Goal: Task Accomplishment & Management: Manage account settings

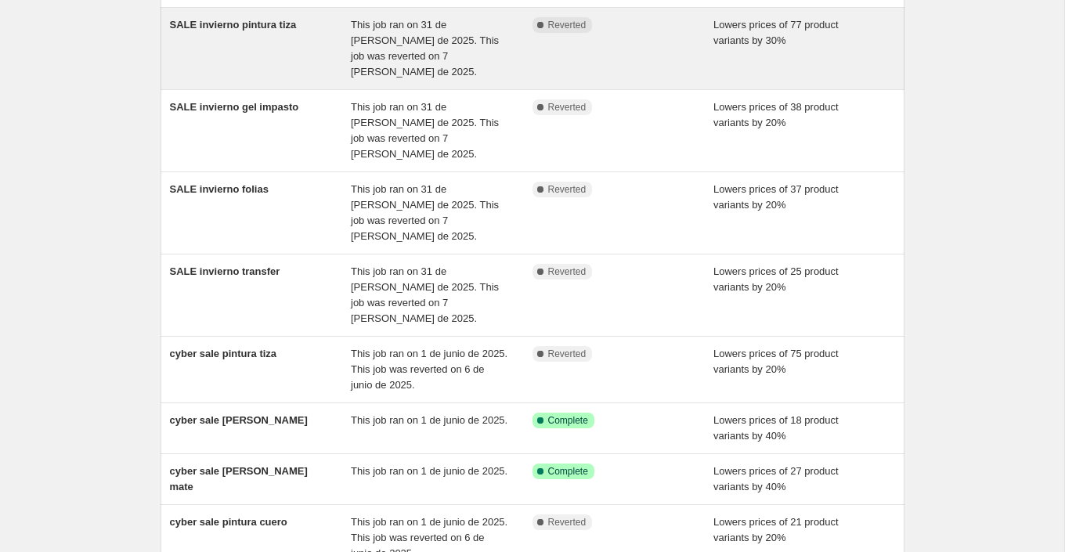
scroll to position [296, 0]
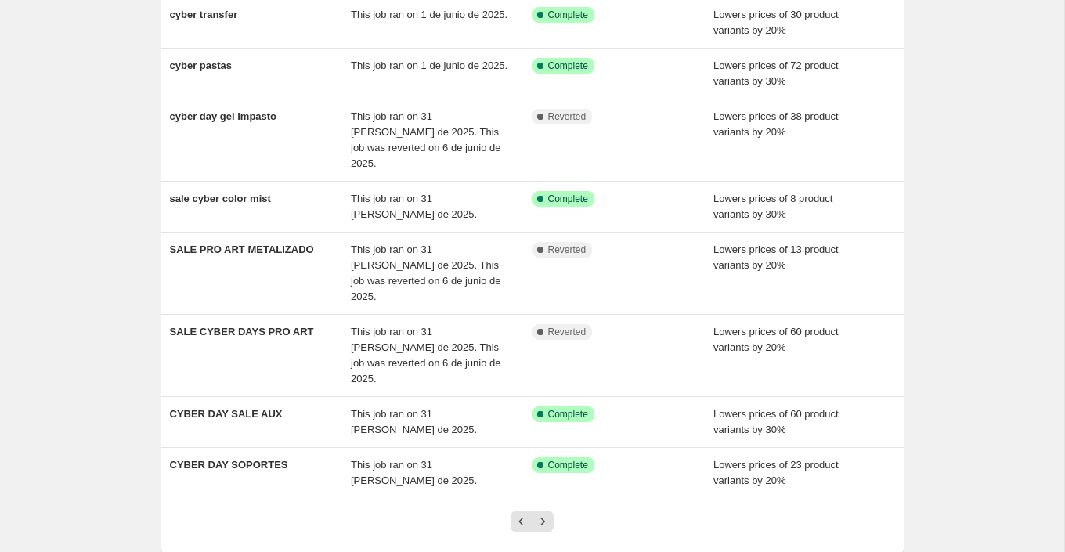
scroll to position [279, 0]
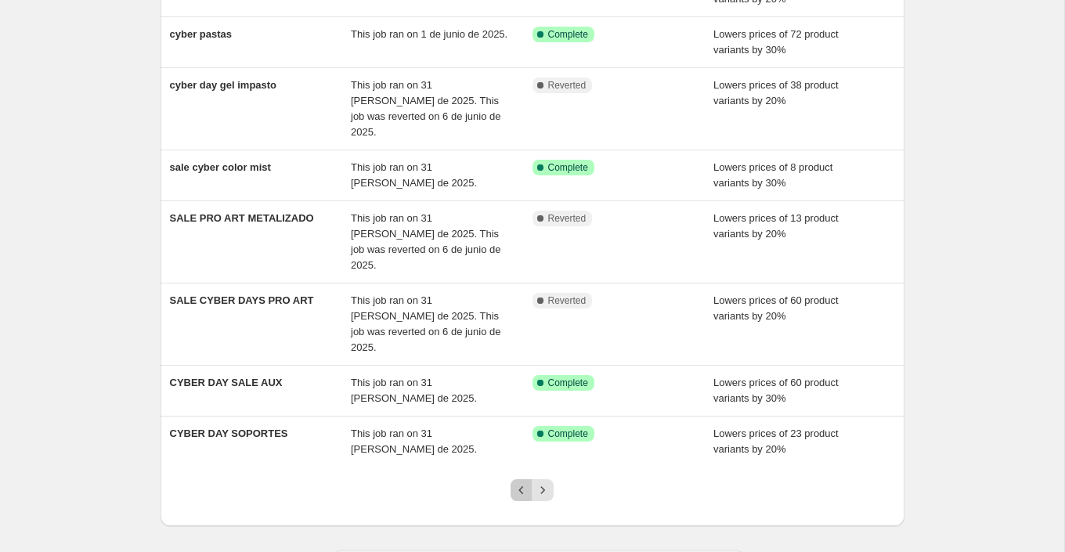
click at [519, 479] on button "Previous" at bounding box center [522, 490] width 22 height 22
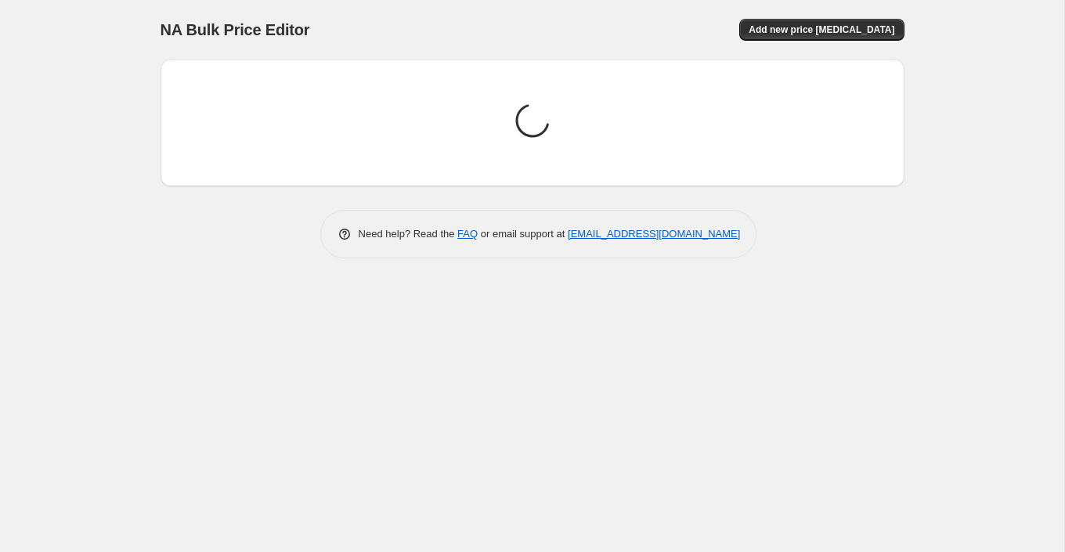
scroll to position [0, 0]
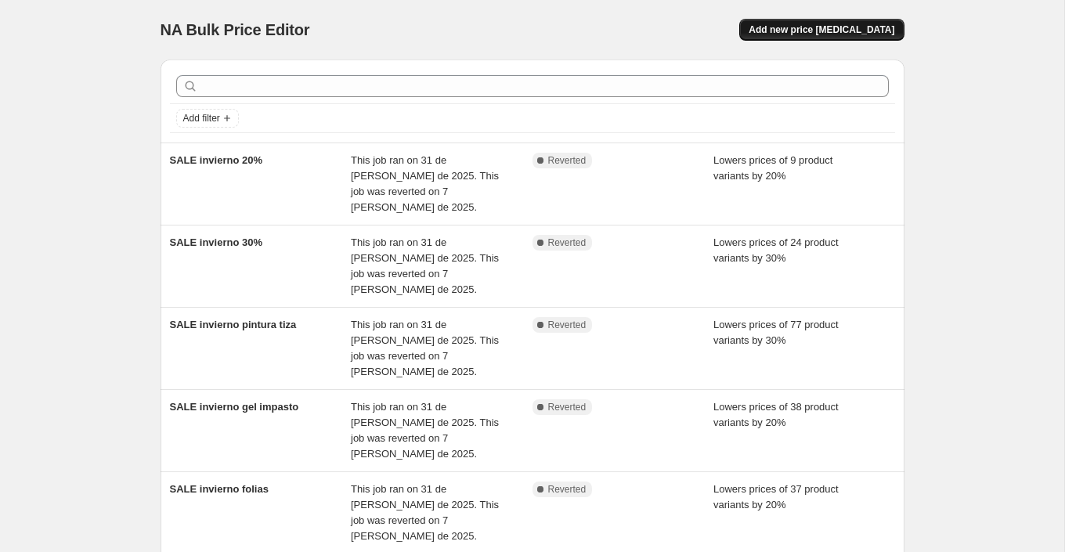
click at [869, 32] on span "Add new price [MEDICAL_DATA]" at bounding box center [822, 29] width 146 height 13
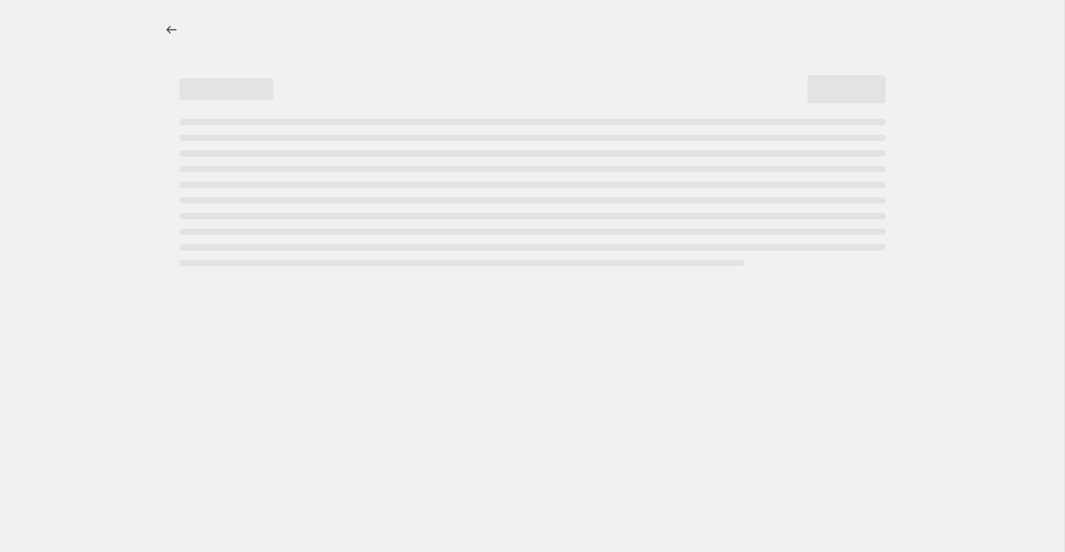
select select "percentage"
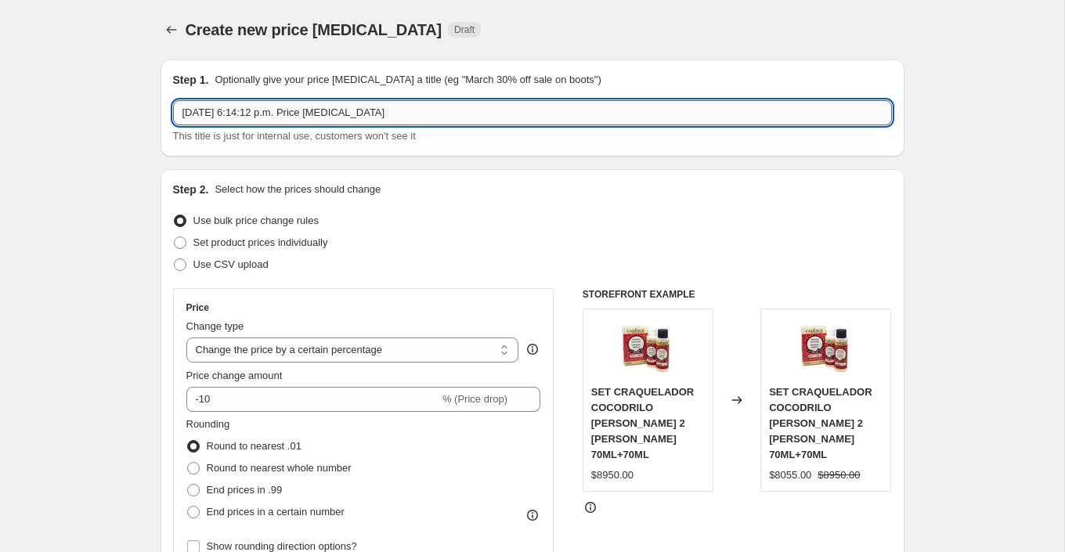
click at [359, 113] on input "[DATE] 6:14:12 p.m. Price [MEDICAL_DATA]" at bounding box center [532, 112] width 719 height 25
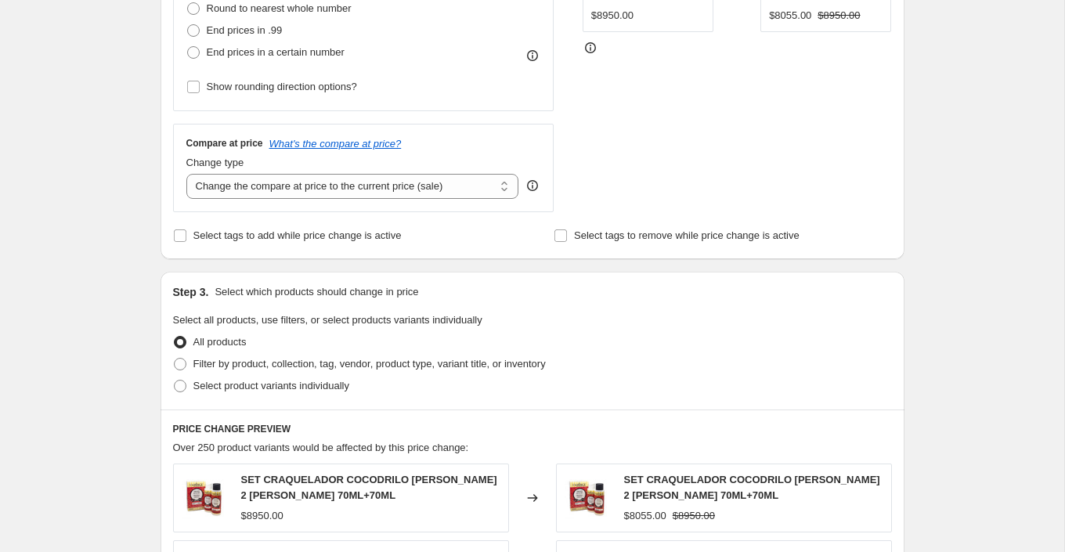
scroll to position [461, 0]
type input "SALE FIESTAS PATRIAS PINTURAS"
click at [359, 364] on span "Filter by product, collection, tag, vendor, product type, variant title, or inv…" at bounding box center [369, 363] width 352 height 12
click at [175, 358] on input "Filter by product, collection, tag, vendor, product type, variant title, or inv…" at bounding box center [174, 357] width 1 height 1
radio input "true"
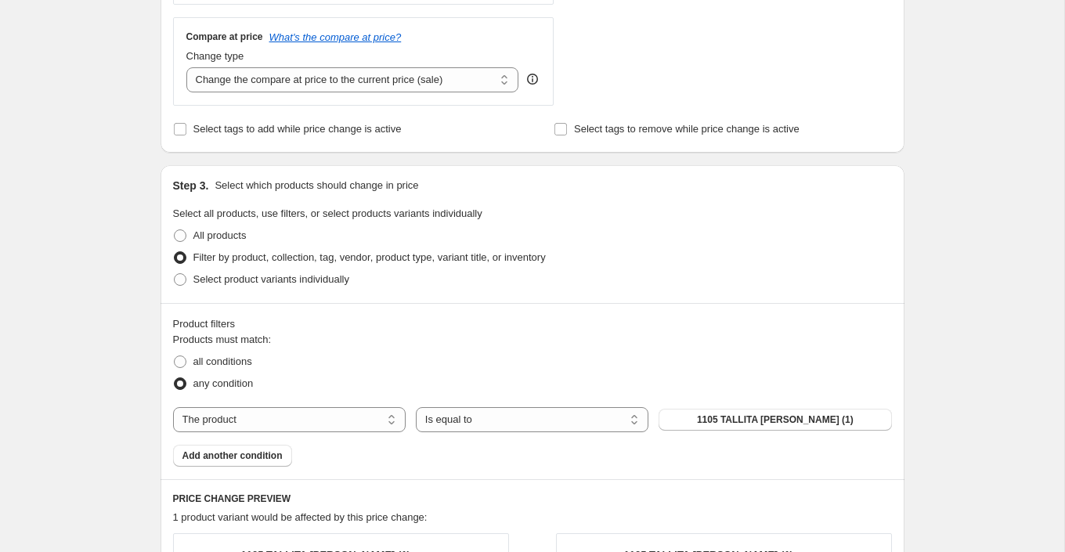
scroll to position [586, 0]
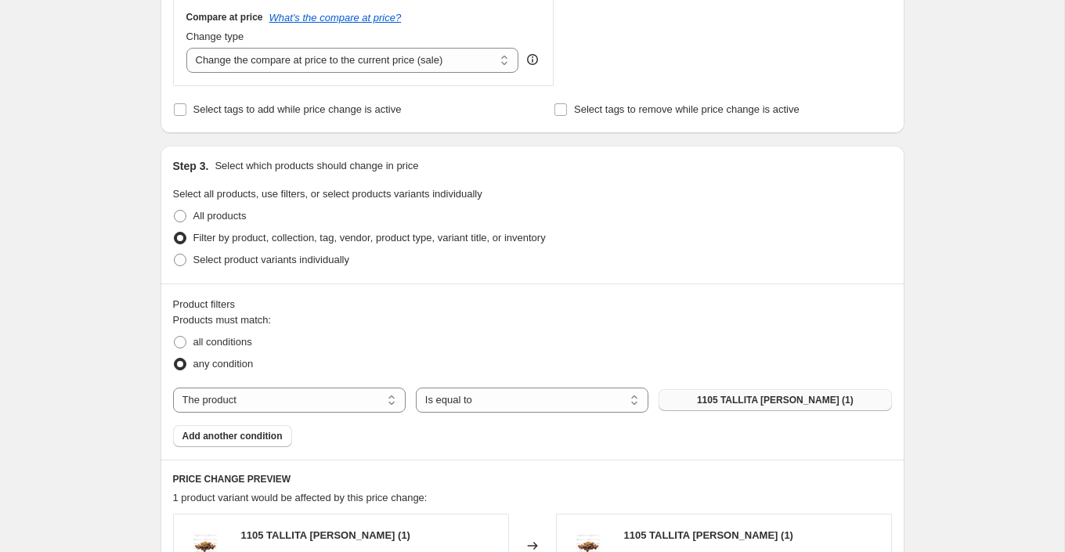
click at [747, 399] on span "1105 TALLITA [PERSON_NAME] (1)" at bounding box center [775, 400] width 157 height 13
click at [369, 397] on select "The product The product's collection The product's tag The product's vendor The…" at bounding box center [289, 400] width 233 height 25
select select "collection"
click at [758, 401] on button "2x1" at bounding box center [775, 400] width 233 height 22
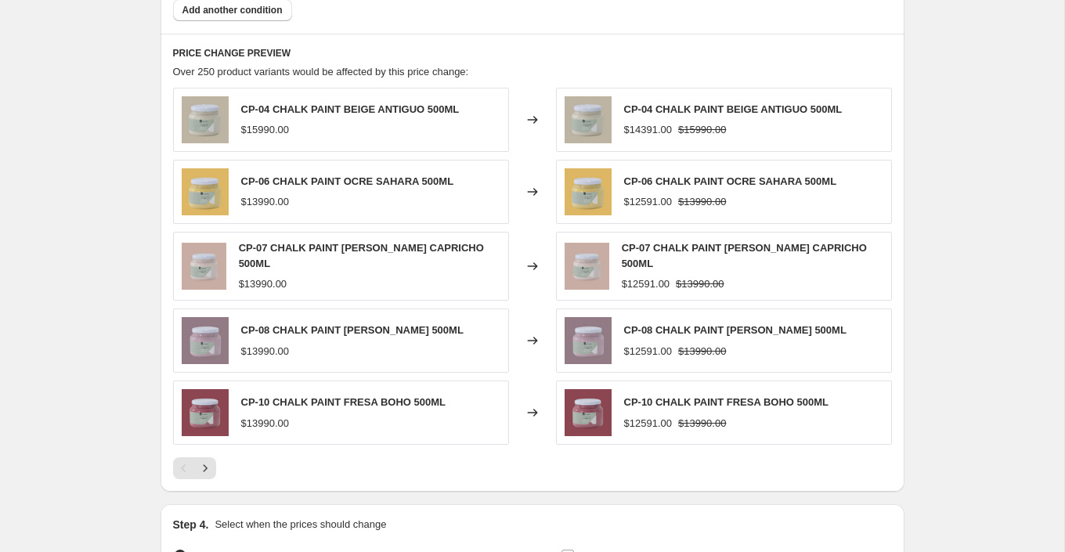
scroll to position [1013, 0]
click at [211, 460] on icon "Next" at bounding box center [205, 468] width 16 height 16
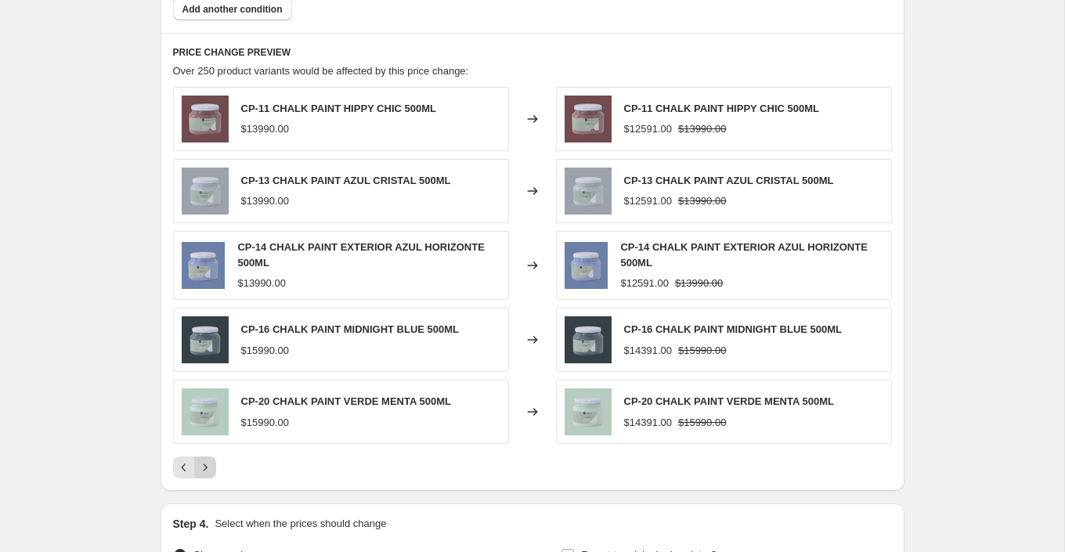
click at [211, 460] on icon "Next" at bounding box center [205, 468] width 16 height 16
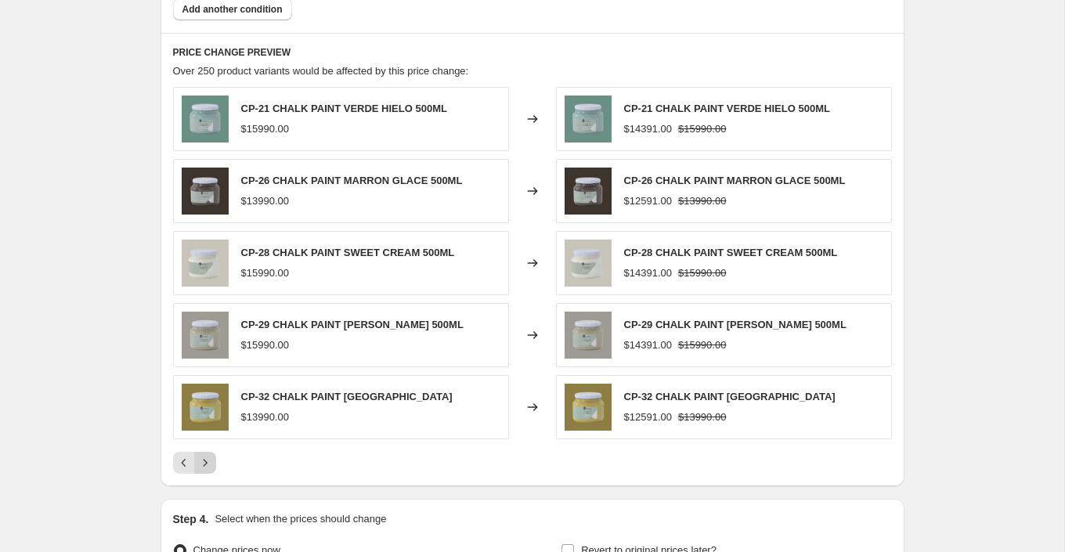
click at [211, 457] on icon "Next" at bounding box center [205, 463] width 16 height 16
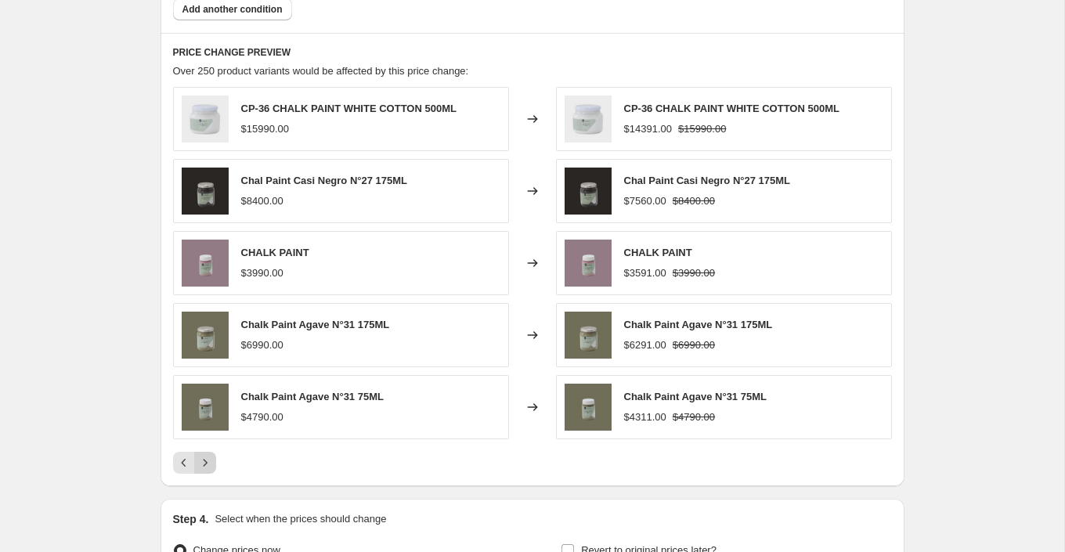
click at [211, 457] on icon "Next" at bounding box center [205, 463] width 16 height 16
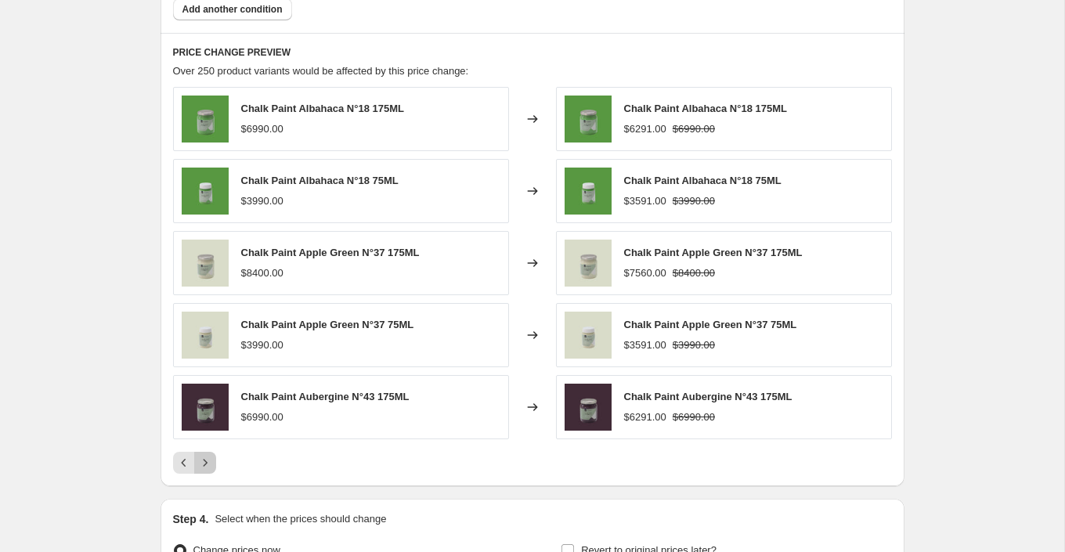
click at [211, 457] on icon "Next" at bounding box center [205, 463] width 16 height 16
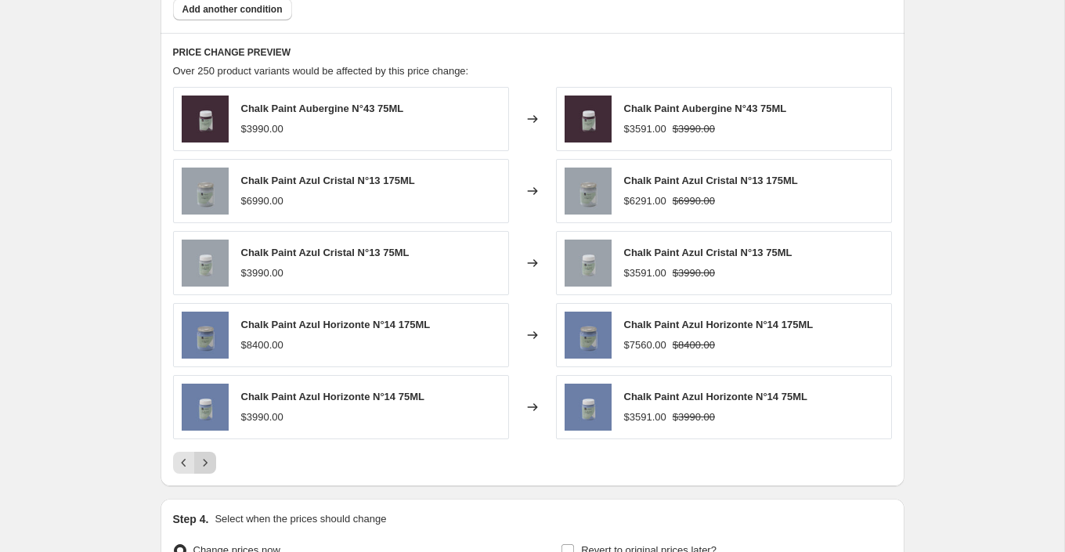
click at [211, 457] on icon "Next" at bounding box center [205, 463] width 16 height 16
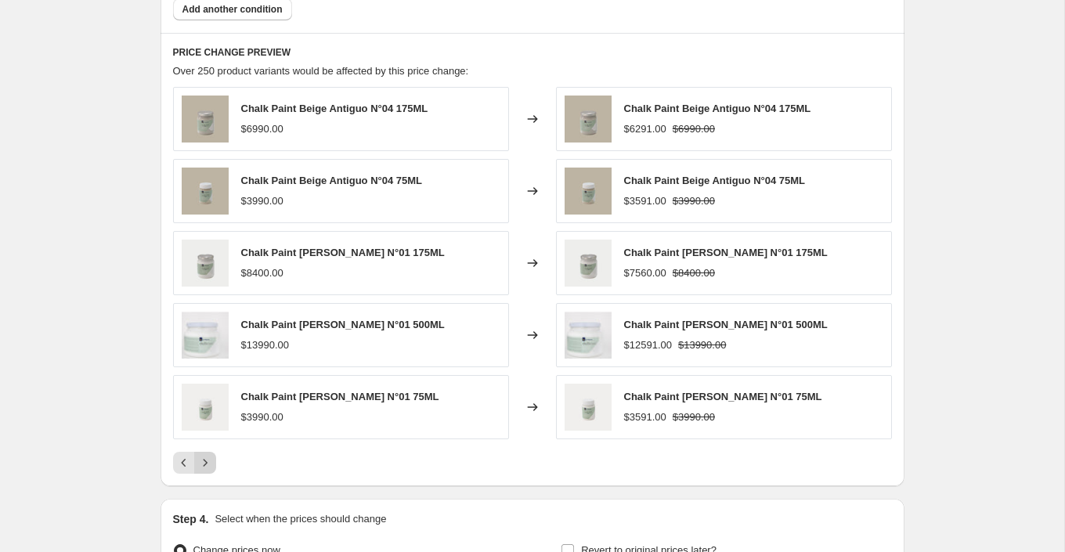
click at [211, 457] on icon "Next" at bounding box center [205, 463] width 16 height 16
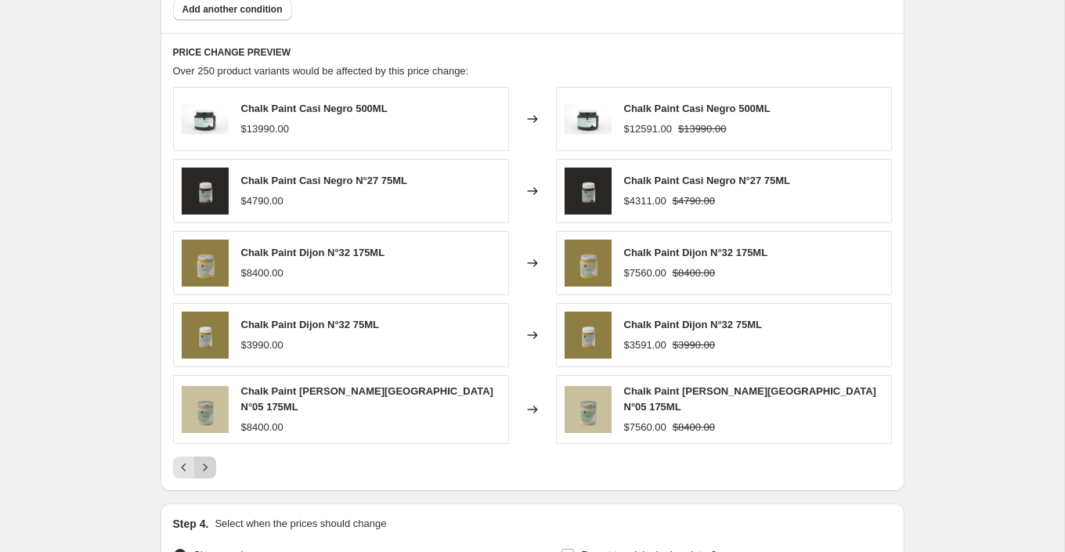
click at [211, 460] on icon "Next" at bounding box center [205, 468] width 16 height 16
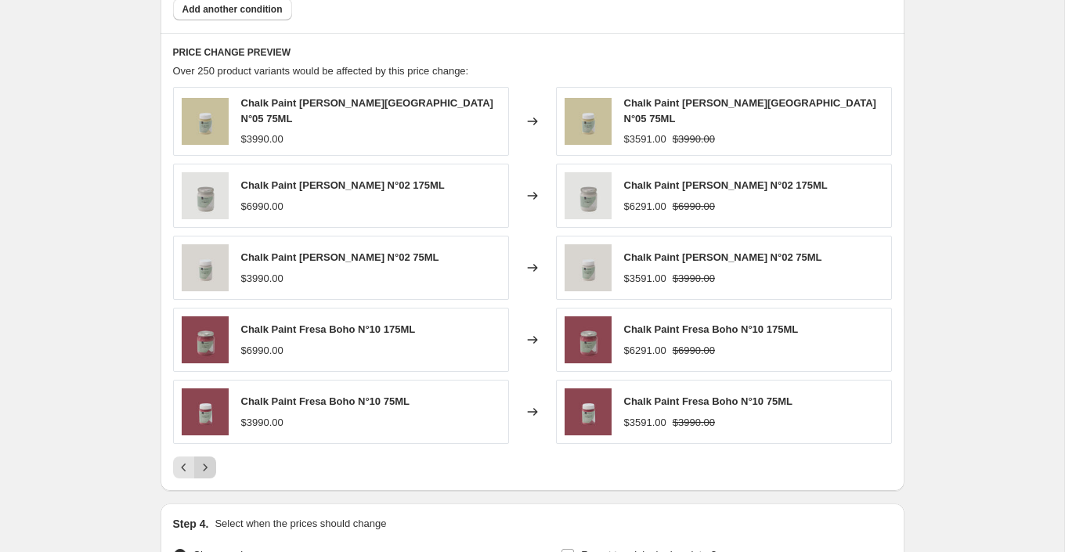
click at [211, 460] on icon "Next" at bounding box center [205, 468] width 16 height 16
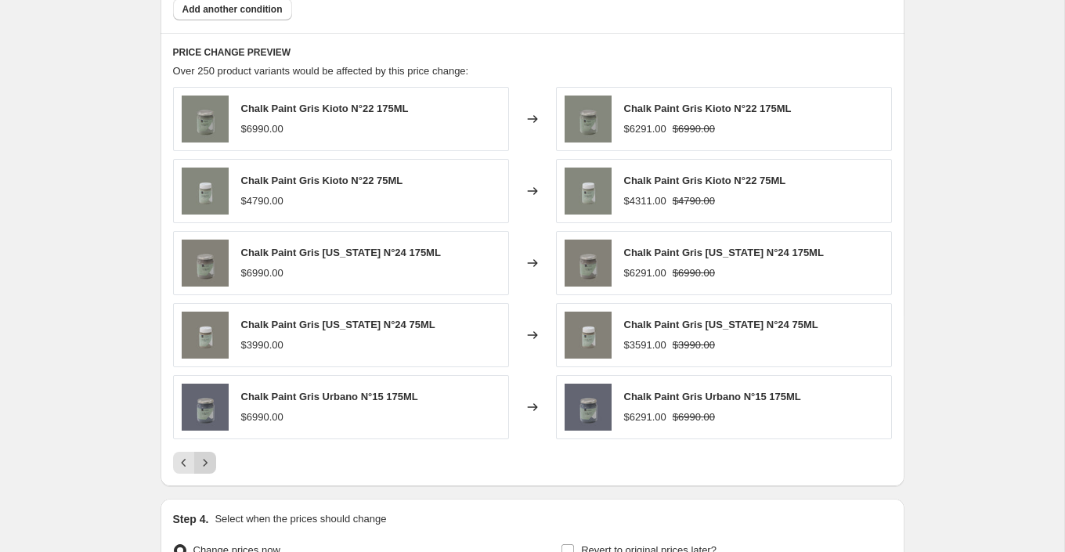
click at [211, 457] on icon "Next" at bounding box center [205, 463] width 16 height 16
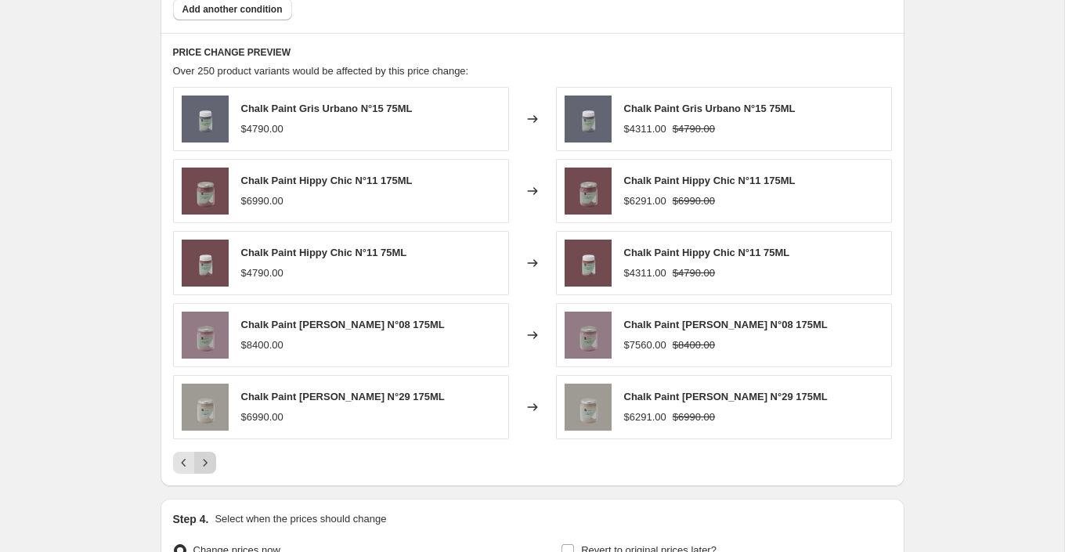
click at [211, 457] on icon "Next" at bounding box center [205, 463] width 16 height 16
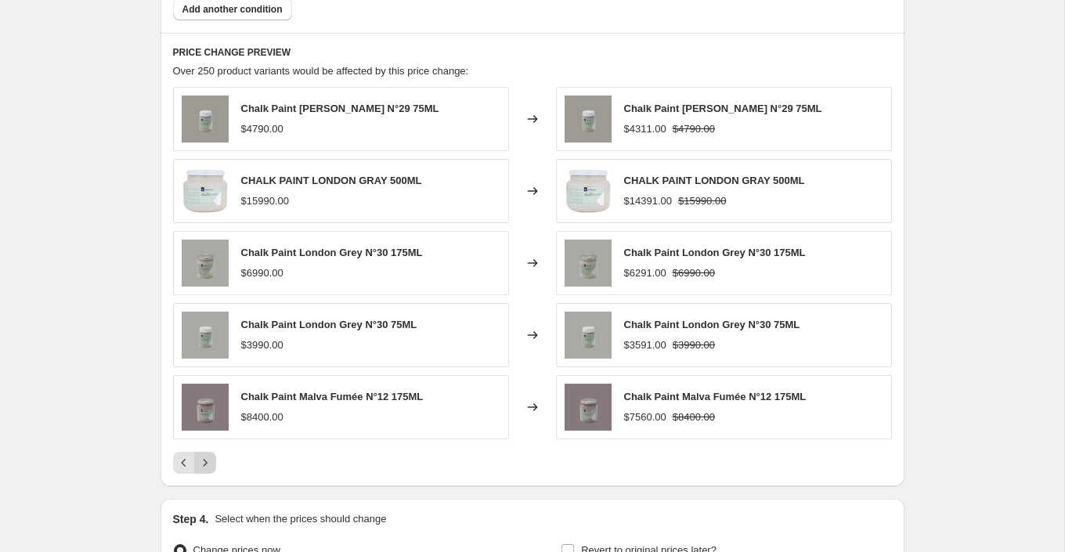
click at [211, 457] on icon "Next" at bounding box center [205, 463] width 16 height 16
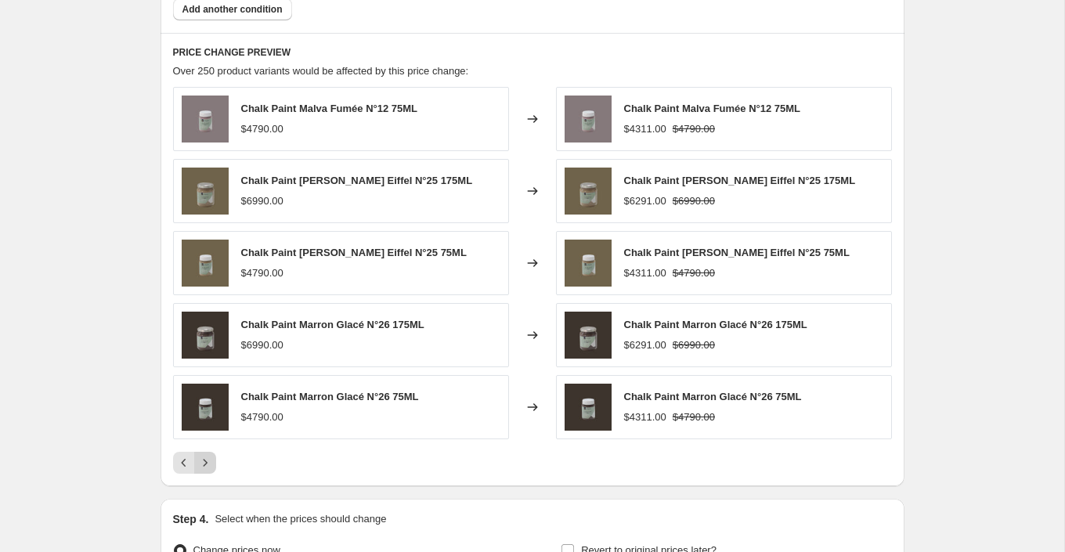
click at [211, 457] on icon "Next" at bounding box center [205, 463] width 16 height 16
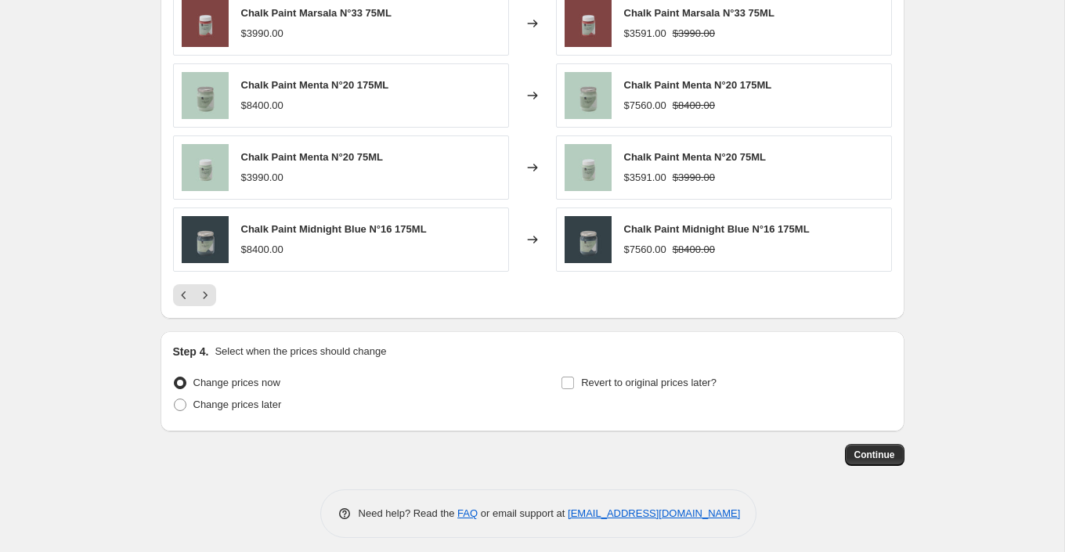
scroll to position [1184, 0]
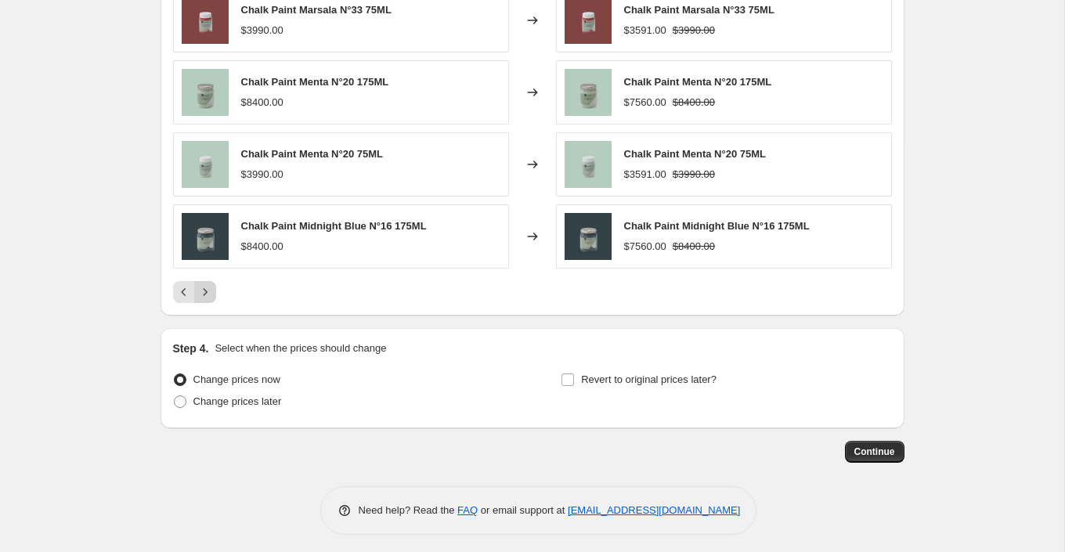
click at [208, 285] on icon "Next" at bounding box center [205, 292] width 16 height 16
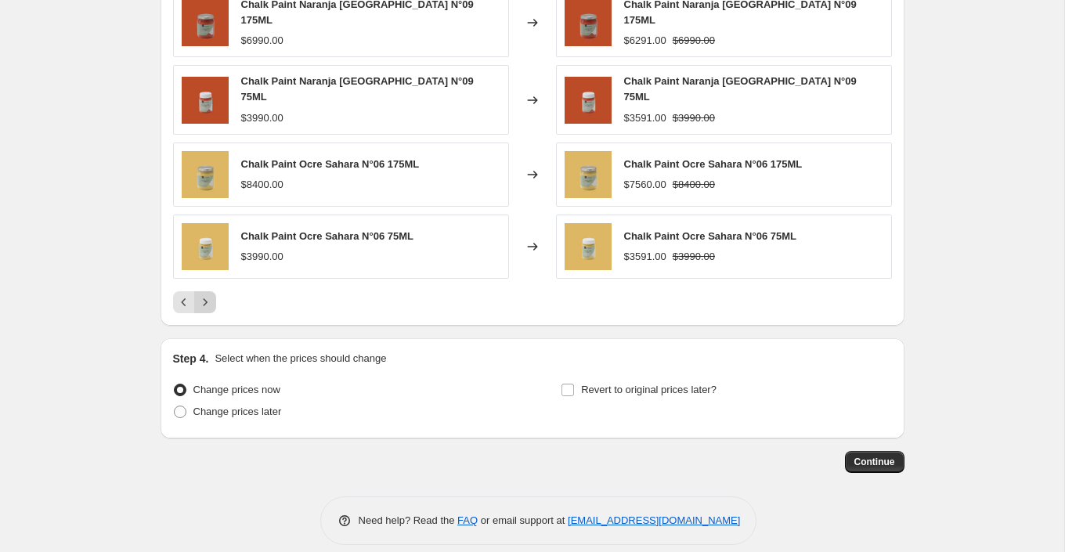
click at [208, 295] on icon "Next" at bounding box center [205, 303] width 16 height 16
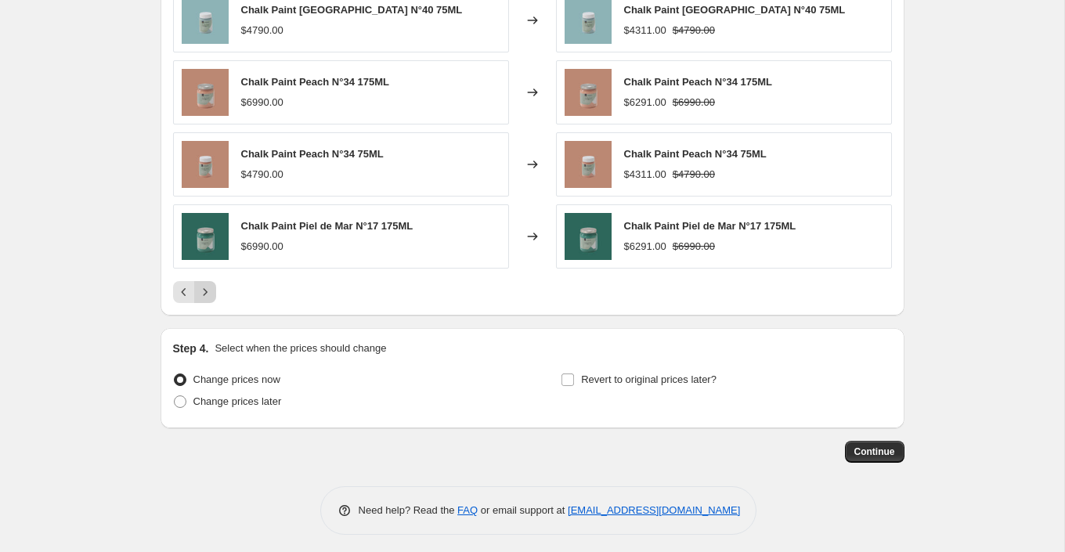
click at [208, 285] on icon "Next" at bounding box center [205, 292] width 16 height 16
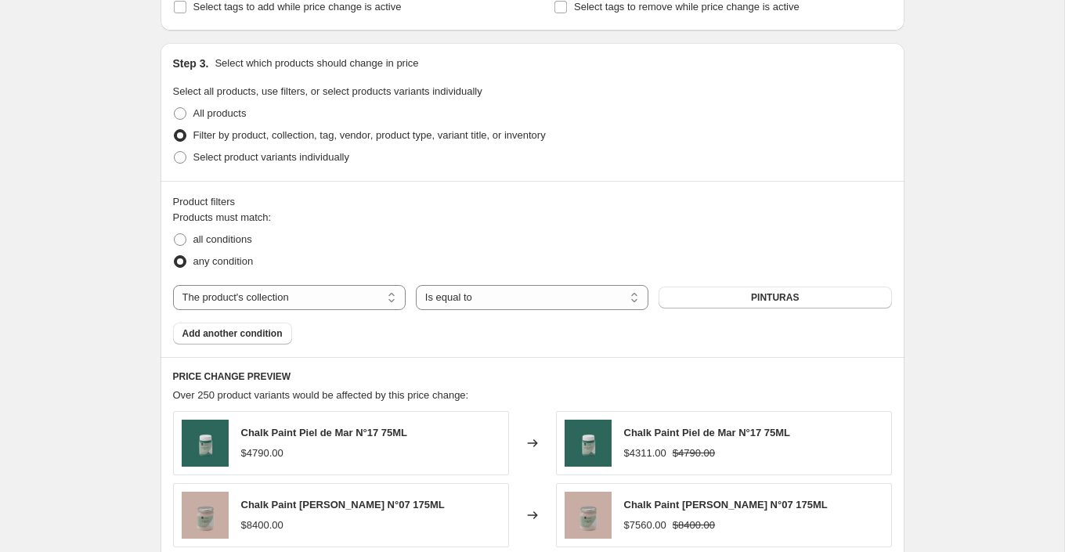
scroll to position [0, 0]
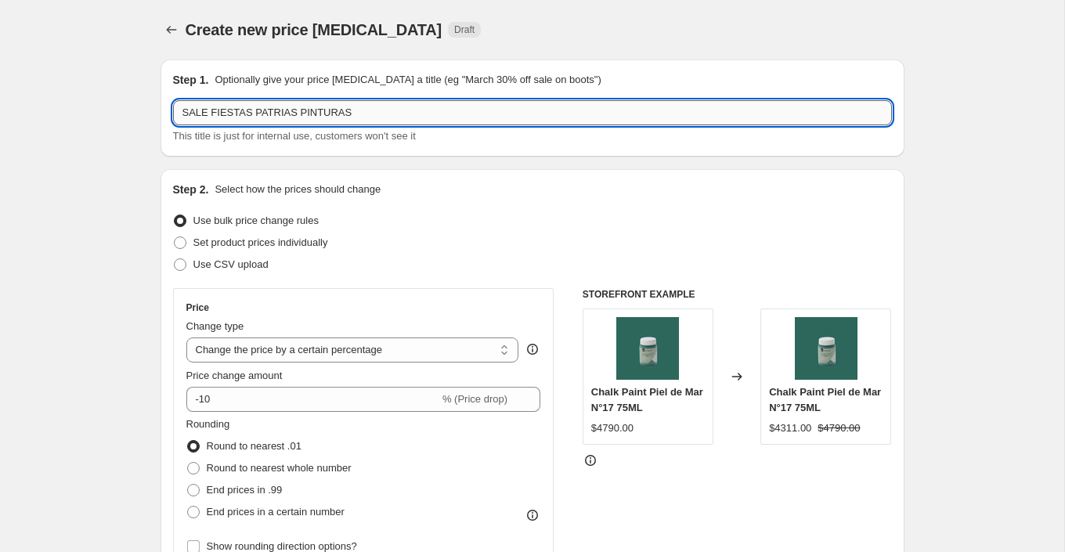
drag, startPoint x: 296, startPoint y: 113, endPoint x: 389, endPoint y: 114, distance: 93.2
click at [389, 114] on input "SALE FIESTAS PATRIAS PINTURAS" at bounding box center [532, 112] width 719 height 25
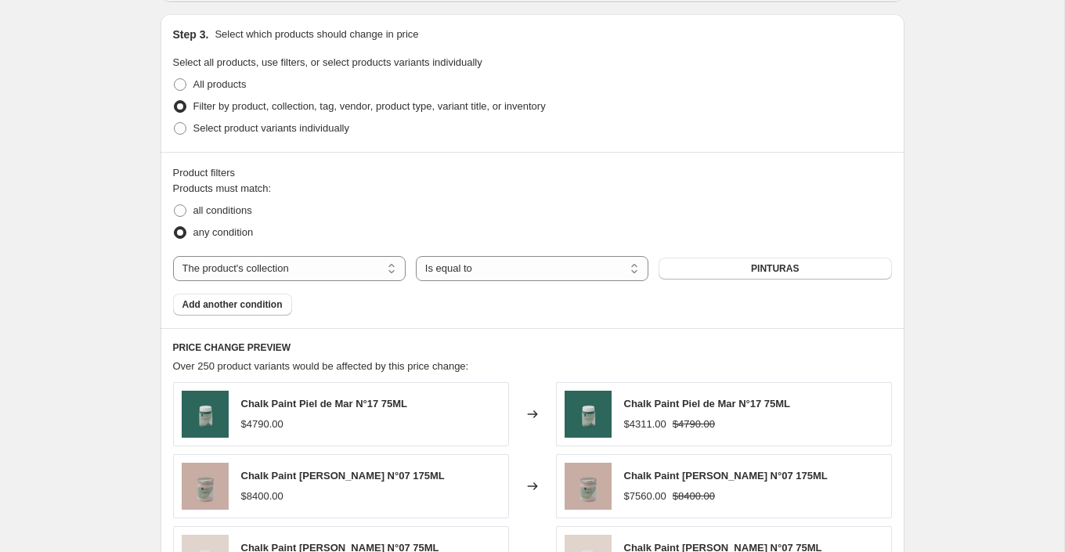
scroll to position [762, 0]
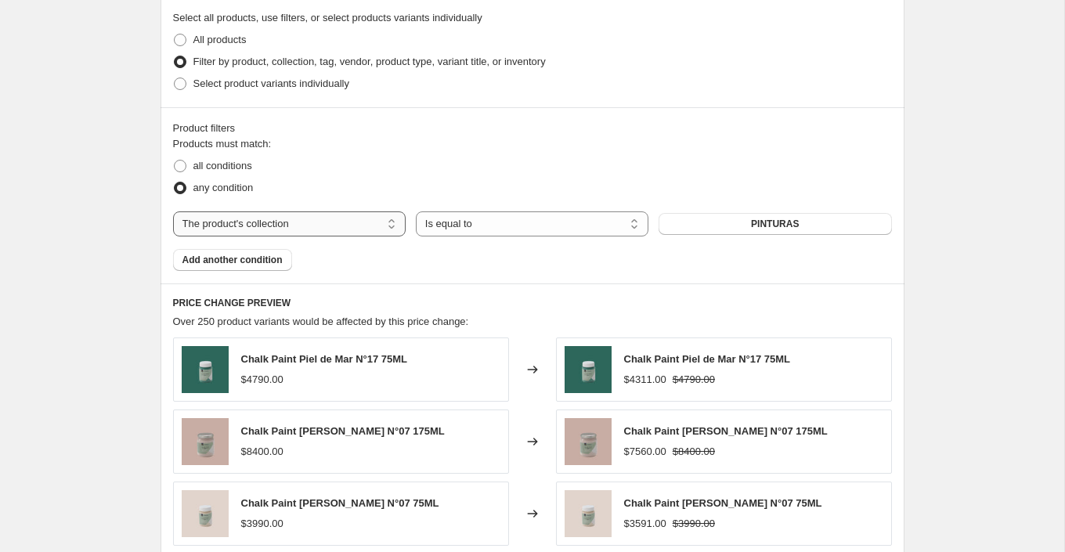
type input "SALE FIESTAS PATRIAS"
click at [378, 222] on select "The product The product's collection The product's tag The product's vendor The…" at bounding box center [289, 223] width 233 height 25
select select "tag"
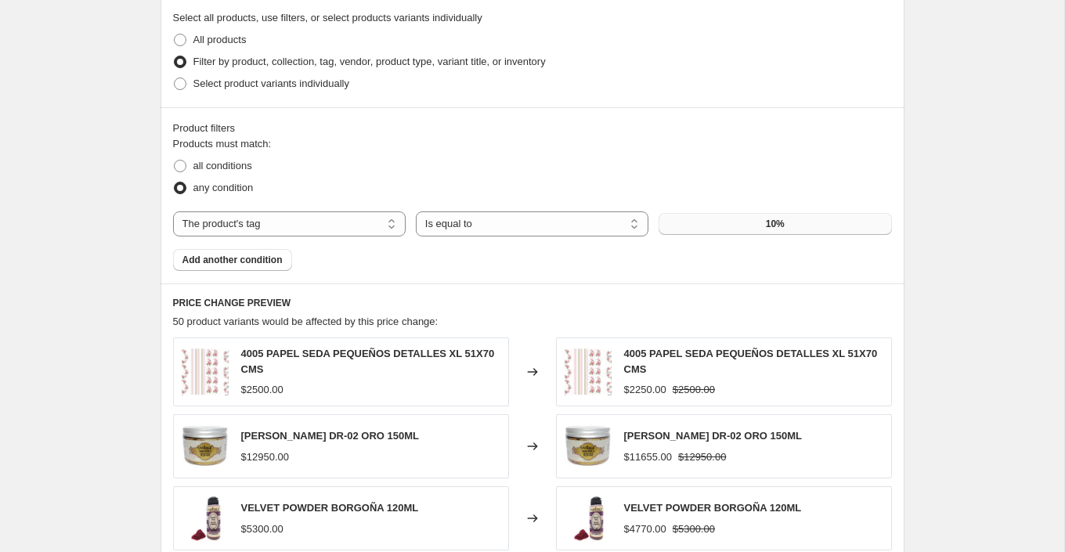
click at [779, 226] on span "10%" at bounding box center [775, 224] width 19 height 13
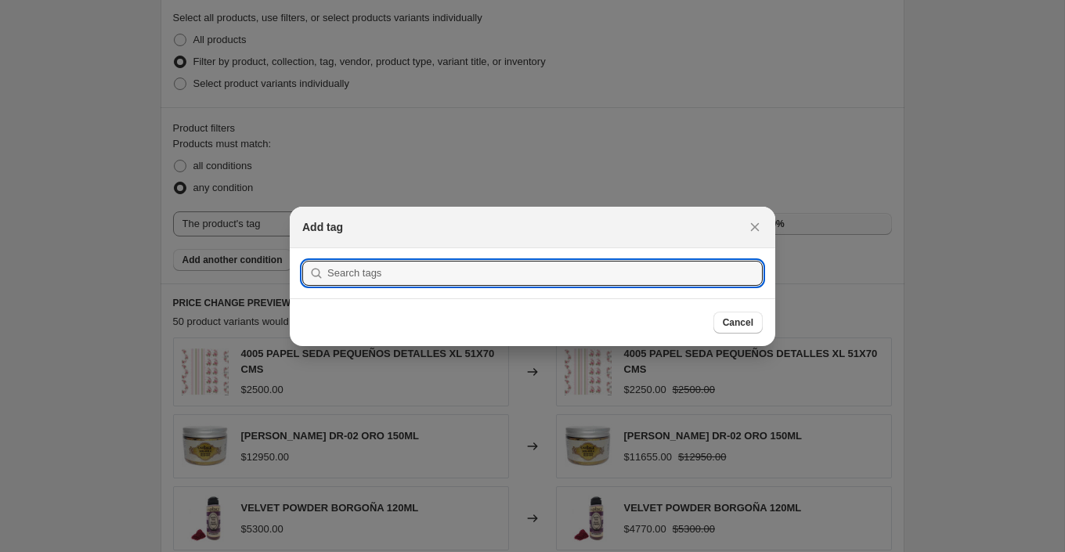
scroll to position [0, 0]
click at [432, 275] on input ":r2f:" at bounding box center [545, 273] width 436 height 25
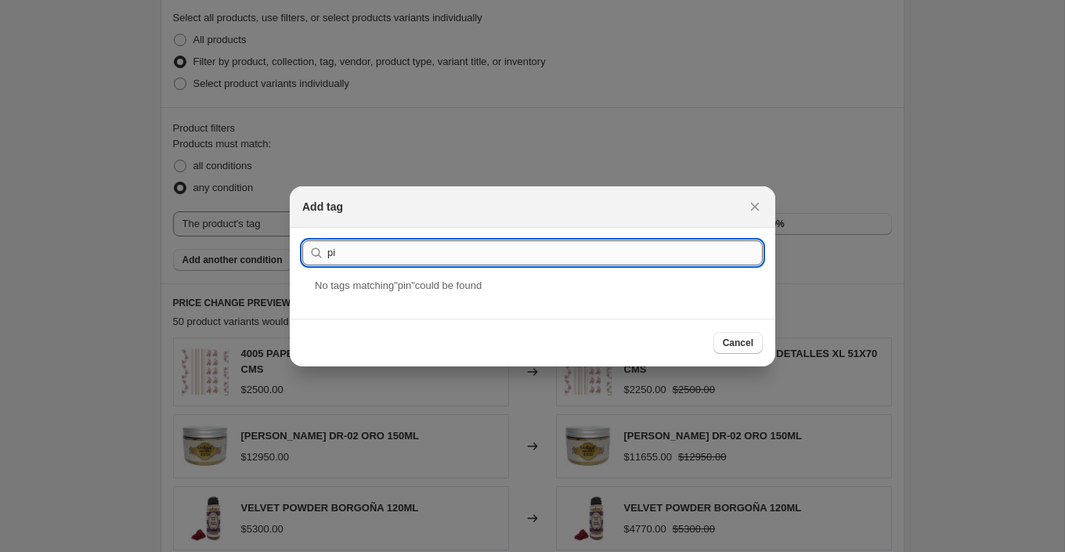
type input "p"
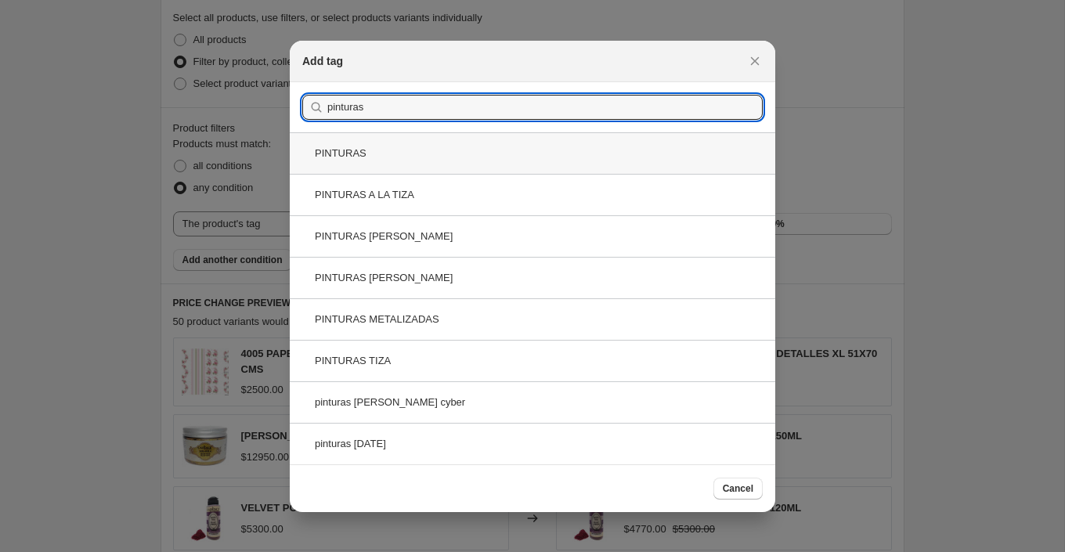
type input "pinturas"
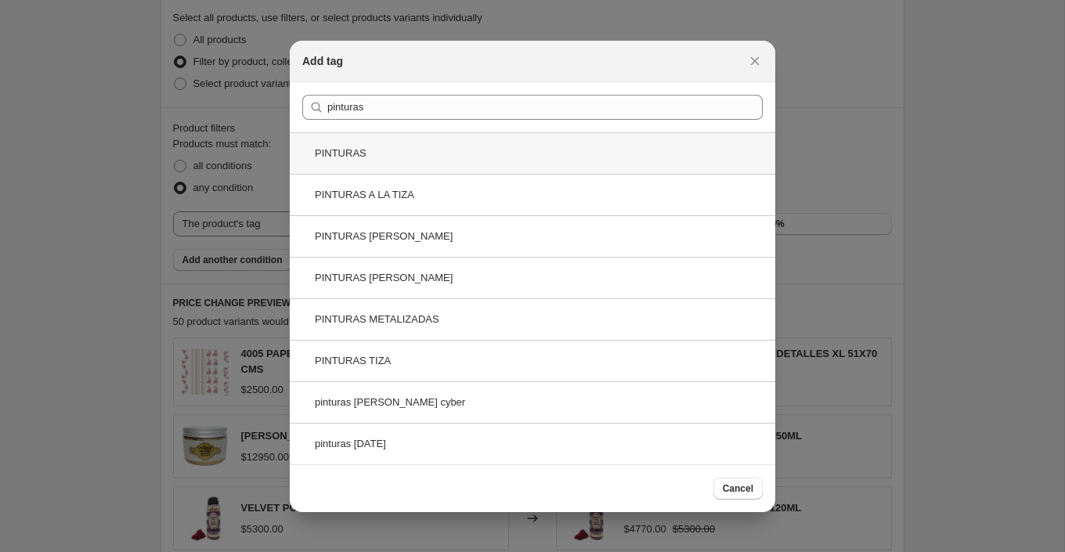
click at [396, 155] on div "PINTURAS" at bounding box center [533, 153] width 486 height 42
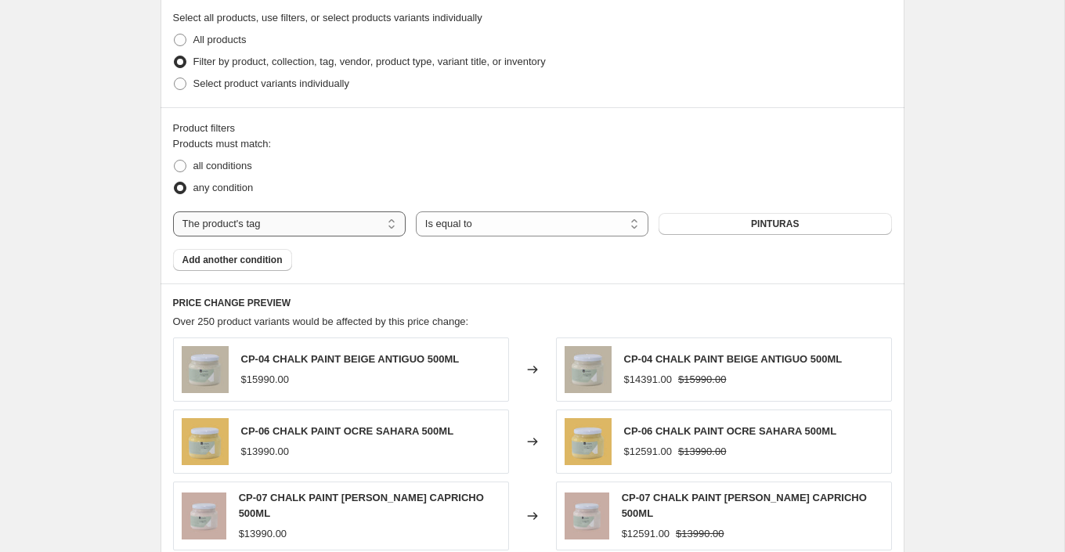
click at [363, 219] on select "The product The product's collection The product's tag The product's vendor The…" at bounding box center [289, 223] width 233 height 25
select select "collection"
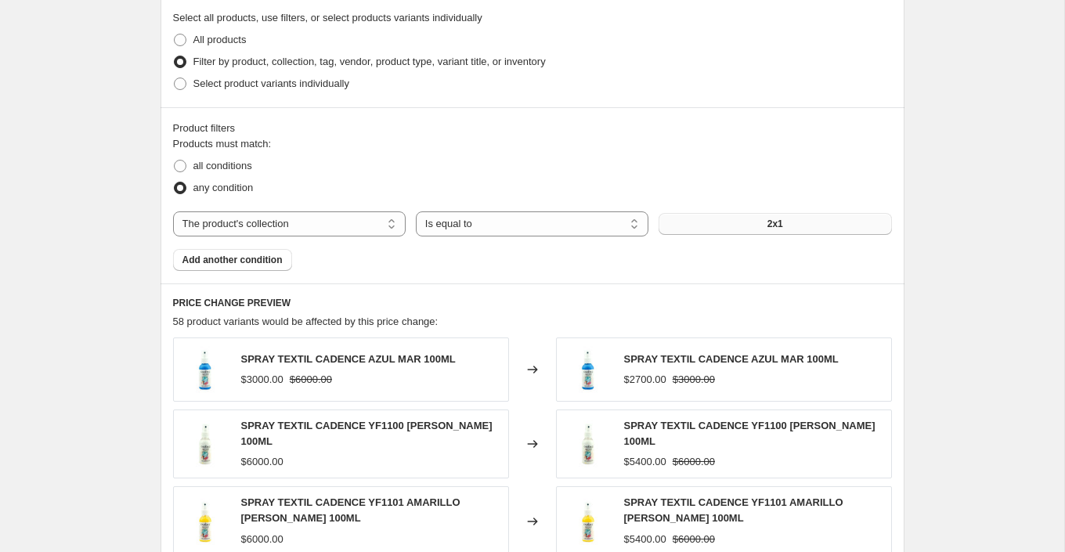
click at [757, 226] on button "2x1" at bounding box center [775, 224] width 233 height 22
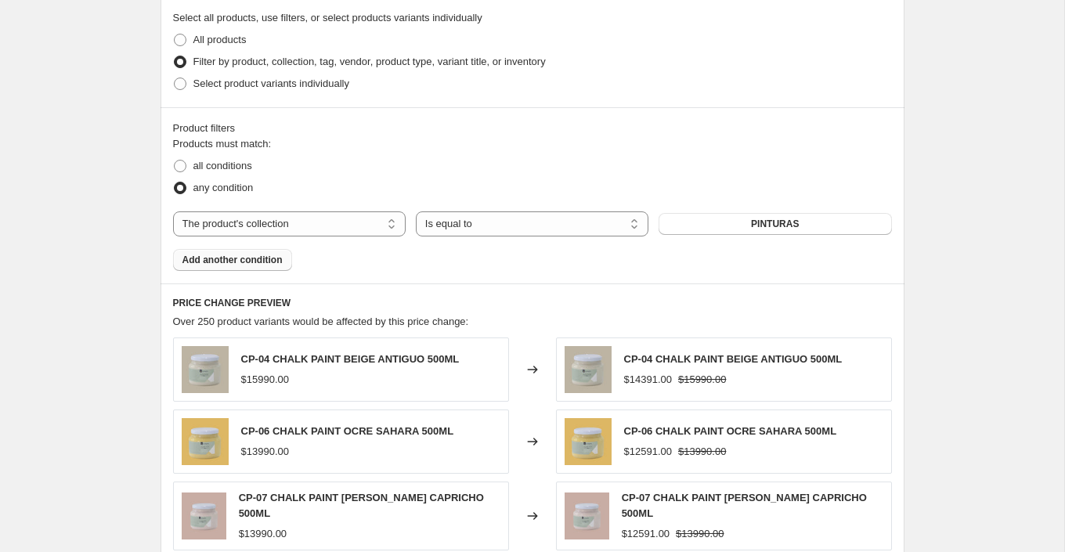
click at [251, 255] on span "Add another condition" at bounding box center [233, 260] width 100 height 13
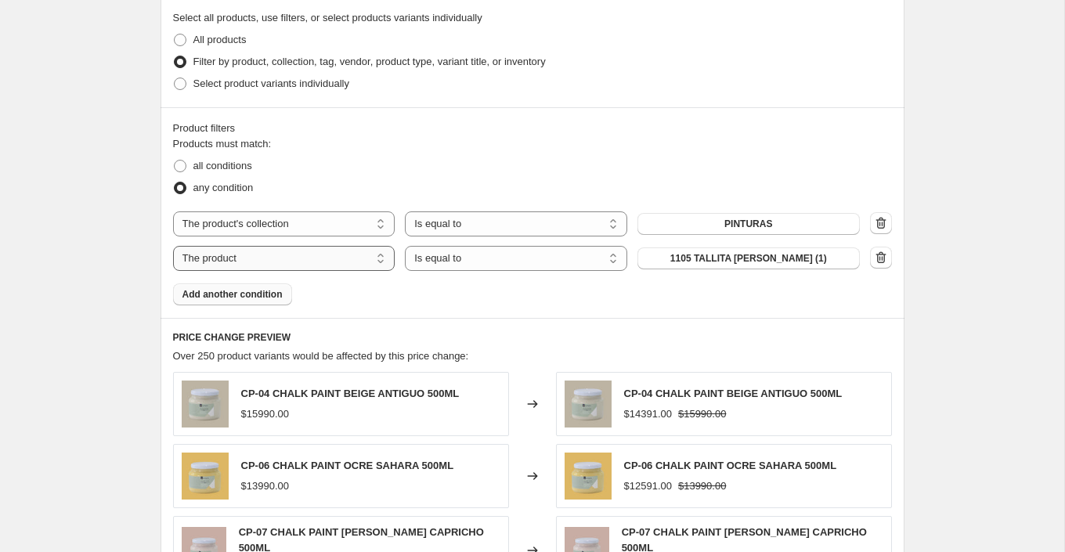
click at [309, 266] on select "The product The product's collection The product's tag The product's vendor The…" at bounding box center [284, 258] width 222 height 25
select select "collection"
click at [757, 257] on button "2x1" at bounding box center [749, 259] width 222 height 22
click at [261, 290] on span "Add another condition" at bounding box center [233, 294] width 100 height 13
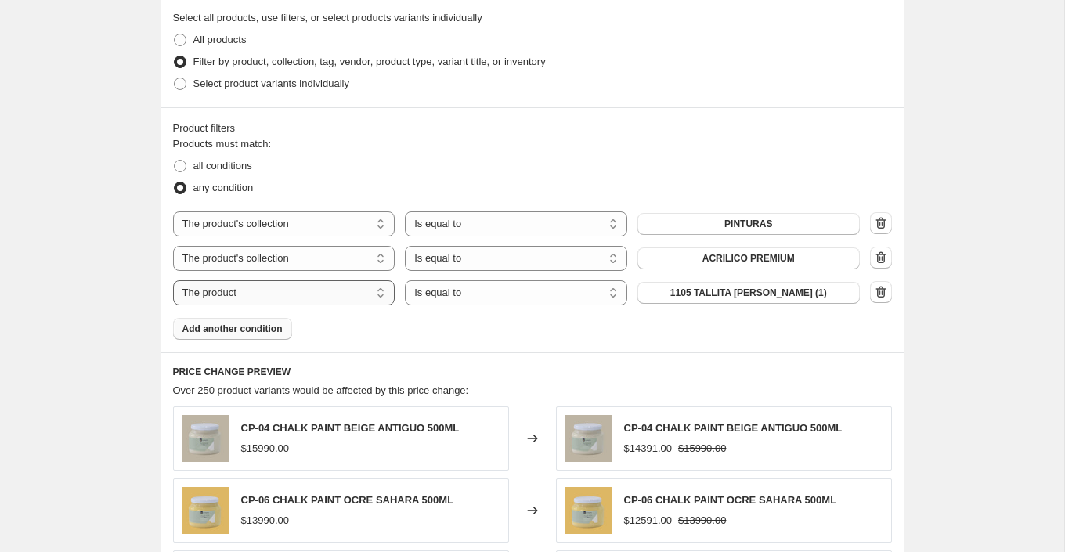
click at [324, 291] on select "The product The product's collection The product's tag The product's vendor The…" at bounding box center [284, 292] width 222 height 25
select select "collection"
click at [756, 291] on span "2x1" at bounding box center [749, 293] width 16 height 13
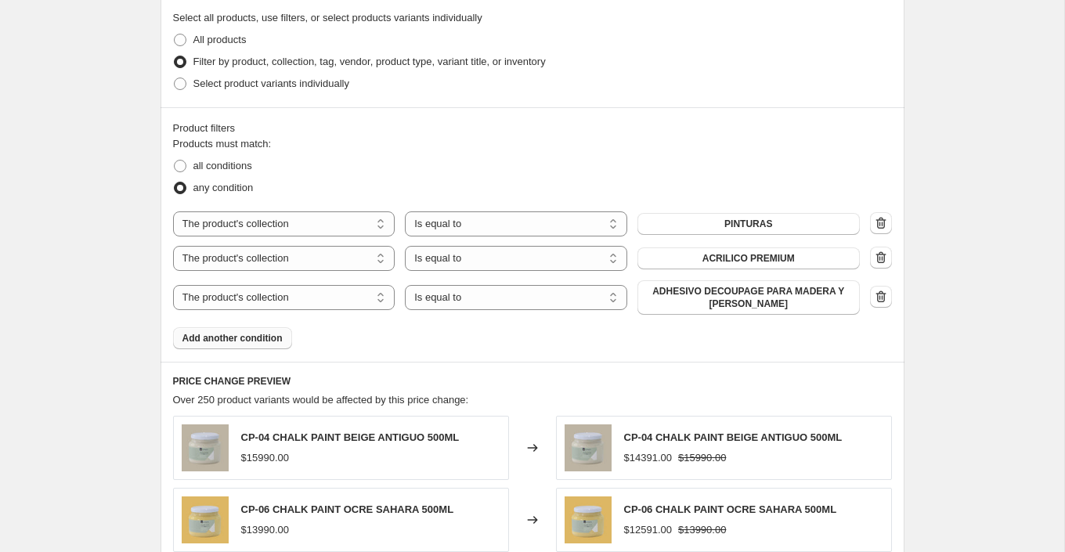
click at [267, 338] on span "Add another condition" at bounding box center [233, 338] width 100 height 13
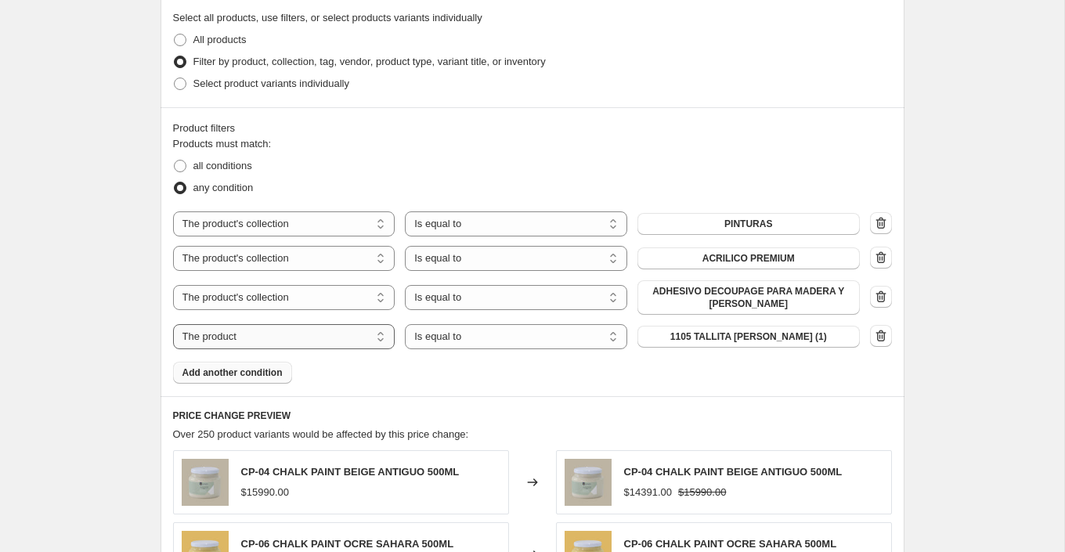
click at [319, 331] on select "The product The product's collection The product's tag The product's vendor The…" at bounding box center [284, 336] width 222 height 25
select select "collection"
click at [778, 336] on button "2x1" at bounding box center [749, 337] width 222 height 22
click at [269, 370] on span "Add another condition" at bounding box center [233, 373] width 100 height 13
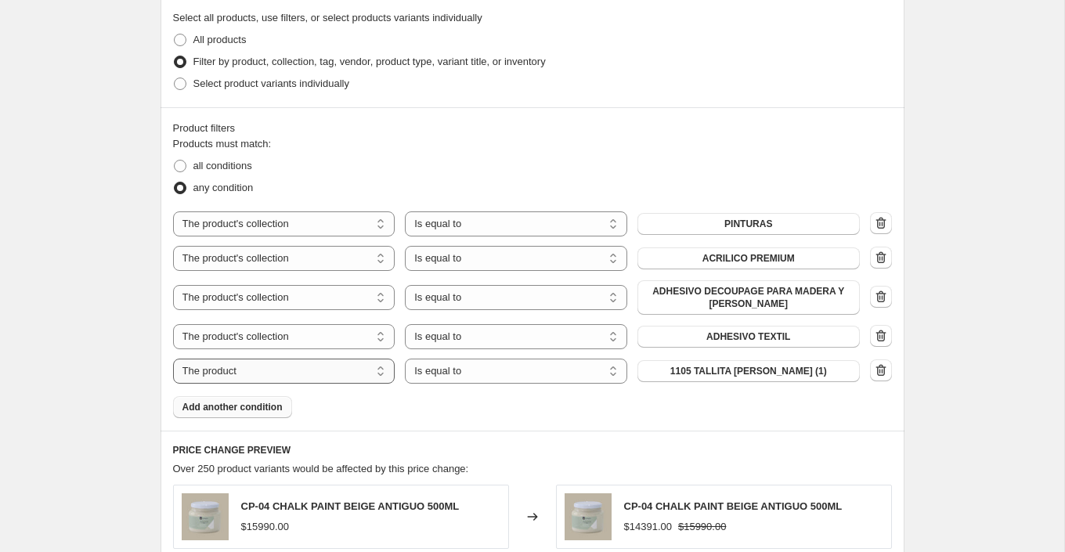
click at [280, 375] on select "The product The product's collection The product's tag The product's vendor The…" at bounding box center [284, 371] width 222 height 25
select select "collection"
click at [765, 368] on button "2x1" at bounding box center [749, 371] width 222 height 22
click at [252, 407] on span "Add another condition" at bounding box center [233, 407] width 100 height 13
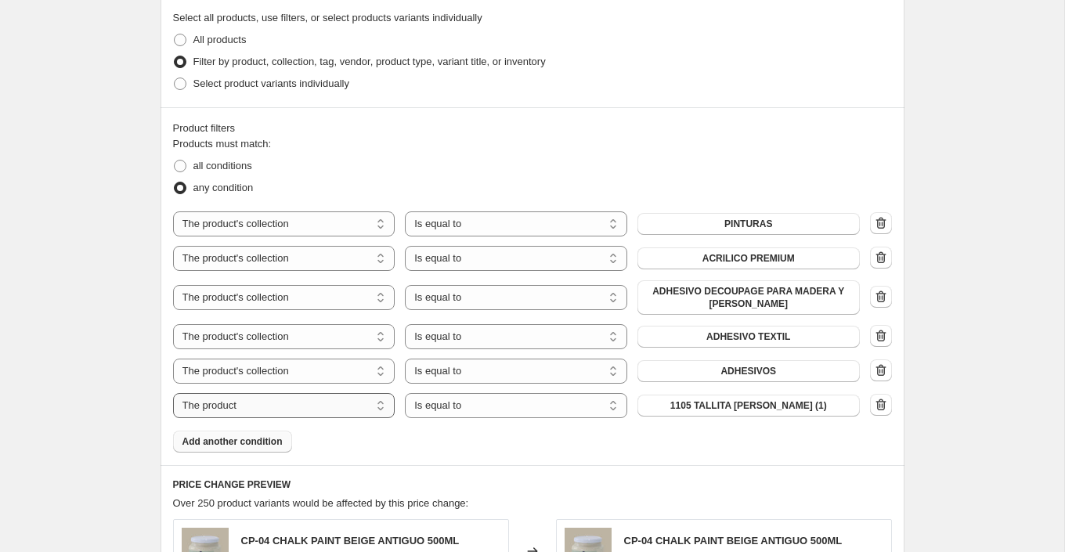
click at [327, 398] on select "The product The product's collection The product's tag The product's vendor The…" at bounding box center [284, 405] width 222 height 25
select select "collection"
click at [752, 409] on button "2x1" at bounding box center [749, 406] width 222 height 22
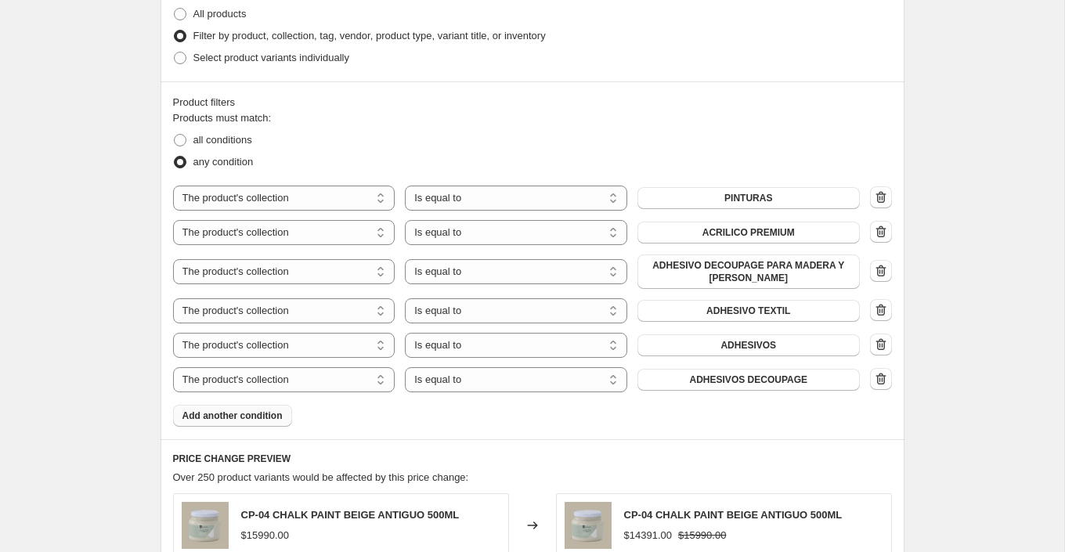
scroll to position [875, 0]
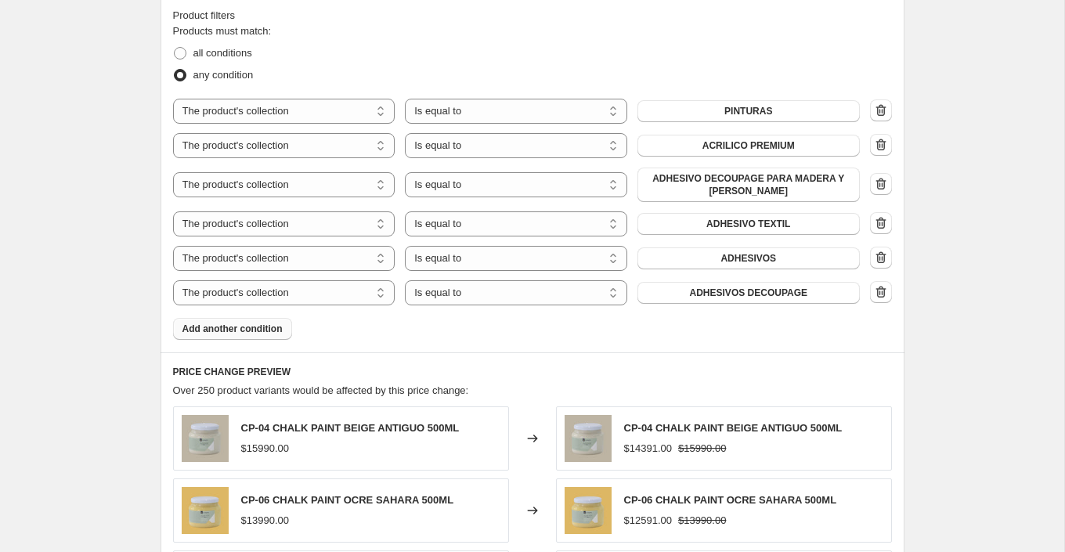
click at [273, 326] on span "Add another condition" at bounding box center [233, 329] width 100 height 13
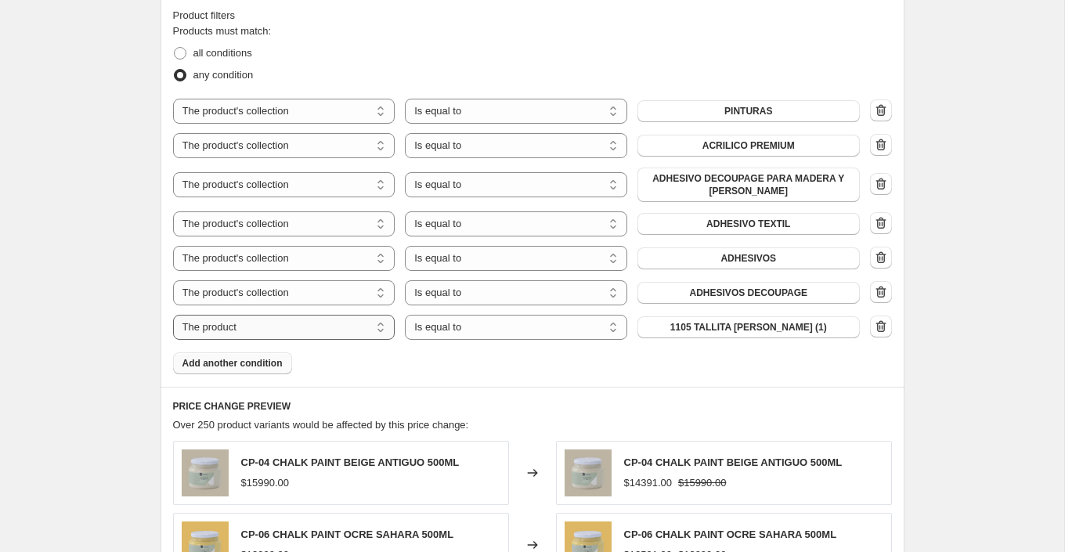
click at [338, 327] on select "The product The product's collection The product's tag The product's vendor The…" at bounding box center [284, 327] width 222 height 25
select select "collection"
click at [576, 324] on select "Is equal to Is not equal to" at bounding box center [516, 327] width 222 height 25
click at [405, 315] on select "Is equal to Is not equal to" at bounding box center [516, 327] width 222 height 25
click at [710, 323] on button "2x1" at bounding box center [749, 327] width 222 height 22
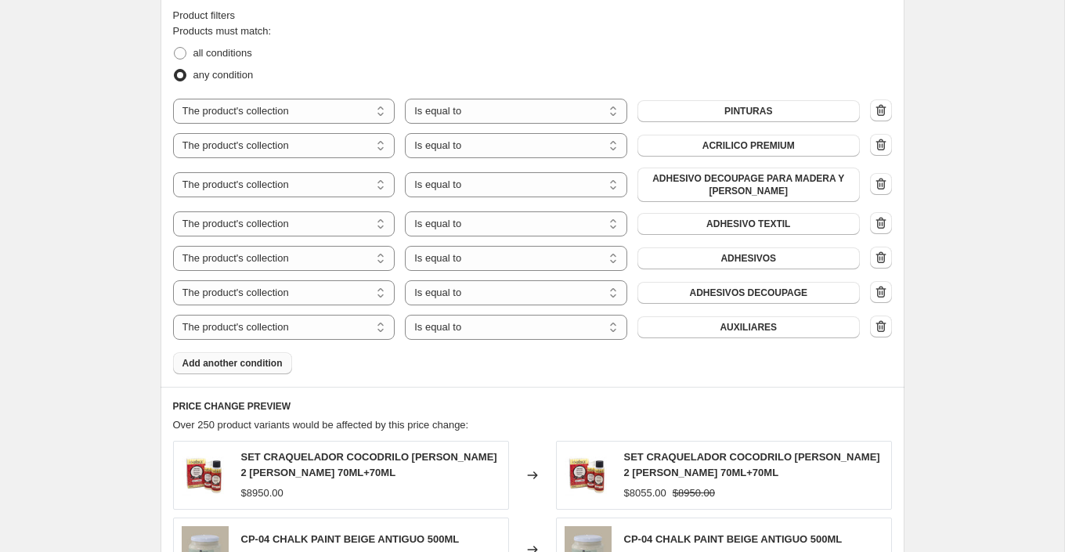
click at [262, 361] on span "Add another condition" at bounding box center [233, 363] width 100 height 13
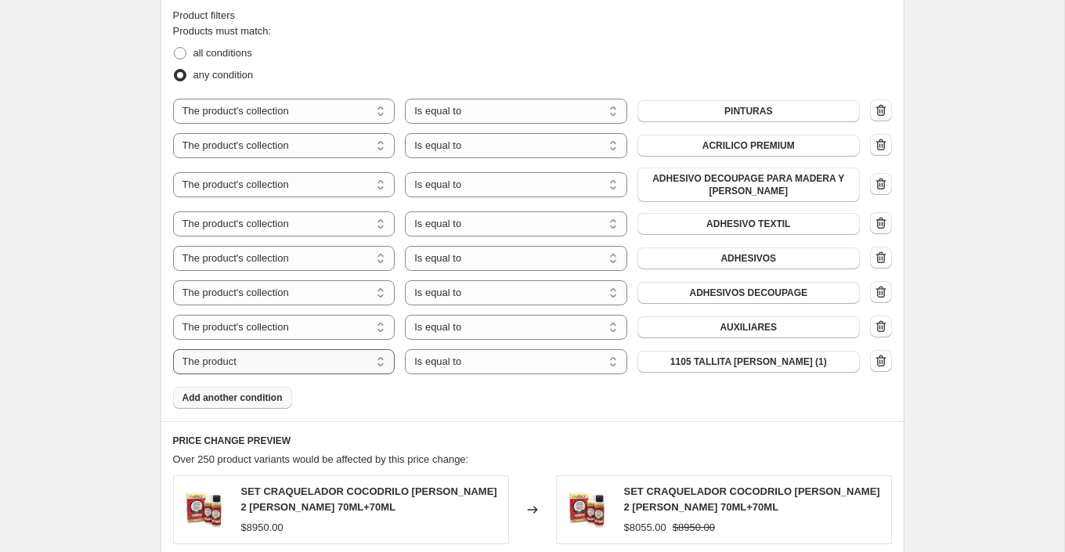
click at [291, 361] on select "The product The product's collection The product's tag The product's vendor The…" at bounding box center [284, 361] width 222 height 25
select select "collection"
click at [762, 357] on button "2x1" at bounding box center [749, 362] width 222 height 22
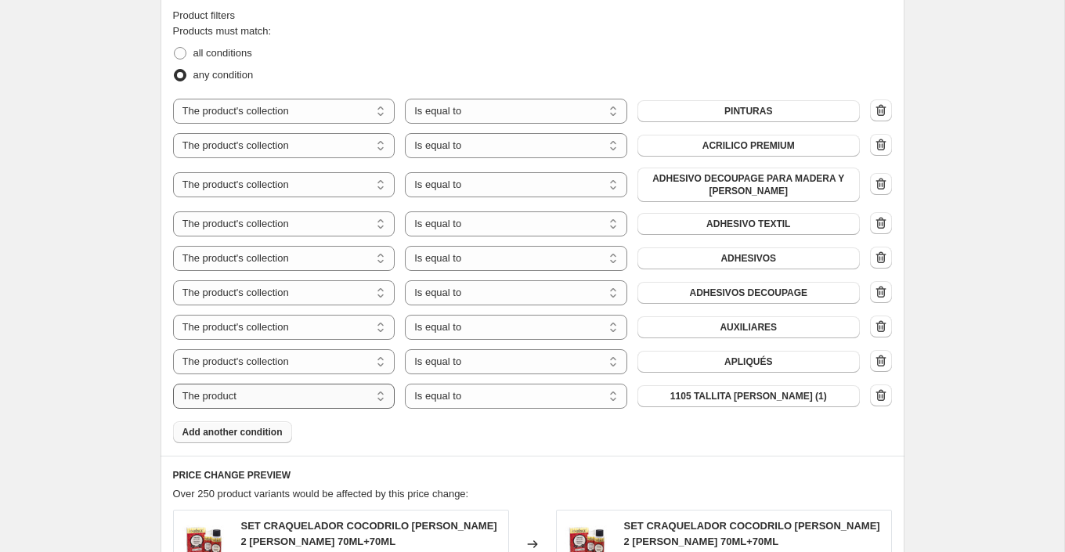
click at [283, 393] on select "The product The product's collection The product's tag The product's vendor The…" at bounding box center [284, 396] width 222 height 25
select select "collection"
click at [465, 396] on select "Is equal to Is not equal to" at bounding box center [516, 396] width 222 height 25
click at [772, 392] on button "2x1" at bounding box center [749, 396] width 222 height 22
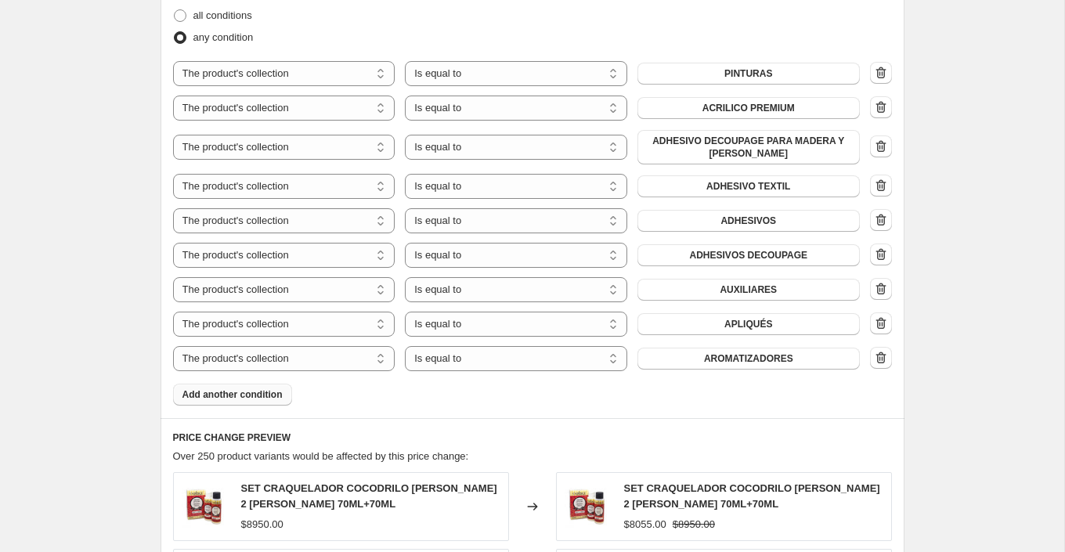
scroll to position [962, 0]
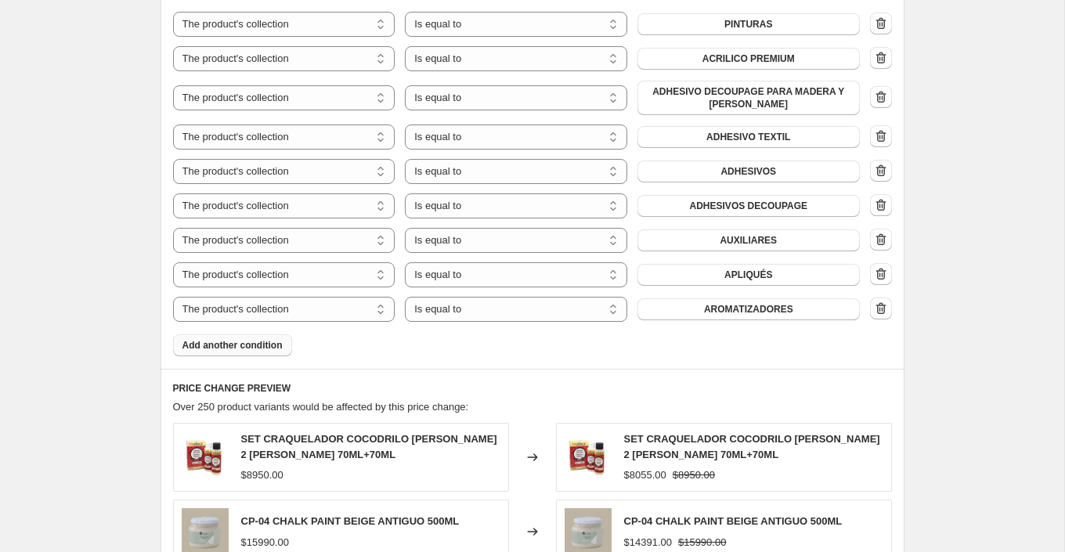
click at [262, 342] on span "Add another condition" at bounding box center [233, 345] width 100 height 13
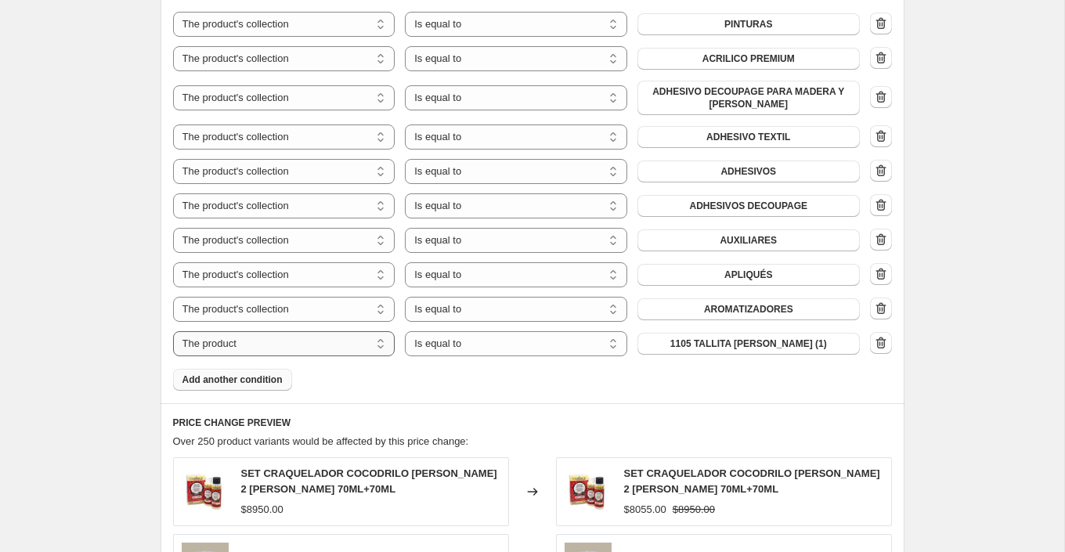
click at [298, 342] on select "The product The product's collection The product's tag The product's vendor The…" at bounding box center [284, 343] width 222 height 25
select select "collection"
click at [756, 342] on span "2x1" at bounding box center [749, 344] width 16 height 13
click at [267, 381] on span "Add another condition" at bounding box center [233, 380] width 100 height 13
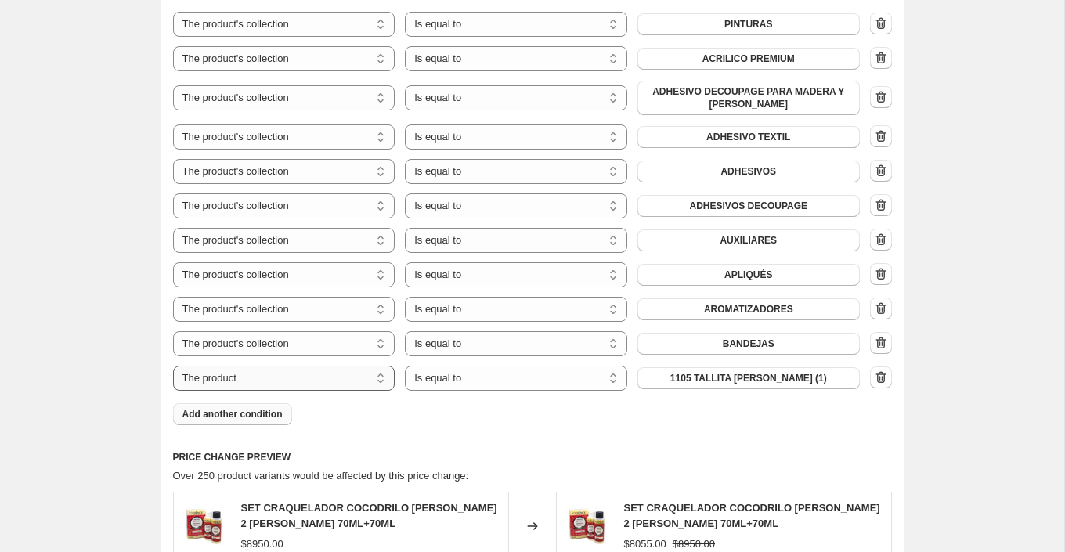
click at [320, 377] on select "The product The product's collection The product's tag The product's vendor The…" at bounding box center [284, 378] width 222 height 25
select select "collection"
click at [732, 383] on button "2x1" at bounding box center [749, 378] width 222 height 22
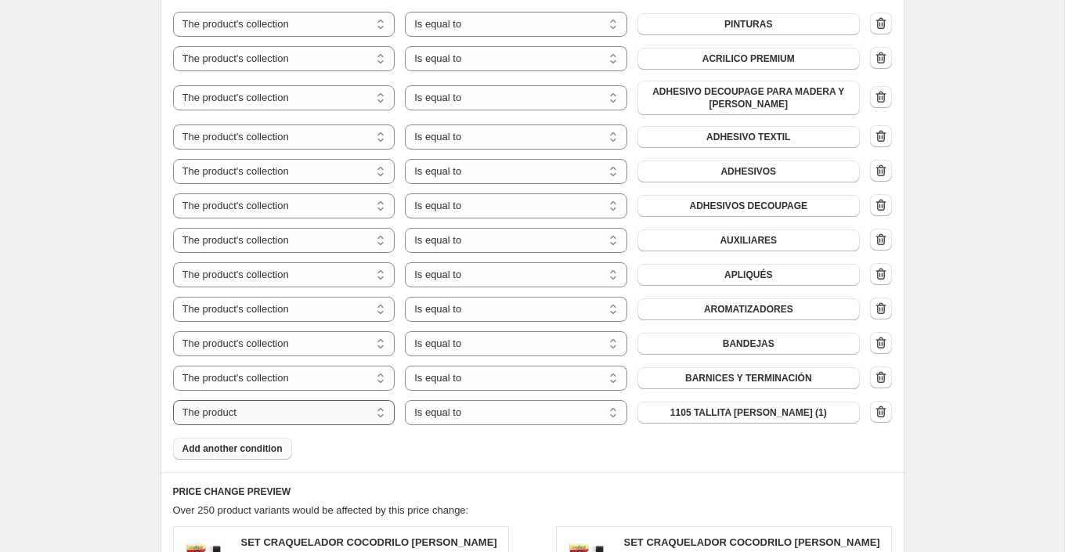
click at [294, 409] on select "The product The product's collection The product's tag The product's vendor The…" at bounding box center [284, 412] width 222 height 25
select select "collection"
click at [752, 413] on span "2x1" at bounding box center [749, 413] width 16 height 13
click at [247, 453] on button "Add another condition" at bounding box center [232, 449] width 119 height 22
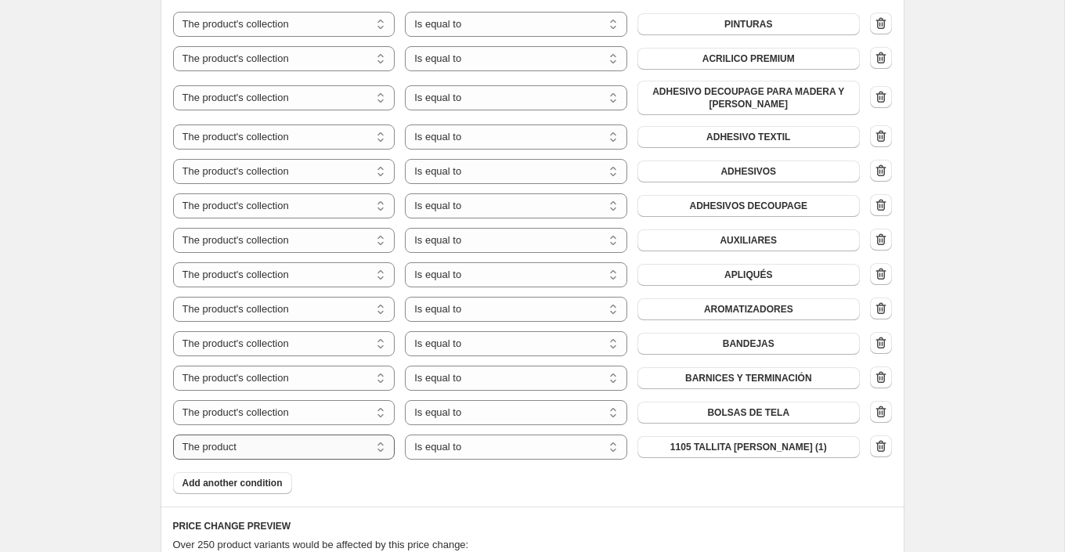
click at [293, 440] on select "The product The product's collection The product's tag The product's vendor The…" at bounding box center [284, 447] width 222 height 25
select select "collection"
click at [768, 446] on button "2x1" at bounding box center [749, 447] width 222 height 22
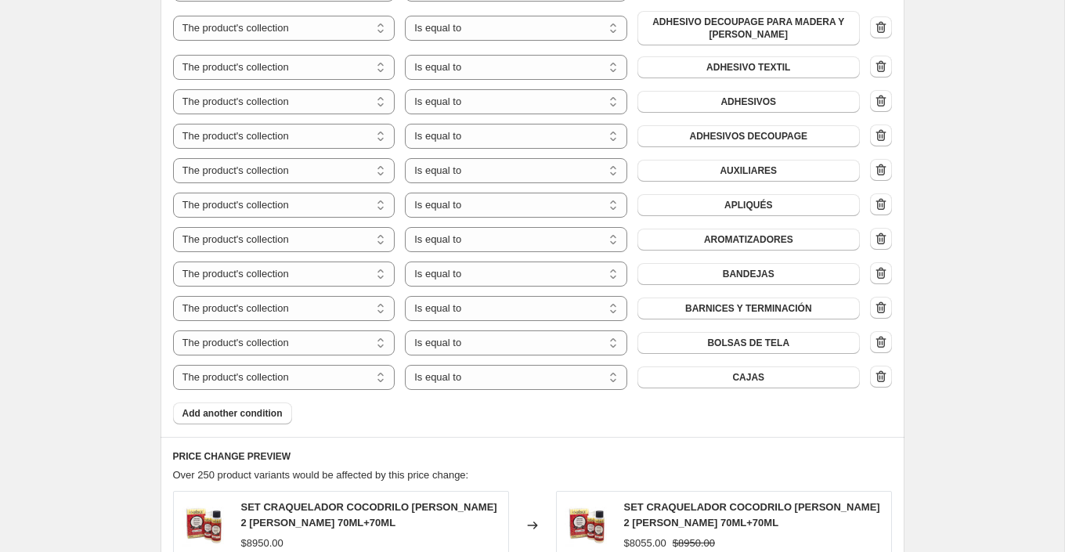
scroll to position [1083, 0]
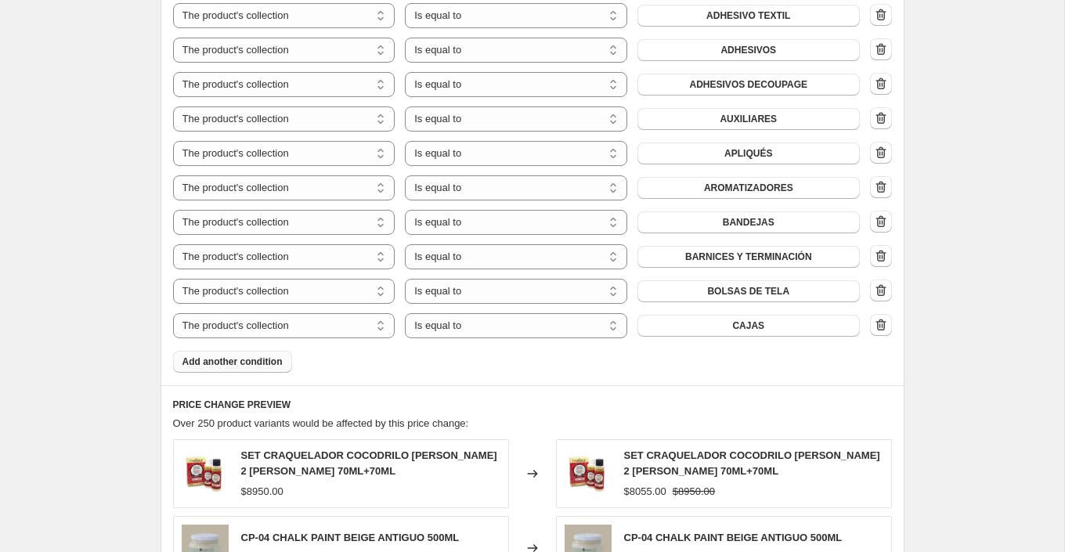
click at [225, 364] on span "Add another condition" at bounding box center [233, 362] width 100 height 13
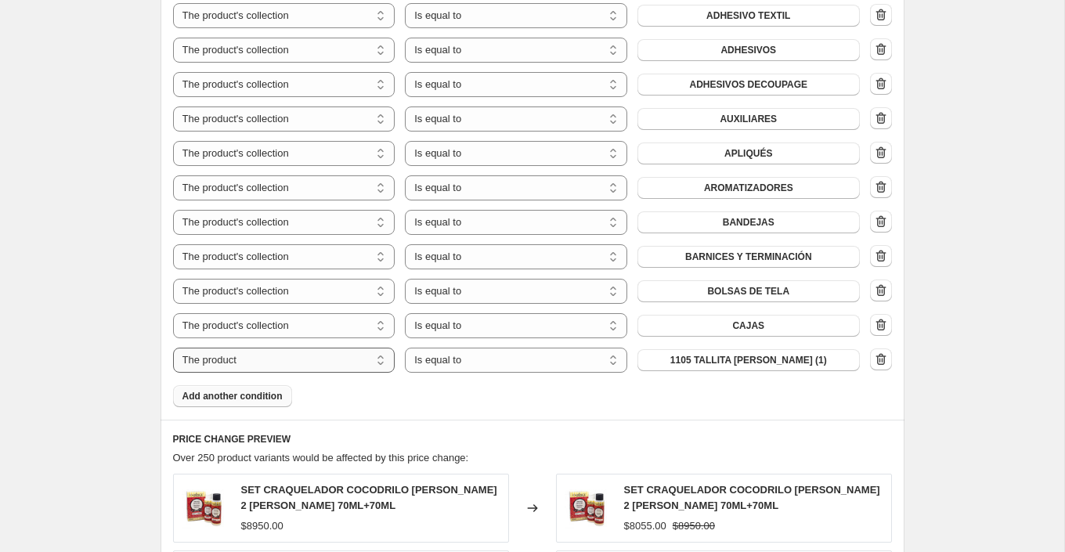
click at [302, 361] on select "The product The product's collection The product's tag The product's vendor The…" at bounding box center [284, 360] width 222 height 25
select select "collection"
click at [774, 360] on button "2x1" at bounding box center [749, 360] width 222 height 22
click at [264, 398] on span "Add another condition" at bounding box center [233, 396] width 100 height 13
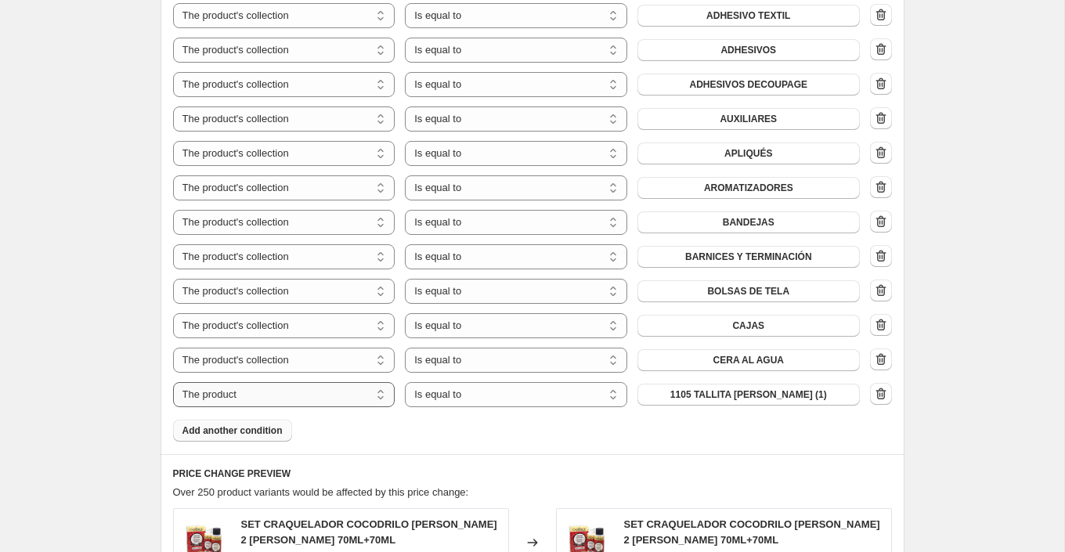
click at [317, 396] on select "The product The product's collection The product's tag The product's vendor The…" at bounding box center [284, 394] width 222 height 25
select select "collection"
click at [760, 394] on button "2x1" at bounding box center [749, 395] width 222 height 22
click at [266, 428] on span "Add another condition" at bounding box center [233, 431] width 100 height 13
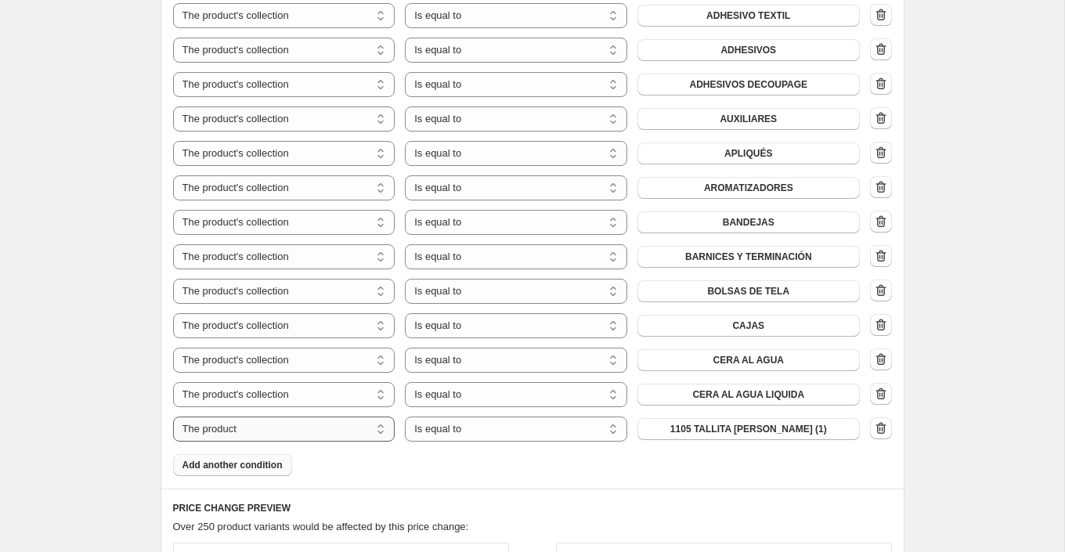
click at [347, 423] on select "The product The product's collection The product's tag The product's vendor The…" at bounding box center [284, 429] width 222 height 25
select select "collection"
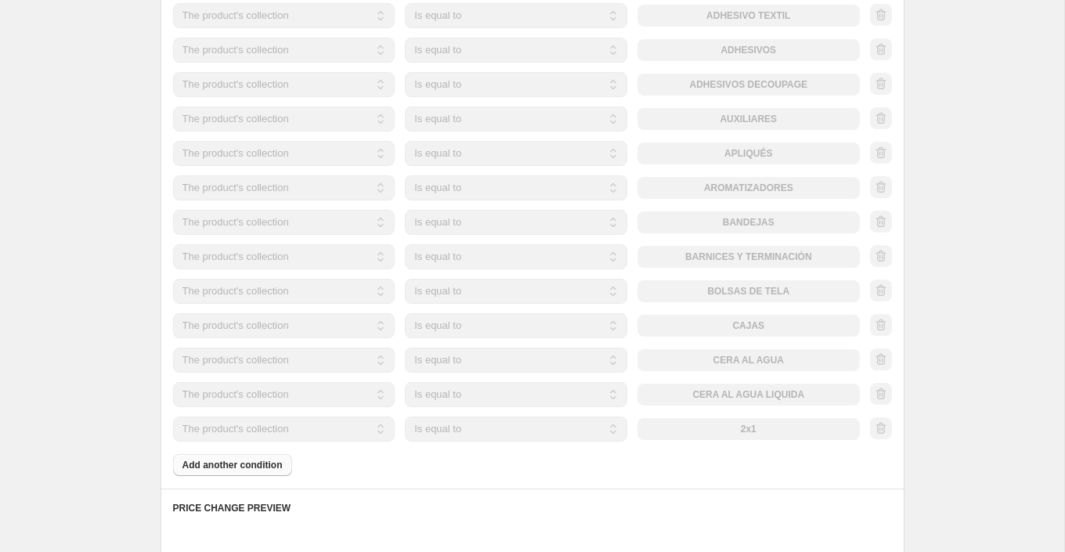
click at [830, 431] on button "2x1" at bounding box center [749, 429] width 222 height 22
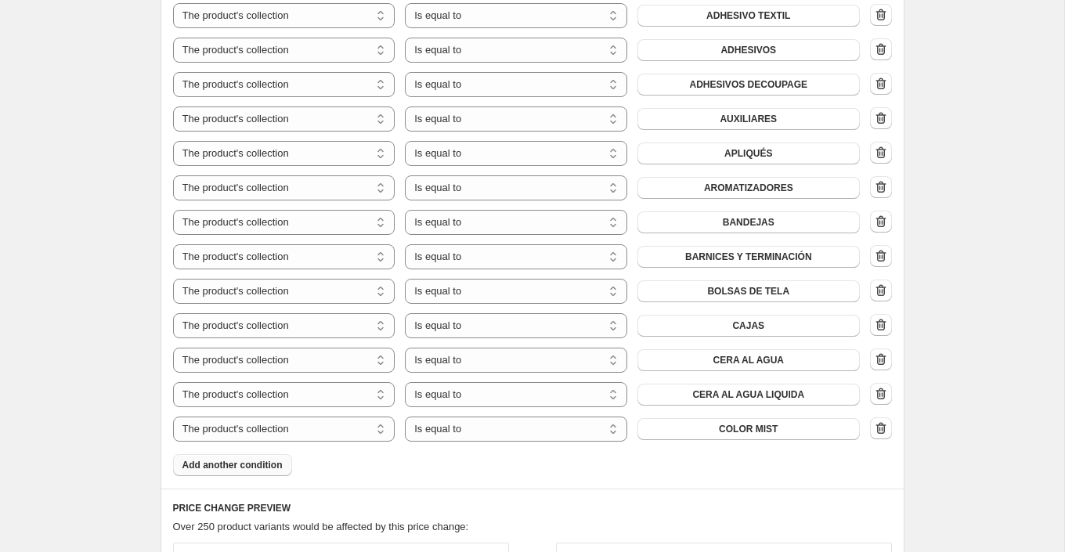
click at [273, 464] on span "Add another condition" at bounding box center [233, 465] width 100 height 13
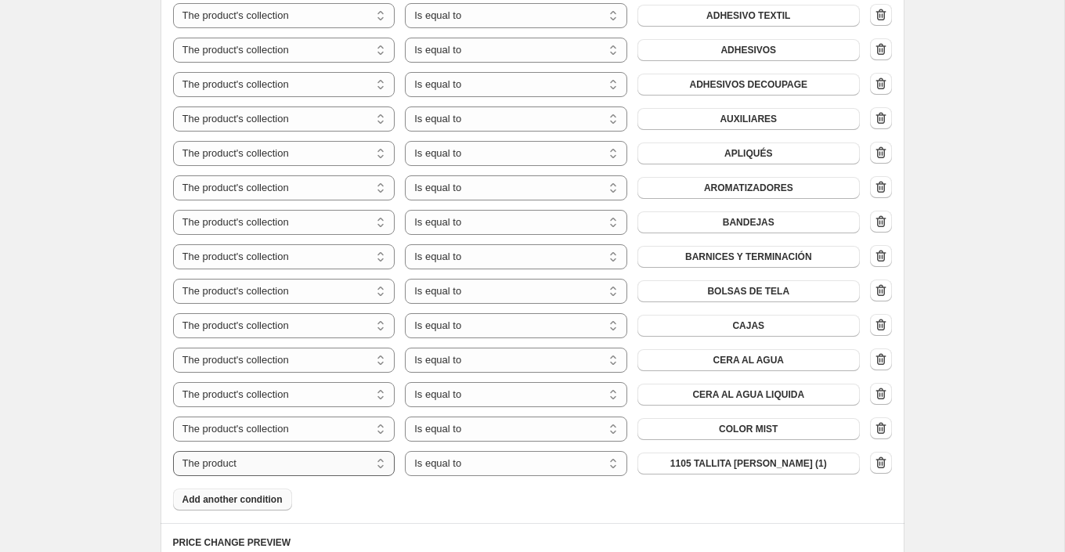
click at [295, 461] on select "The product The product's collection The product's tag The product's vendor The…" at bounding box center [284, 463] width 222 height 25
select select "collection"
click at [815, 461] on button "2x1" at bounding box center [749, 464] width 222 height 22
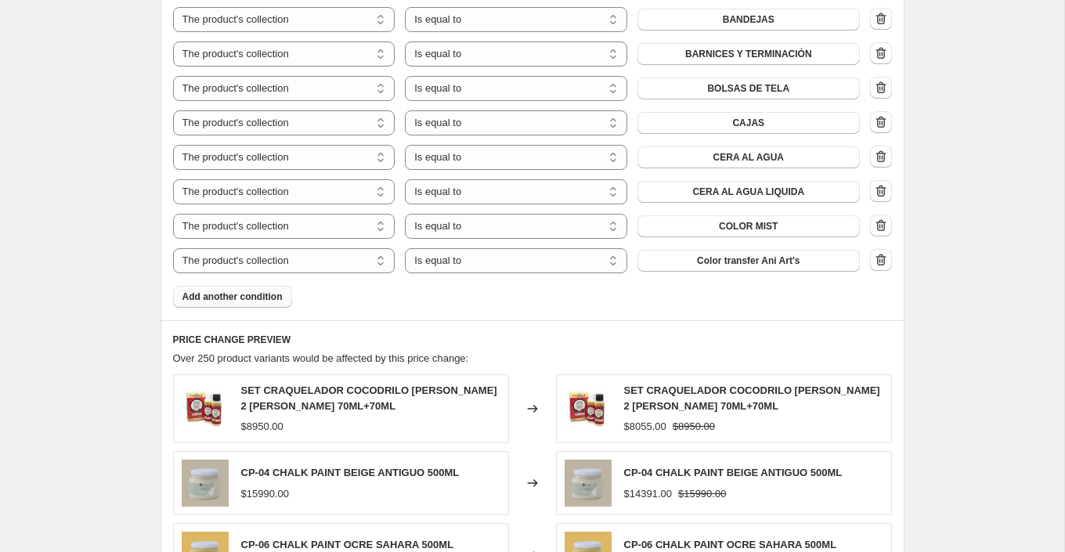
scroll to position [1293, 0]
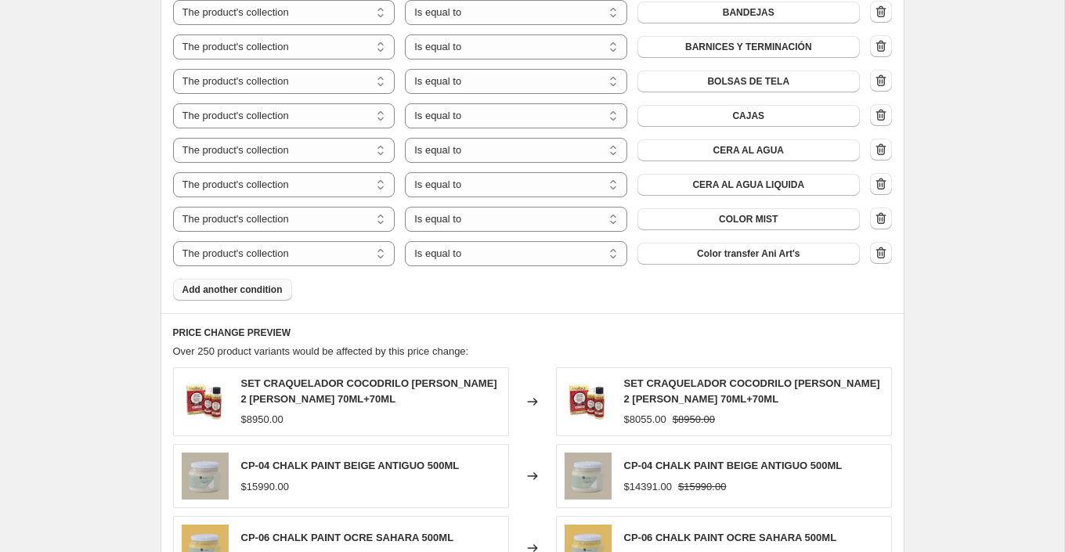
click at [254, 295] on button "Add another condition" at bounding box center [232, 290] width 119 height 22
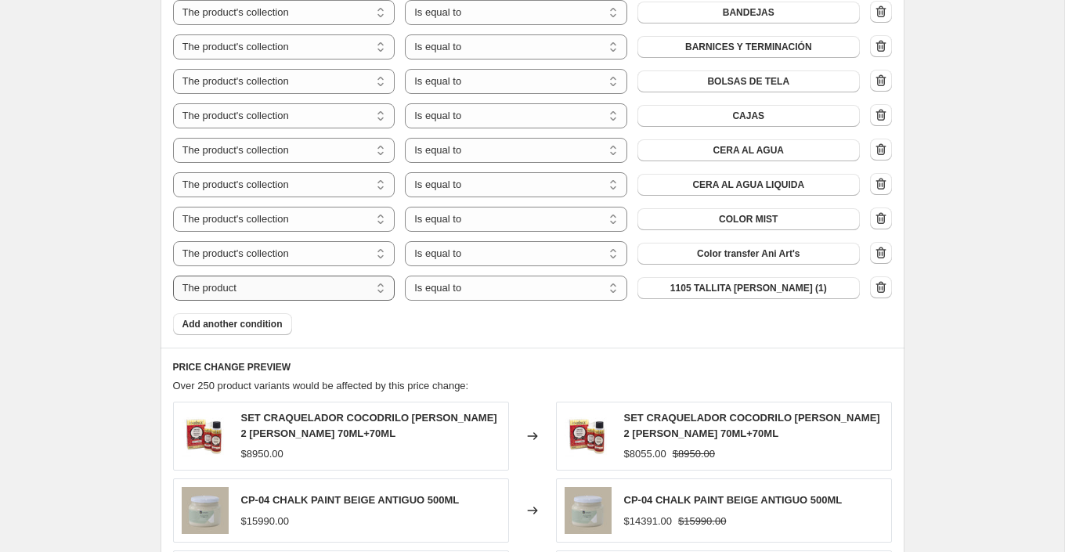
click at [333, 287] on select "The product The product's collection The product's tag The product's vendor The…" at bounding box center [284, 288] width 222 height 25
select select "collection"
click at [755, 285] on span "2x1" at bounding box center [749, 288] width 16 height 13
click at [273, 327] on span "Add another condition" at bounding box center [233, 324] width 100 height 13
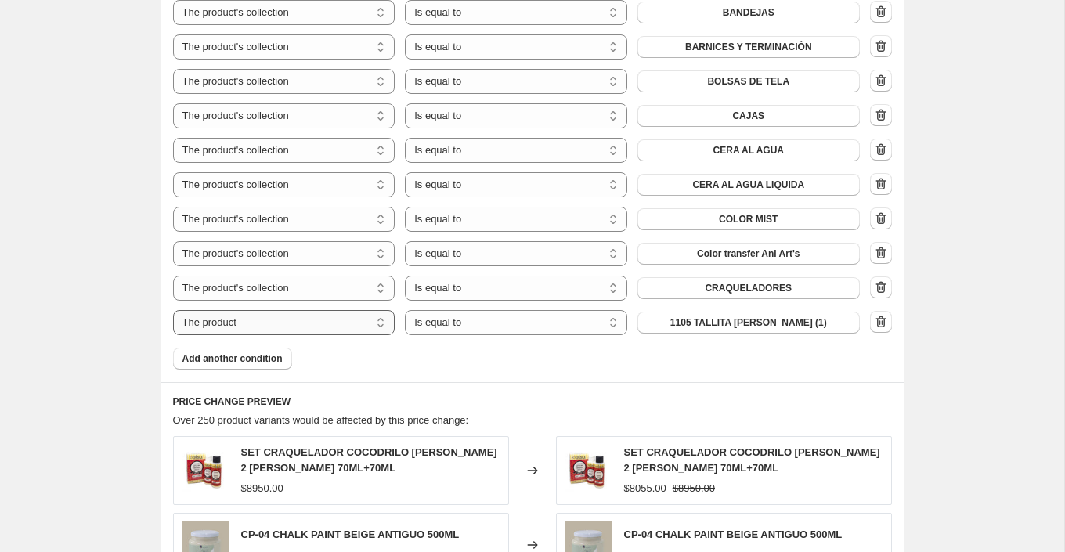
click at [306, 330] on select "The product The product's collection The product's tag The product's vendor The…" at bounding box center [284, 322] width 222 height 25
select select "collection"
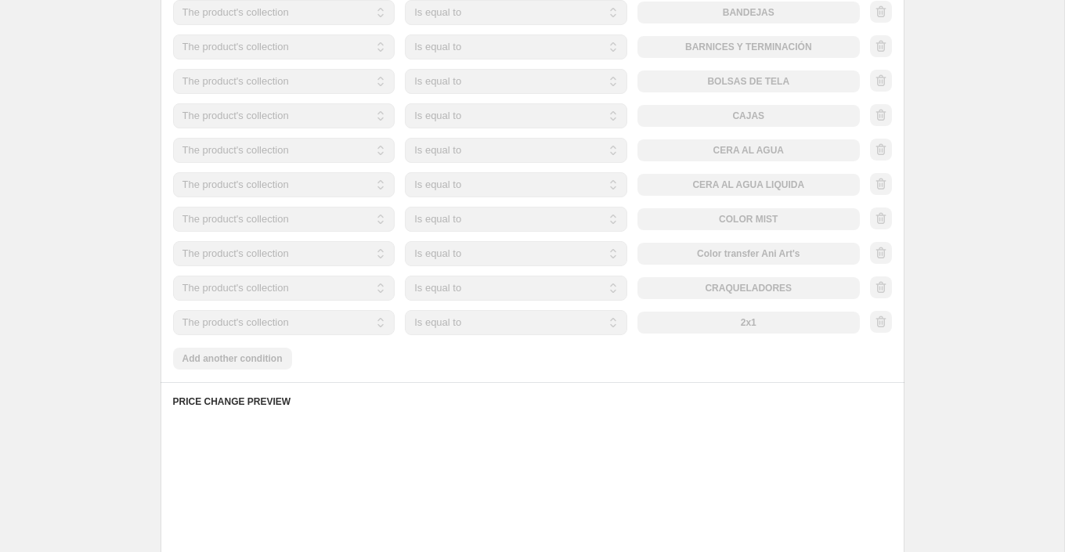
click at [801, 323] on div "The product The product's collection The product's tag The product's vendor The…" at bounding box center [516, 322] width 687 height 25
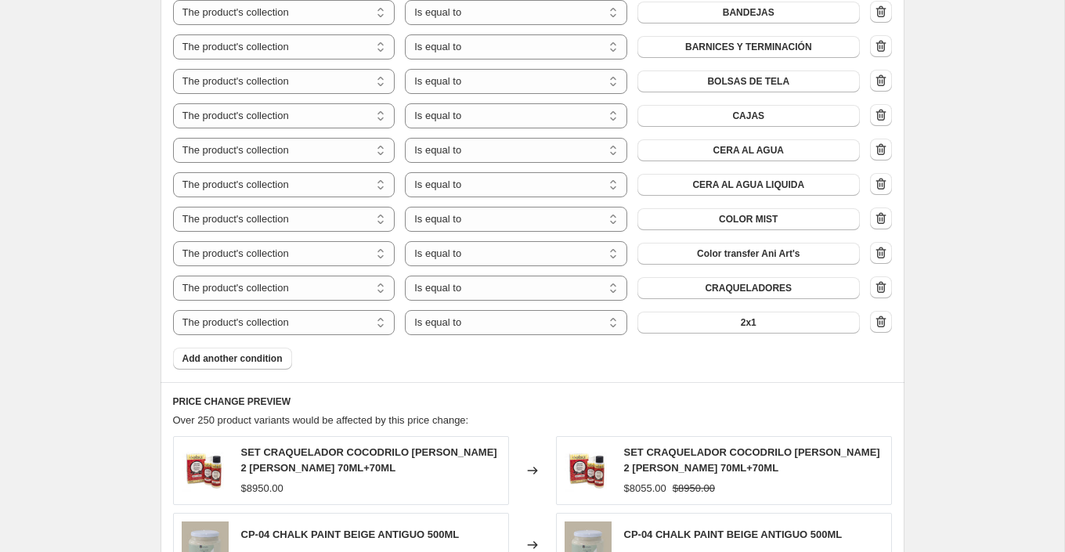
click at [801, 323] on button "2x1" at bounding box center [749, 323] width 222 height 22
click at [275, 359] on span "Add another condition" at bounding box center [233, 358] width 100 height 13
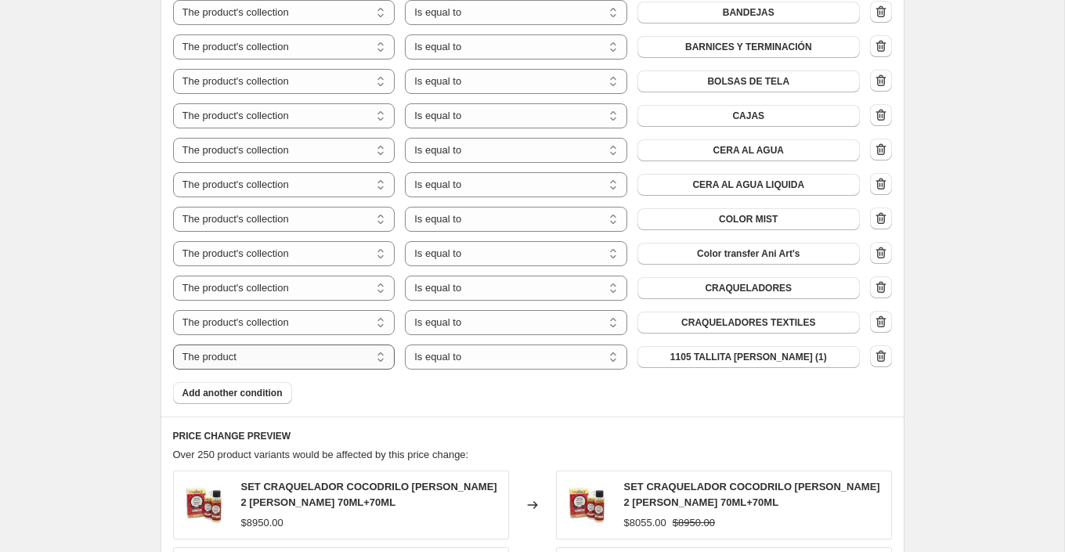
click at [324, 359] on select "The product The product's collection The product's tag The product's vendor The…" at bounding box center [284, 357] width 222 height 25
select select "collection"
click at [790, 356] on button "2x1" at bounding box center [749, 357] width 222 height 22
click at [275, 392] on span "Add another condition" at bounding box center [233, 393] width 100 height 13
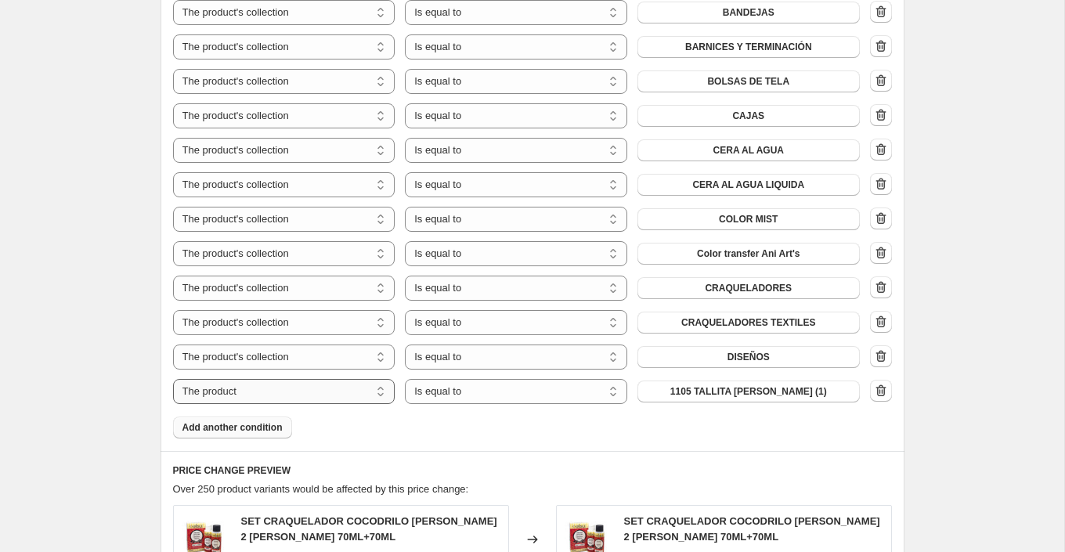
click at [301, 398] on select "The product The product's collection The product's tag The product's vendor The…" at bounding box center [284, 391] width 222 height 25
select select "collection"
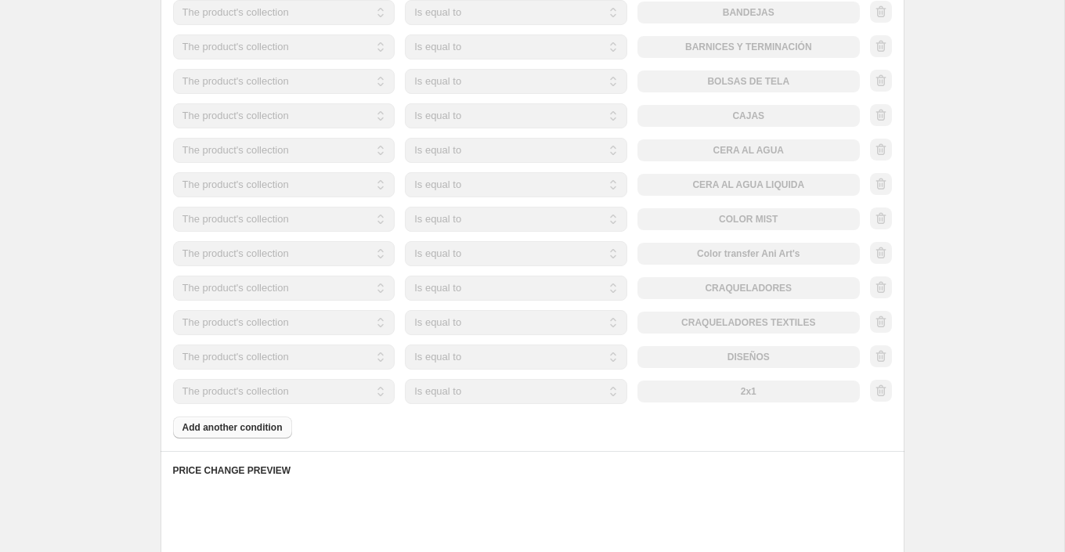
click at [778, 389] on div "The product The product's collection The product's tag The product's vendor The…" at bounding box center [516, 391] width 687 height 25
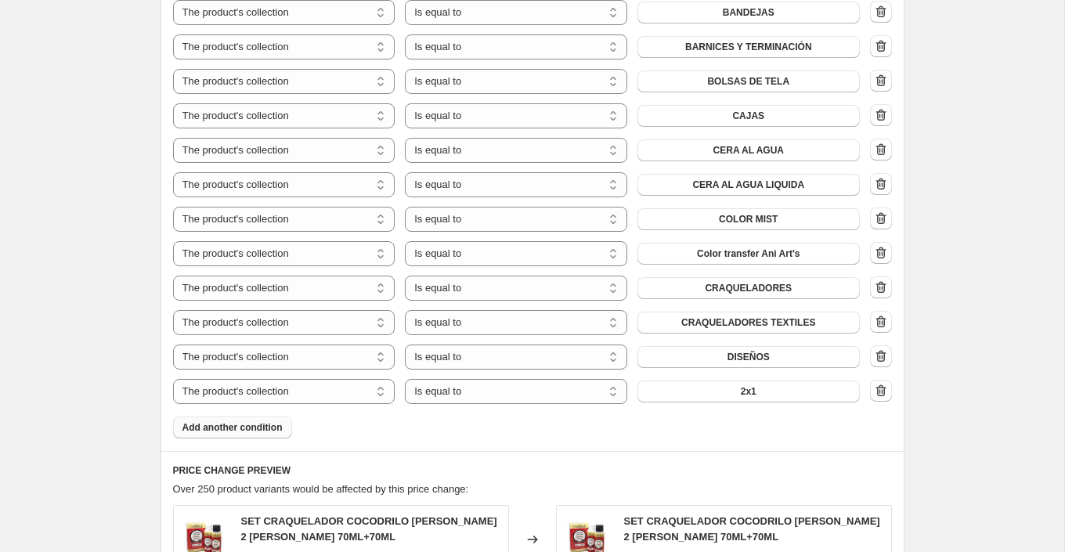
click at [778, 389] on button "2x1" at bounding box center [749, 392] width 222 height 22
click at [256, 425] on span "Add another condition" at bounding box center [233, 427] width 100 height 13
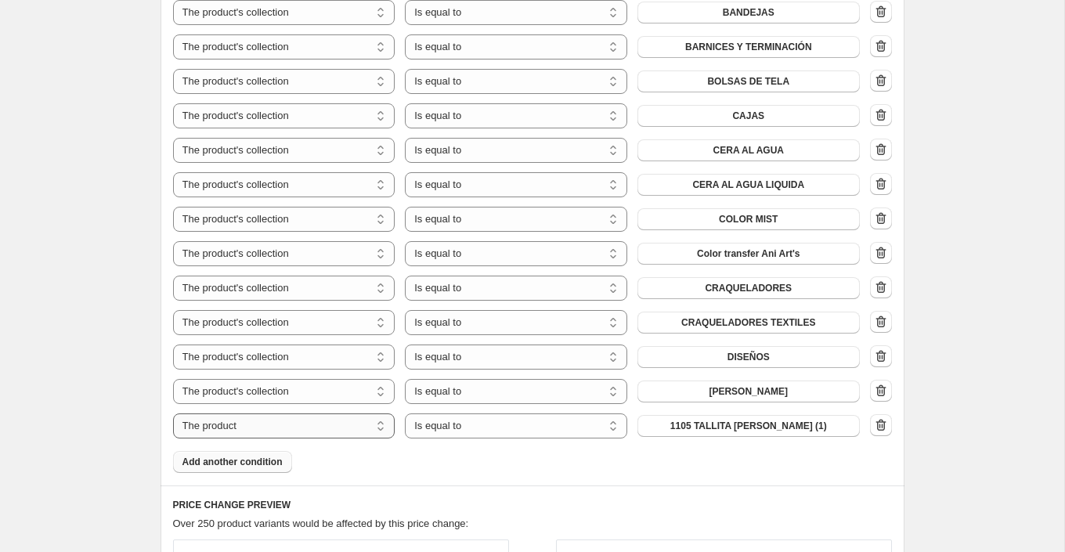
click at [281, 416] on select "The product The product's collection The product's tag The product's vendor The…" at bounding box center [284, 426] width 222 height 25
select select "collection"
click at [768, 428] on button "2x1" at bounding box center [749, 426] width 222 height 22
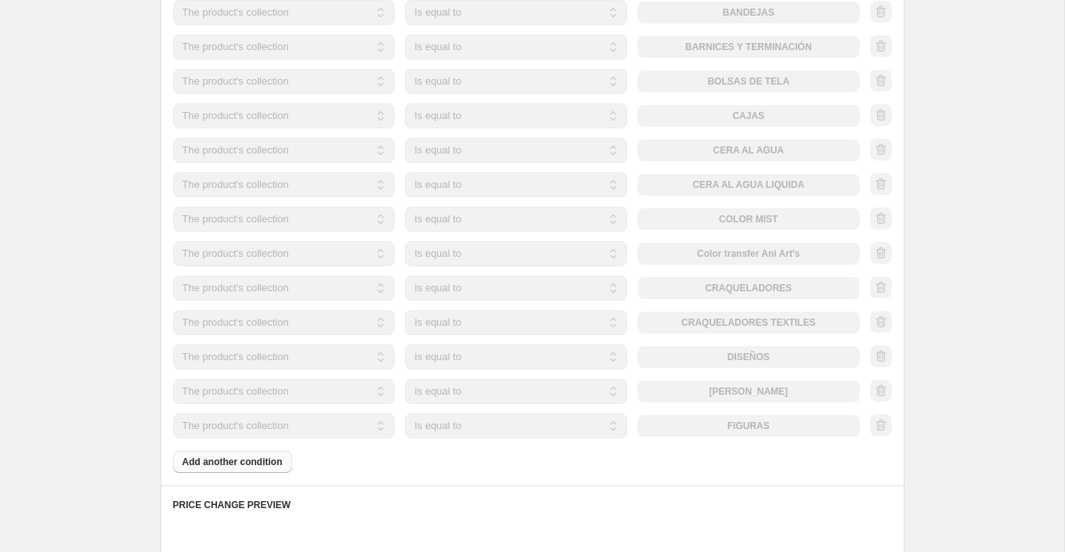
click at [273, 462] on div "Products must match: all conditions any condition The product The product's col…" at bounding box center [532, 39] width 719 height 868
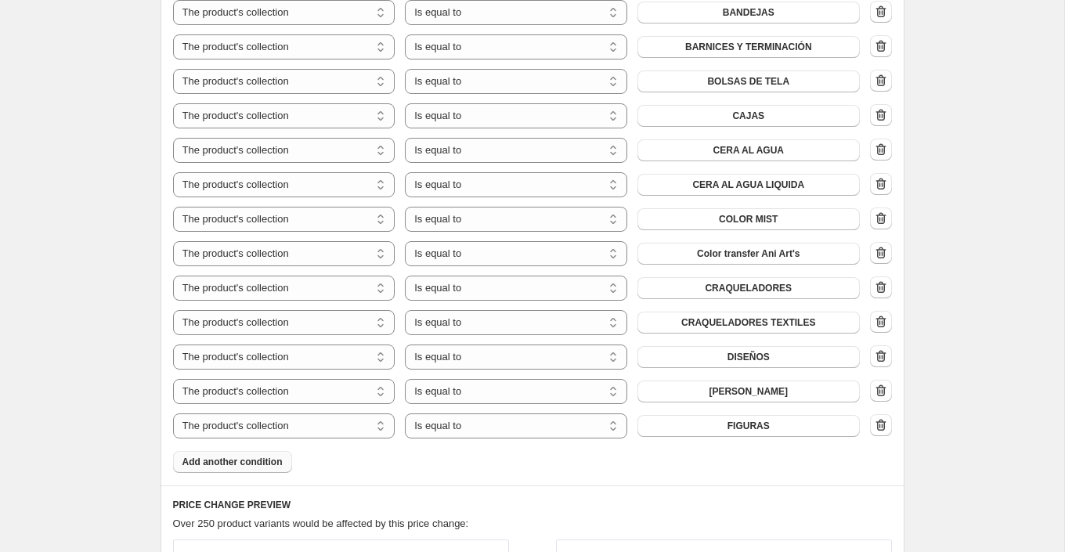
click at [273, 462] on span "Add another condition" at bounding box center [233, 462] width 100 height 13
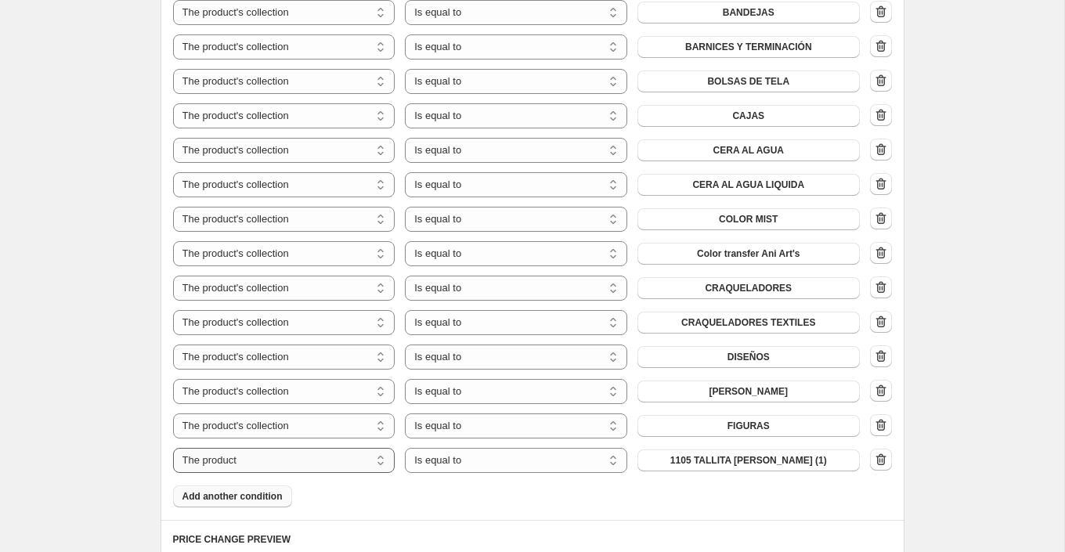
click at [315, 449] on select "The product The product's collection The product's tag The product's vendor The…" at bounding box center [284, 460] width 222 height 25
select select "collection"
click at [775, 460] on button "2x1" at bounding box center [749, 461] width 222 height 22
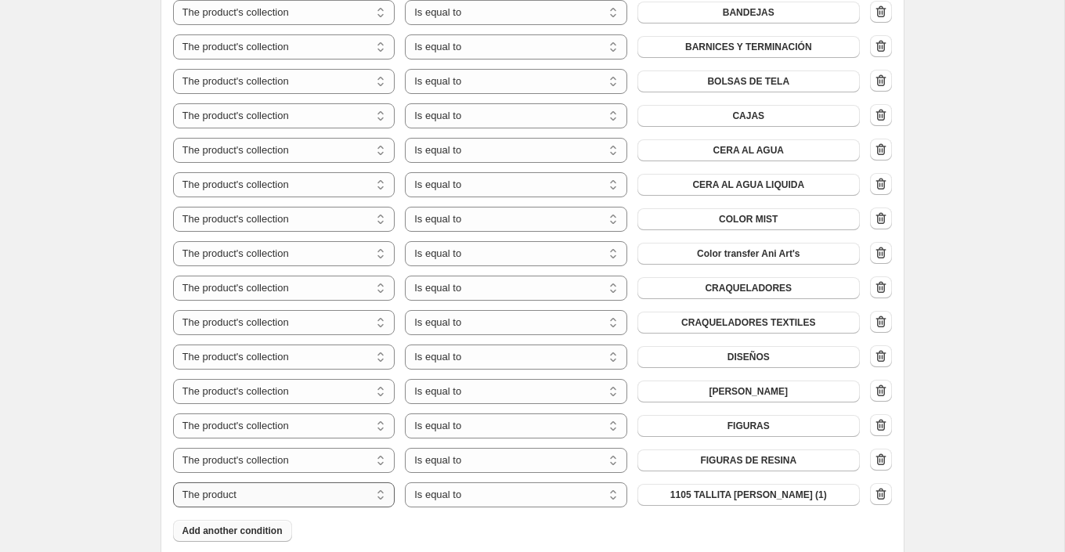
click at [300, 486] on select "The product The product's collection The product's tag The product's vendor The…" at bounding box center [284, 495] width 222 height 25
select select "collection"
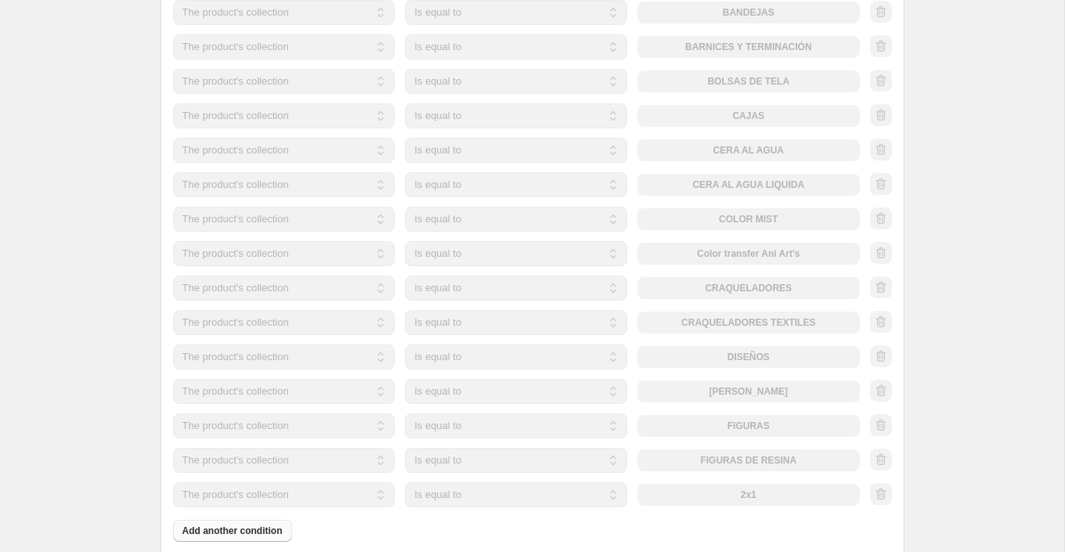
click at [798, 491] on button "2x1" at bounding box center [749, 495] width 222 height 22
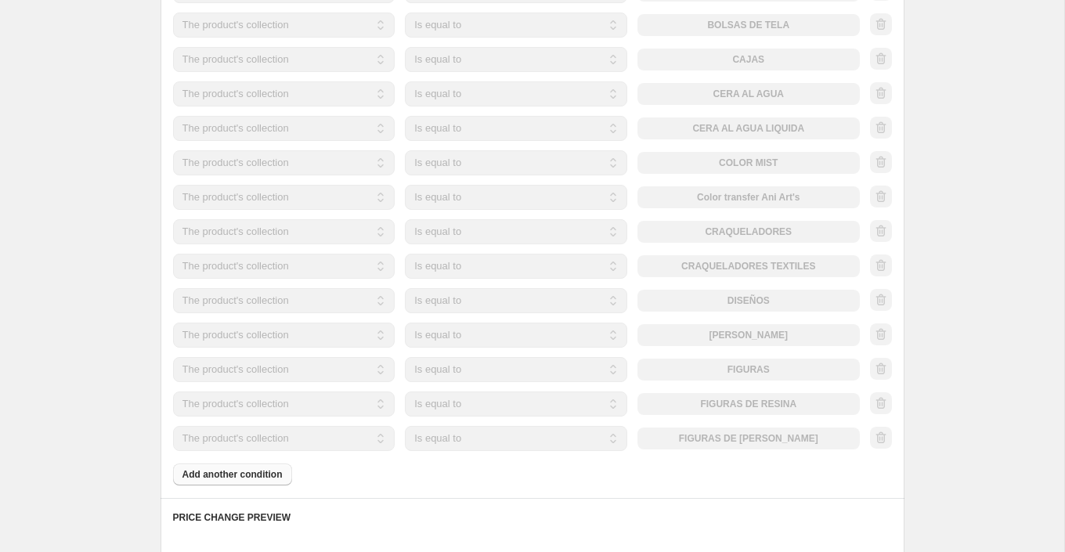
scroll to position [1387, 0]
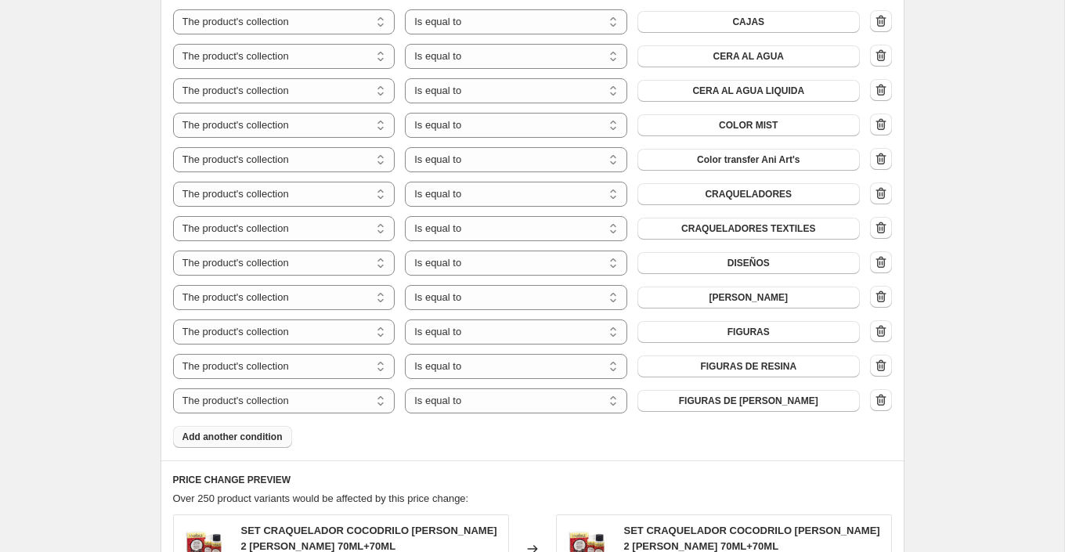
click at [266, 433] on span "Add another condition" at bounding box center [233, 437] width 100 height 13
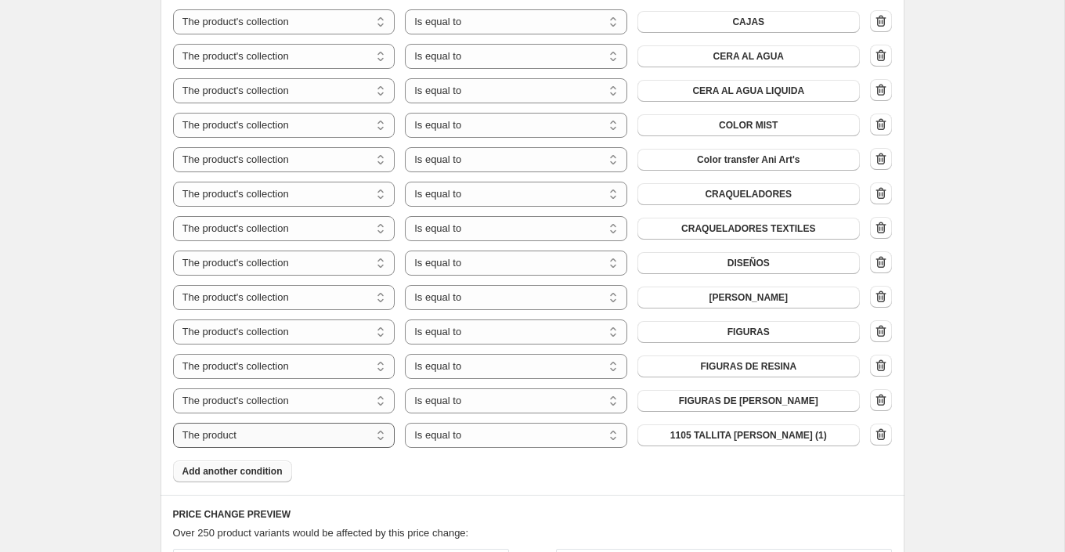
click at [321, 432] on select "The product The product's collection The product's tag The product's vendor The…" at bounding box center [284, 435] width 222 height 25
select select "collection"
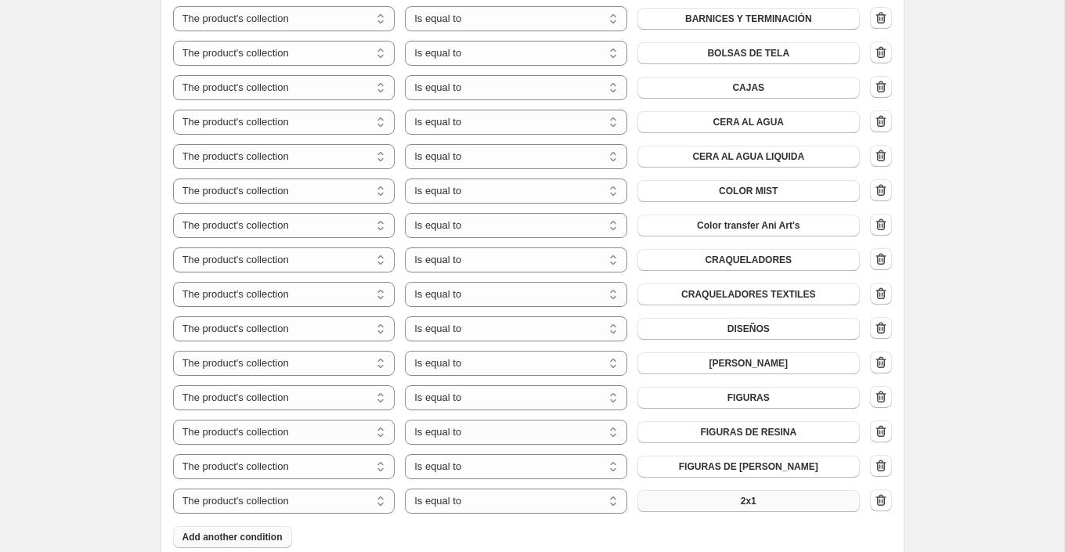
scroll to position [1359, 0]
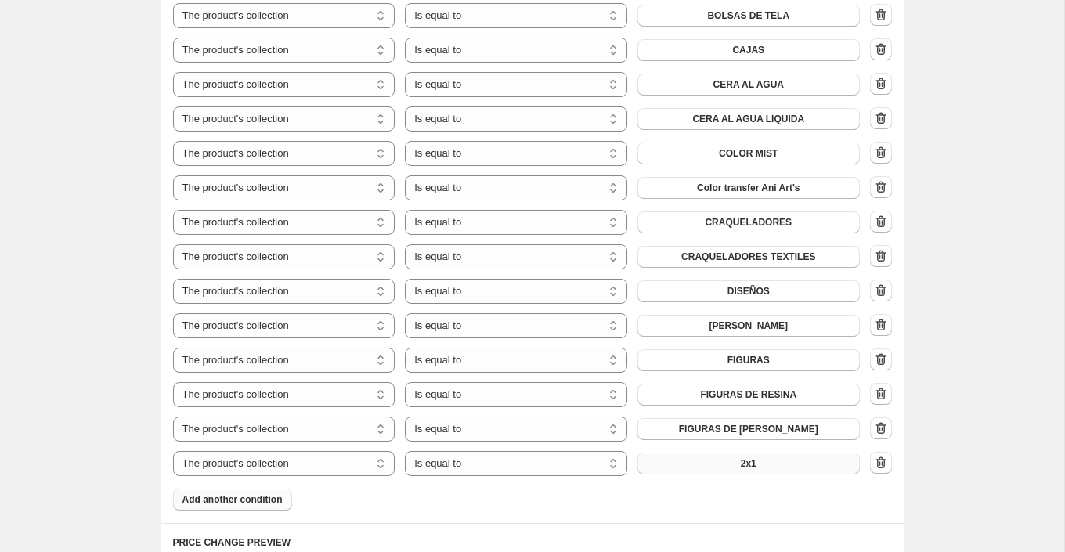
click at [766, 456] on button "2x1" at bounding box center [749, 464] width 222 height 22
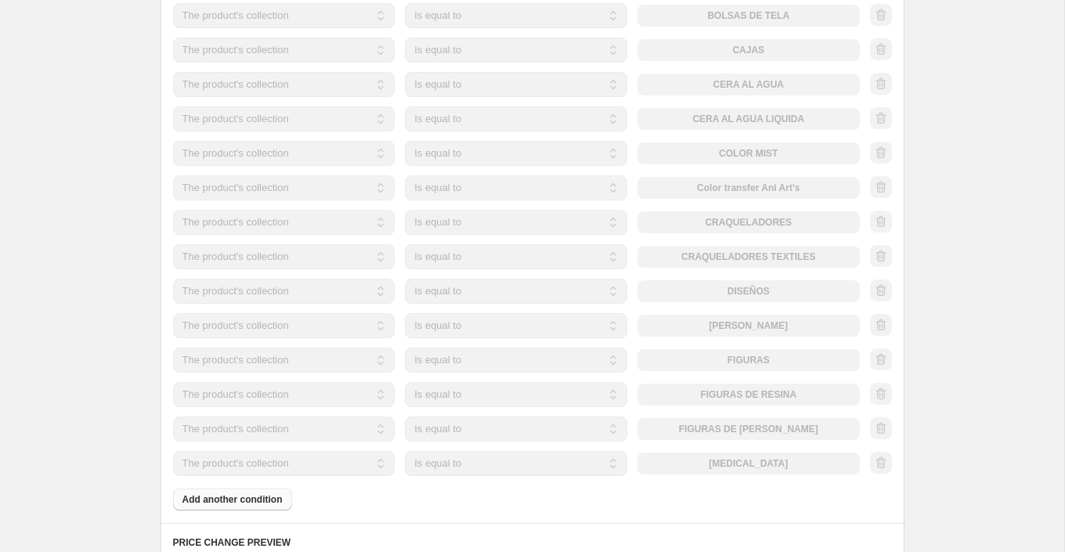
click at [265, 497] on div "Products must match: all conditions any condition The product The product's col…" at bounding box center [532, 24] width 719 height 971
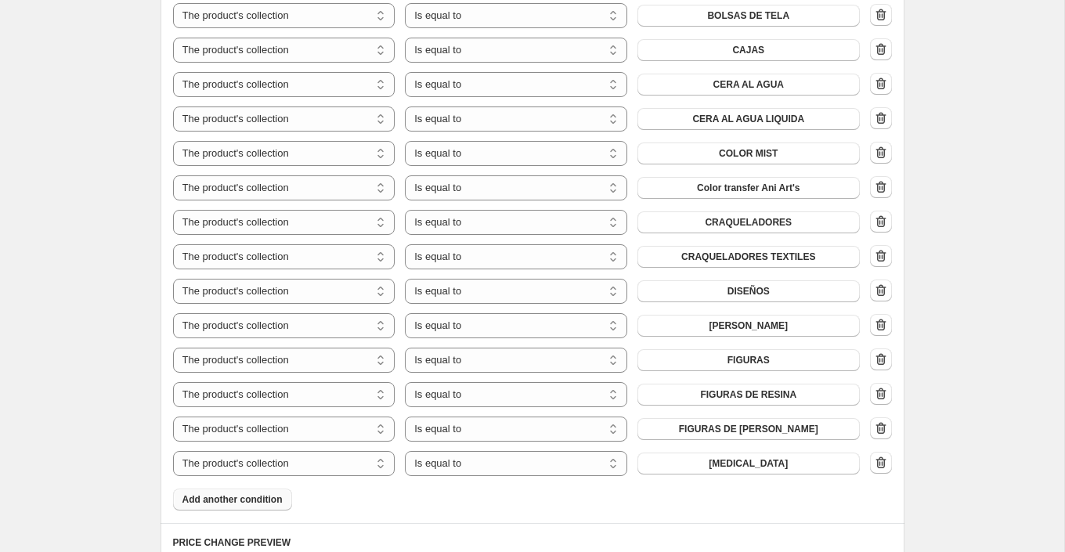
click at [277, 491] on button "Add another condition" at bounding box center [232, 500] width 119 height 22
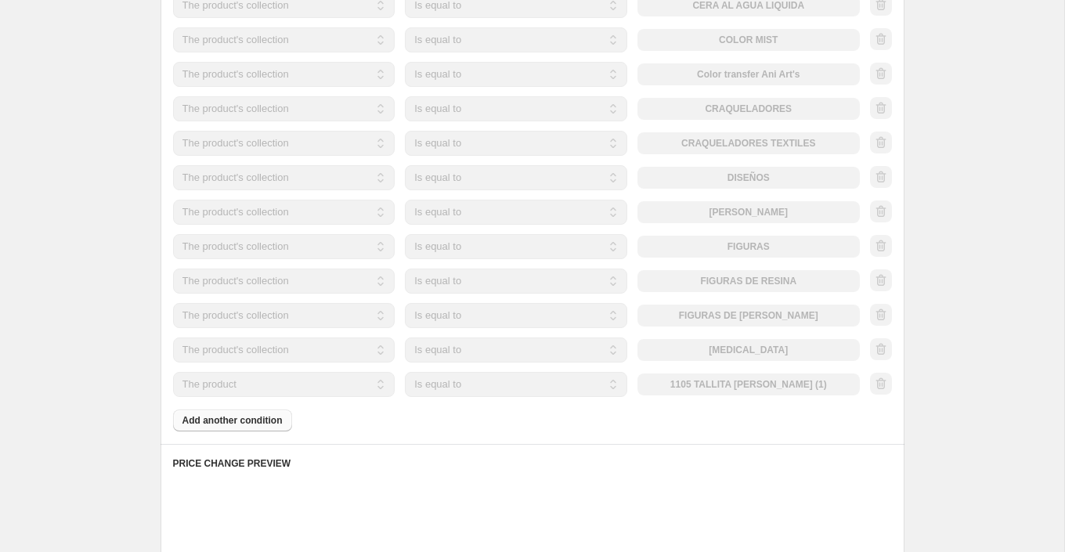
scroll to position [1516, 0]
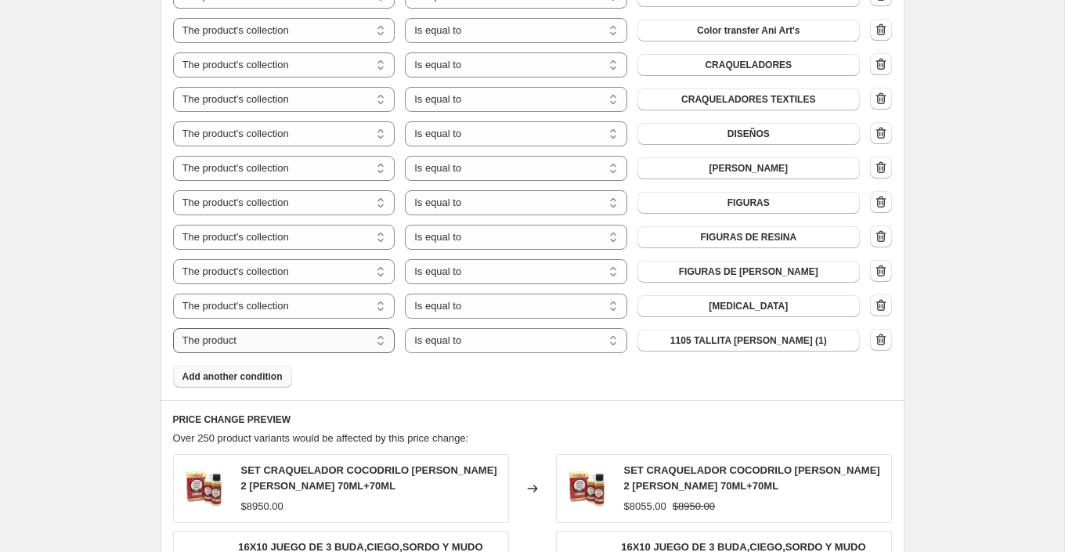
click at [329, 343] on select "The product The product's collection The product's tag The product's vendor The…" at bounding box center [284, 340] width 222 height 25
select select "collection"
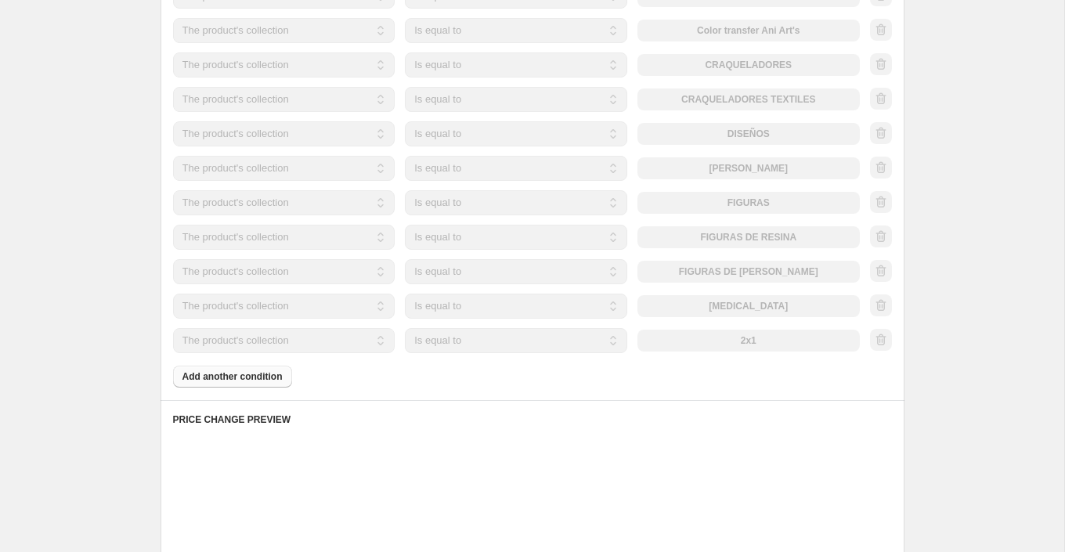
click at [760, 345] on div "The product The product's collection The product's tag The product's vendor The…" at bounding box center [516, 340] width 687 height 25
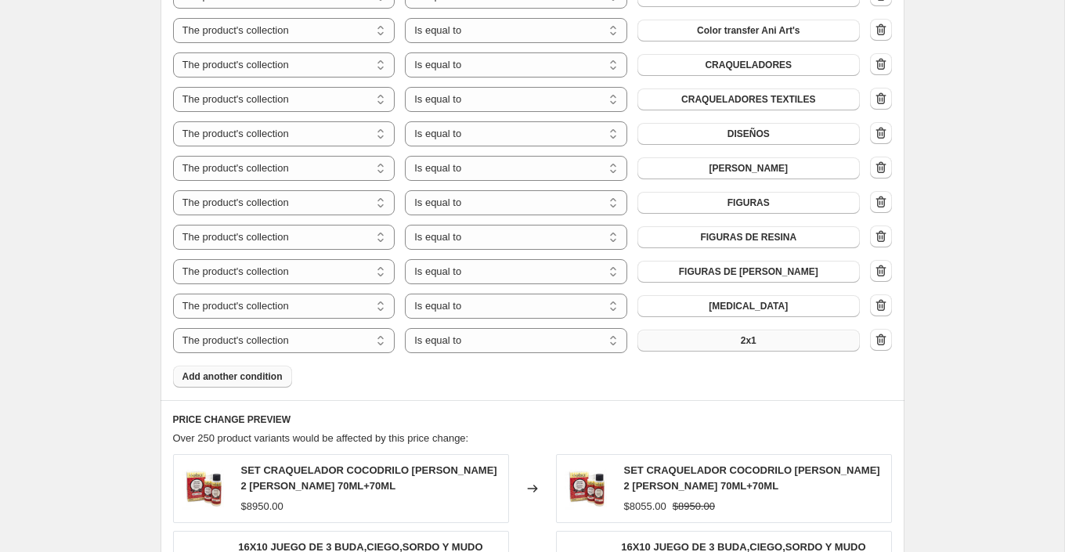
click at [776, 343] on button "2x1" at bounding box center [749, 341] width 222 height 22
click at [260, 376] on span "Add another condition" at bounding box center [233, 377] width 100 height 13
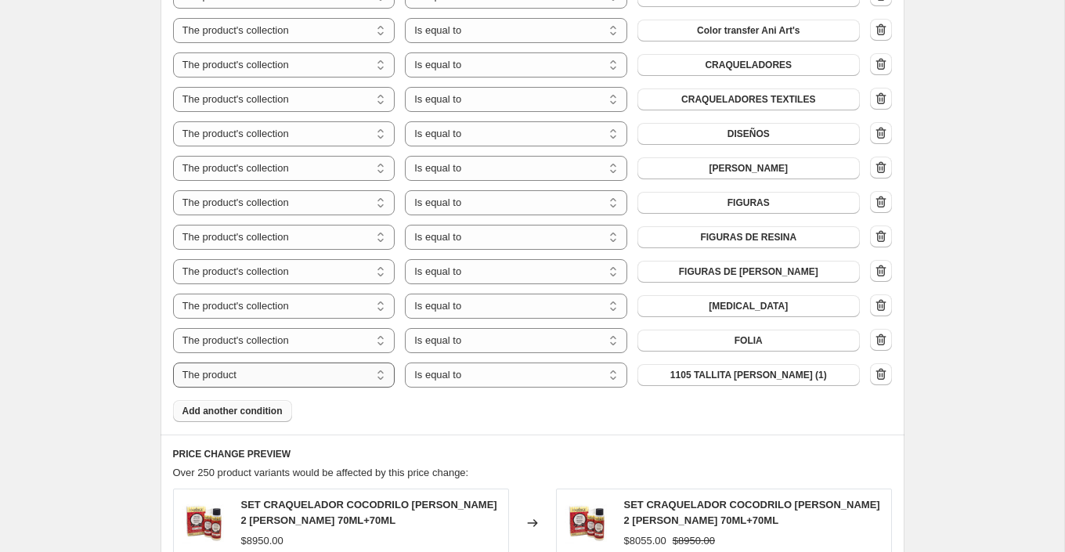
click at [347, 374] on select "The product The product's collection The product's tag The product's vendor The…" at bounding box center [284, 375] width 222 height 25
select select "collection"
click at [740, 371] on button "2x1" at bounding box center [749, 375] width 222 height 22
click at [269, 411] on span "Add another condition" at bounding box center [233, 411] width 100 height 13
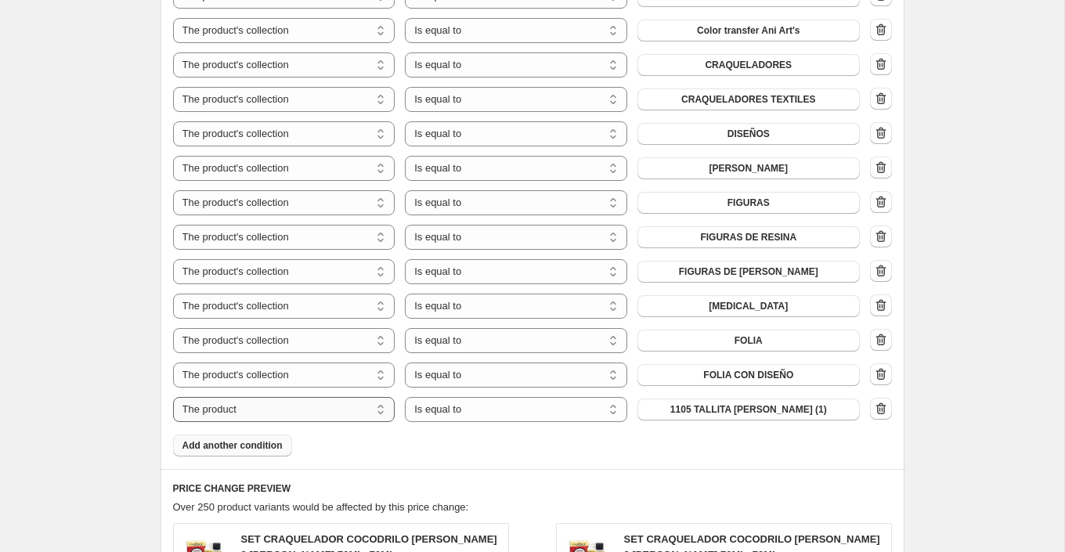
click at [327, 408] on select "The product The product's collection The product's tag The product's vendor The…" at bounding box center [284, 409] width 222 height 25
select select "collection"
click at [750, 409] on span "2x1" at bounding box center [749, 409] width 16 height 13
click at [271, 448] on span "Add another condition" at bounding box center [233, 445] width 100 height 13
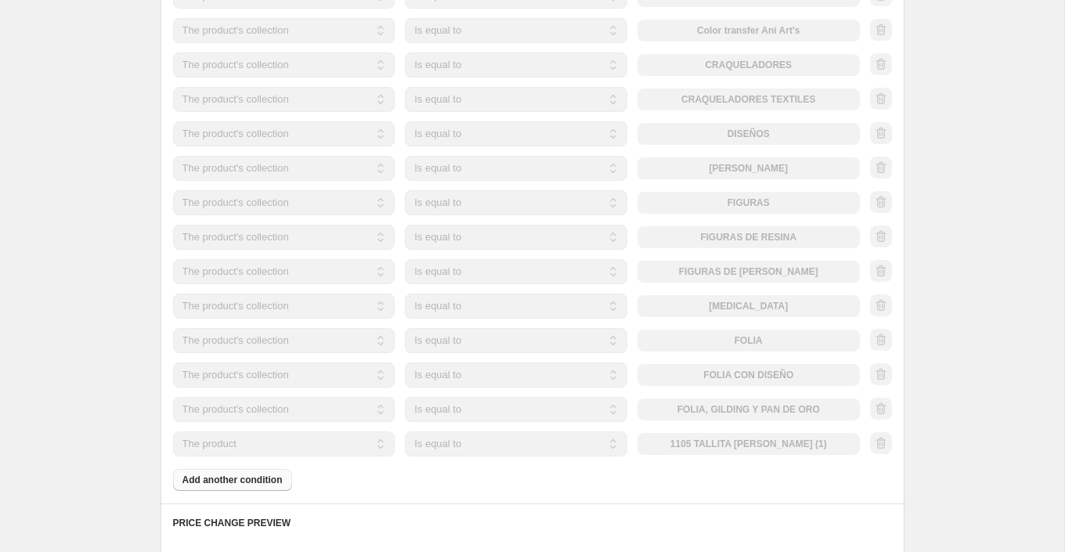
click at [335, 437] on select "The product The product's collection The product's tag The product's vendor The…" at bounding box center [284, 444] width 222 height 25
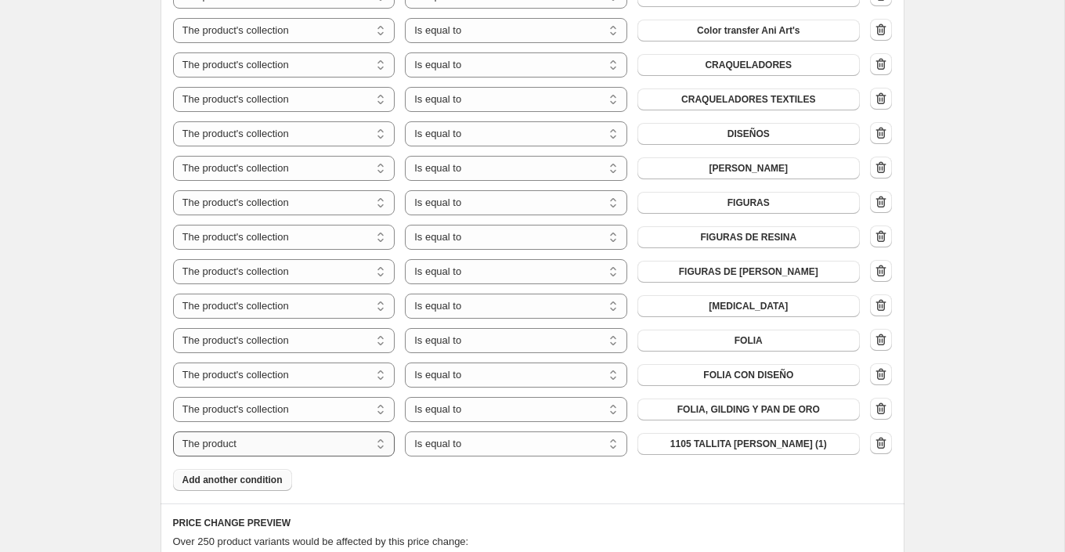
select select "collection"
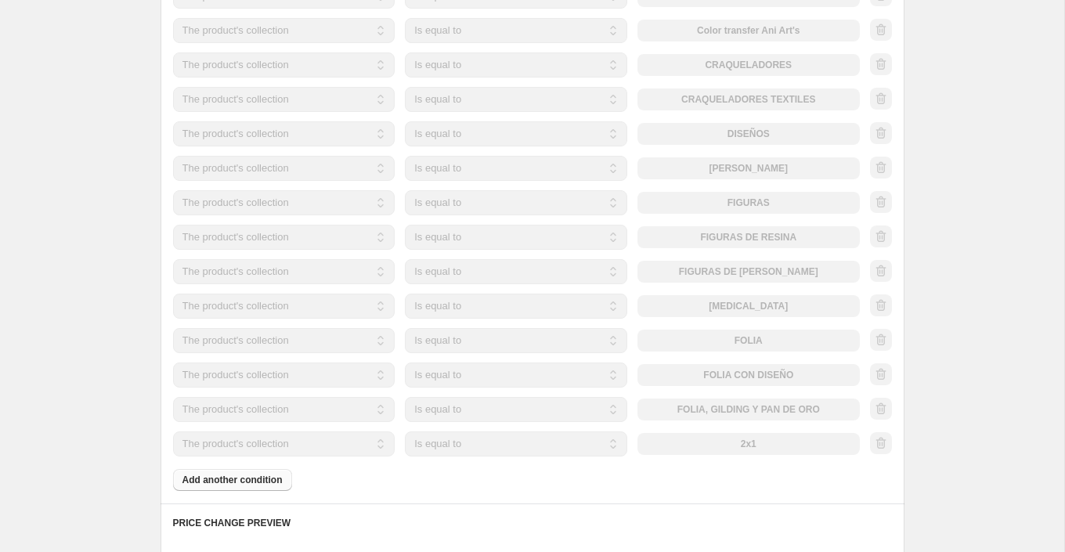
click at [737, 446] on button "2x1" at bounding box center [749, 444] width 222 height 22
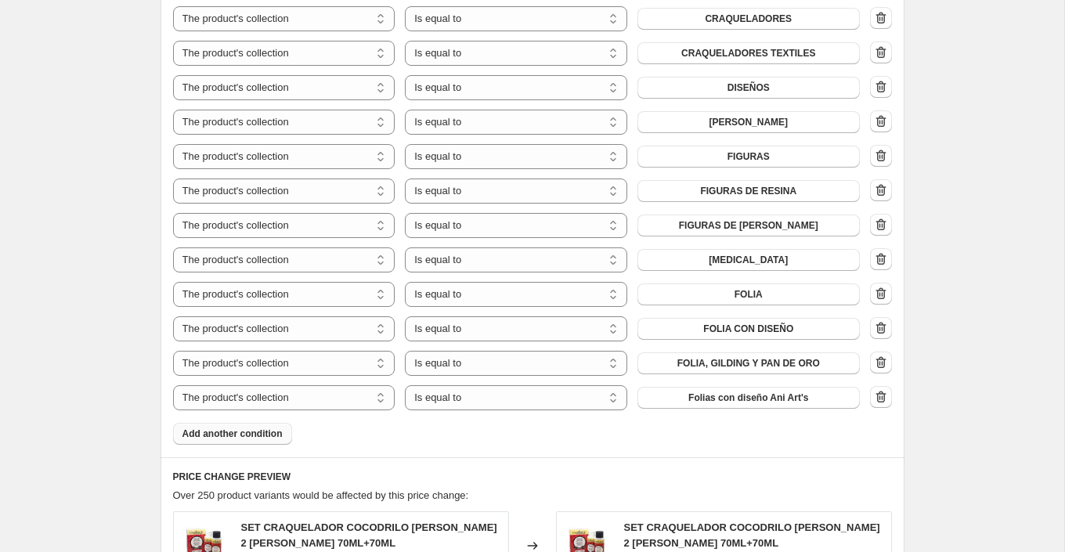
click at [275, 428] on span "Add another condition" at bounding box center [233, 434] width 100 height 13
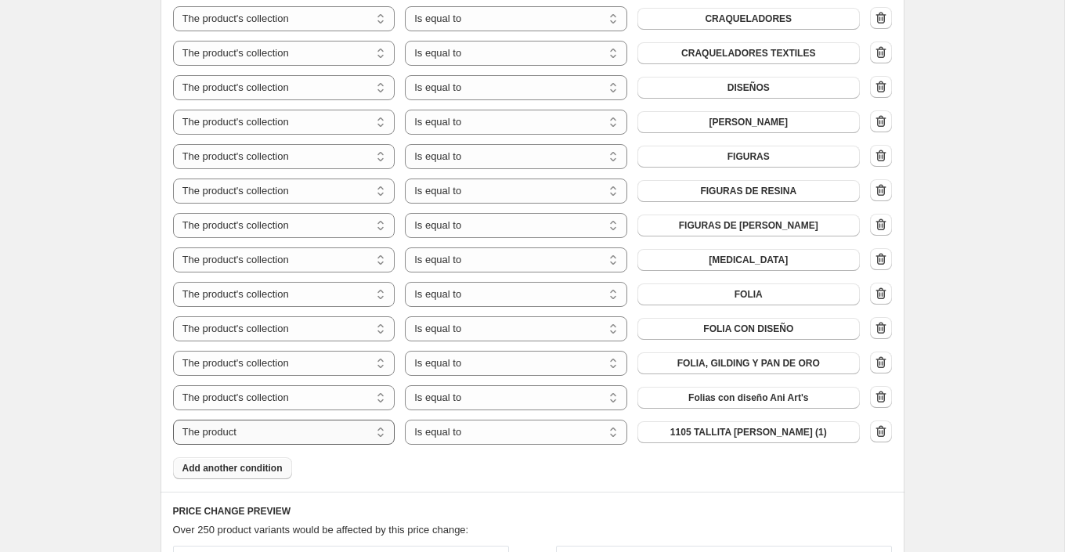
click at [310, 432] on select "The product The product's collection The product's tag The product's vendor The…" at bounding box center [284, 432] width 222 height 25
select select "collection"
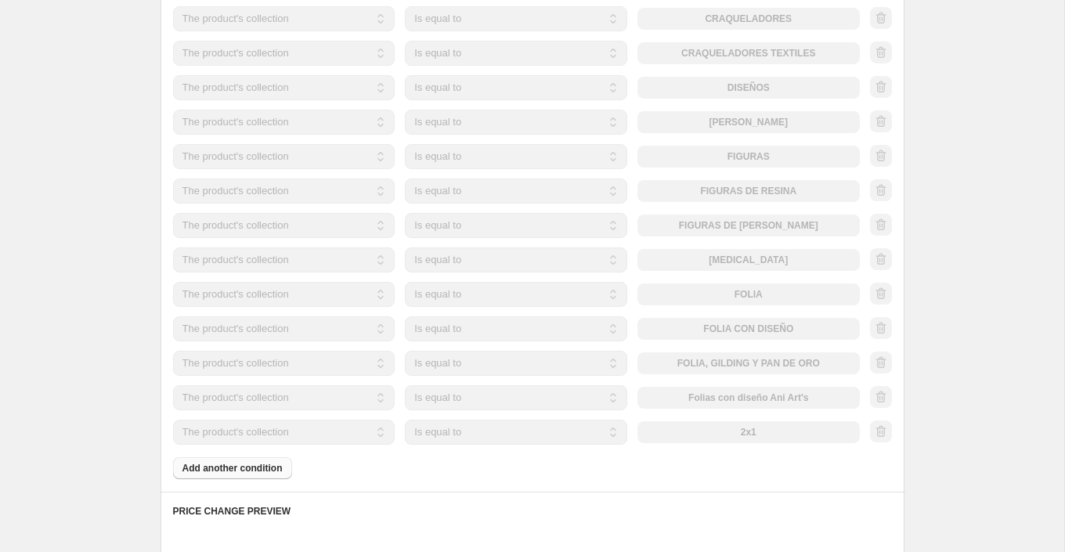
click at [739, 432] on div "The product The product's collection The product's tag The product's vendor The…" at bounding box center [516, 432] width 687 height 25
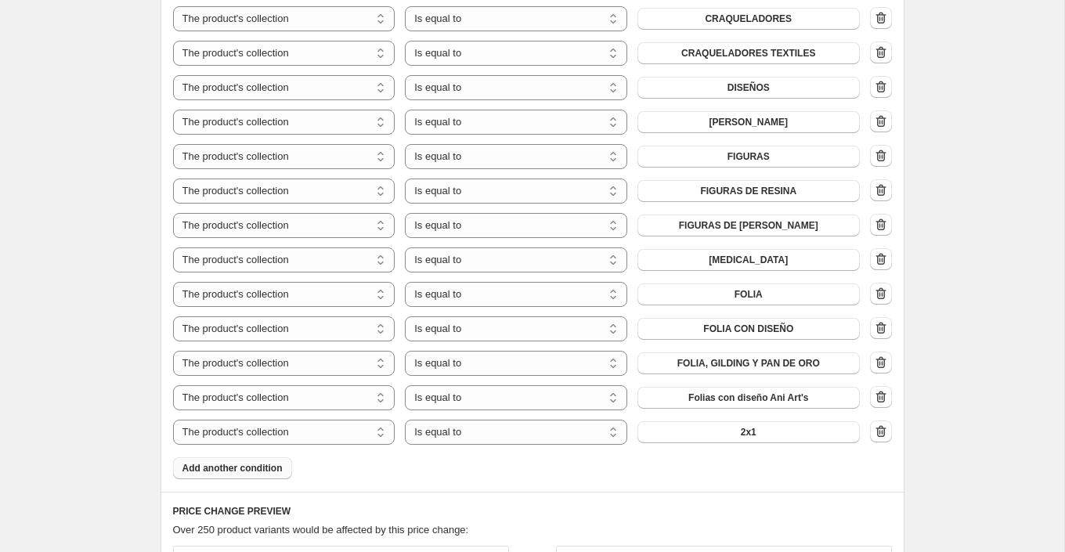
click at [739, 432] on button "2x1" at bounding box center [749, 432] width 222 height 22
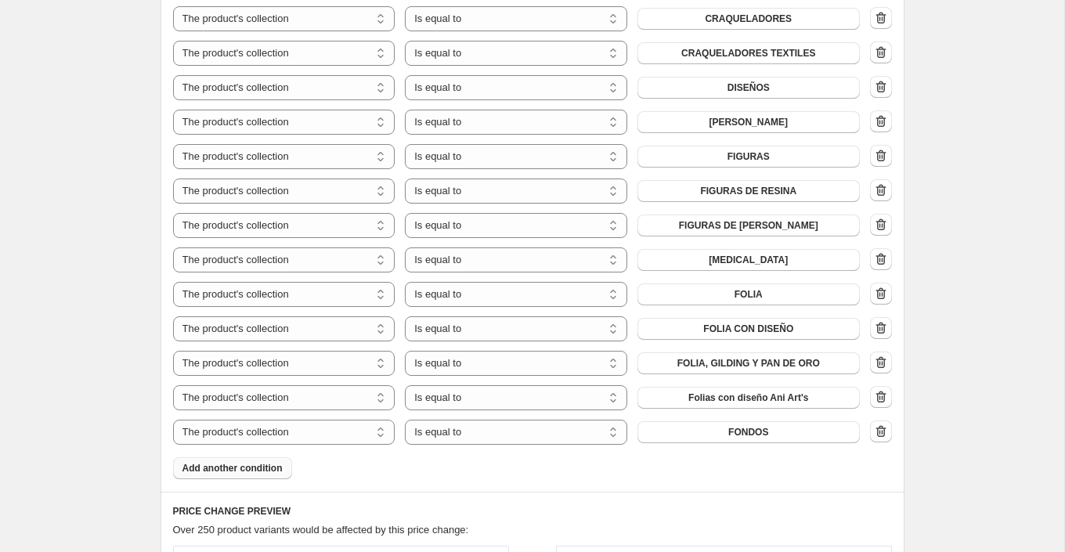
click at [264, 465] on span "Add another condition" at bounding box center [233, 468] width 100 height 13
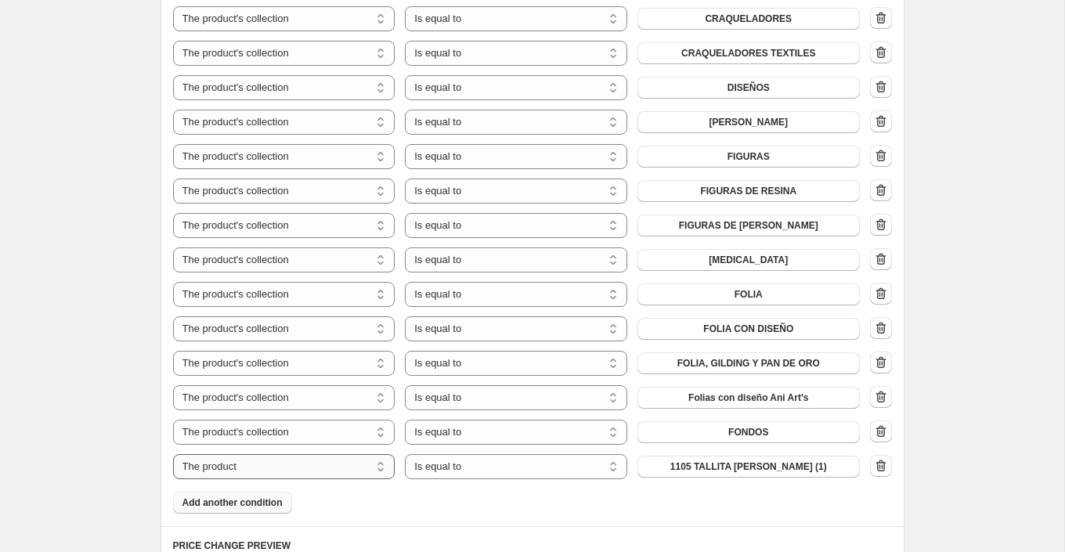
click at [293, 464] on select "The product The product's collection The product's tag The product's vendor The…" at bounding box center [284, 466] width 222 height 25
select select "collection"
click at [757, 466] on button "2x1" at bounding box center [749, 467] width 222 height 22
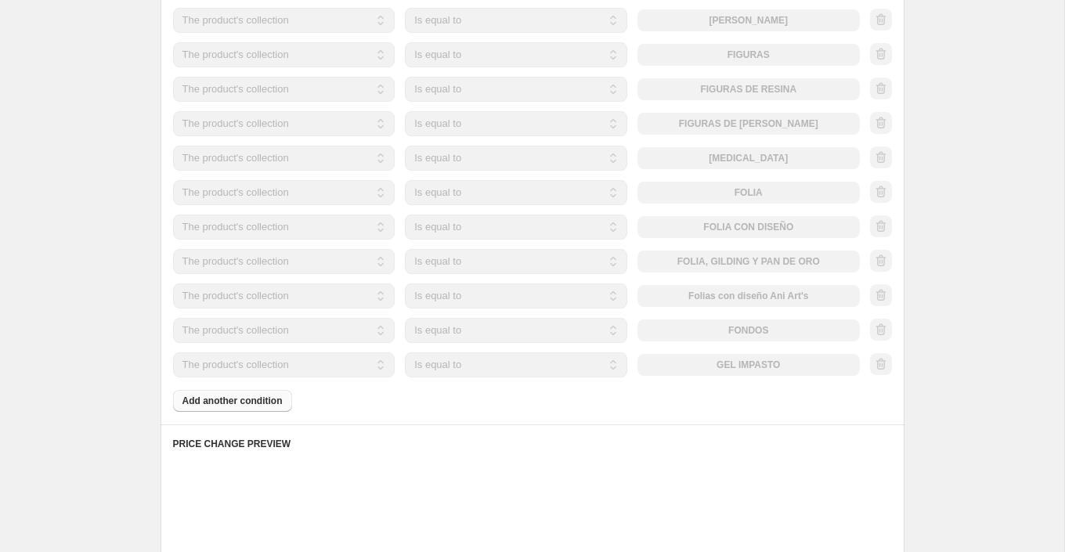
scroll to position [1686, 0]
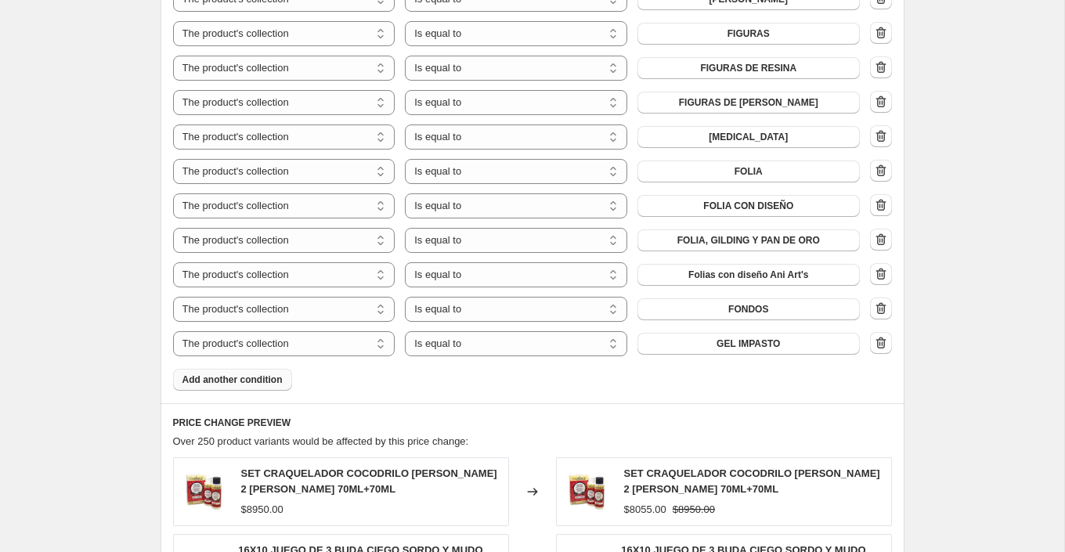
click at [258, 378] on span "Add another condition" at bounding box center [233, 380] width 100 height 13
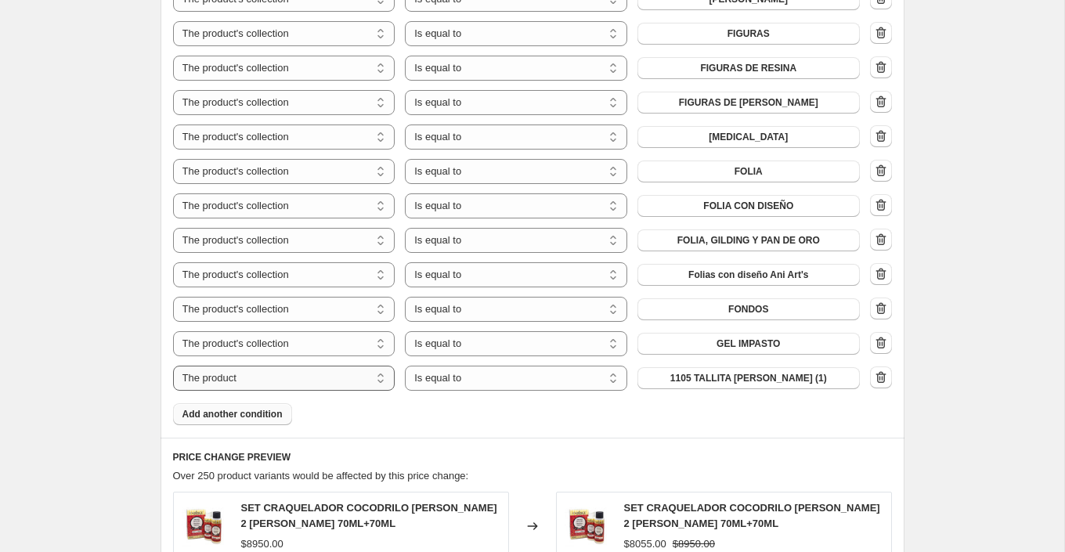
click at [311, 371] on select "The product The product's collection The product's tag The product's vendor The…" at bounding box center [284, 378] width 222 height 25
select select "collection"
click at [771, 381] on button "2x1" at bounding box center [749, 378] width 222 height 22
click at [258, 412] on span "Add another condition" at bounding box center [233, 414] width 100 height 13
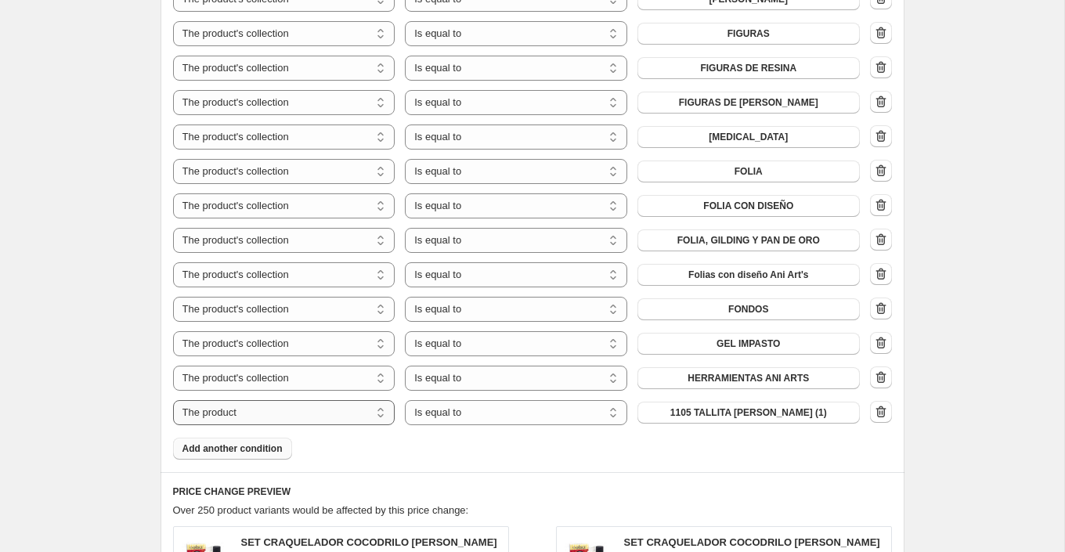
click at [318, 414] on select "The product The product's collection The product's tag The product's vendor The…" at bounding box center [284, 412] width 222 height 25
select select "collection"
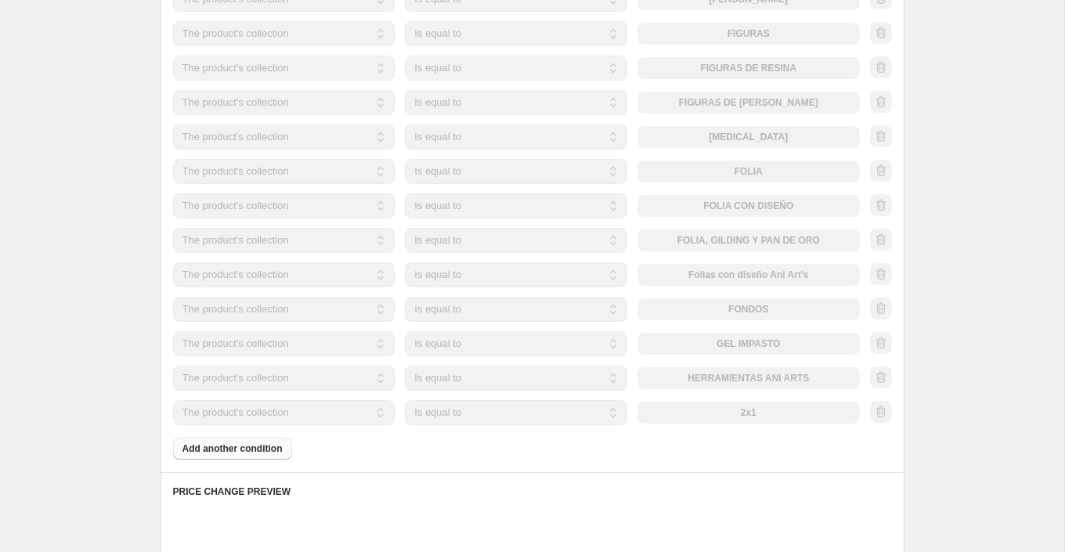
click at [737, 407] on div "The product The product's collection The product's tag The product's vendor The…" at bounding box center [516, 412] width 687 height 25
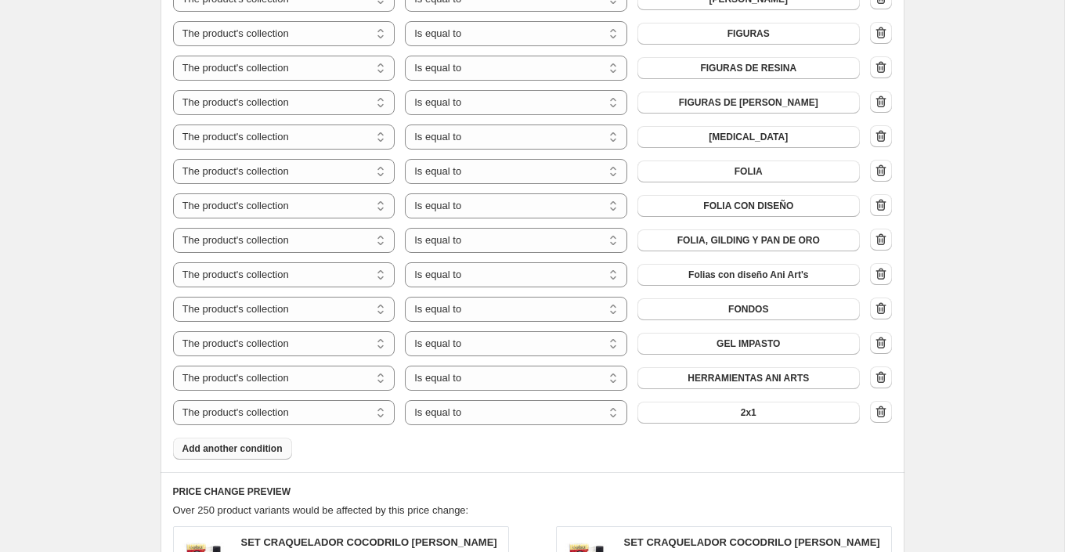
click at [737, 407] on button "2x1" at bounding box center [749, 413] width 222 height 22
click at [254, 449] on span "Add another condition" at bounding box center [233, 449] width 100 height 13
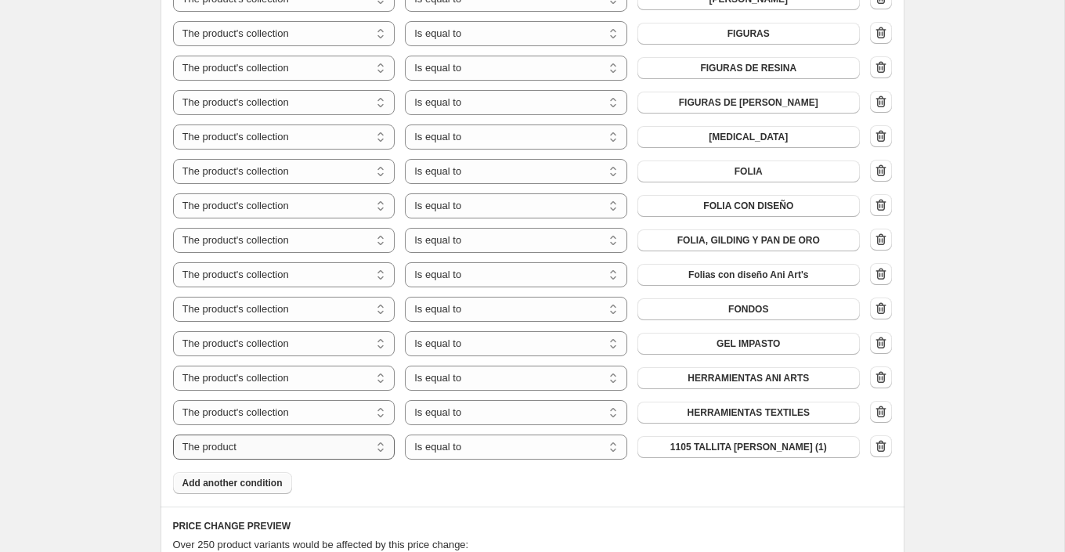
click at [308, 438] on select "The product The product's collection The product's tag The product's vendor The…" at bounding box center [284, 447] width 222 height 25
select select "collection"
click at [750, 444] on span "2x1" at bounding box center [749, 447] width 16 height 13
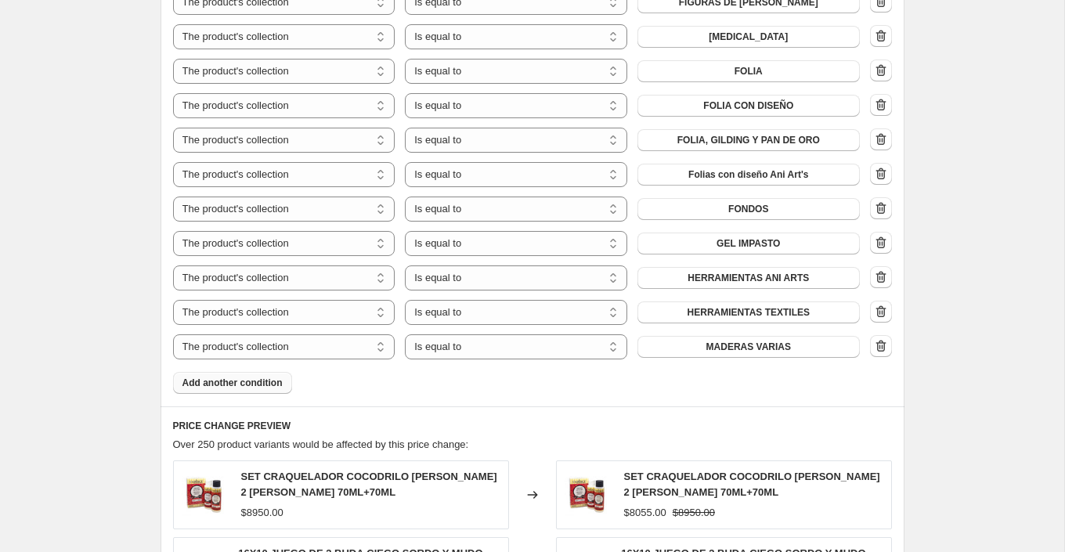
scroll to position [1808, 0]
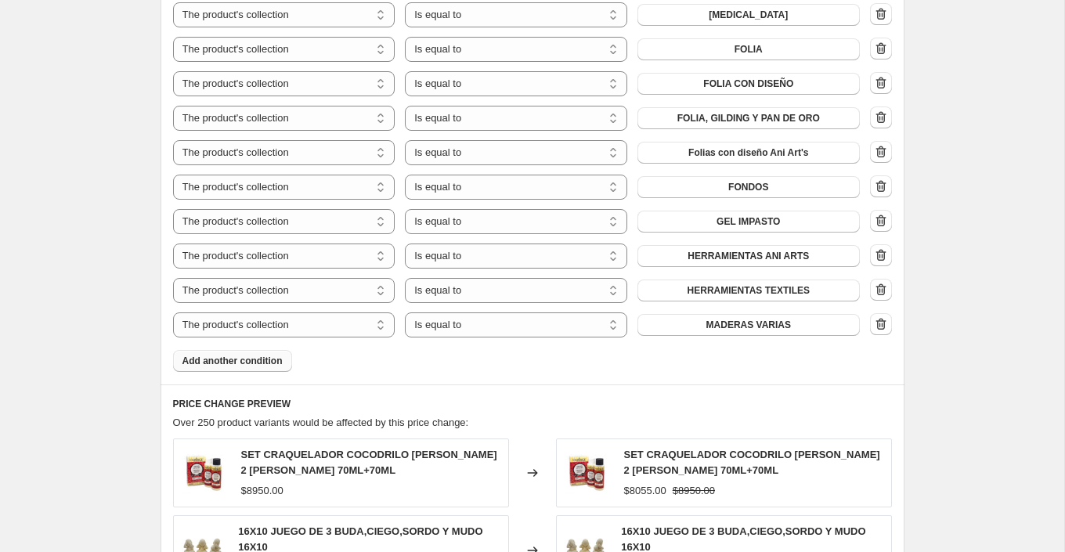
click at [278, 359] on span "Add another condition" at bounding box center [233, 361] width 100 height 13
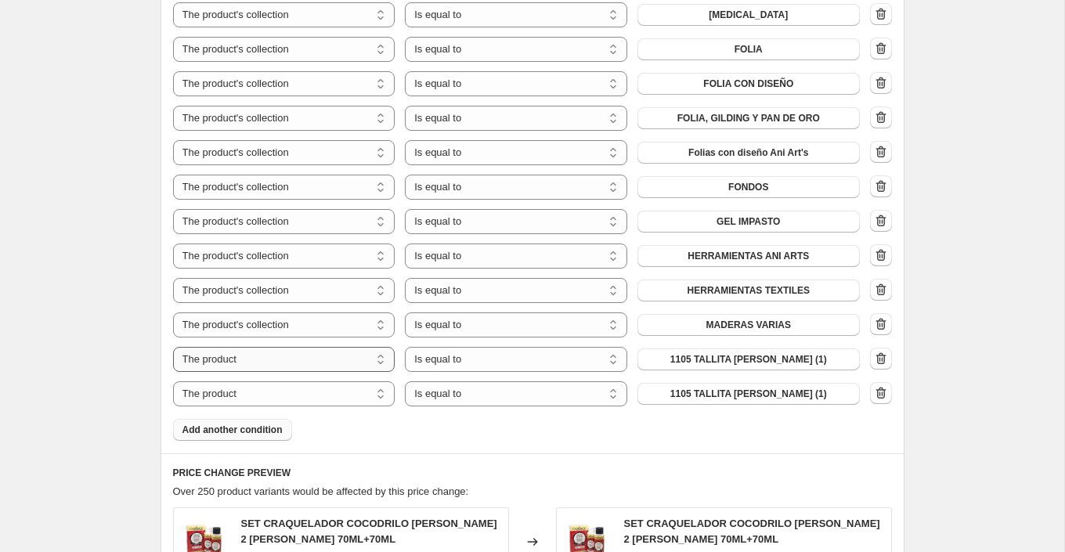
click at [324, 357] on select "The product The product's collection The product's tag The product's vendor The…" at bounding box center [284, 359] width 222 height 25
select select "collection"
click at [766, 358] on button "2x1" at bounding box center [749, 360] width 222 height 22
click at [300, 392] on select "The product The product's collection The product's tag The product's vendor The…" at bounding box center [284, 393] width 222 height 25
select select "collection"
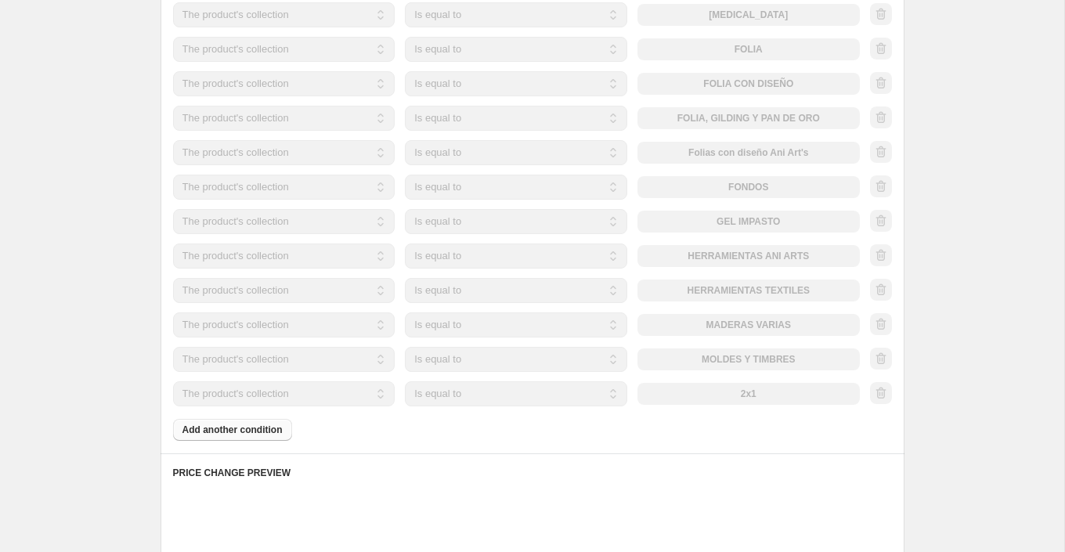
click at [779, 392] on div "The product The product's collection The product's tag The product's vendor The…" at bounding box center [516, 393] width 687 height 25
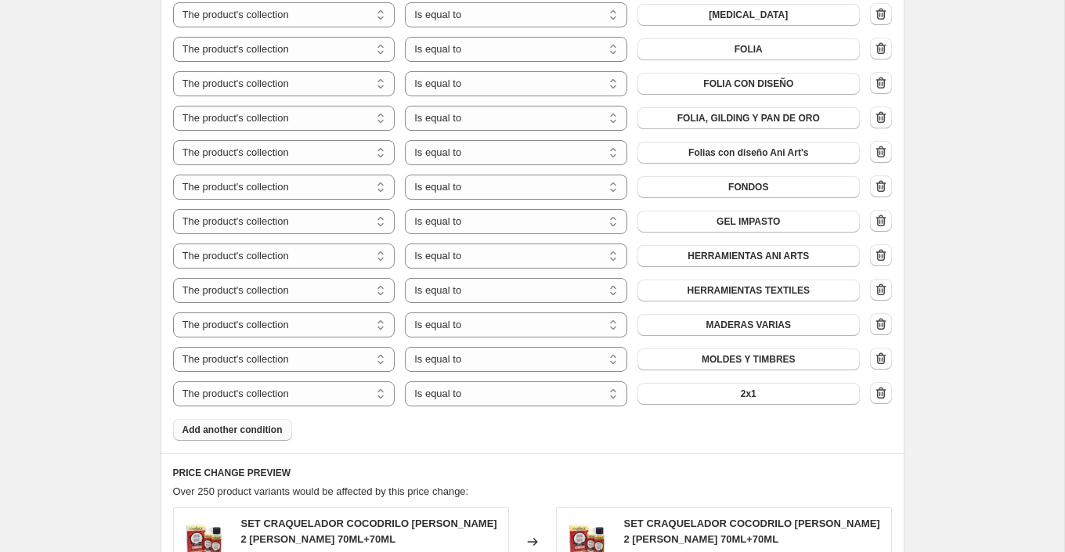
click at [779, 392] on button "2x1" at bounding box center [749, 394] width 222 height 22
click at [271, 426] on span "Add another condition" at bounding box center [233, 430] width 100 height 13
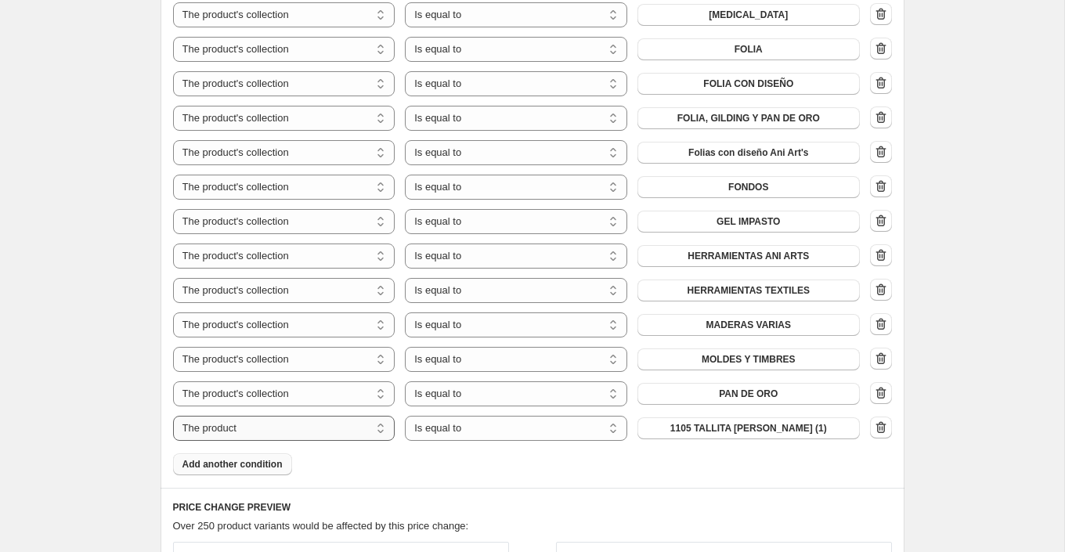
click at [311, 420] on select "The product The product's collection The product's tag The product's vendor The…" at bounding box center [284, 428] width 222 height 25
select select "collection"
click at [728, 428] on button "2x1" at bounding box center [749, 429] width 222 height 22
click at [227, 463] on span "Add another condition" at bounding box center [233, 464] width 100 height 13
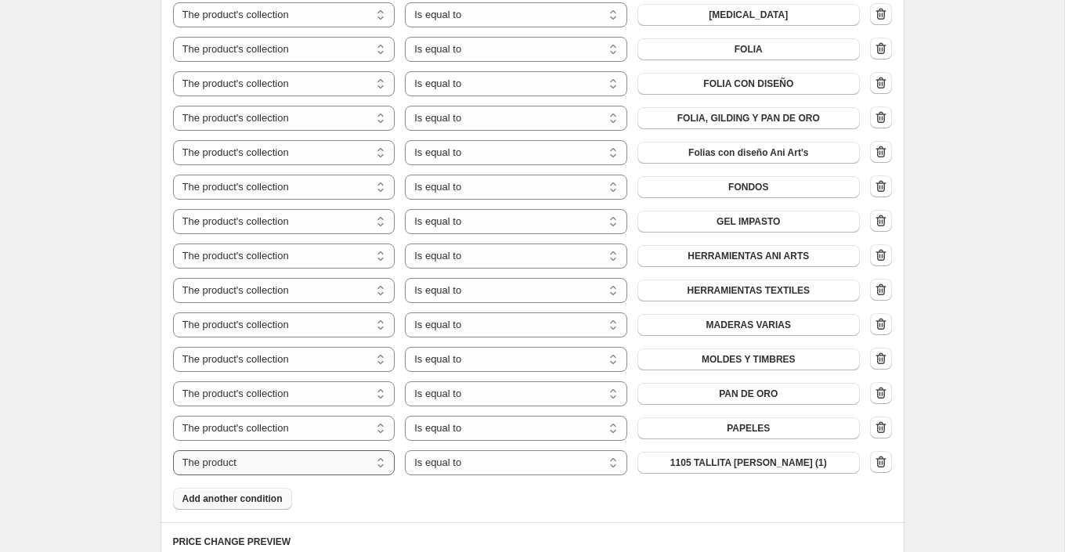
click at [275, 456] on select "The product The product's collection The product's tag The product's vendor The…" at bounding box center [284, 462] width 222 height 25
click at [173, 450] on select "The product The product's collection The product's tag The product's vendor The…" at bounding box center [284, 462] width 222 height 25
click at [300, 466] on select "The product The product's collection The product's tag The product's vendor The…" at bounding box center [284, 462] width 222 height 25
select select "collection"
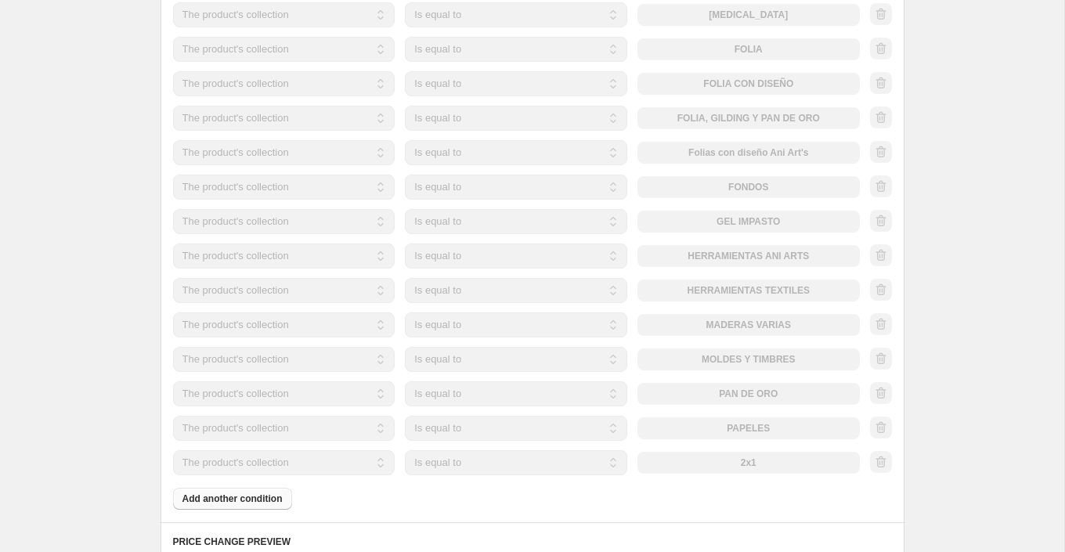
scroll to position [1901, 0]
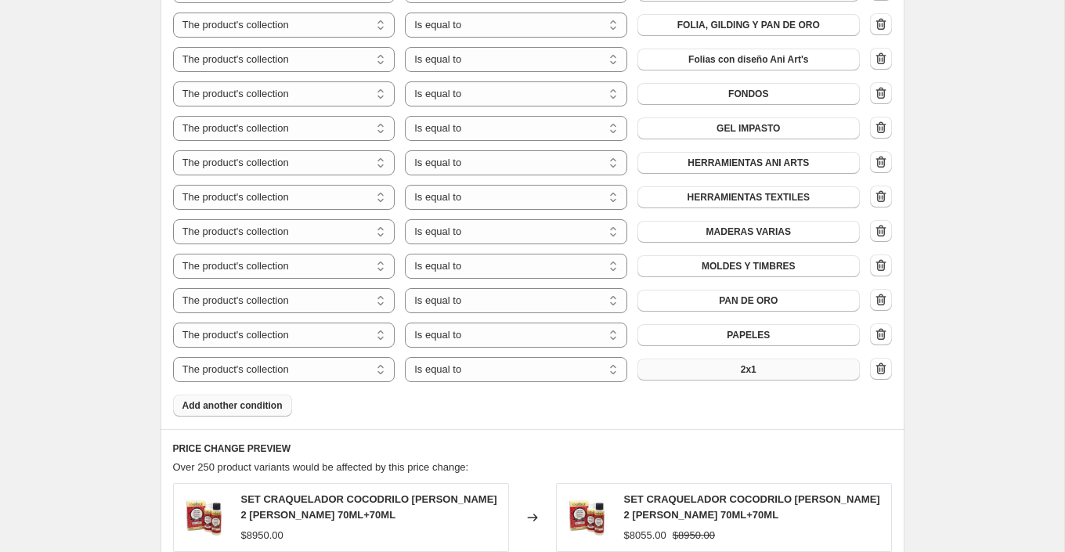
click at [777, 365] on button "2x1" at bounding box center [749, 370] width 222 height 22
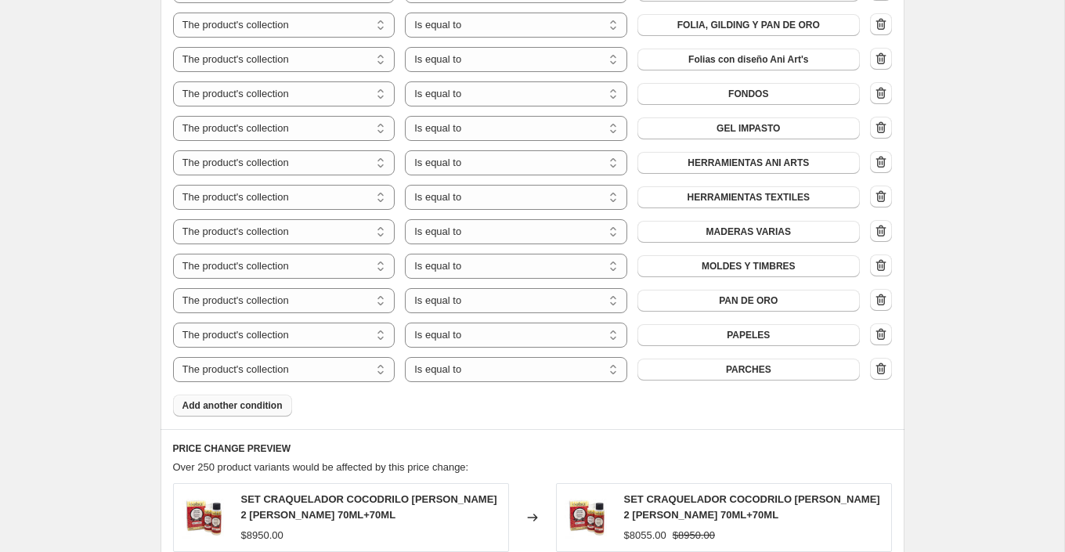
click at [273, 403] on span "Add another condition" at bounding box center [233, 405] width 100 height 13
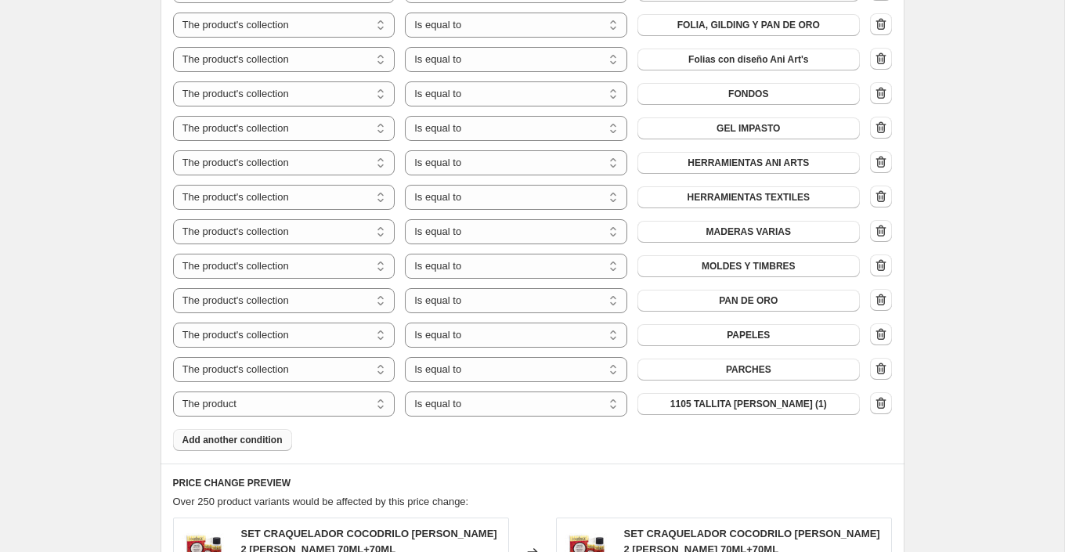
click at [266, 439] on span "Add another condition" at bounding box center [233, 440] width 100 height 13
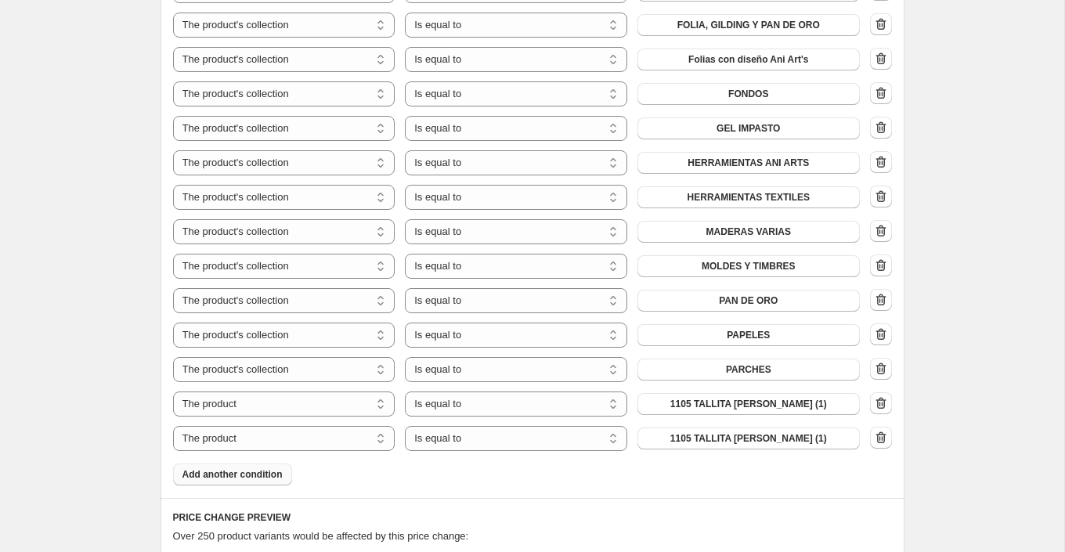
click at [264, 468] on span "Add another condition" at bounding box center [233, 474] width 100 height 13
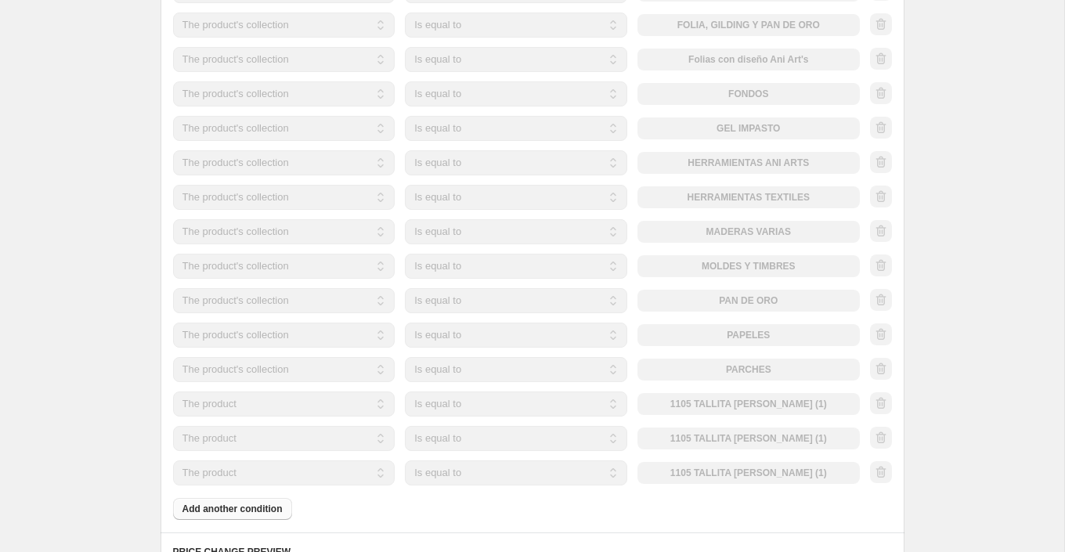
scroll to position [1975, 0]
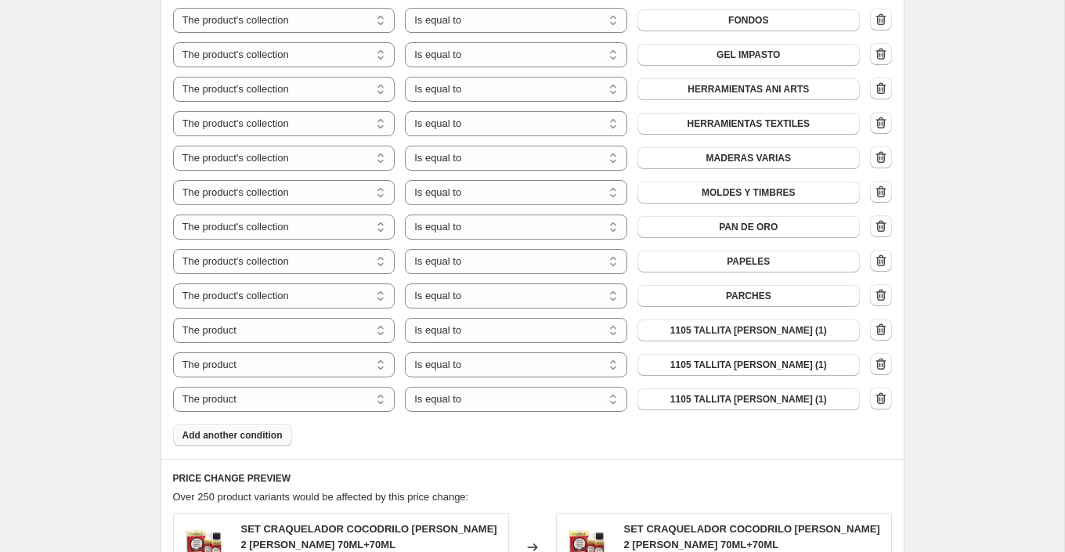
click at [277, 435] on span "Add another condition" at bounding box center [233, 435] width 100 height 13
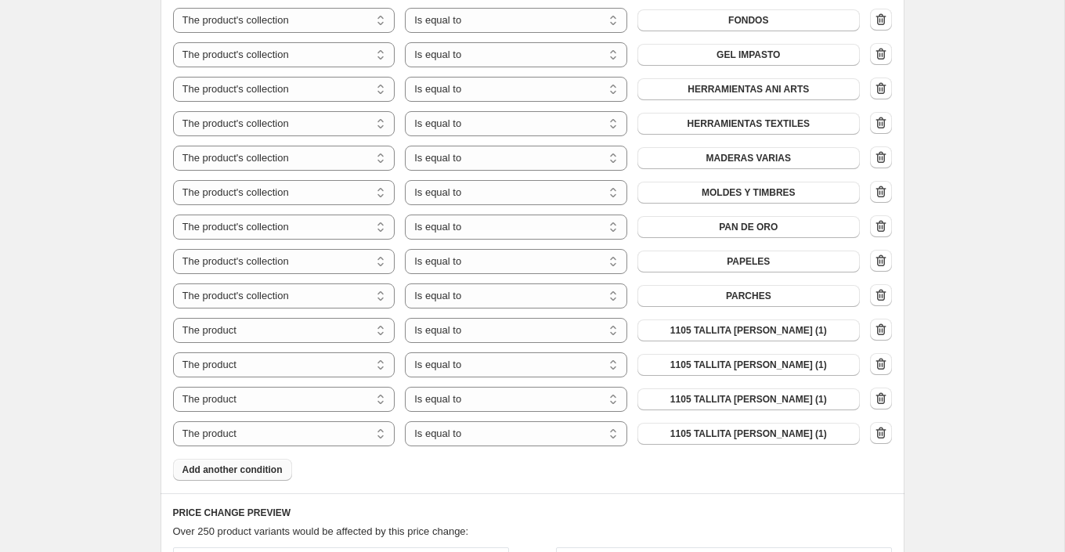
click at [280, 464] on span "Add another condition" at bounding box center [233, 470] width 100 height 13
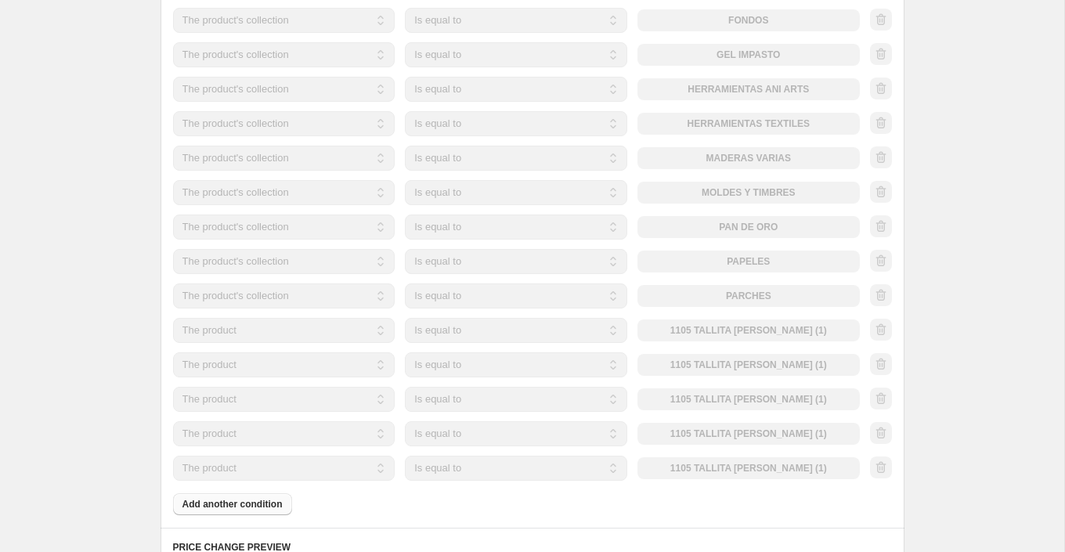
click at [363, 363] on select "The product The product's collection The product's tag The product's vendor The…" at bounding box center [284, 364] width 222 height 25
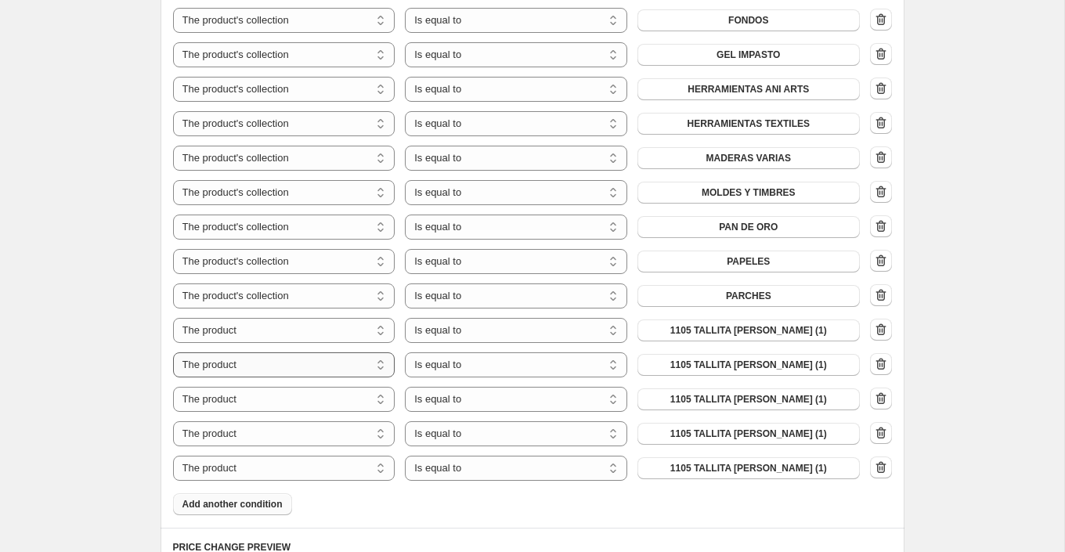
select select "collection"
click at [373, 321] on select "The product The product's collection The product's tag The product's vendor The…" at bounding box center [284, 330] width 222 height 25
select select "collection"
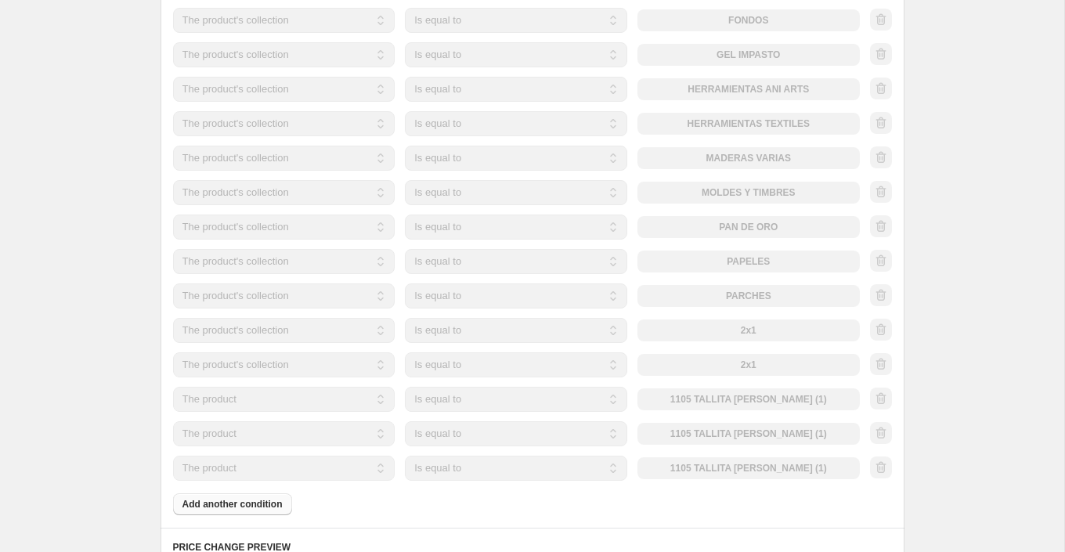
click at [736, 327] on button "2x1" at bounding box center [749, 331] width 222 height 22
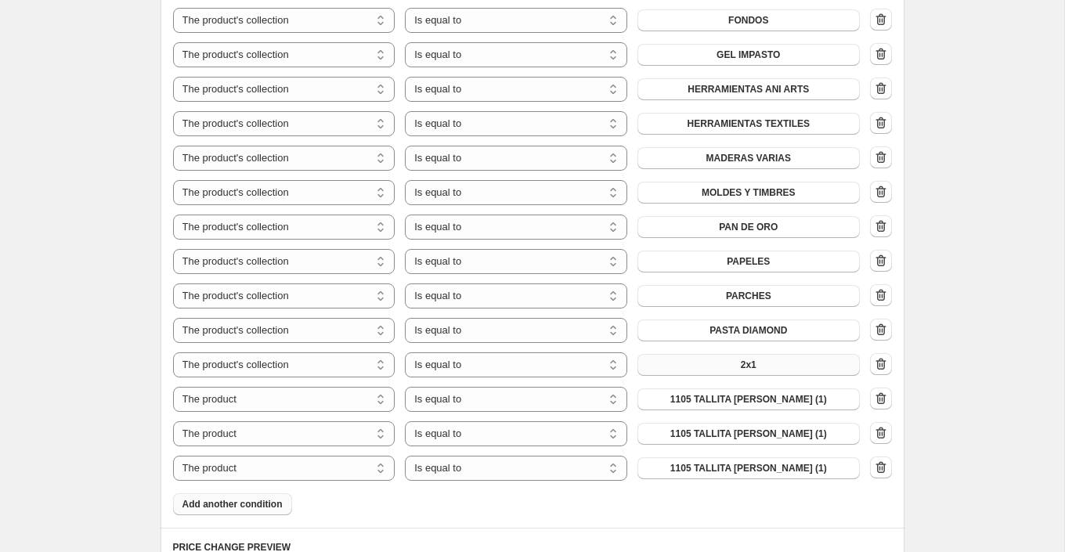
click at [725, 367] on button "2x1" at bounding box center [749, 365] width 222 height 22
click at [364, 393] on select "The product The product's collection The product's tag The product's vendor The…" at bounding box center [284, 399] width 222 height 25
select select "collection"
click at [344, 431] on select "The product The product's collection The product's tag The product's vendor The…" at bounding box center [284, 433] width 222 height 25
select select "collection"
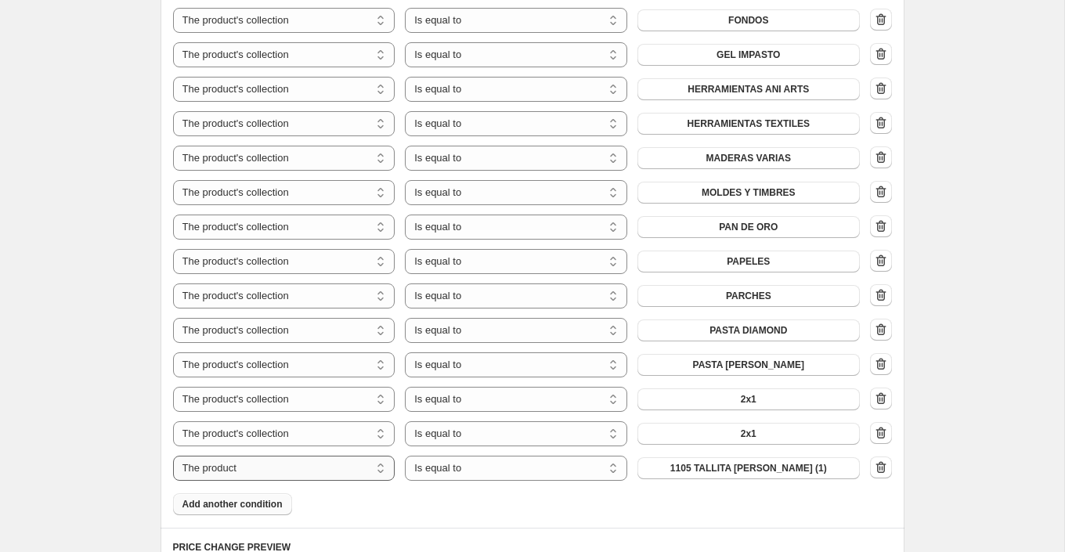
click at [357, 467] on select "The product The product's collection The product's tag The product's vendor The…" at bounding box center [284, 468] width 222 height 25
select select "collection"
click at [759, 393] on button "2x1" at bounding box center [749, 400] width 222 height 22
click at [692, 429] on button "2x1" at bounding box center [749, 434] width 222 height 22
click at [771, 468] on button "2x1" at bounding box center [749, 468] width 222 height 22
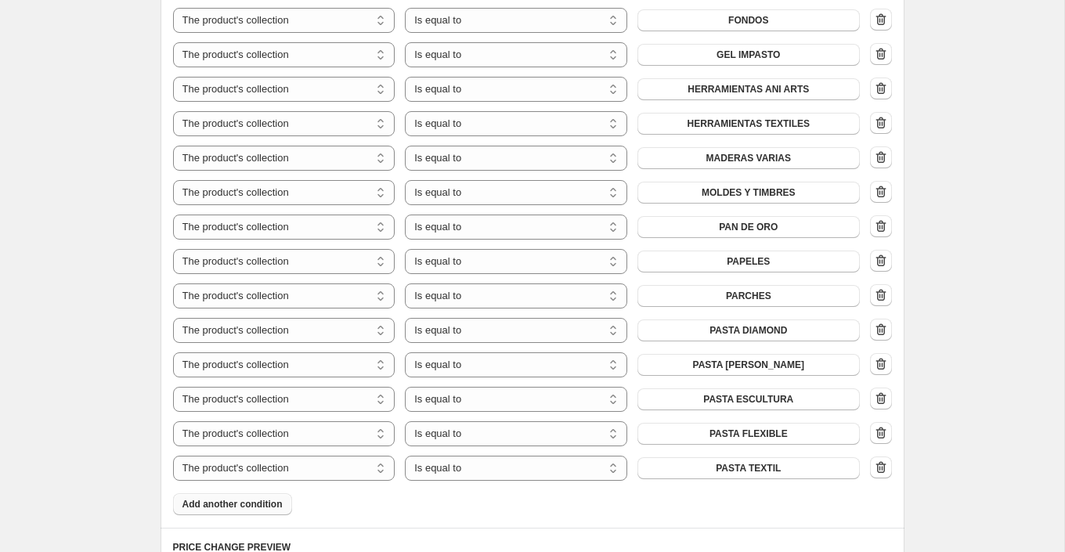
click at [278, 504] on span "Add another condition" at bounding box center [233, 504] width 100 height 13
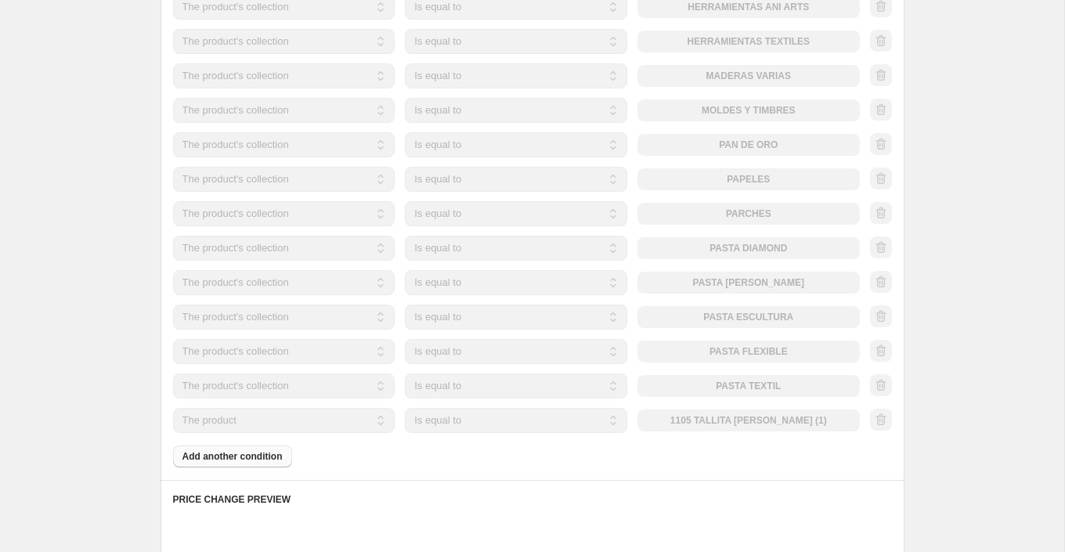
scroll to position [2128, 0]
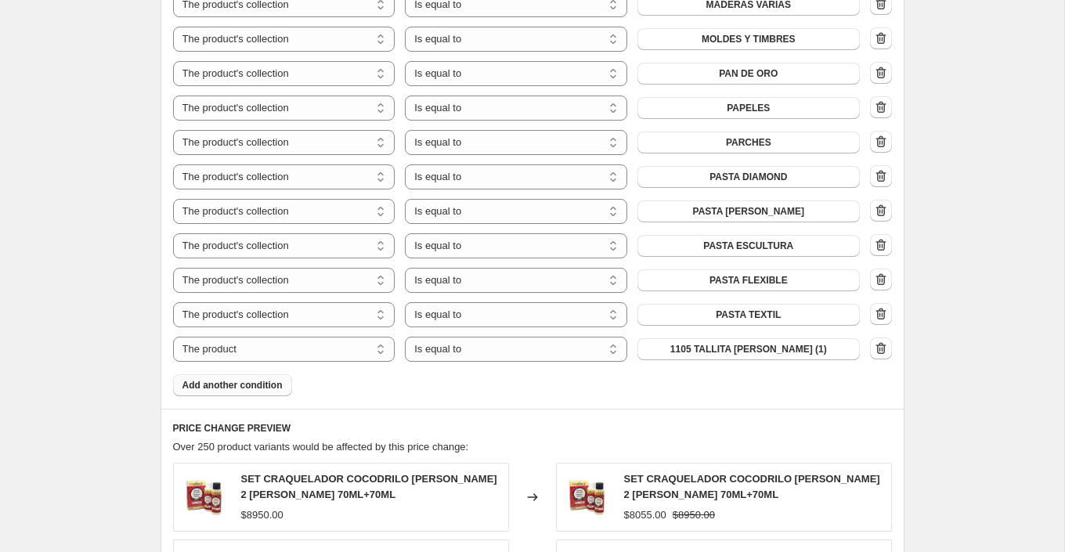
click at [274, 387] on span "Add another condition" at bounding box center [233, 385] width 100 height 13
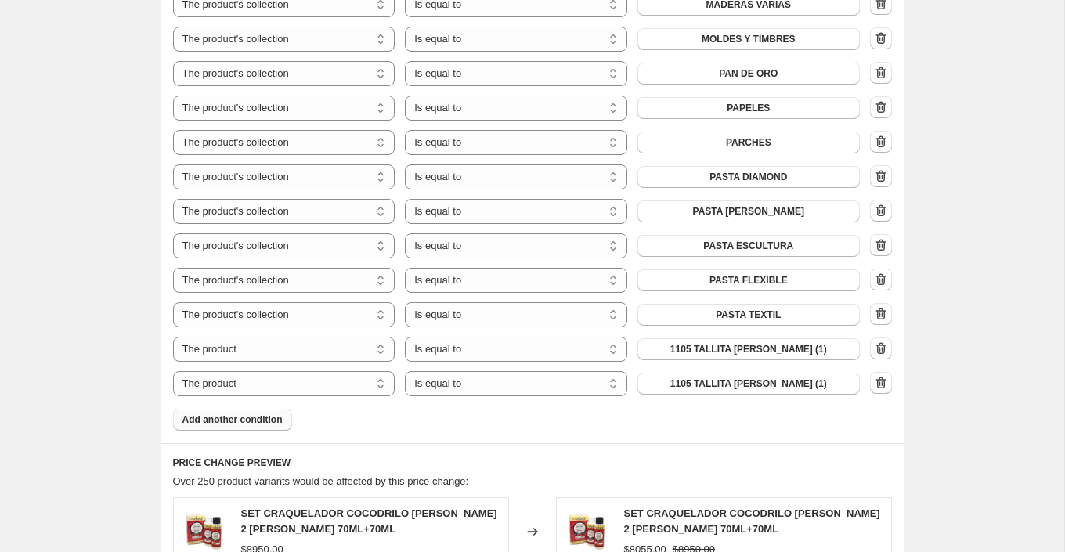
click at [269, 420] on span "Add another condition" at bounding box center [233, 420] width 100 height 13
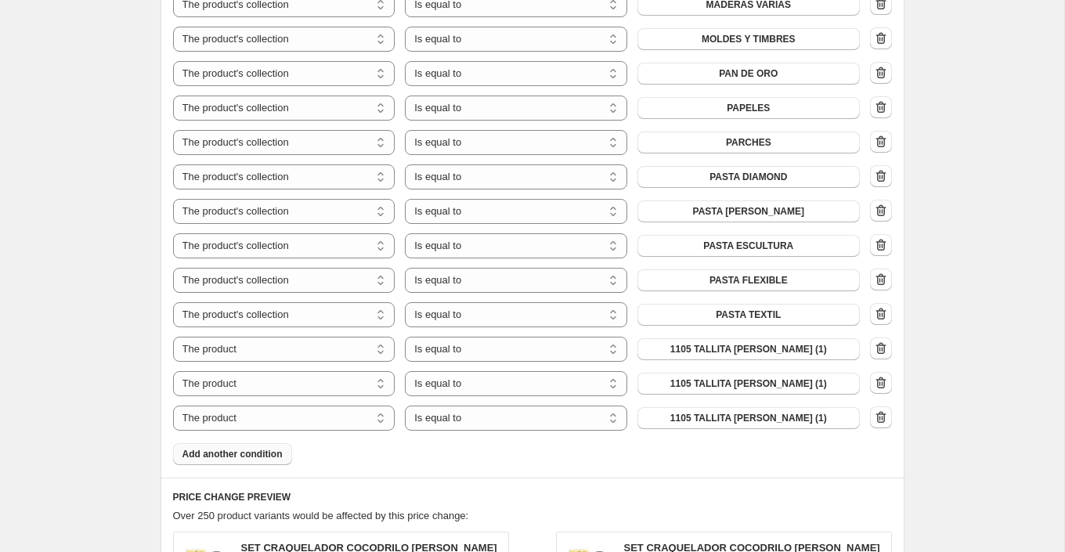
click at [273, 449] on span "Add another condition" at bounding box center [233, 454] width 100 height 13
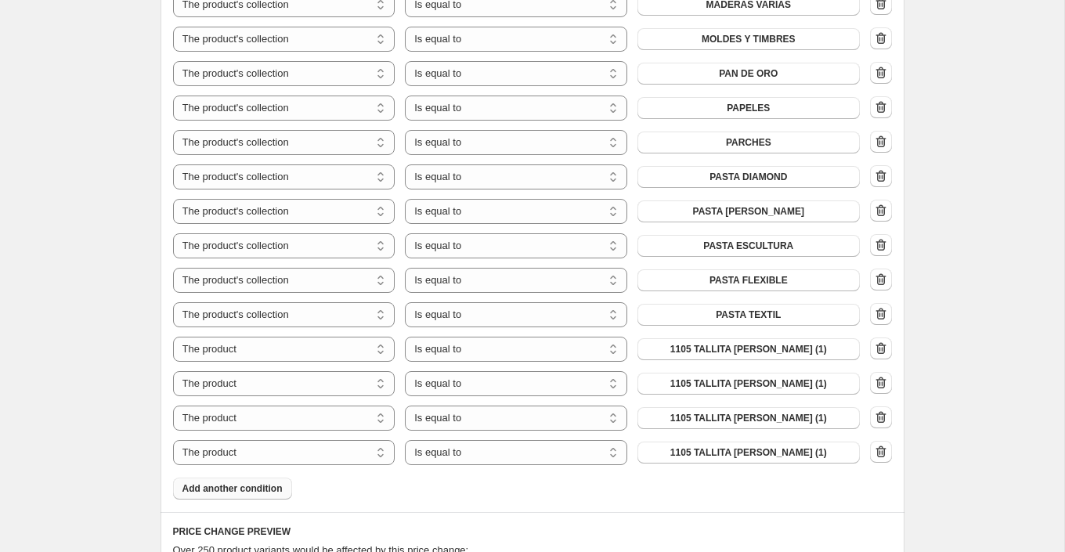
click at [272, 486] on span "Add another condition" at bounding box center [233, 489] width 100 height 13
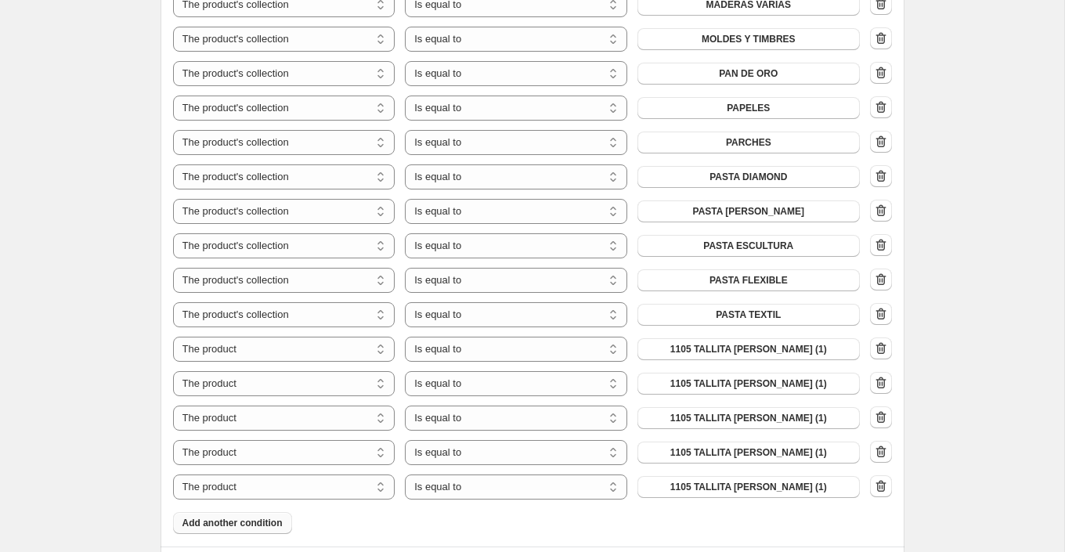
click at [275, 518] on span "Add another condition" at bounding box center [233, 523] width 100 height 13
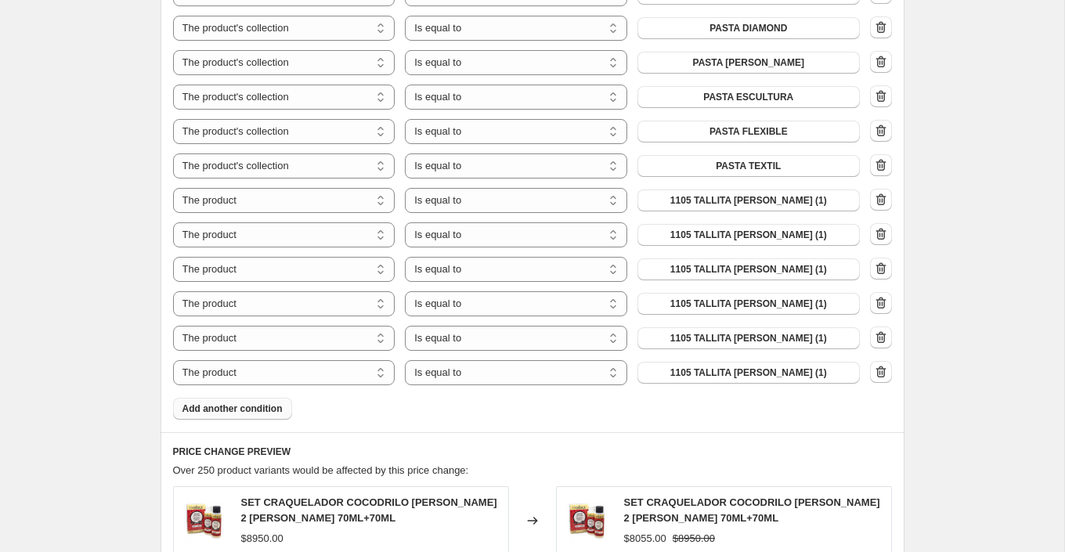
scroll to position [2265, 0]
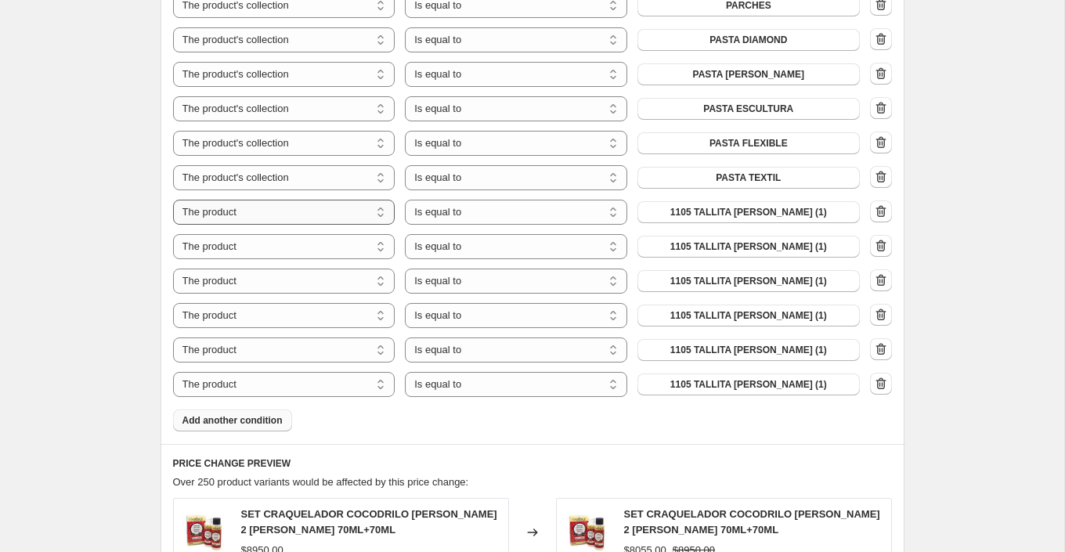
click at [377, 219] on select "The product The product's collection The product's tag The product's vendor The…" at bounding box center [284, 212] width 222 height 25
select select "collection"
click at [362, 247] on select "The product The product's collection The product's tag The product's vendor The…" at bounding box center [284, 246] width 222 height 25
select select "collection"
click at [355, 278] on select "The product The product's collection The product's tag The product's vendor The…" at bounding box center [284, 281] width 222 height 25
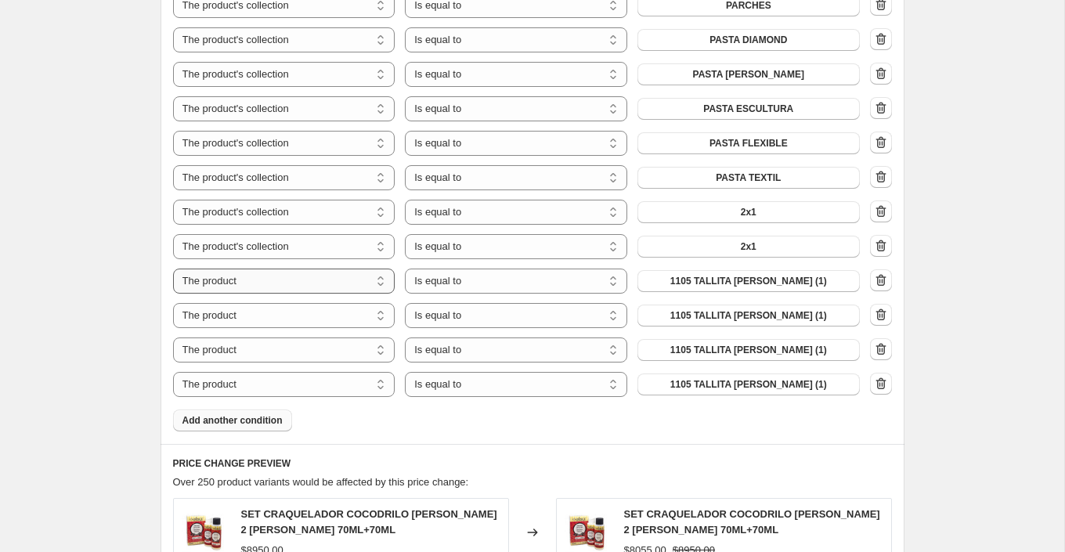
select select "collection"
click at [337, 313] on select "The product The product's collection The product's tag The product's vendor The…" at bounding box center [284, 315] width 222 height 25
select select "collection"
click at [341, 343] on select "The product The product's collection The product's tag The product's vendor The…" at bounding box center [284, 350] width 222 height 25
select select "collection"
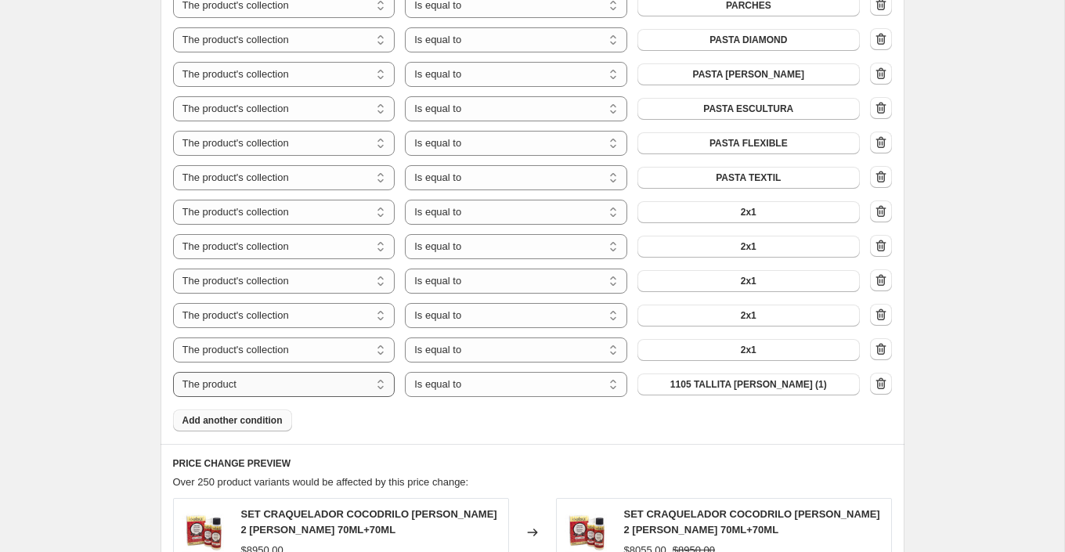
click at [346, 384] on select "The product The product's collection The product's tag The product's vendor The…" at bounding box center [284, 384] width 222 height 25
select select "collection"
click at [784, 211] on button "2x1" at bounding box center [749, 212] width 222 height 22
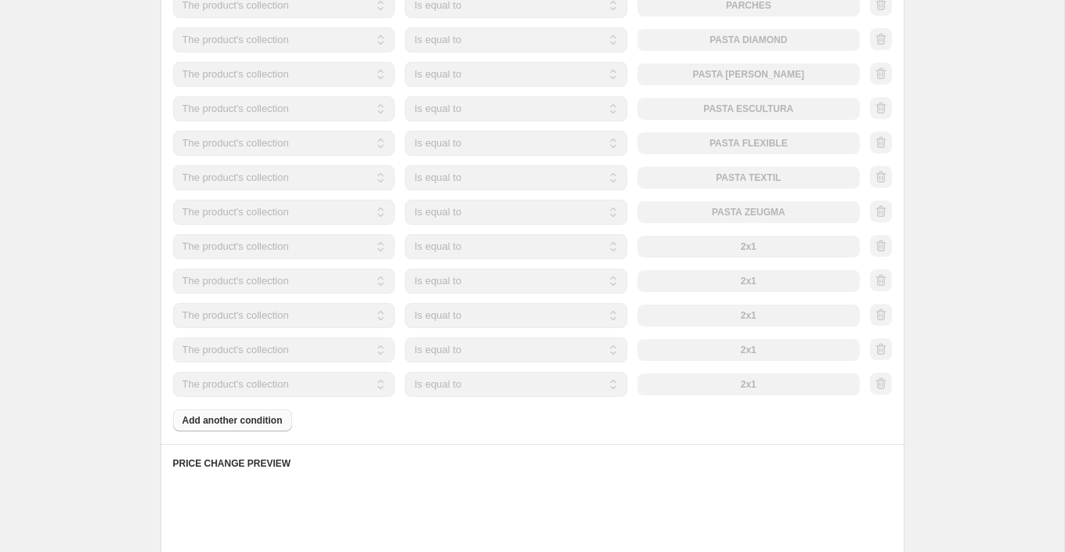
click at [765, 244] on div "The product The product's collection The product's tag The product's vendor The…" at bounding box center [516, 246] width 687 height 25
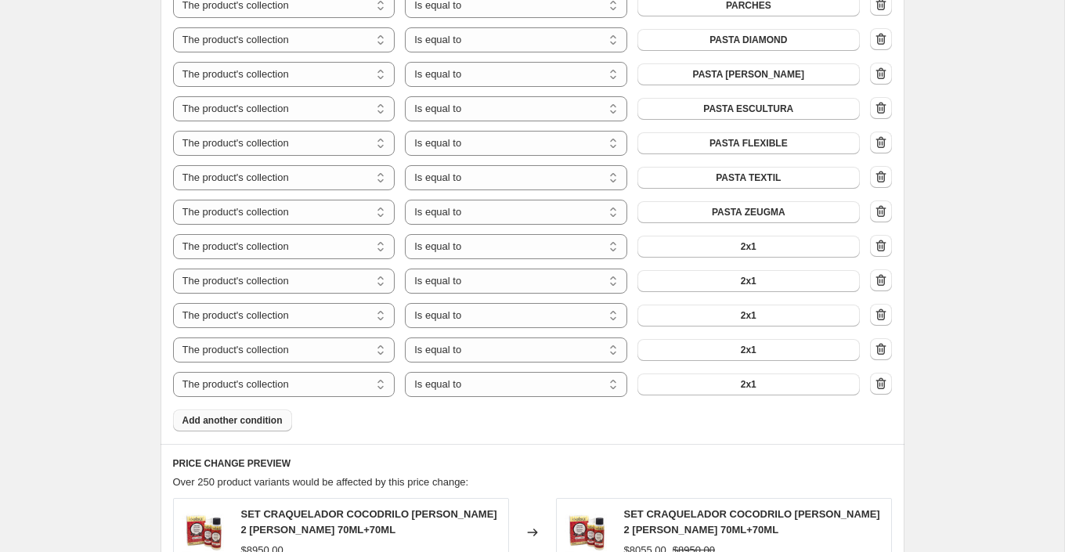
click at [765, 244] on button "2x1" at bounding box center [749, 247] width 222 height 22
click at [775, 276] on button "2x1" at bounding box center [749, 281] width 222 height 22
click at [768, 314] on button "2x1" at bounding box center [749, 316] width 222 height 22
click at [760, 346] on button "2x1" at bounding box center [749, 350] width 222 height 22
click at [770, 384] on button "2x1" at bounding box center [749, 385] width 222 height 22
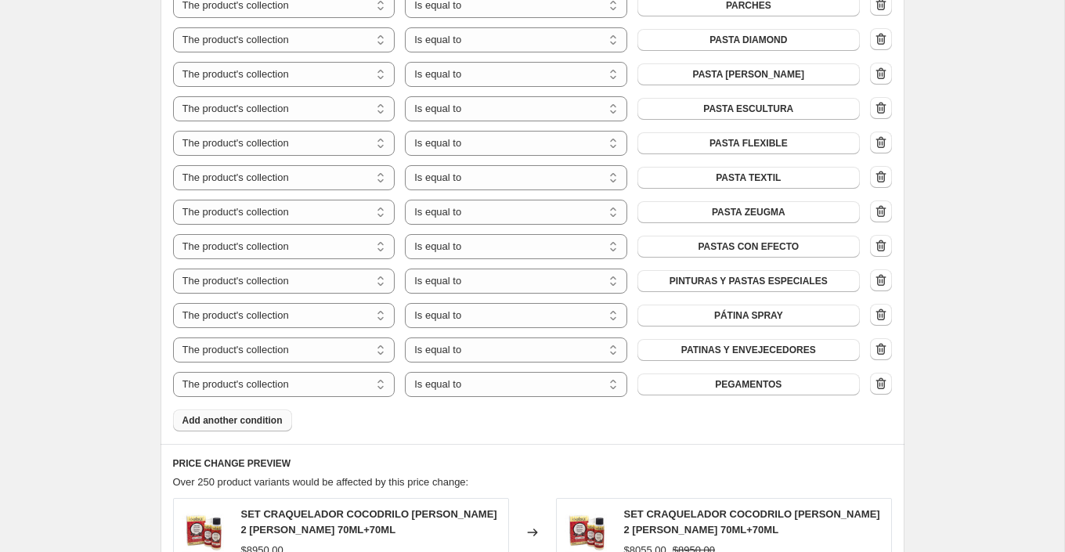
click at [270, 415] on span "Add another condition" at bounding box center [233, 420] width 100 height 13
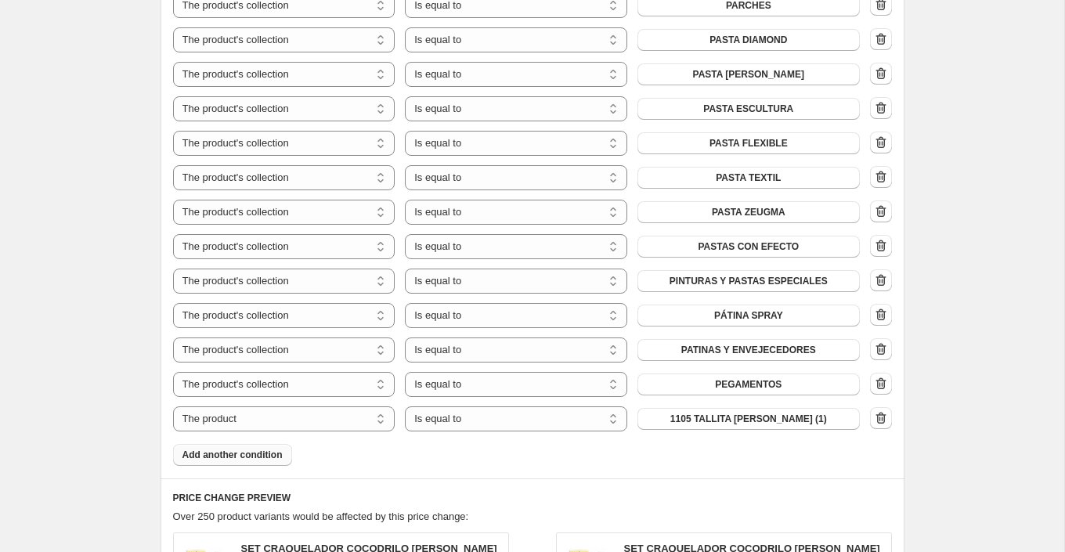
click at [269, 452] on span "Add another condition" at bounding box center [233, 455] width 100 height 13
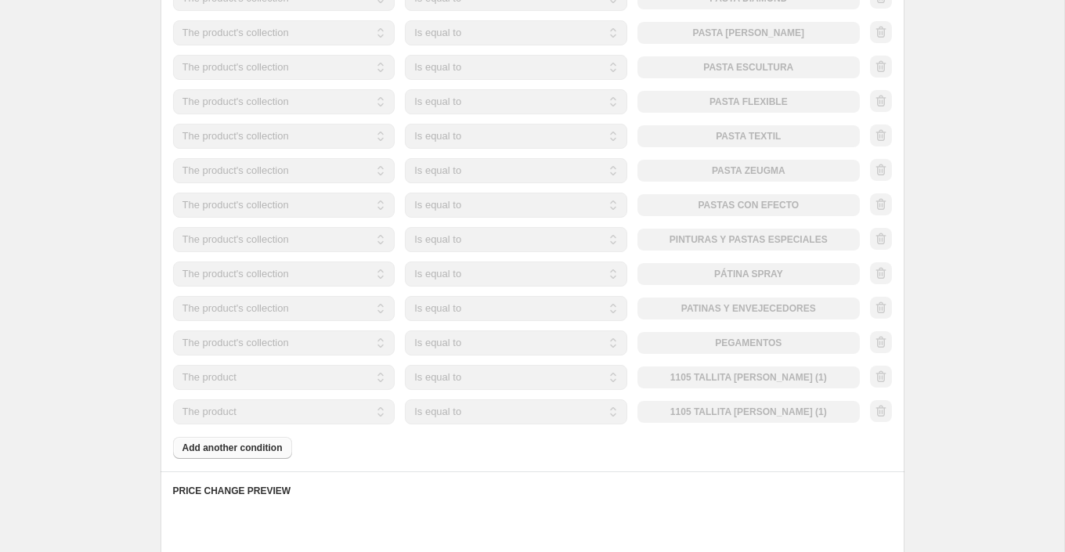
scroll to position [2342, 0]
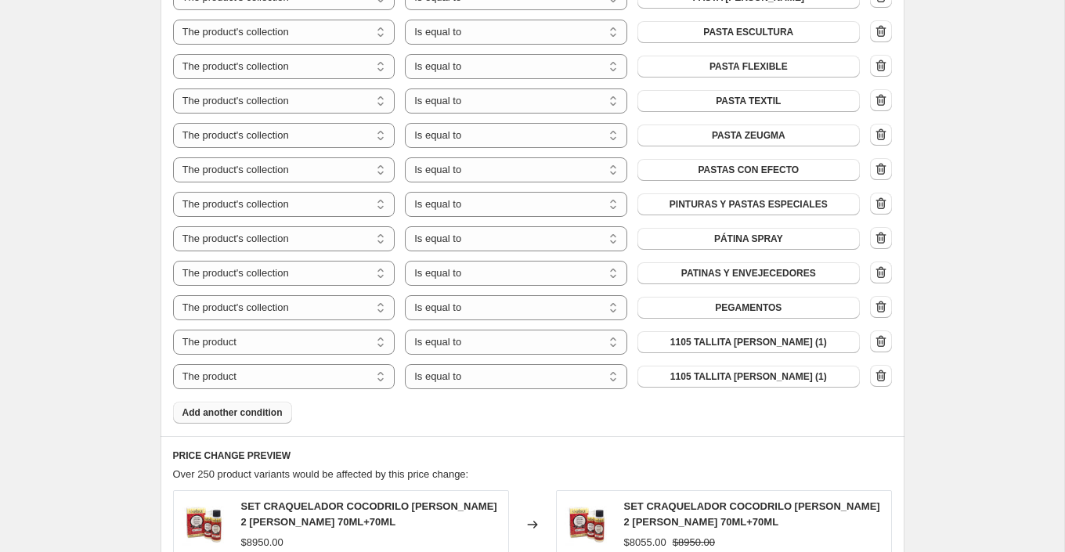
click at [279, 410] on span "Add another condition" at bounding box center [233, 413] width 100 height 13
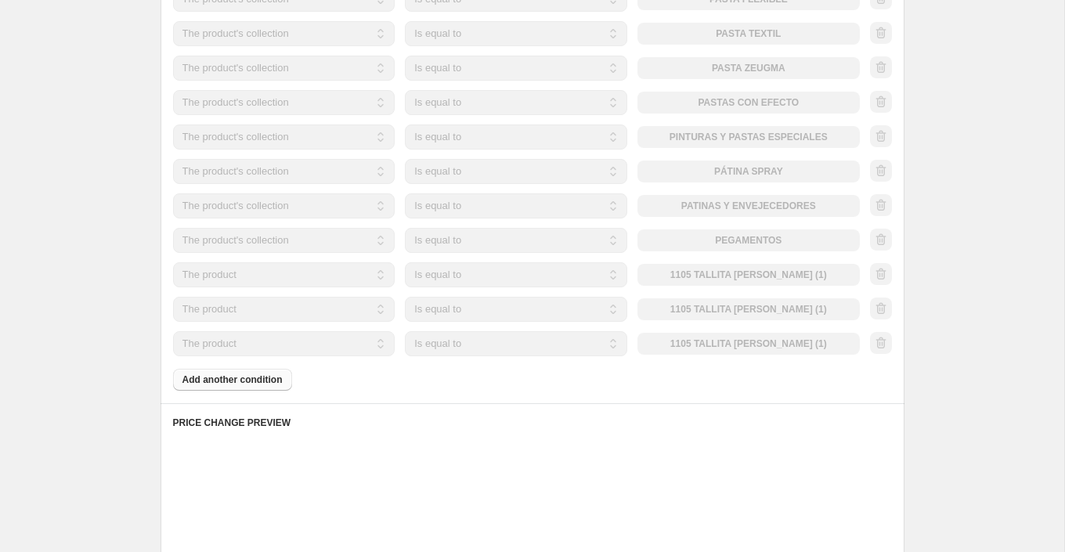
scroll to position [2428, 0]
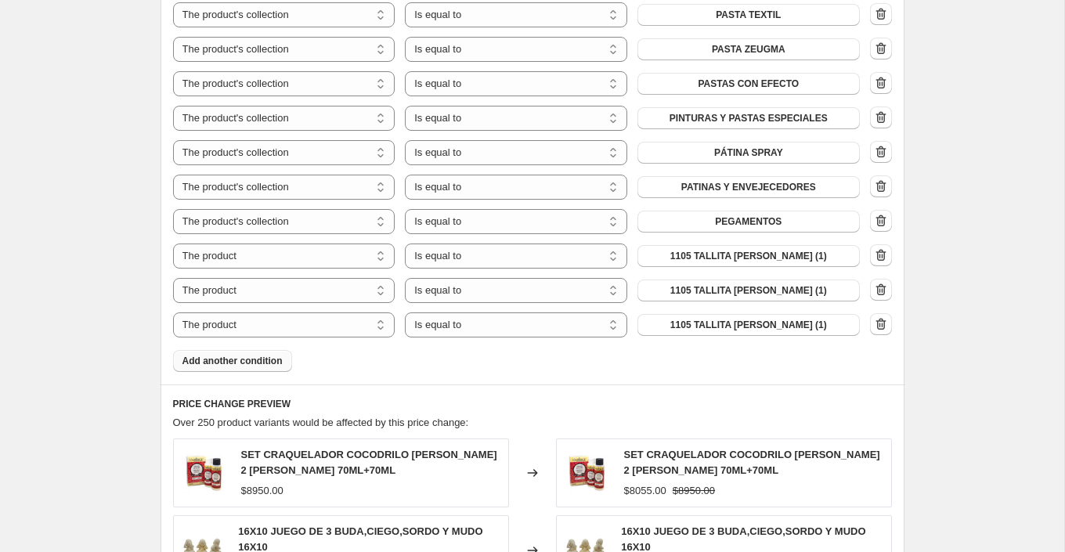
click at [277, 359] on span "Add another condition" at bounding box center [233, 361] width 100 height 13
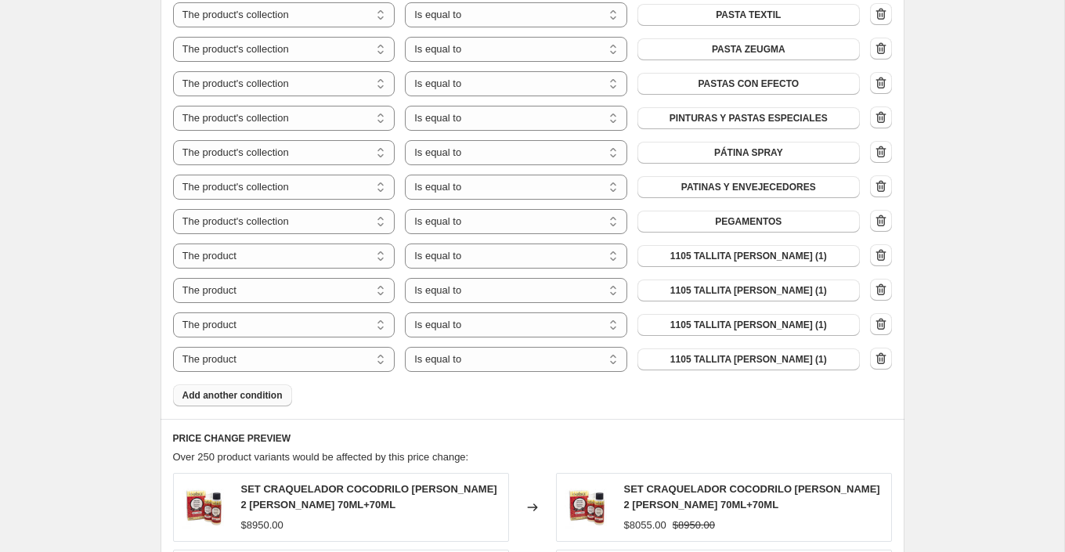
click at [281, 395] on span "Add another condition" at bounding box center [233, 395] width 100 height 13
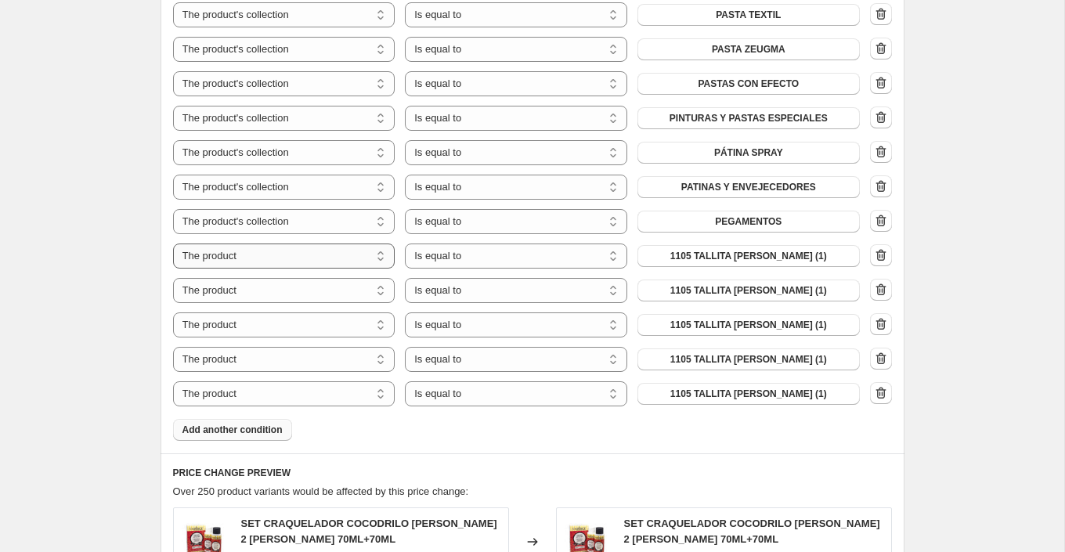
click at [378, 254] on select "The product The product's collection The product's tag The product's vendor The…" at bounding box center [284, 256] width 222 height 25
select select "collection"
click at [365, 289] on select "The product The product's collection The product's tag The product's vendor The…" at bounding box center [284, 290] width 222 height 25
select select "collection"
click at [349, 323] on select "The product The product's collection The product's tag The product's vendor The…" at bounding box center [284, 325] width 222 height 25
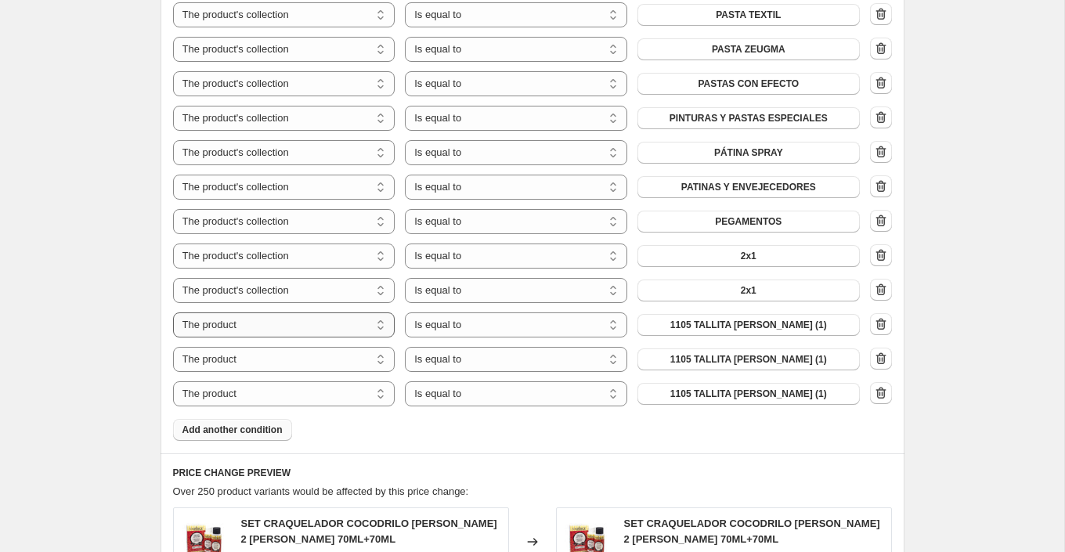
select select "collection"
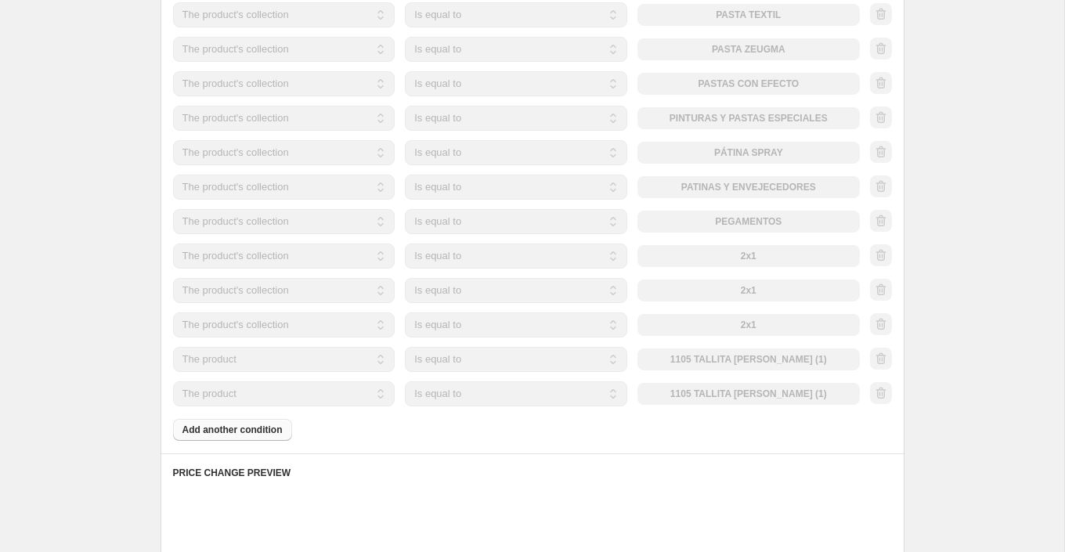
click at [352, 365] on select "The product The product's collection The product's tag The product's vendor The…" at bounding box center [284, 359] width 222 height 25
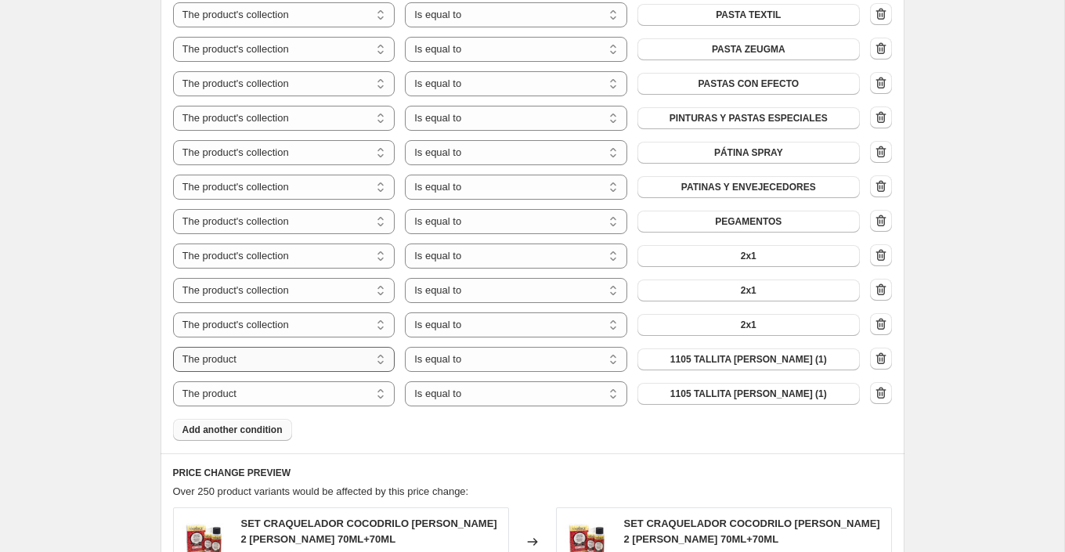
select select "collection"
click at [351, 394] on select "The product The product's collection The product's tag The product's vendor The…" at bounding box center [284, 393] width 222 height 25
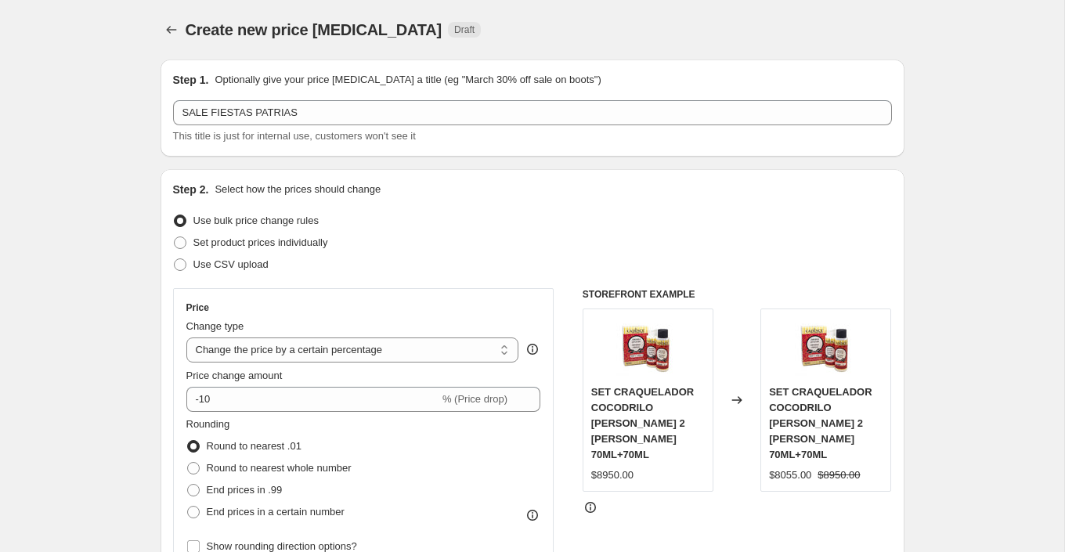
select select "percentage"
select select "collection"
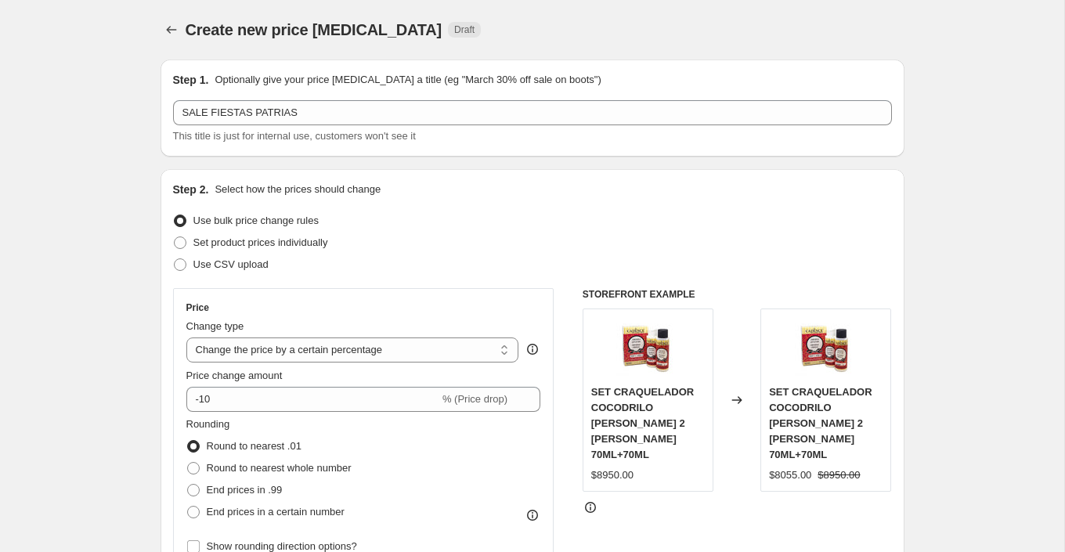
select select "collection"
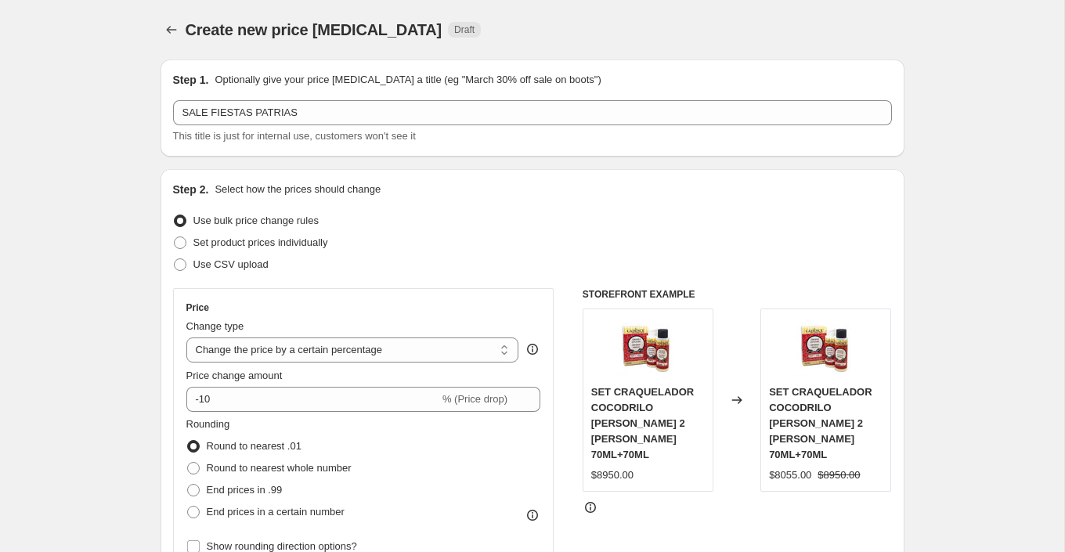
select select "collection"
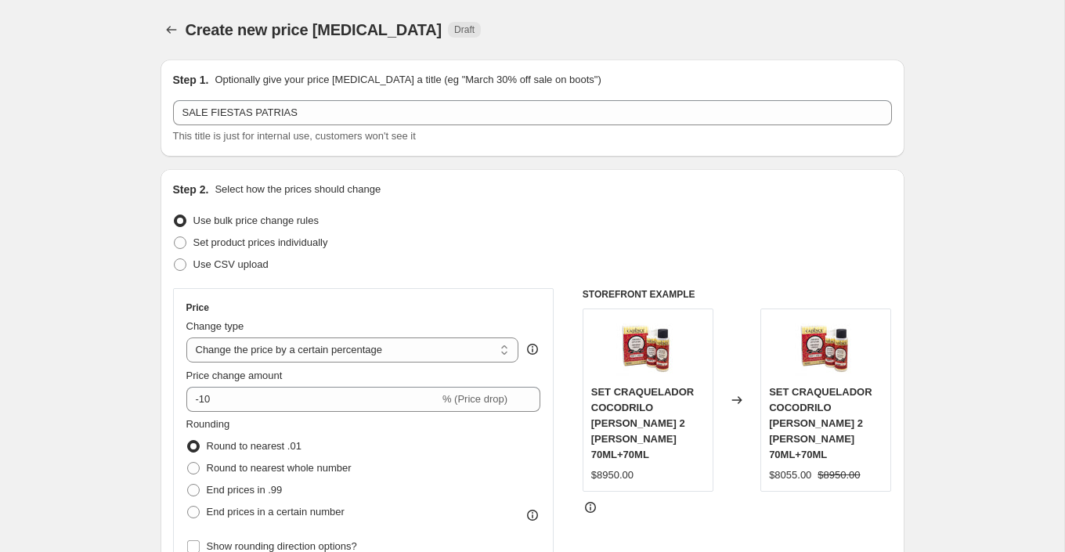
select select "collection"
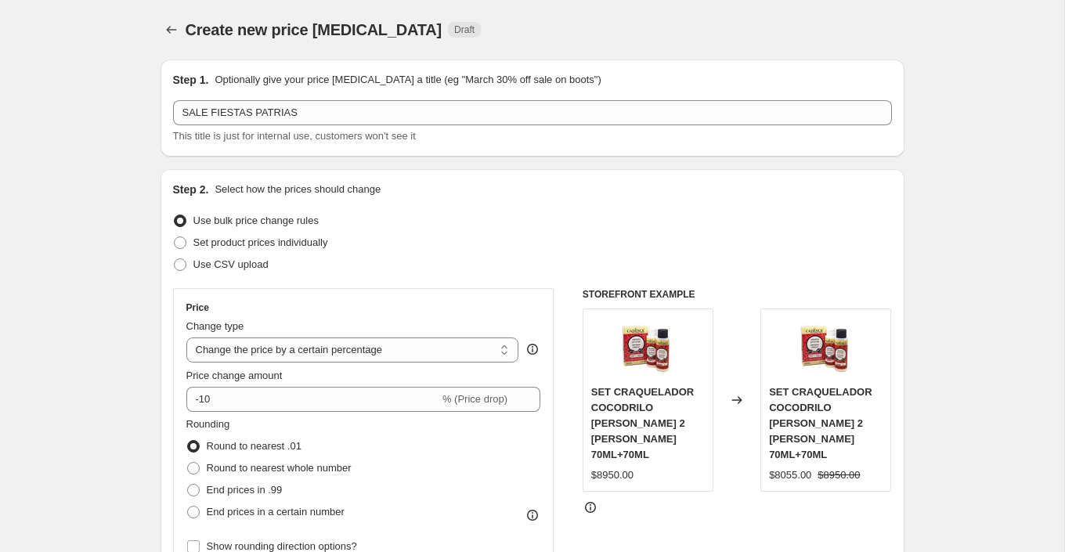
select select "collection"
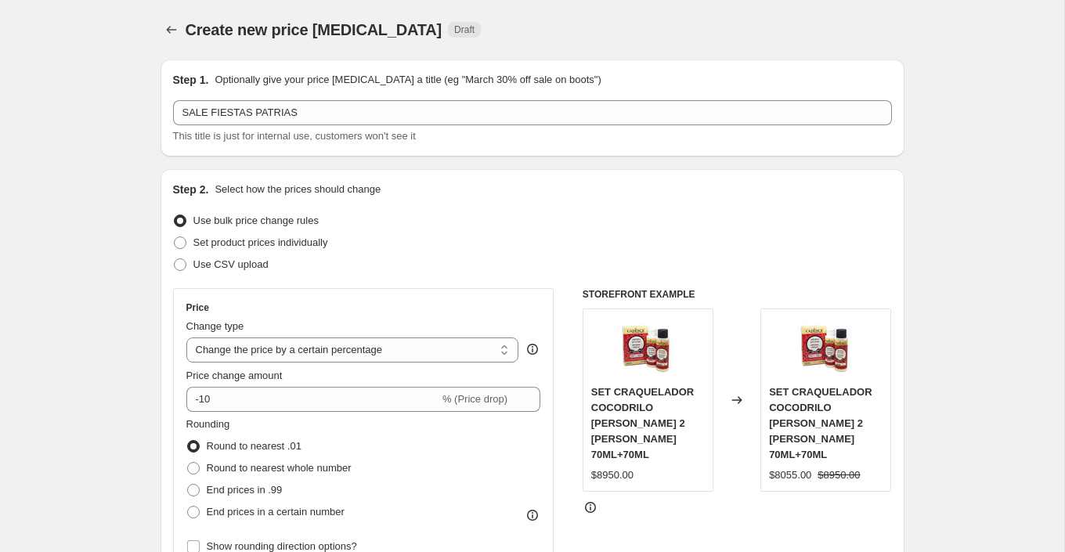
select select "collection"
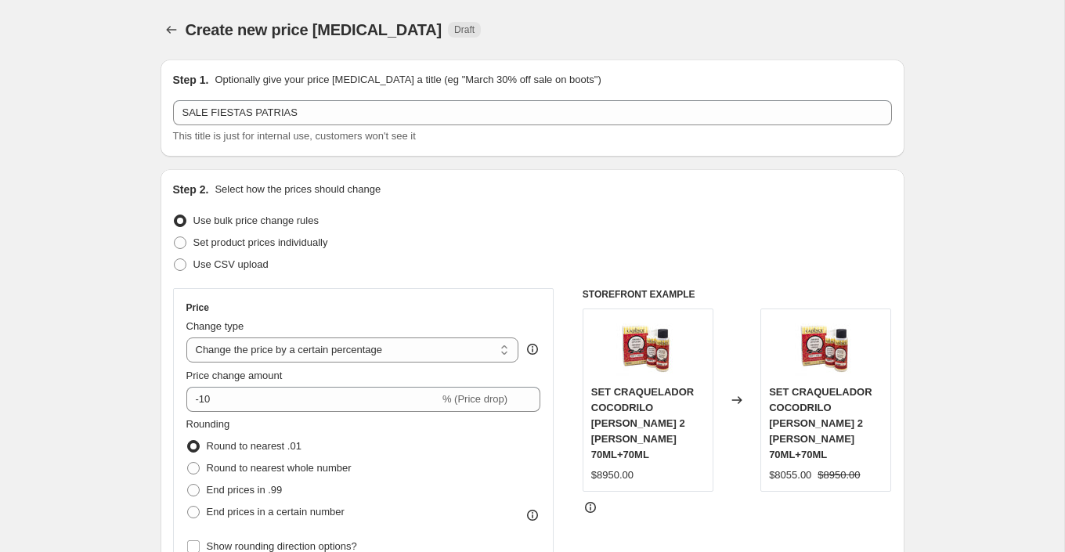
select select "collection"
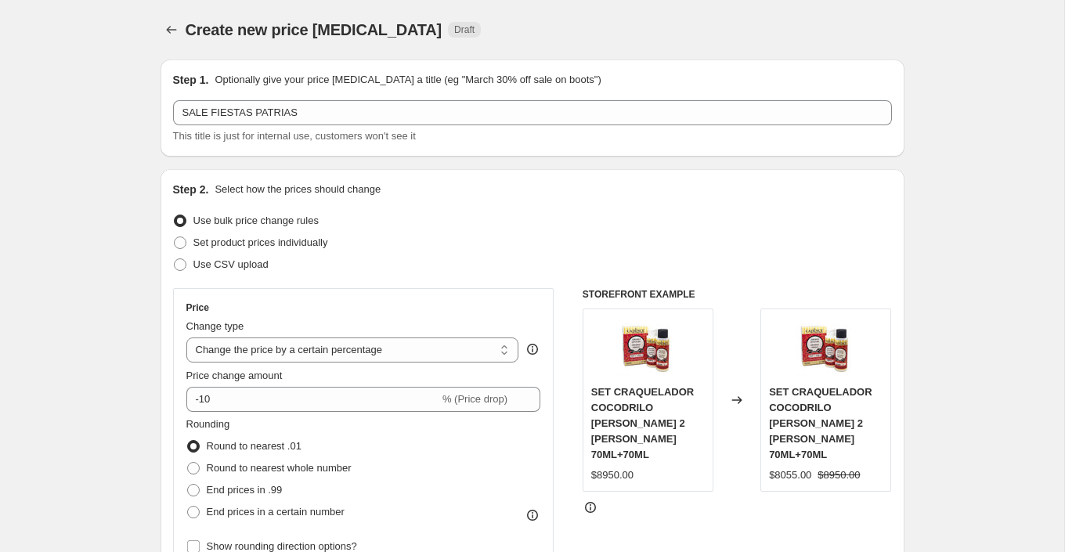
select select "collection"
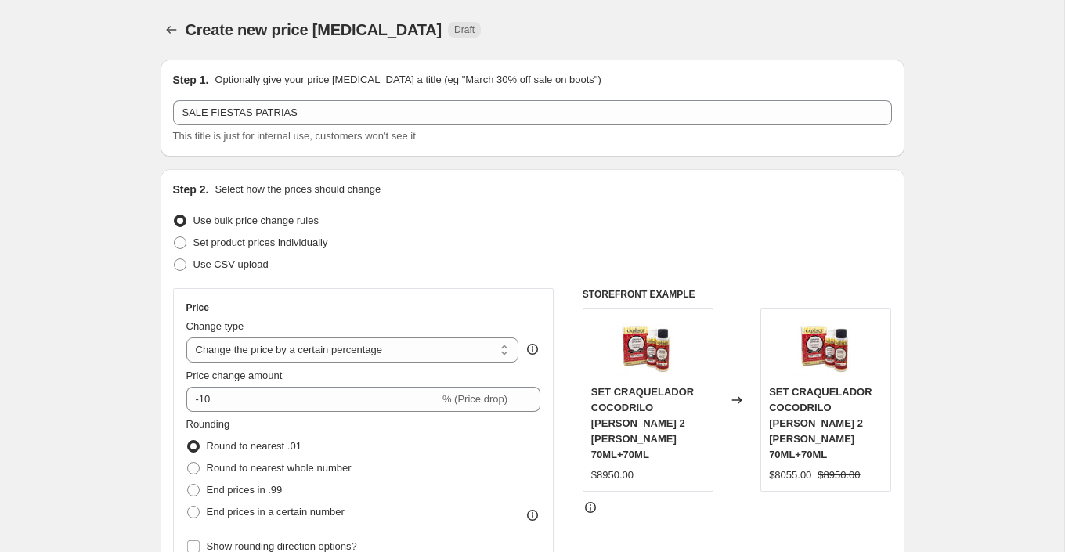
select select "collection"
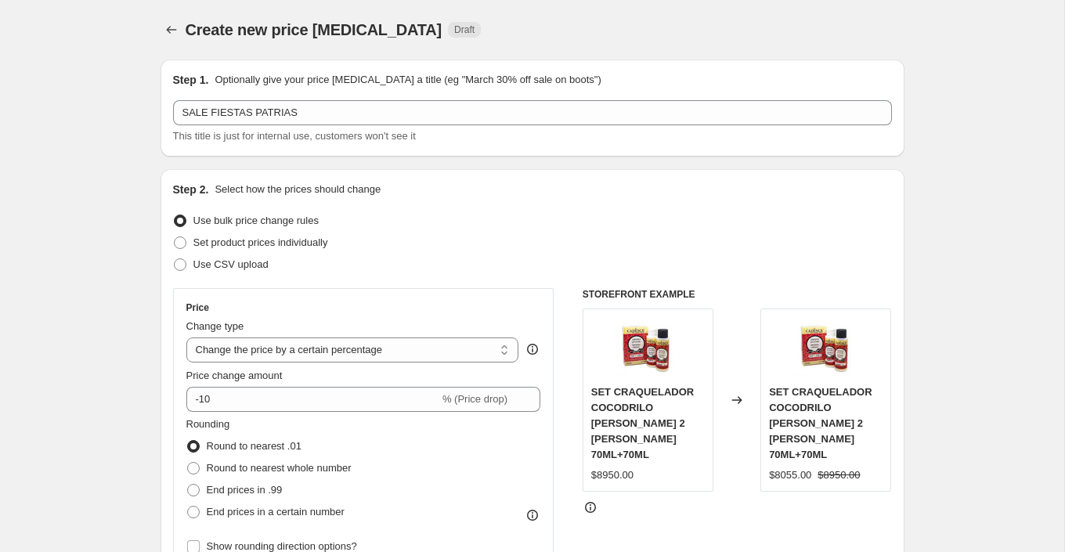
select select "collection"
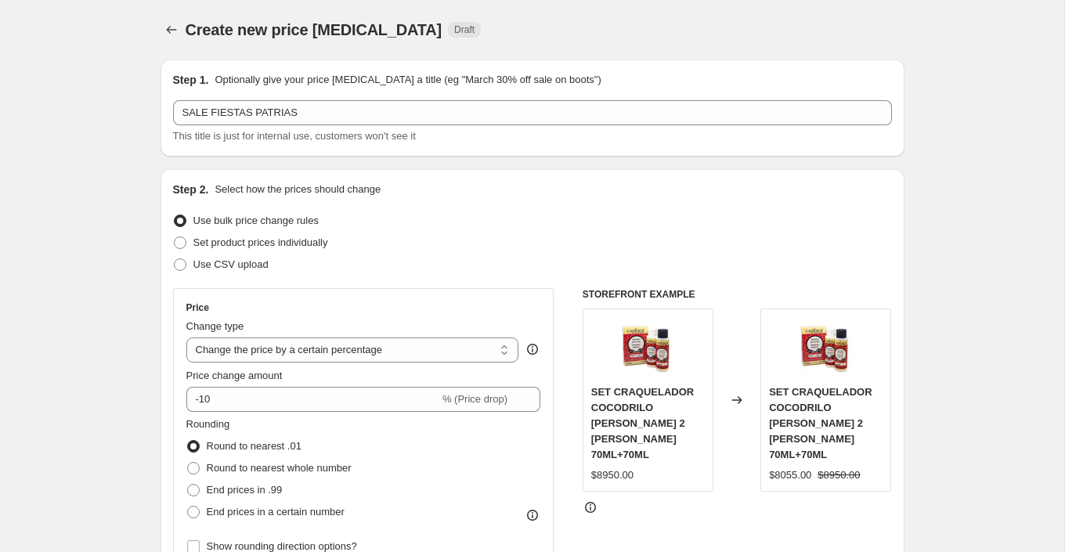
select select "collection"
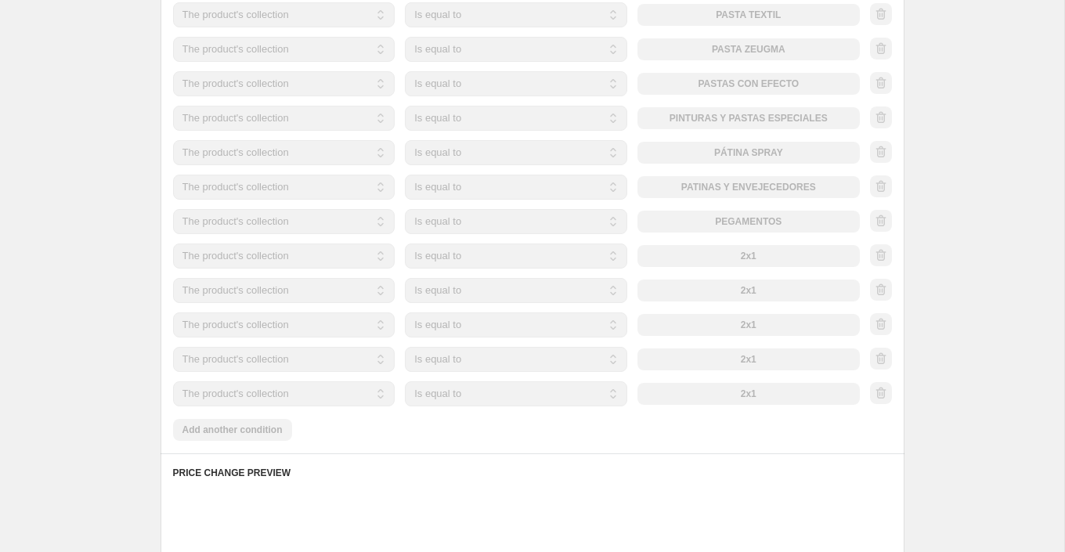
scroll to position [2428, 0]
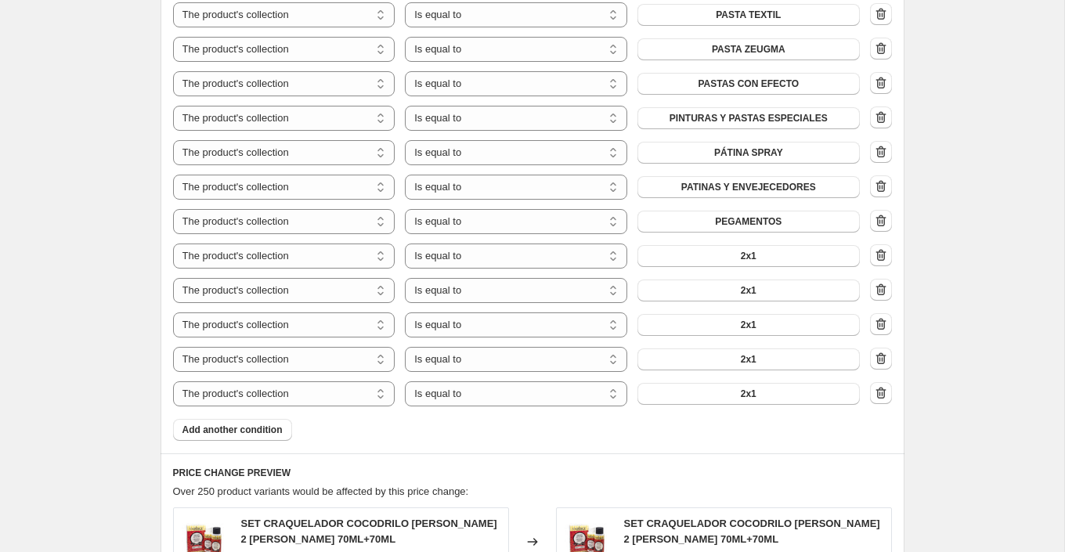
click at [772, 255] on button "2x1" at bounding box center [749, 256] width 222 height 22
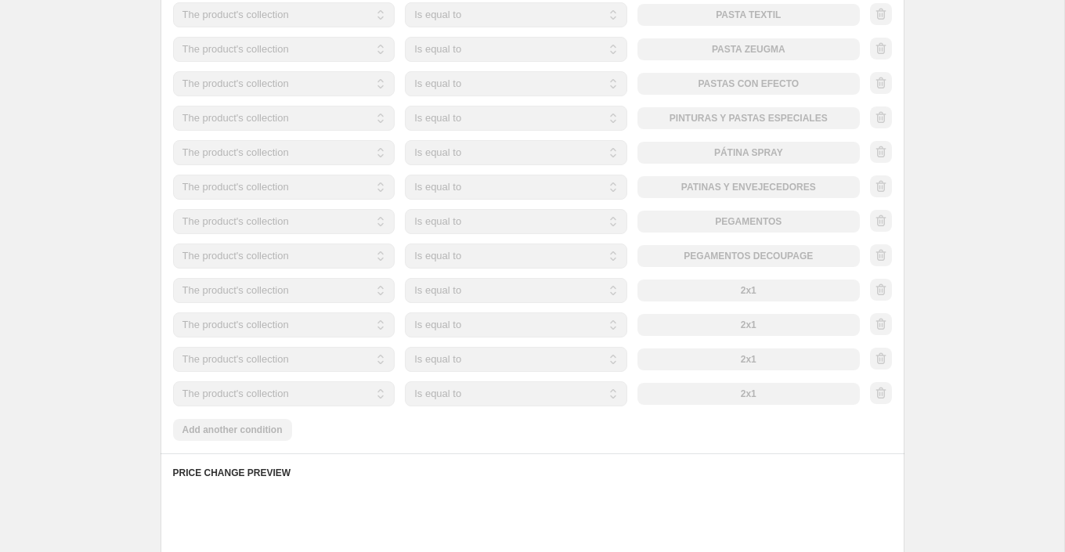
click at [792, 251] on div "The product The product's collection The product's tag The product's vendor The…" at bounding box center [516, 256] width 687 height 25
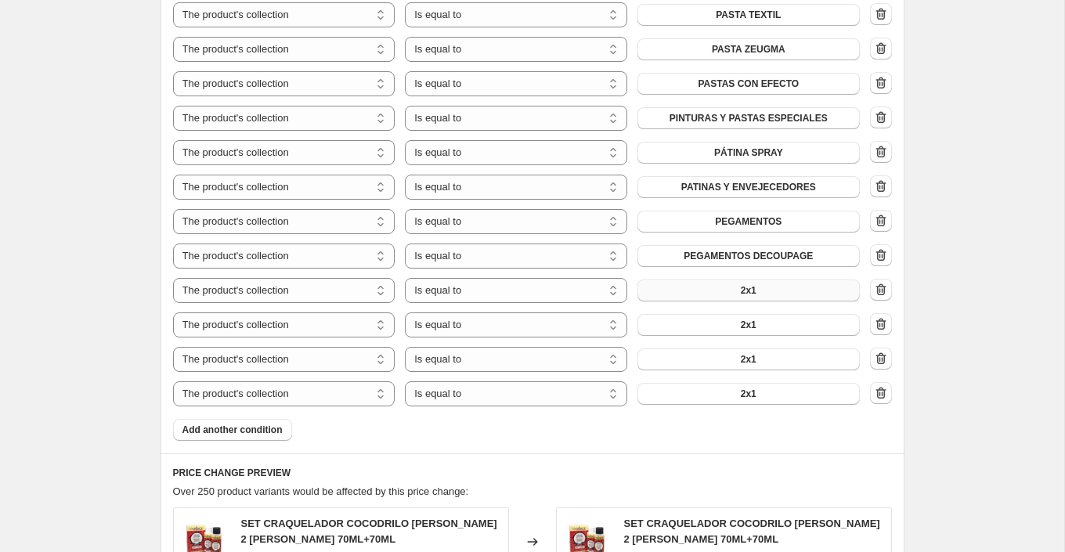
click at [793, 288] on button "2x1" at bounding box center [749, 291] width 222 height 22
click at [773, 320] on button "2x1" at bounding box center [749, 325] width 222 height 22
click at [762, 352] on button "2x1" at bounding box center [749, 360] width 222 height 22
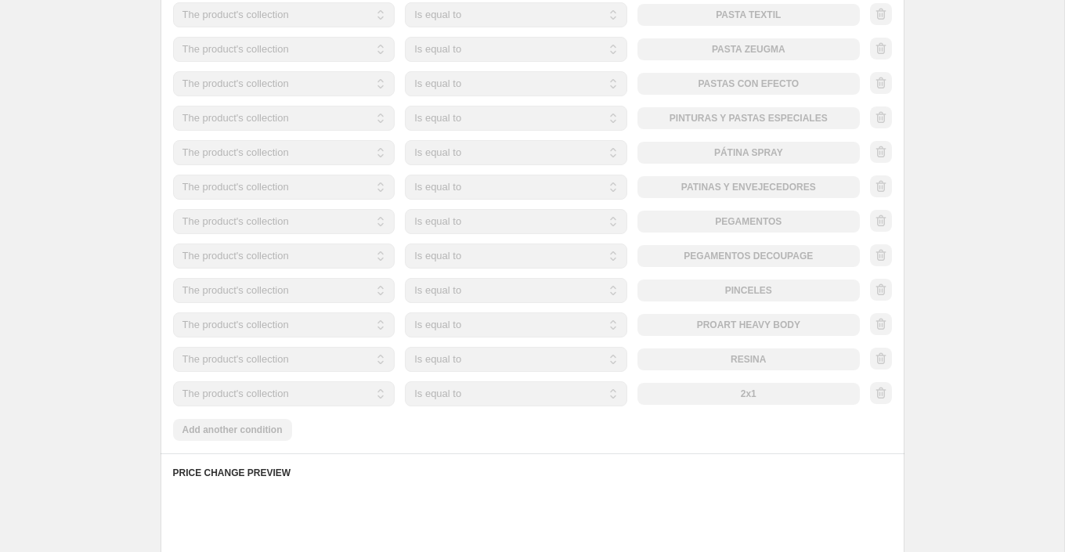
click at [757, 392] on div "The product The product's collection The product's tag The product's vendor The…" at bounding box center [516, 393] width 687 height 25
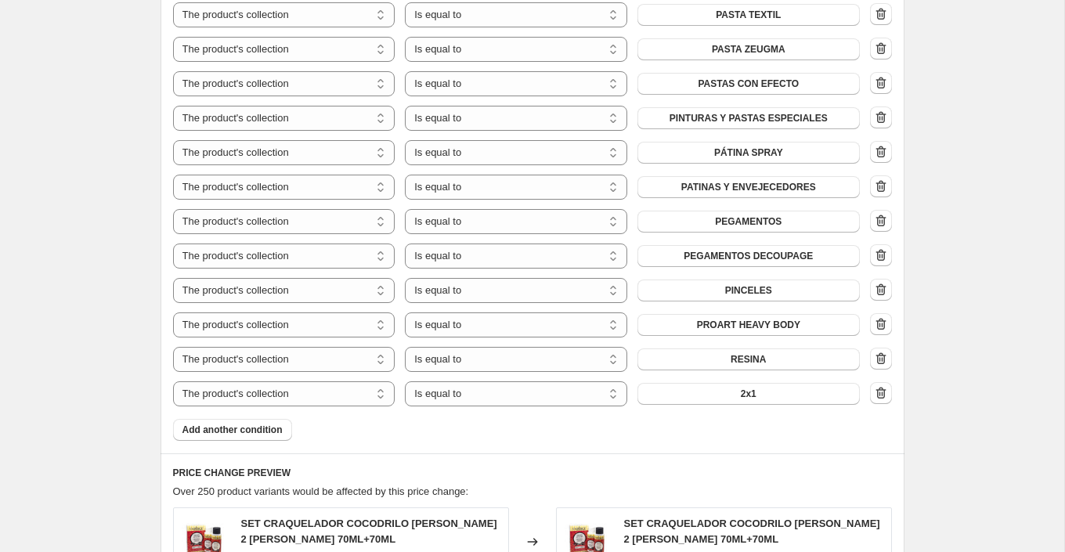
click at [757, 392] on button "2x1" at bounding box center [749, 394] width 222 height 22
click at [274, 424] on span "Add another condition" at bounding box center [233, 430] width 100 height 13
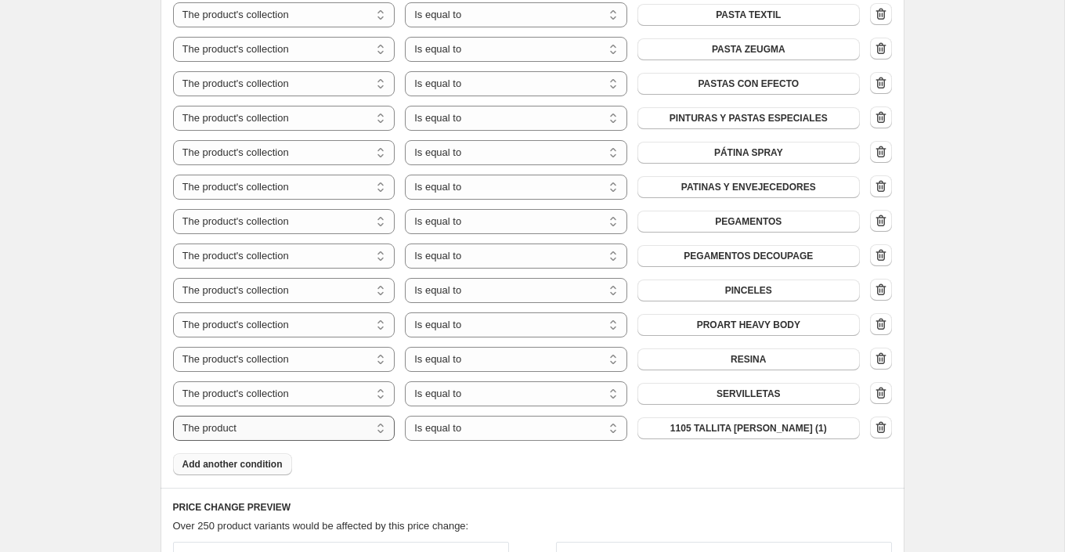
click at [361, 427] on select "The product The product's collection The product's tag The product's vendor The…" at bounding box center [284, 428] width 222 height 25
select select "collection"
click at [790, 425] on button "2x1" at bounding box center [749, 429] width 222 height 22
click at [274, 461] on span "Add another condition" at bounding box center [233, 464] width 100 height 13
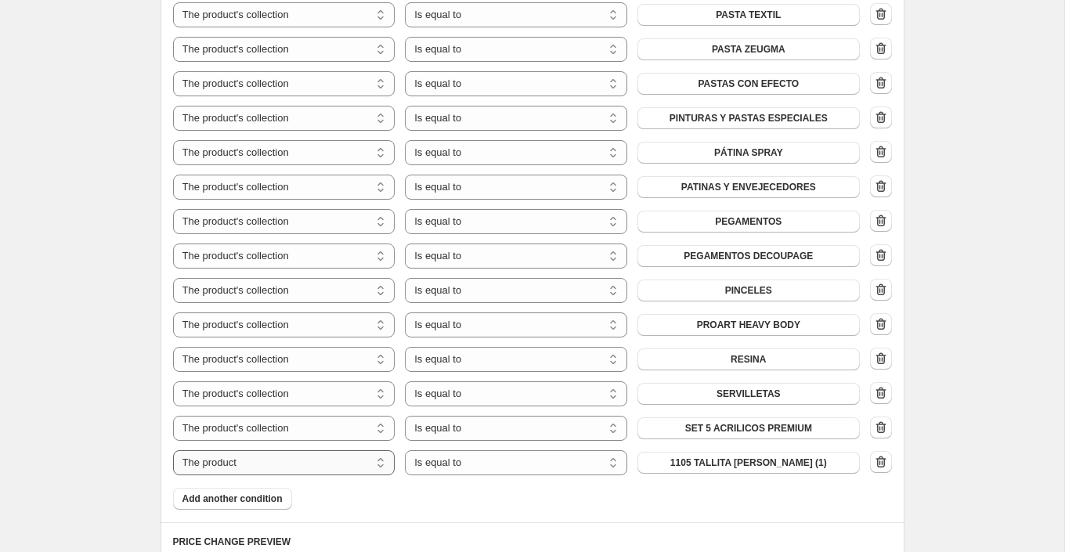
click at [330, 463] on select "The product The product's collection The product's tag The product's vendor The…" at bounding box center [284, 462] width 222 height 25
select select "collection"
click at [783, 461] on button "2x1" at bounding box center [749, 463] width 222 height 22
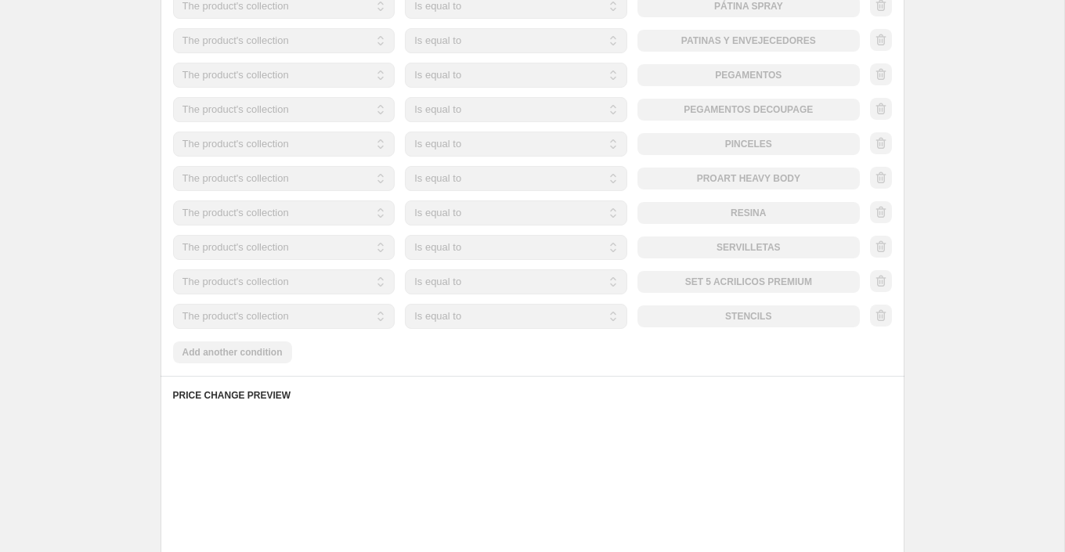
scroll to position [2618, 0]
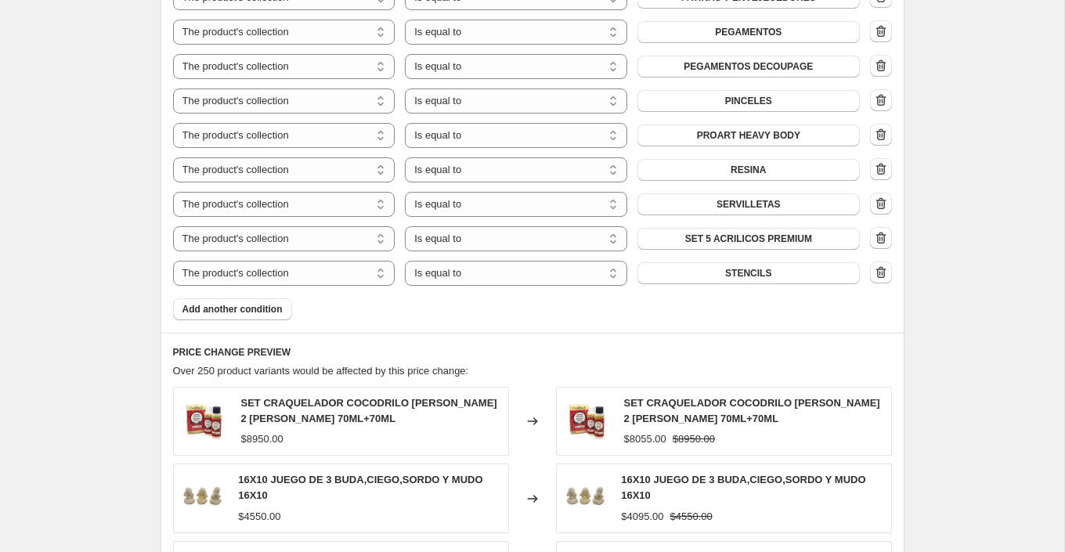
click at [270, 309] on span "Add another condition" at bounding box center [233, 309] width 100 height 13
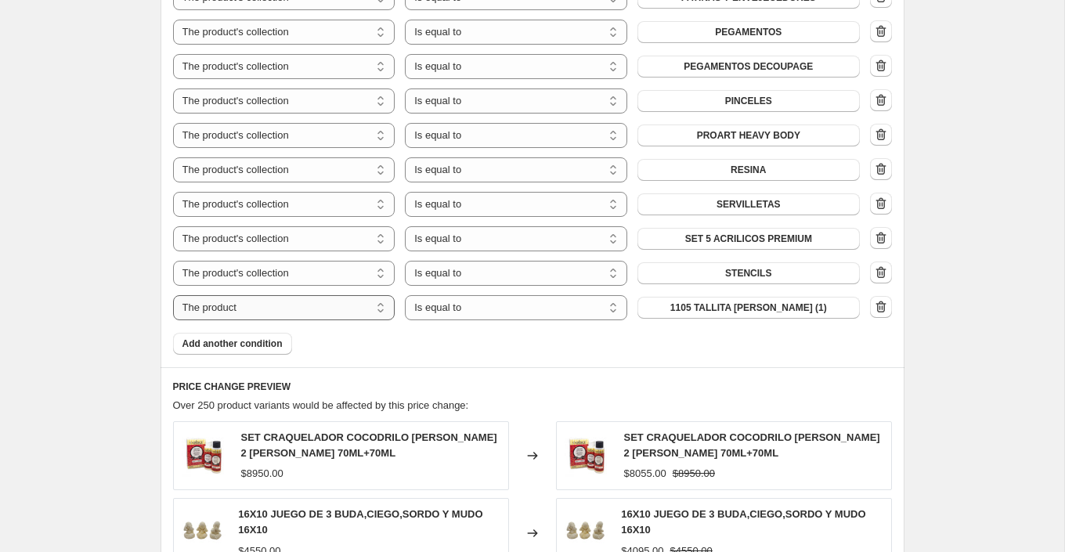
click at [343, 309] on select "The product The product's collection The product's tag The product's vendor The…" at bounding box center [284, 307] width 222 height 25
select select "collection"
click at [763, 305] on button "2x1" at bounding box center [749, 308] width 222 height 22
click at [276, 346] on span "Add another condition" at bounding box center [233, 344] width 100 height 13
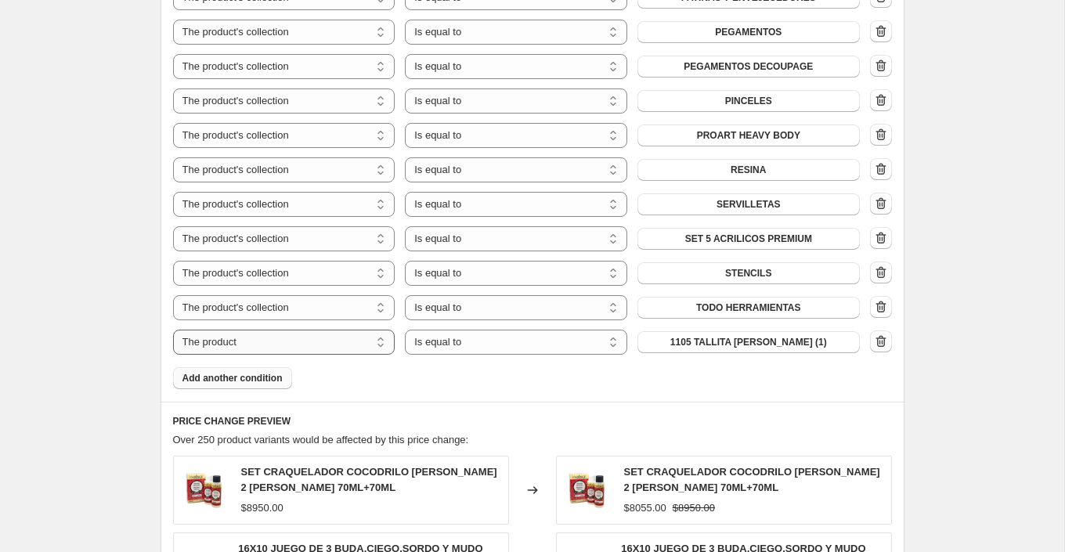
click at [321, 345] on select "The product The product's collection The product's tag The product's vendor The…" at bounding box center [284, 342] width 222 height 25
select select "collection"
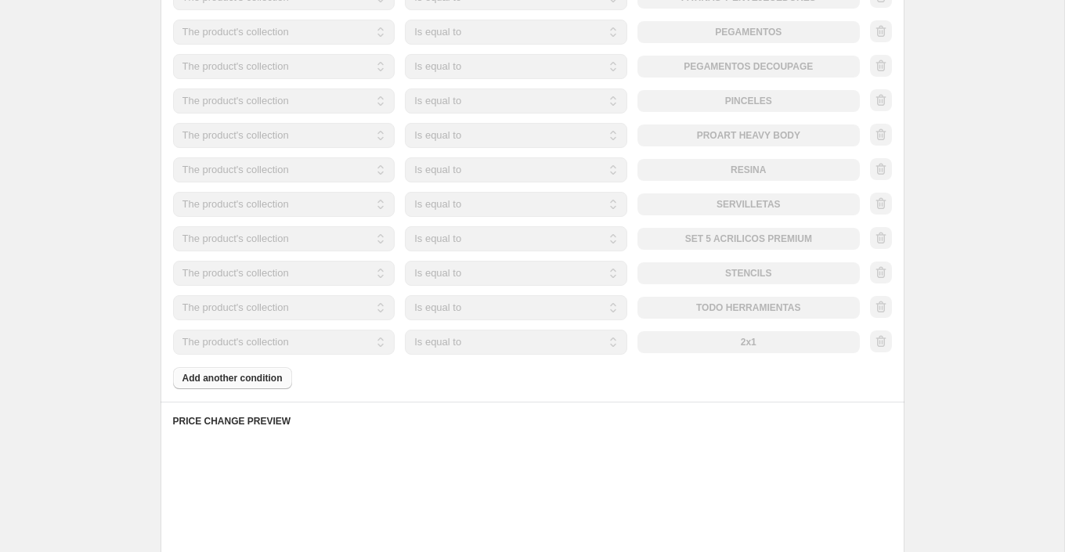
click at [758, 342] on div "The product The product's collection The product's tag The product's vendor The…" at bounding box center [516, 342] width 687 height 25
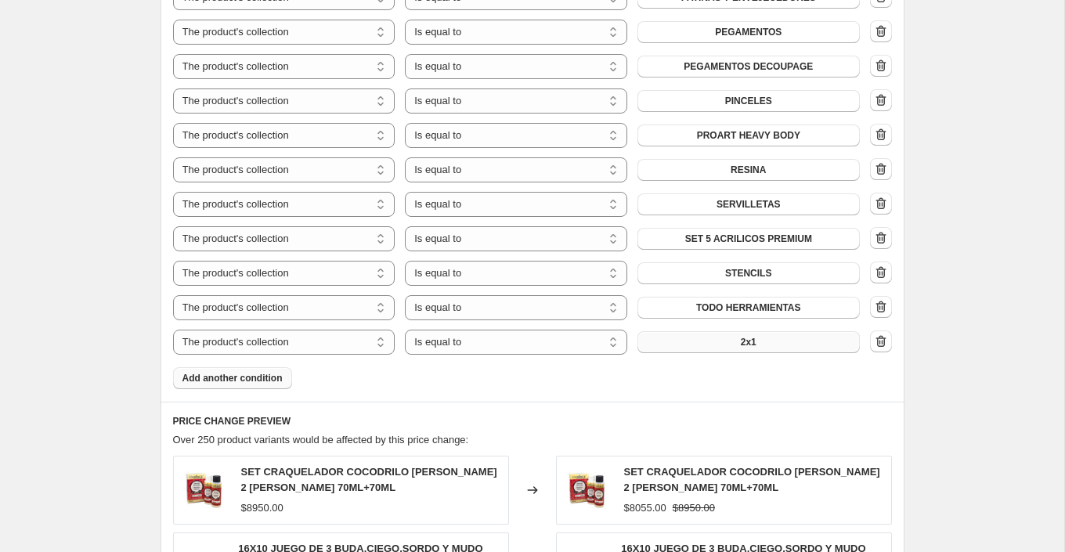
click at [770, 342] on button "2x1" at bounding box center [749, 342] width 222 height 22
click at [278, 375] on span "Add another condition" at bounding box center [233, 378] width 100 height 13
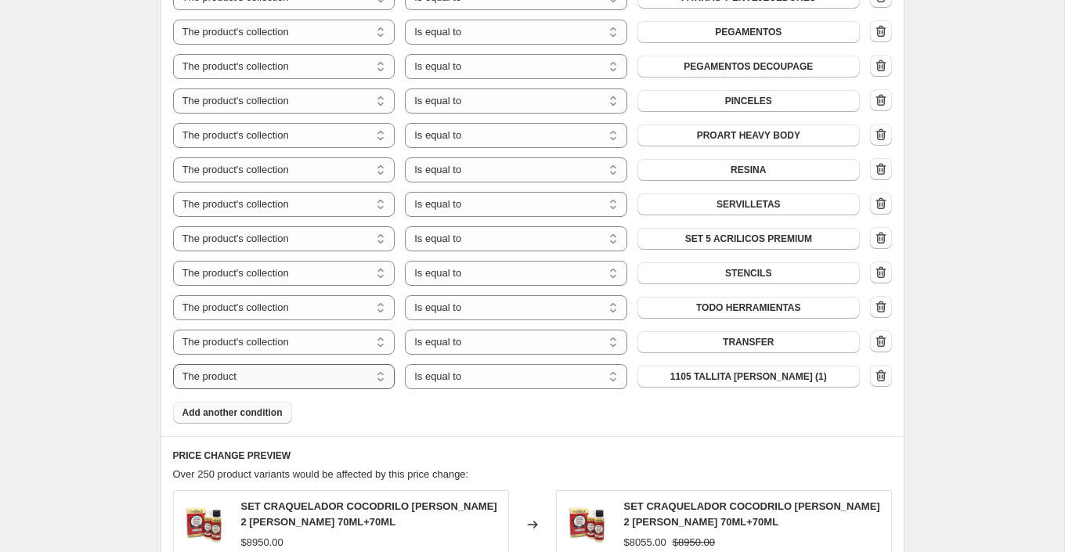
click at [340, 378] on select "The product The product's collection The product's tag The product's vendor The…" at bounding box center [284, 376] width 222 height 25
select select "collection"
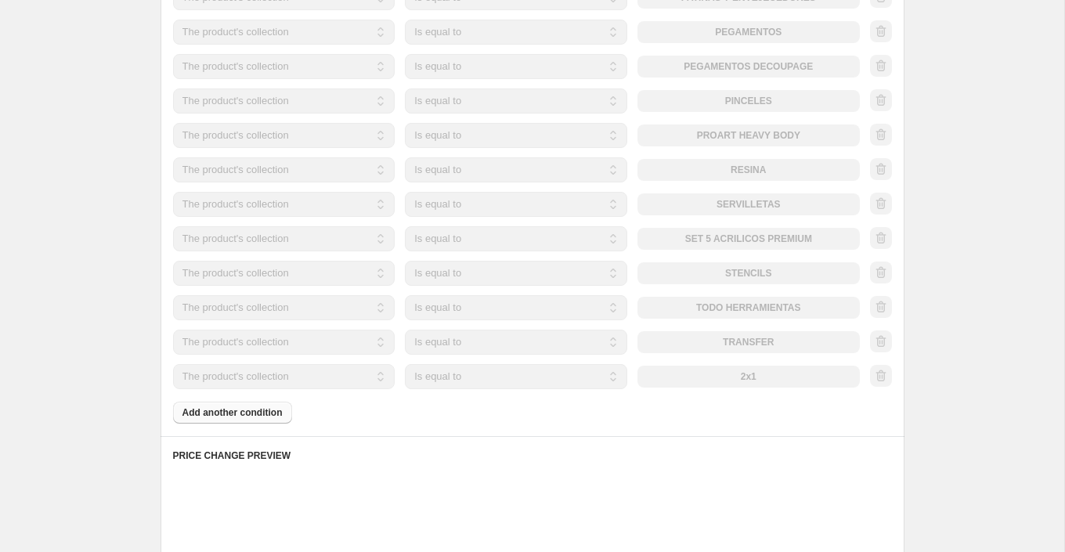
click at [779, 380] on button "2x1" at bounding box center [749, 377] width 222 height 22
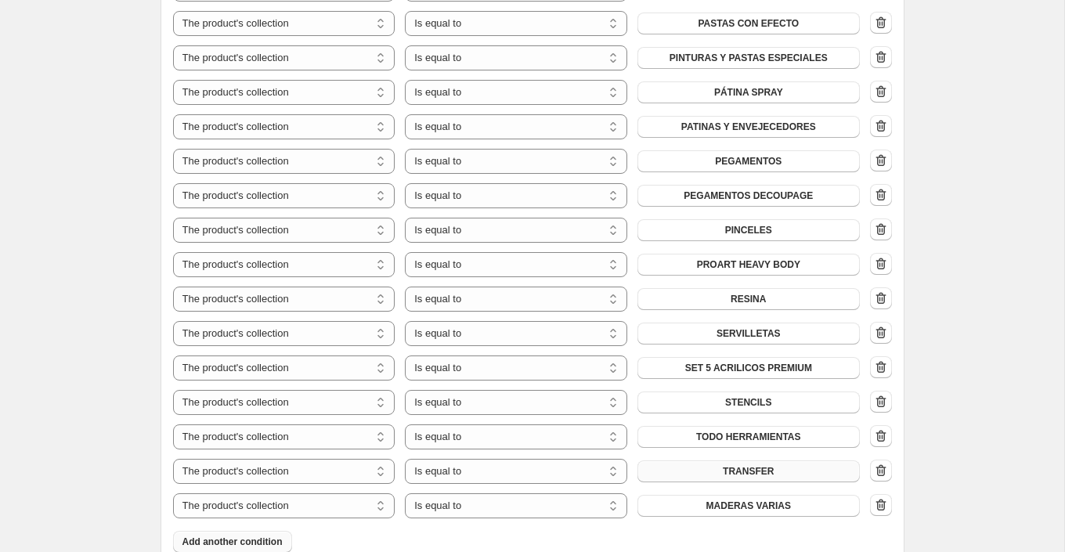
scroll to position [2503, 0]
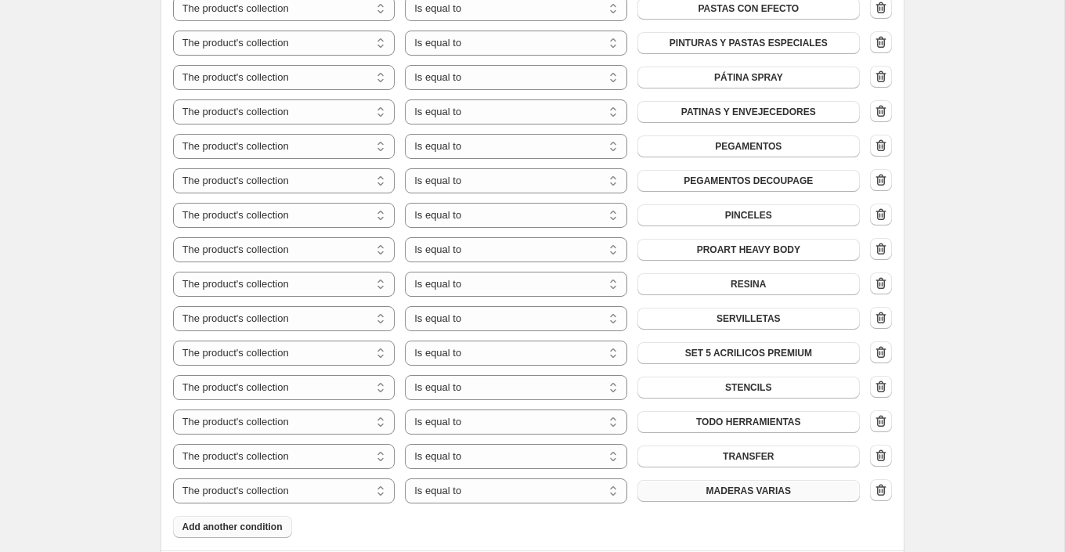
click at [777, 492] on span "MADERAS VARIAS" at bounding box center [749, 491] width 85 height 13
click at [877, 484] on icon "button" at bounding box center [881, 491] width 16 height 16
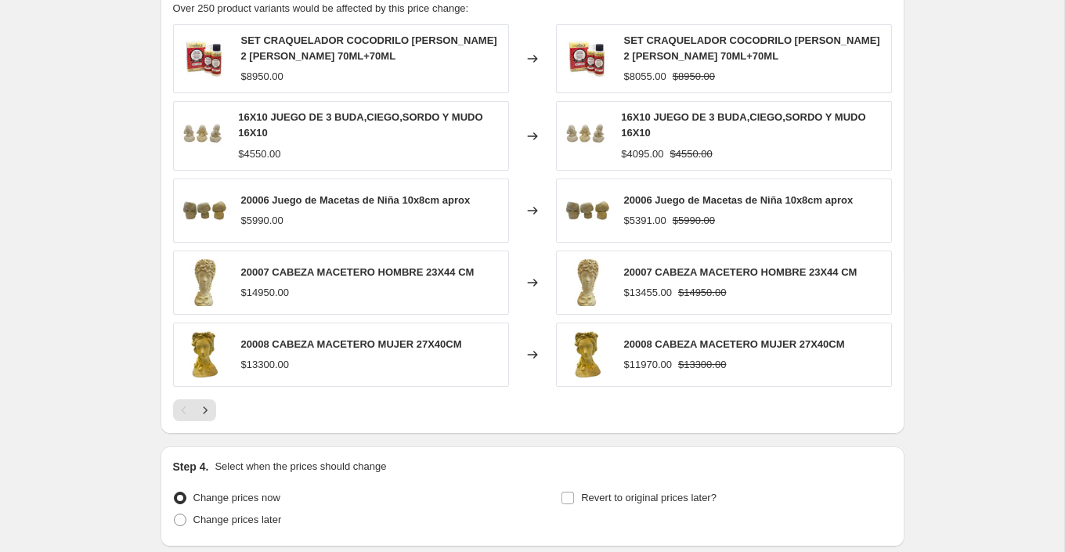
scroll to position [3167, 0]
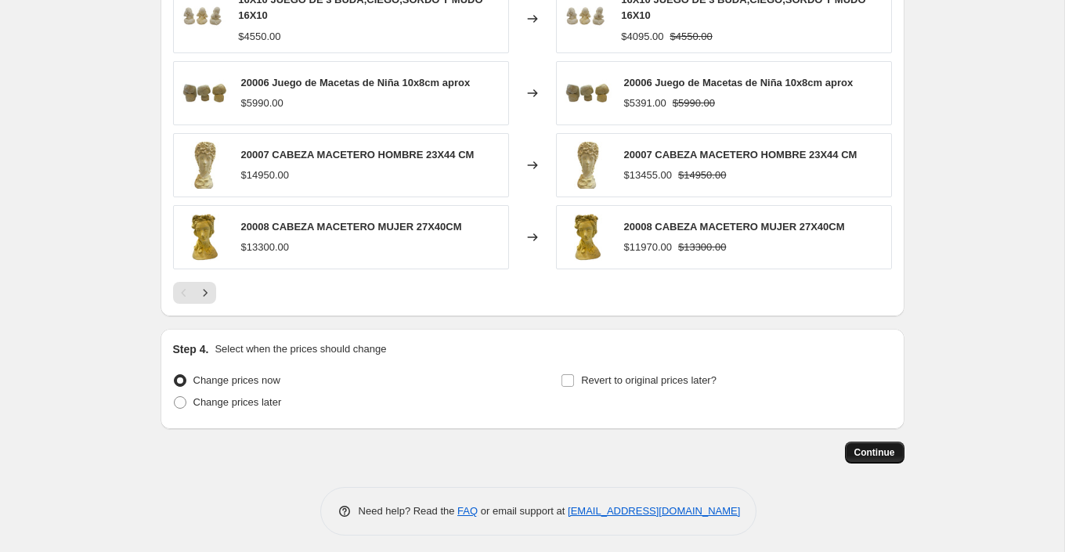
click at [871, 449] on span "Continue" at bounding box center [875, 452] width 41 height 13
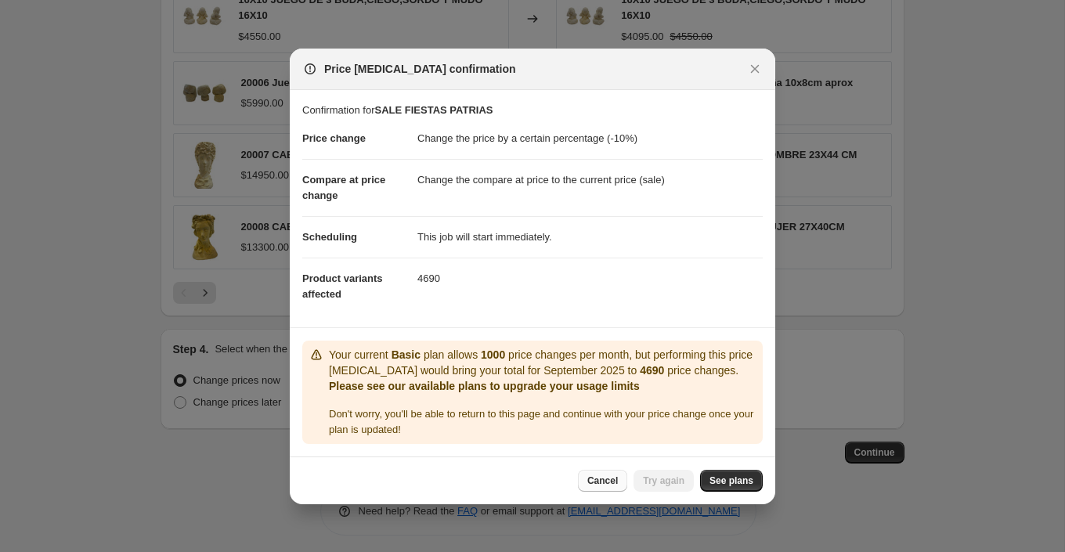
click at [611, 487] on span "Cancel" at bounding box center [602, 481] width 31 height 13
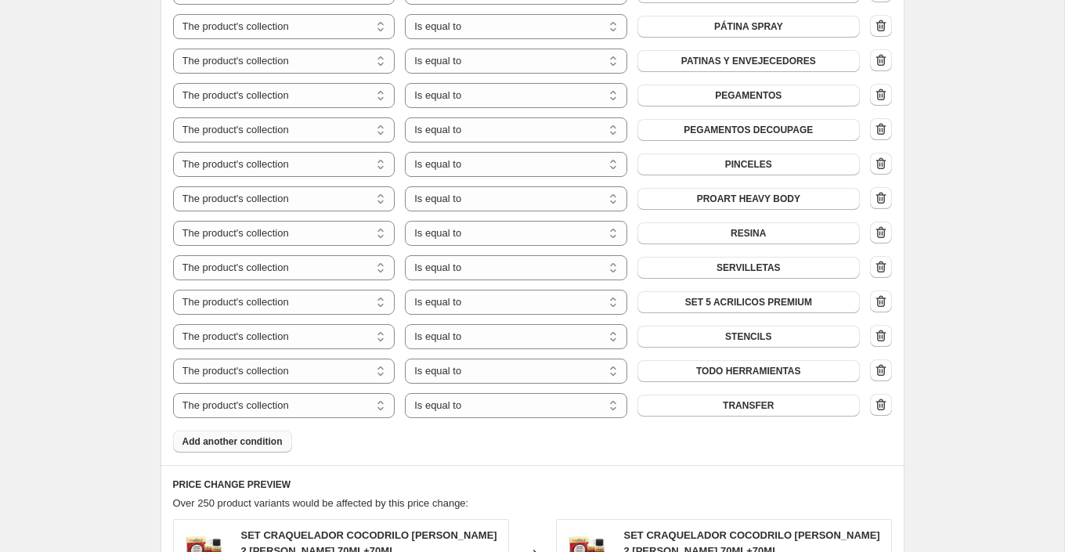
scroll to position [2563, 0]
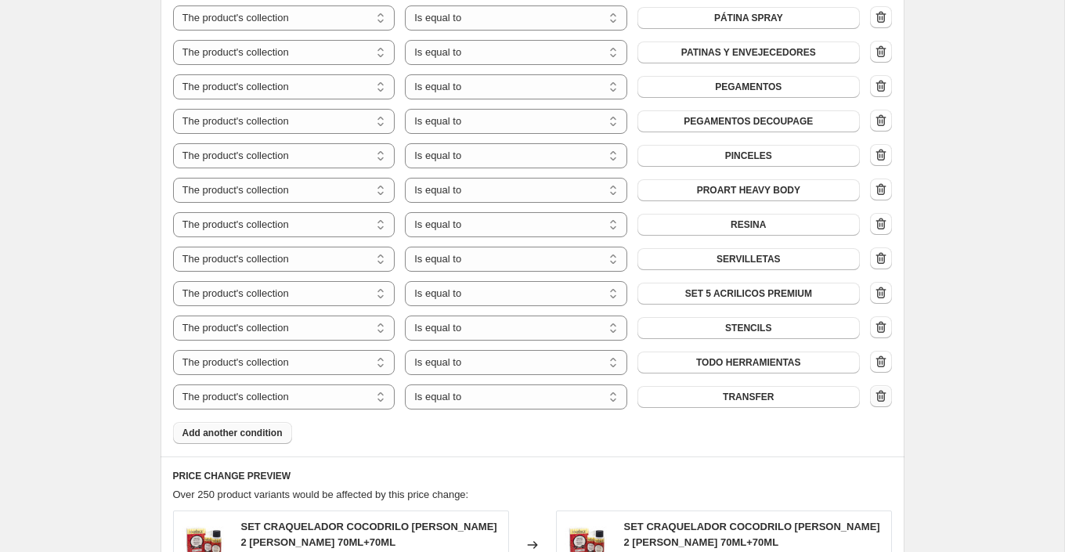
click at [884, 403] on button "button" at bounding box center [881, 396] width 22 height 22
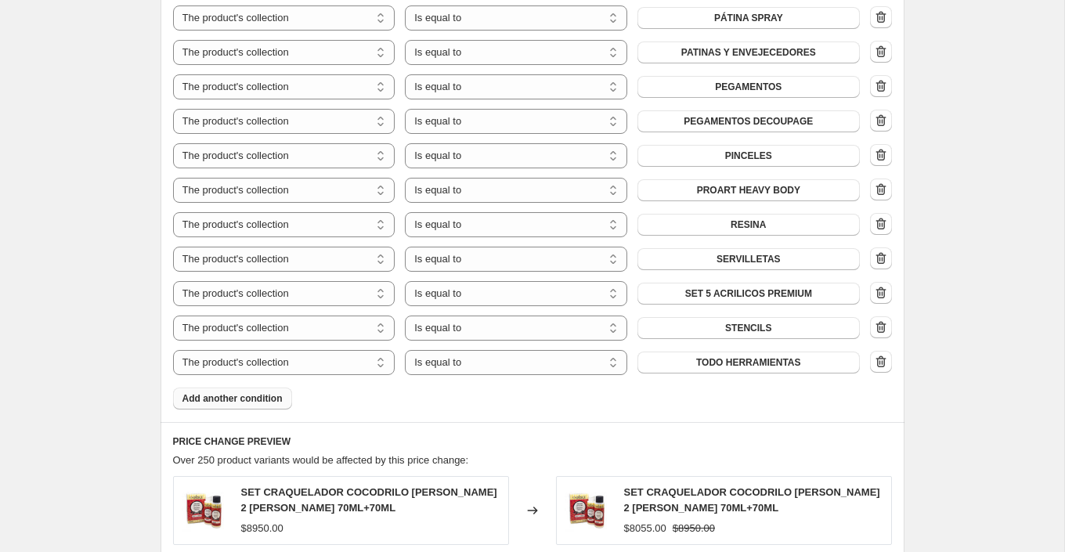
click at [882, 360] on icon "button" at bounding box center [882, 362] width 2 height 5
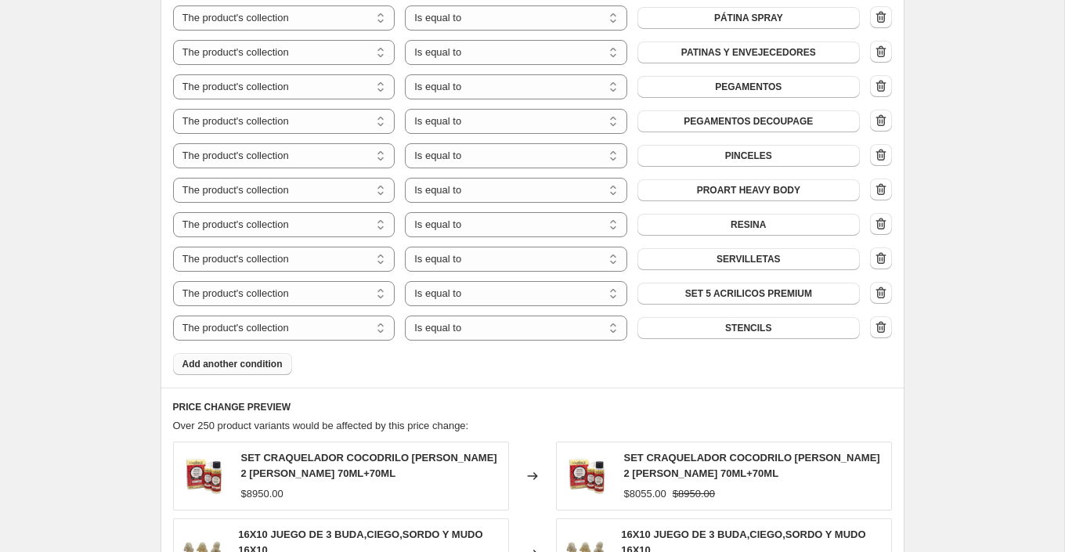
click at [884, 324] on icon "button" at bounding box center [881, 327] width 10 height 12
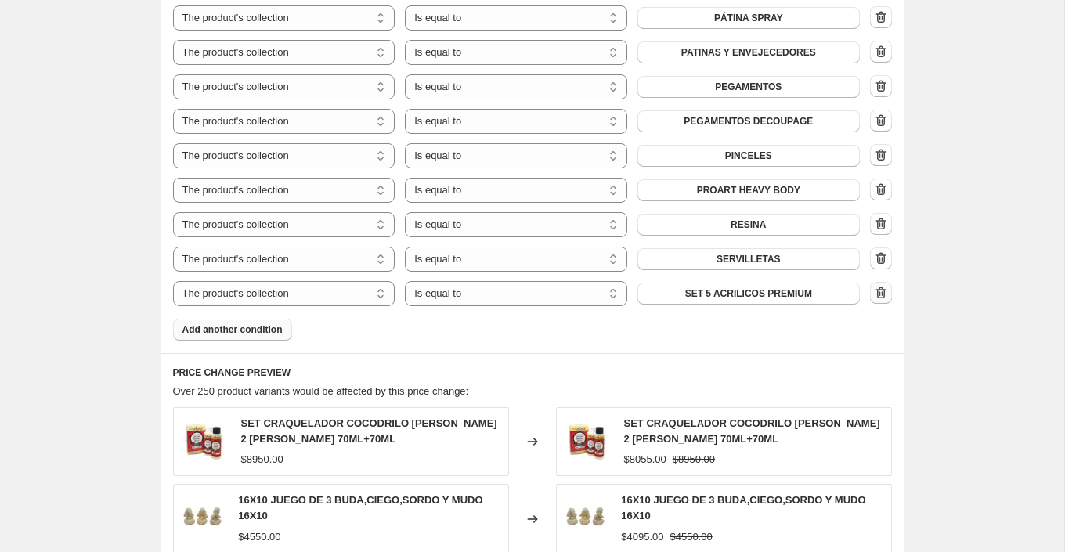
click at [881, 292] on icon "button" at bounding box center [882, 293] width 2 height 5
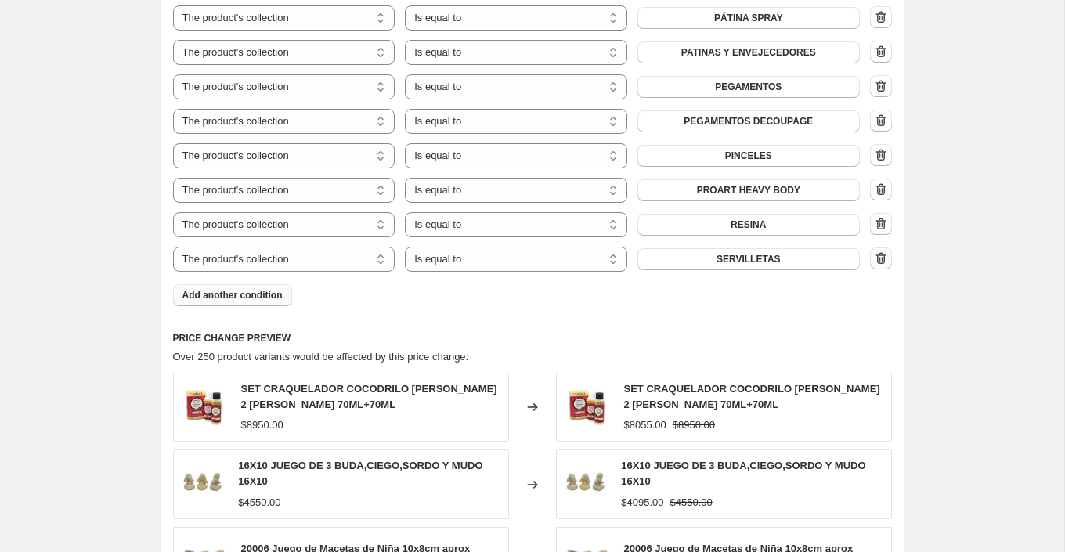
click at [882, 254] on icon "button" at bounding box center [881, 259] width 16 height 16
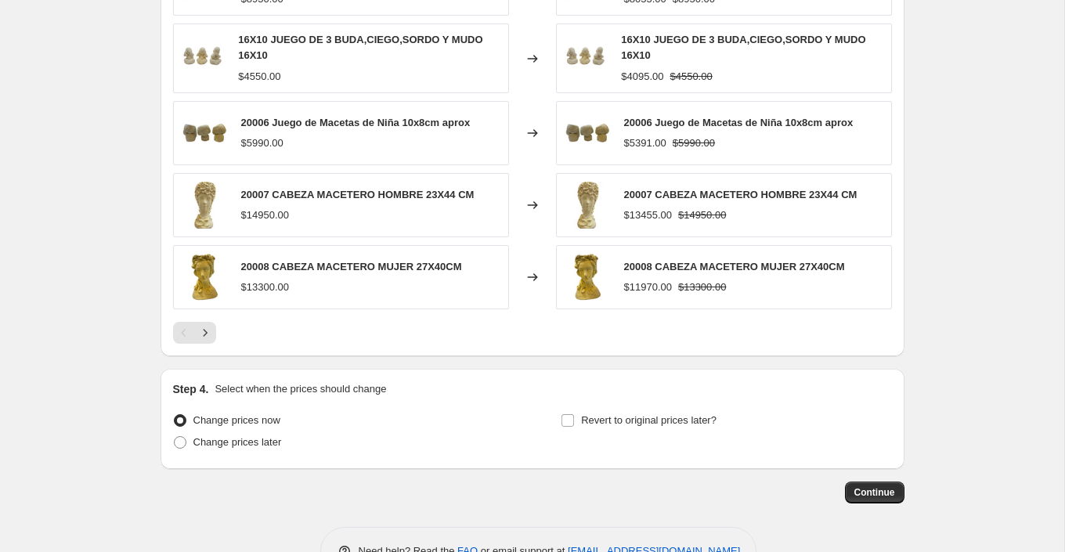
scroll to position [2995, 0]
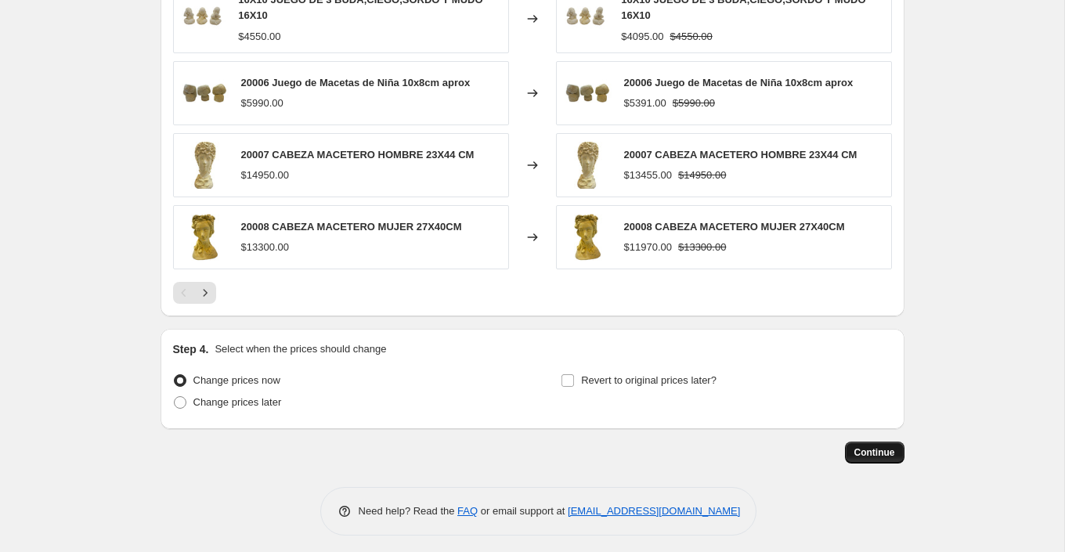
click at [888, 450] on span "Continue" at bounding box center [875, 452] width 41 height 13
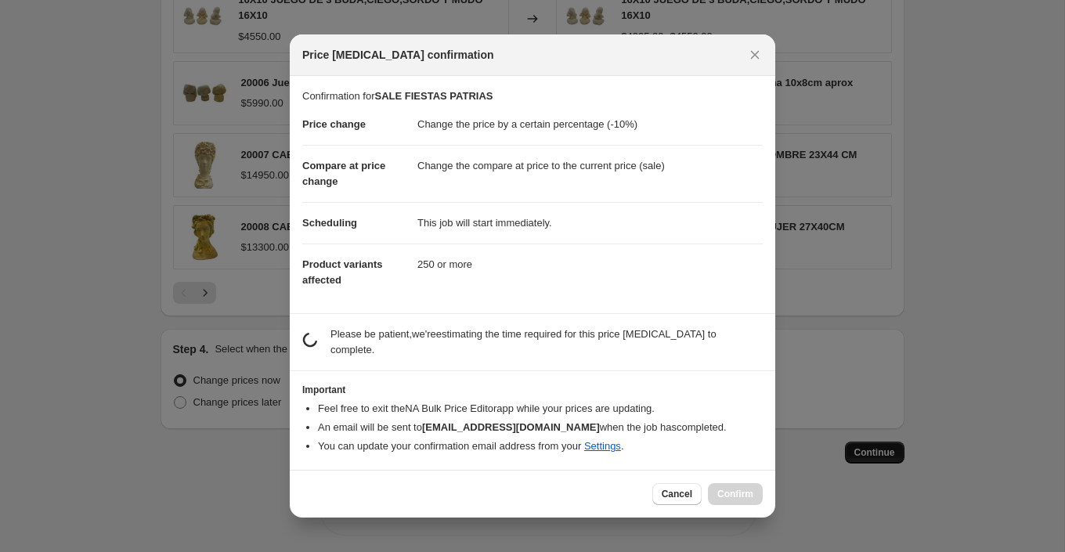
scroll to position [0, 0]
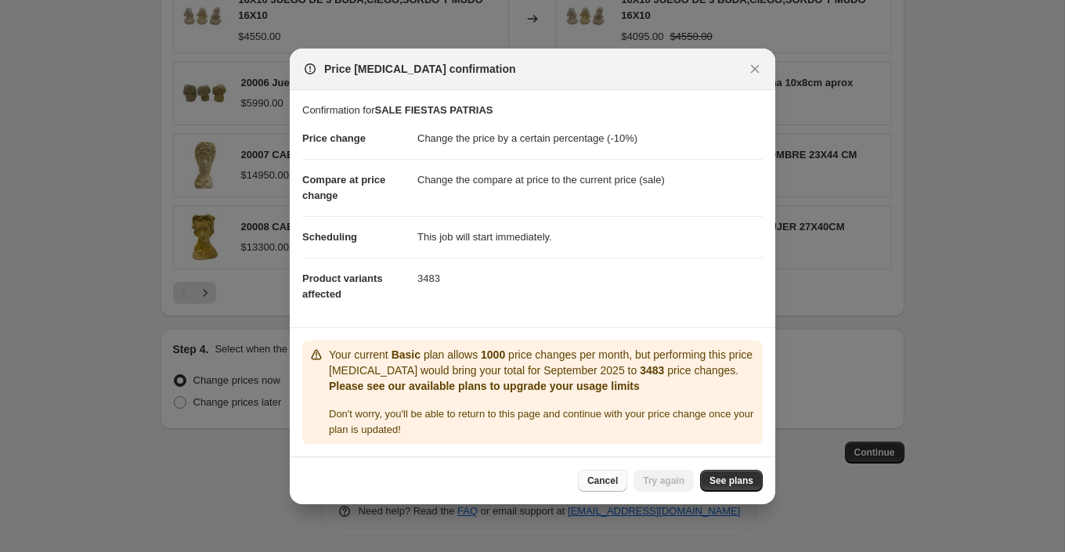
click at [613, 486] on span "Cancel" at bounding box center [602, 481] width 31 height 13
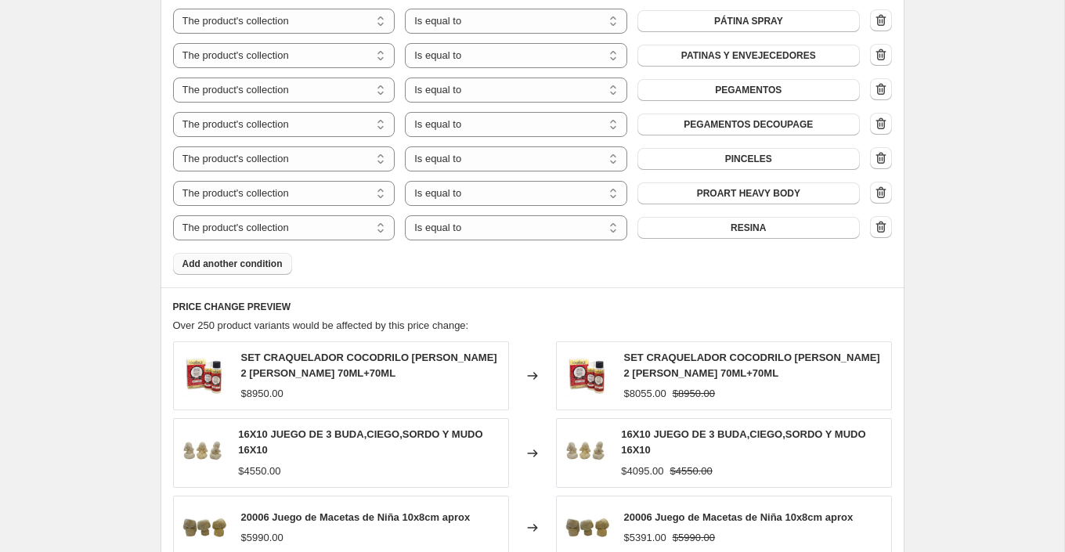
scroll to position [2517, 0]
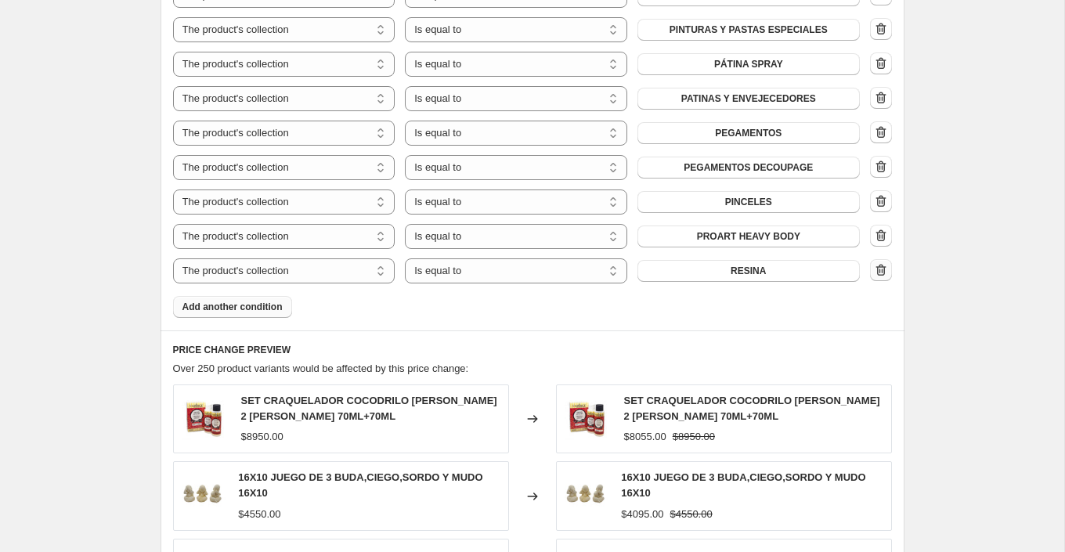
click at [879, 266] on icon "button" at bounding box center [881, 270] width 16 height 16
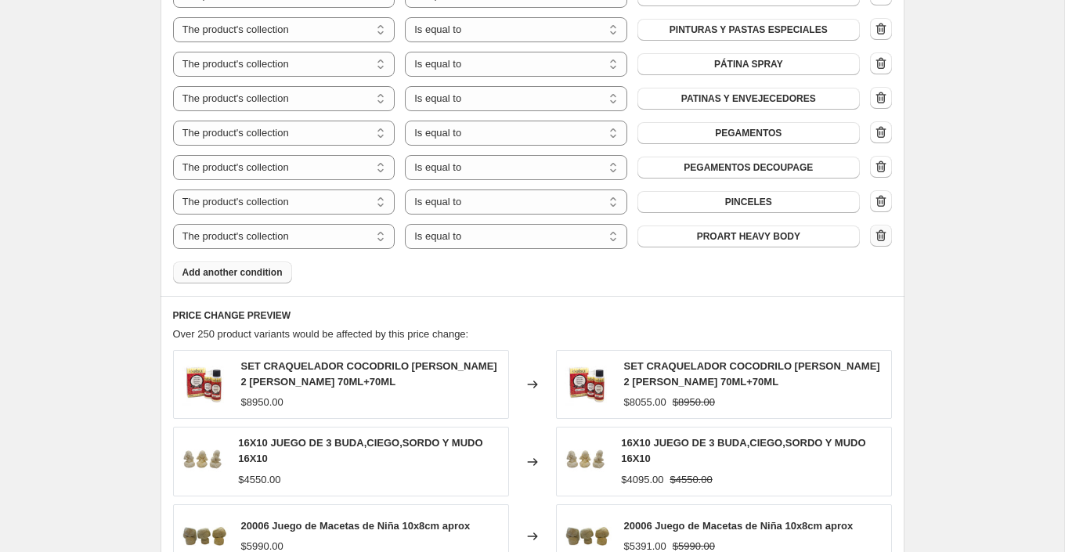
click at [885, 237] on icon "button" at bounding box center [881, 236] width 16 height 16
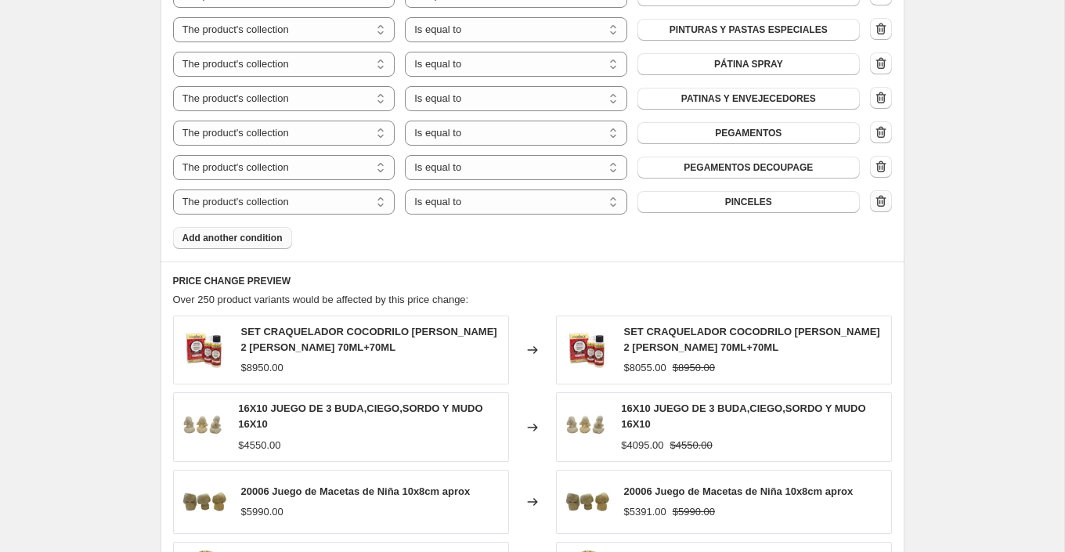
click at [878, 197] on icon "button" at bounding box center [881, 201] width 16 height 16
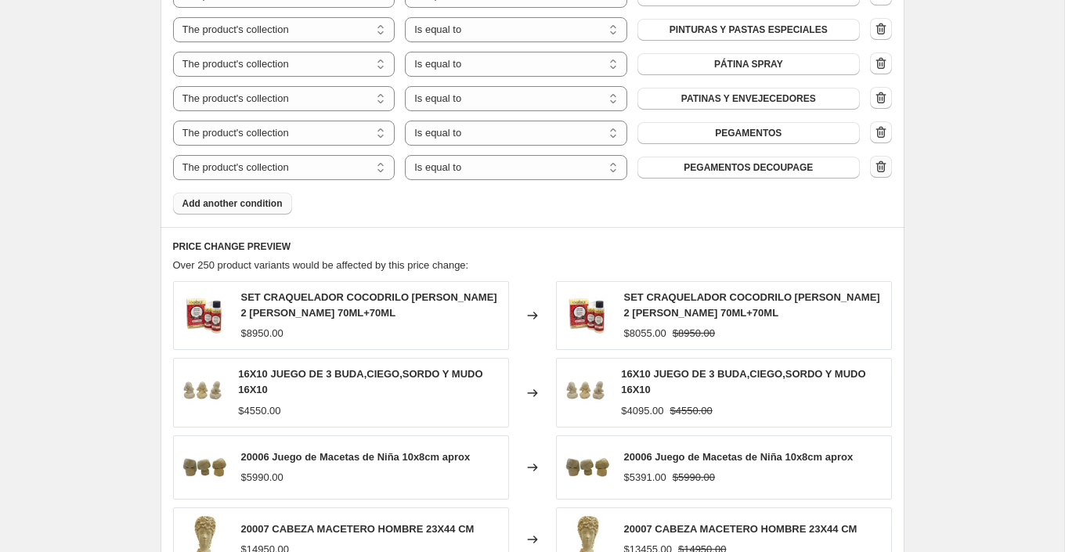
click at [881, 159] on icon "button" at bounding box center [881, 167] width 16 height 16
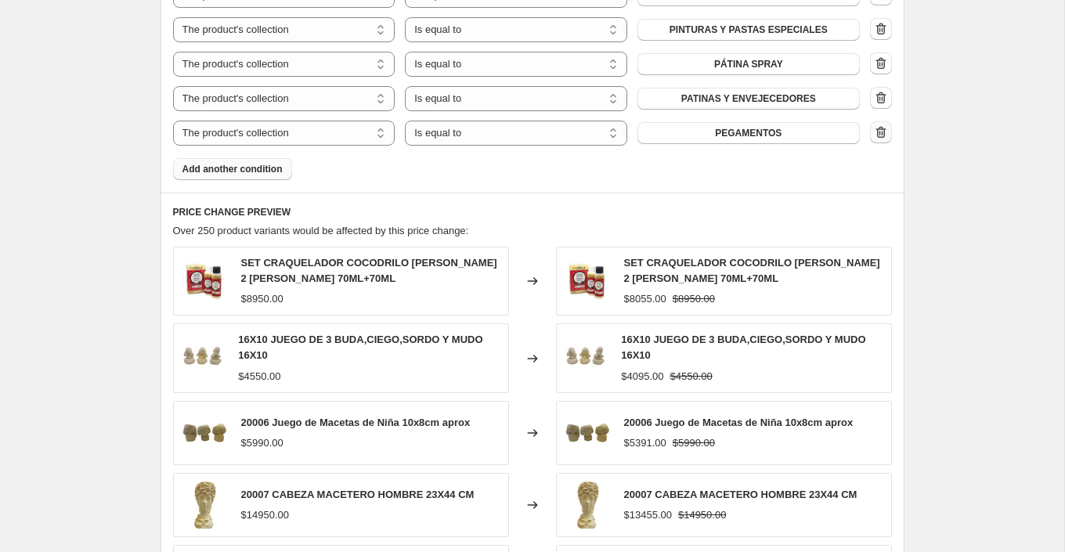
click at [887, 121] on button "button" at bounding box center [881, 132] width 22 height 22
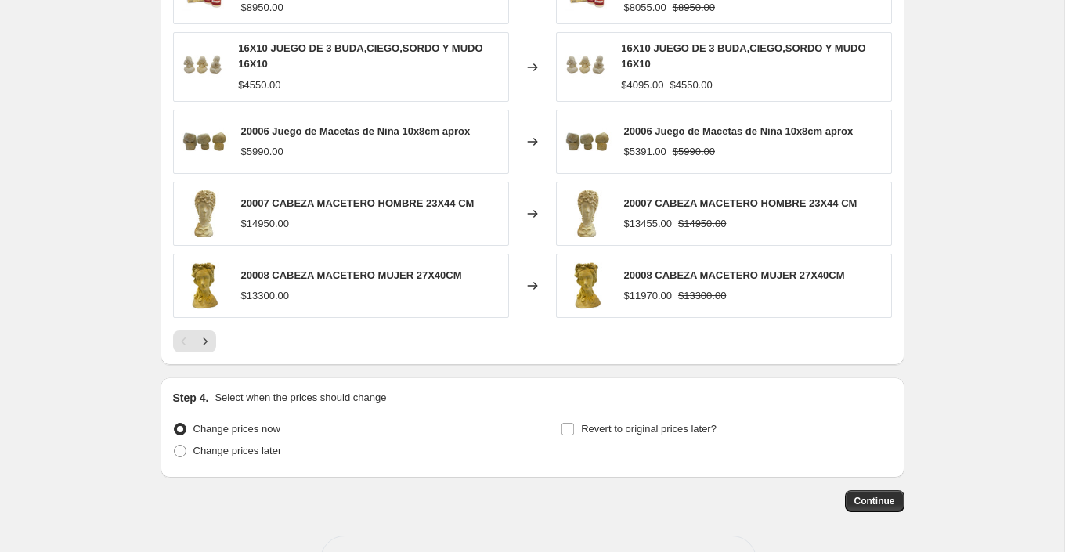
scroll to position [2822, 0]
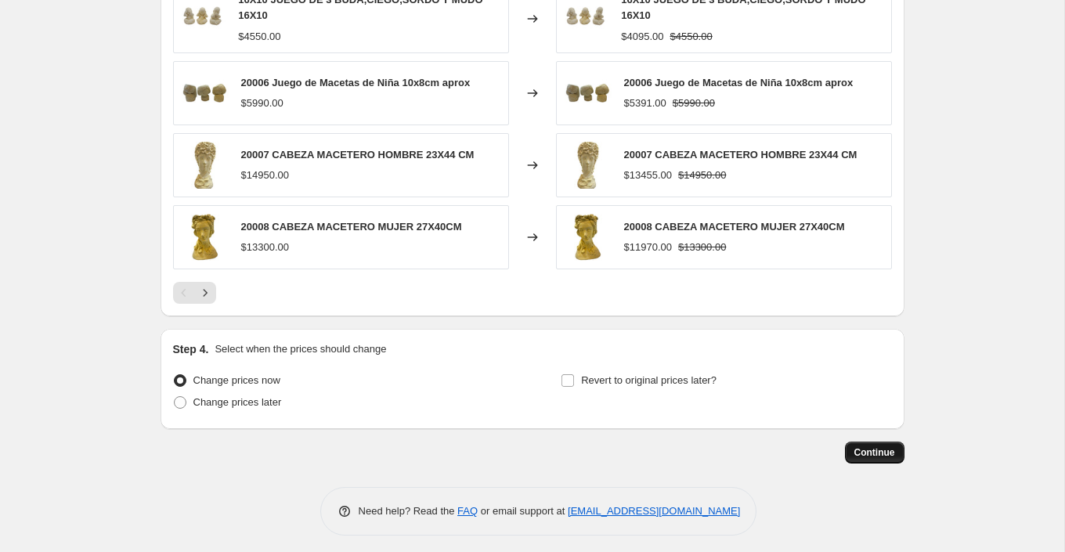
click at [880, 448] on span "Continue" at bounding box center [875, 452] width 41 height 13
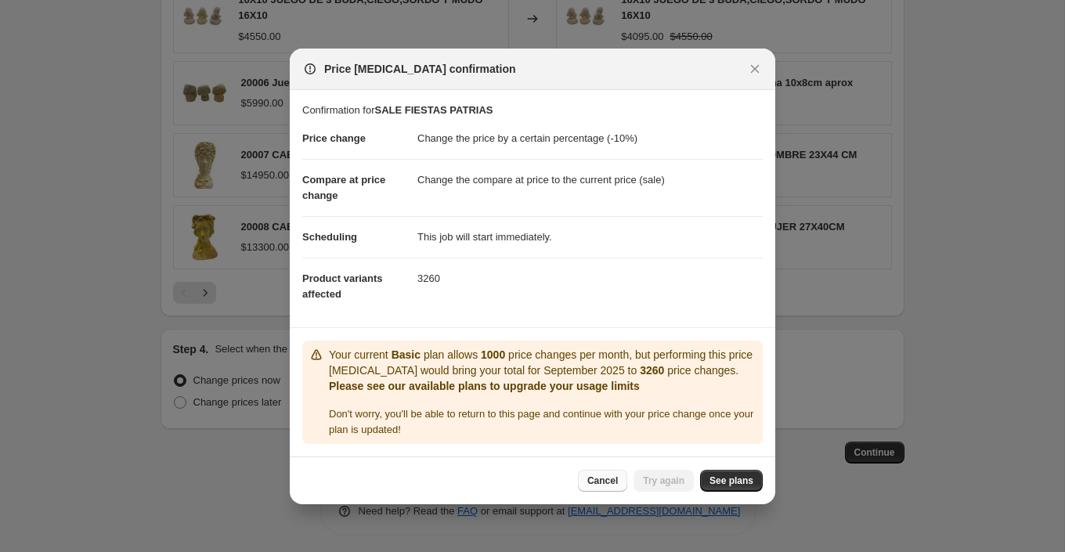
click at [606, 485] on span "Cancel" at bounding box center [602, 481] width 31 height 13
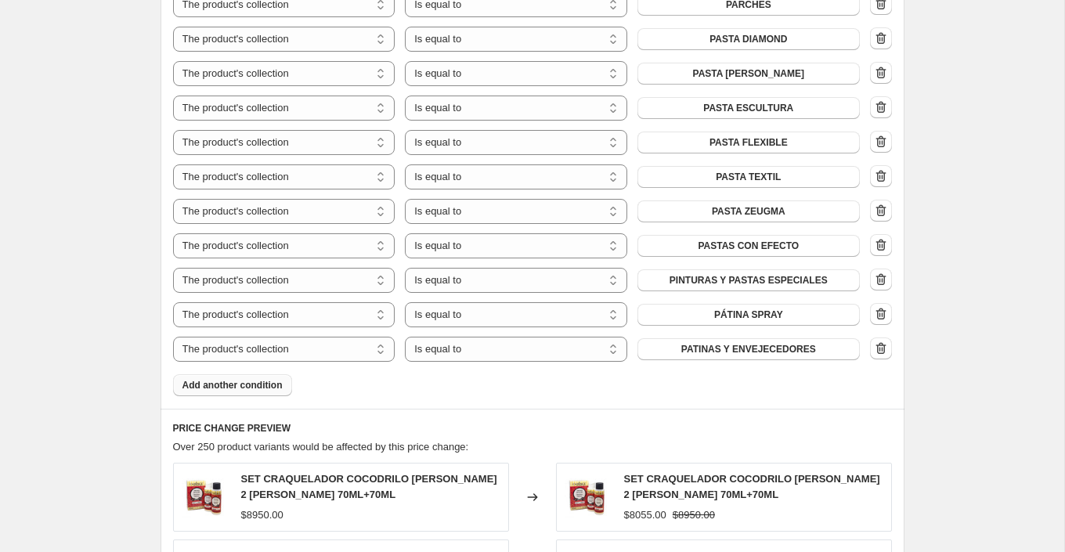
scroll to position [2272, 0]
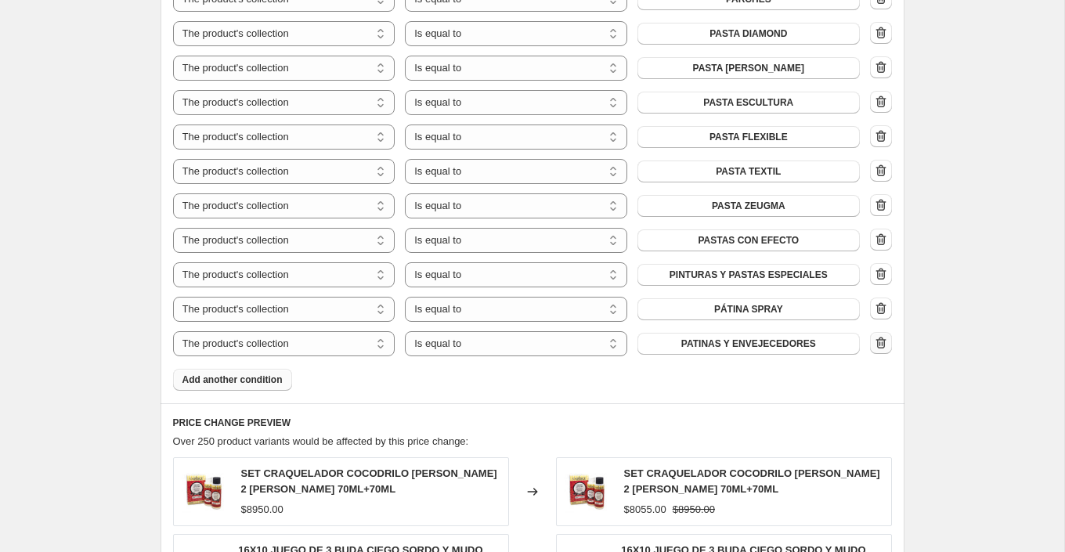
click at [888, 341] on button "button" at bounding box center [881, 343] width 22 height 22
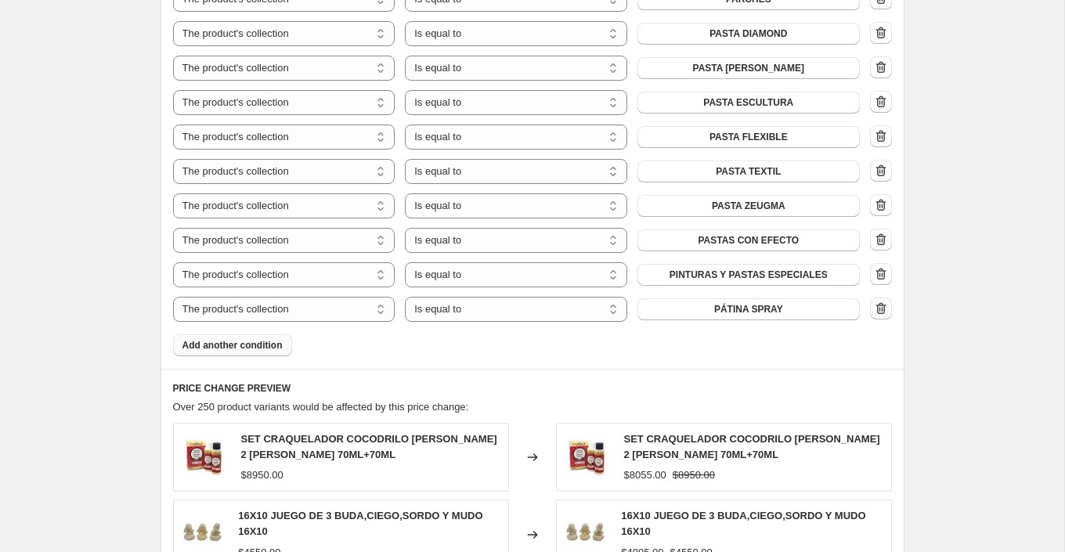
click at [880, 301] on icon "button" at bounding box center [881, 309] width 16 height 16
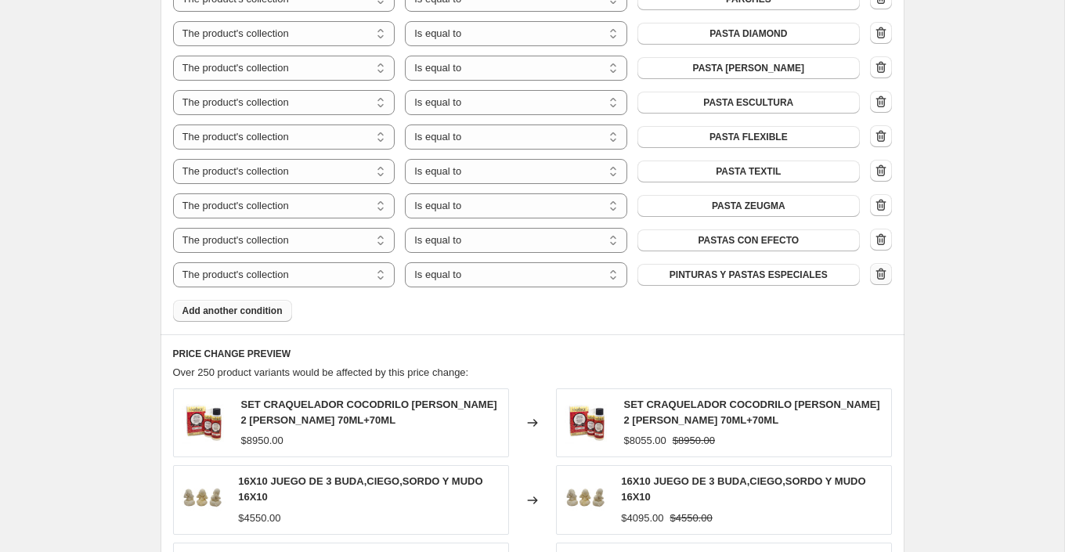
click at [884, 280] on icon "button" at bounding box center [881, 274] width 16 height 16
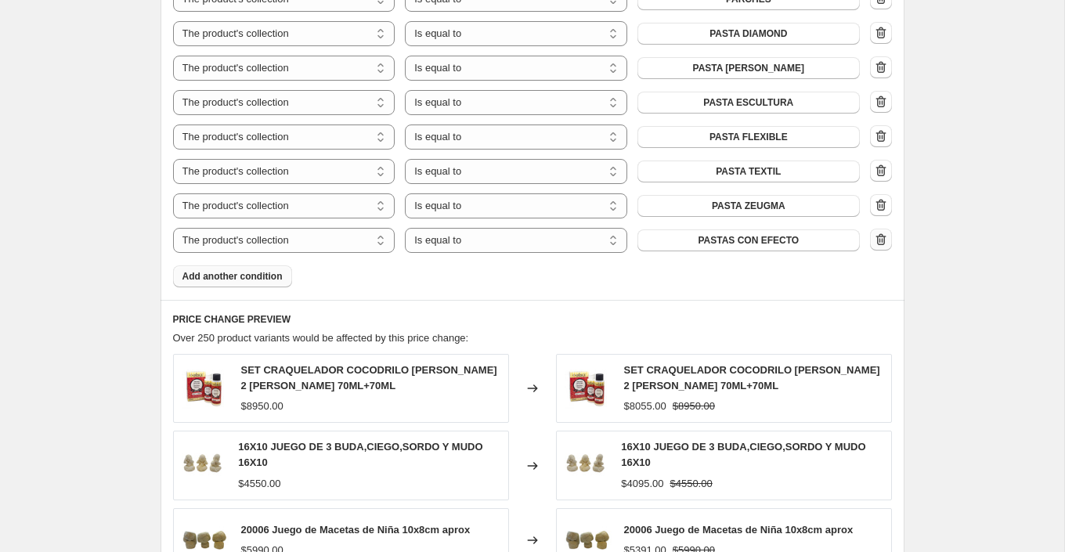
click at [880, 240] on icon "button" at bounding box center [881, 240] width 16 height 16
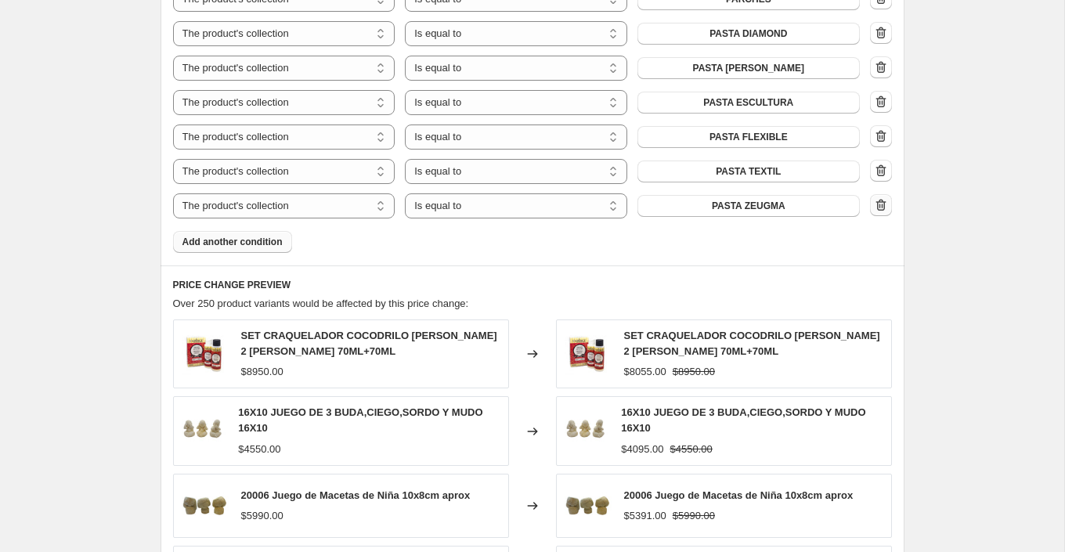
click at [883, 203] on icon "button" at bounding box center [881, 205] width 16 height 16
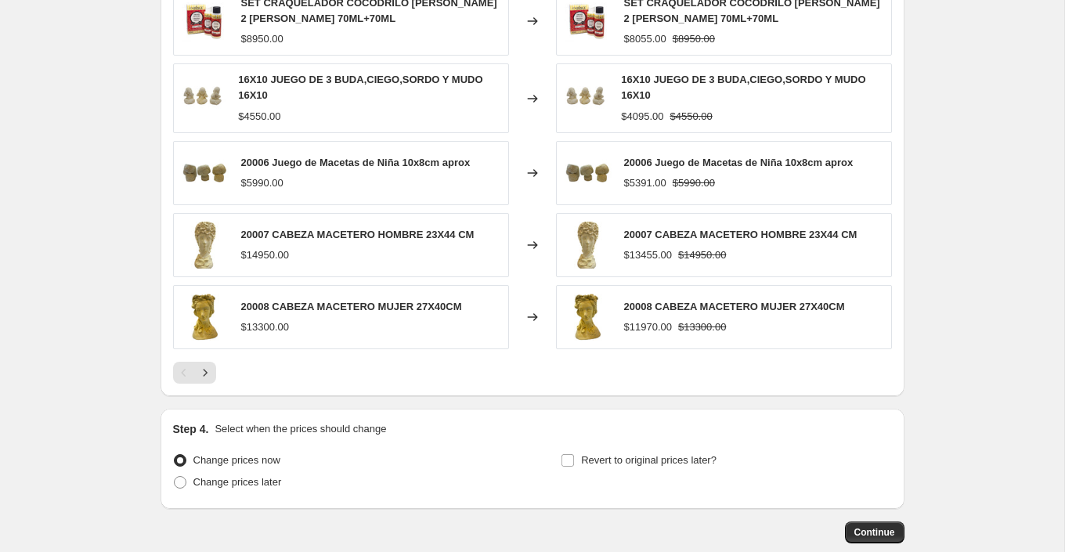
scroll to position [2650, 0]
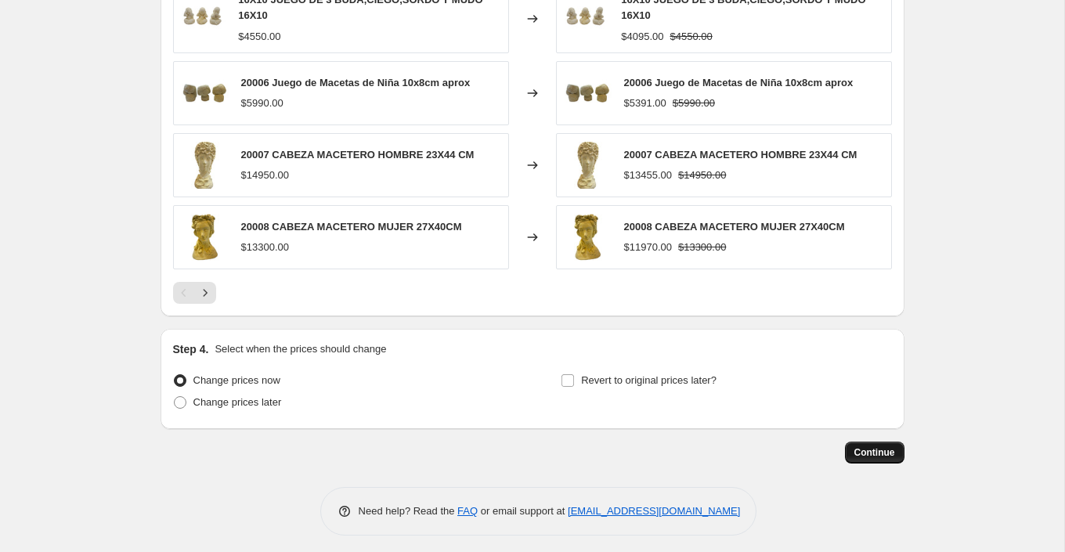
click at [867, 450] on span "Continue" at bounding box center [875, 452] width 41 height 13
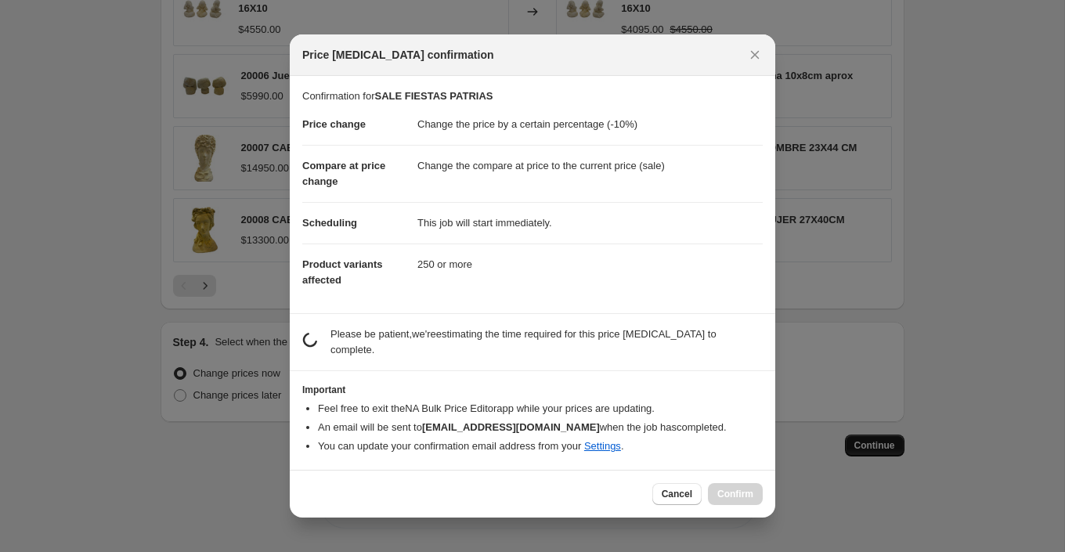
scroll to position [0, 0]
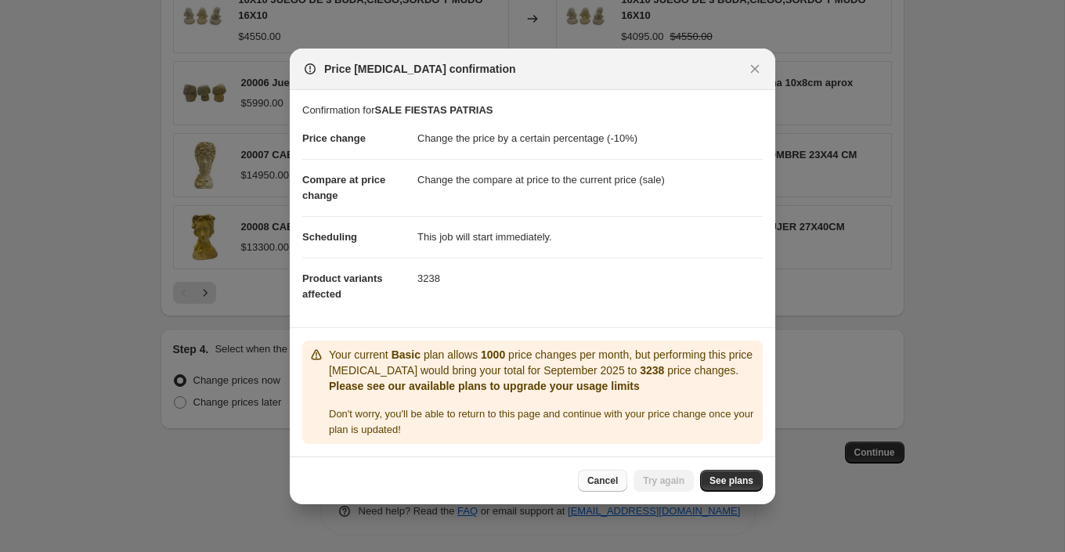
click at [613, 486] on span "Cancel" at bounding box center [602, 481] width 31 height 13
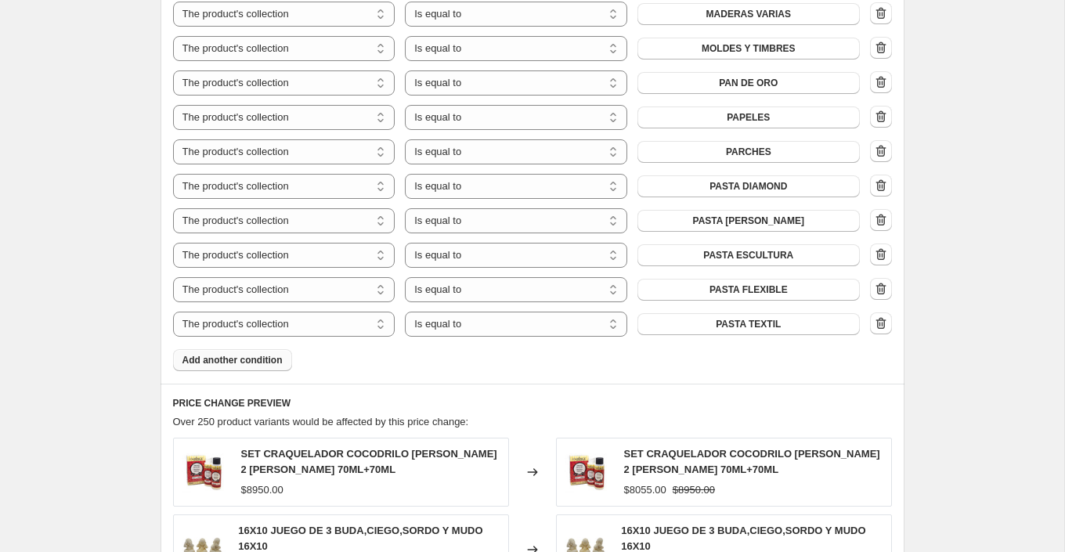
scroll to position [2100, 0]
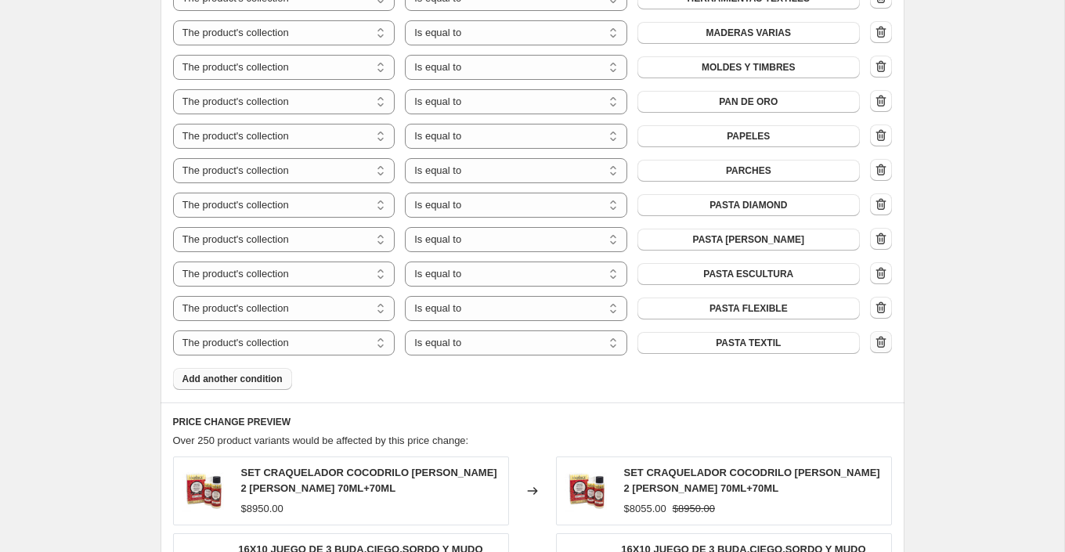
click at [885, 331] on button "button" at bounding box center [881, 342] width 22 height 22
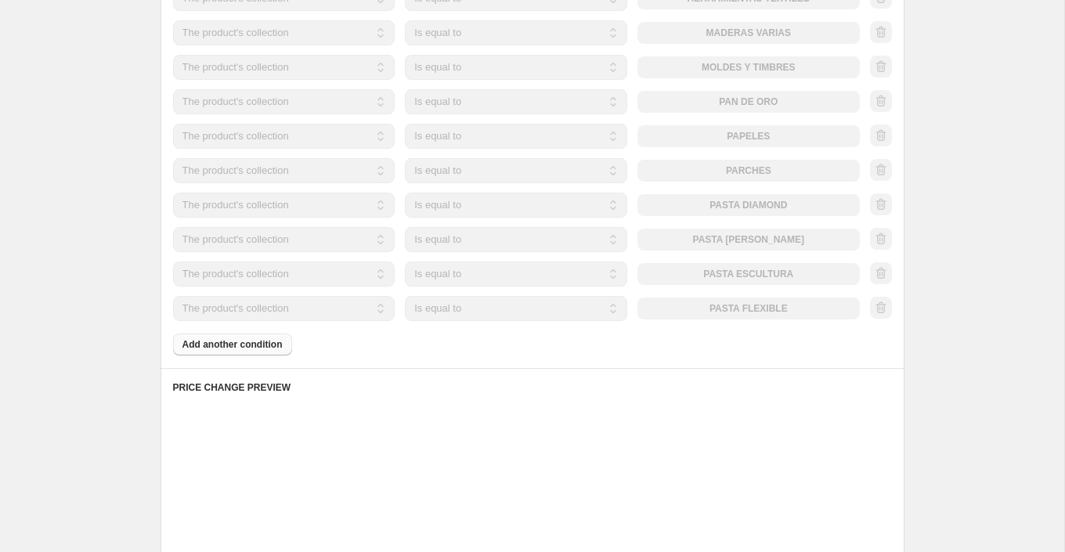
click at [877, 303] on div at bounding box center [881, 308] width 22 height 23
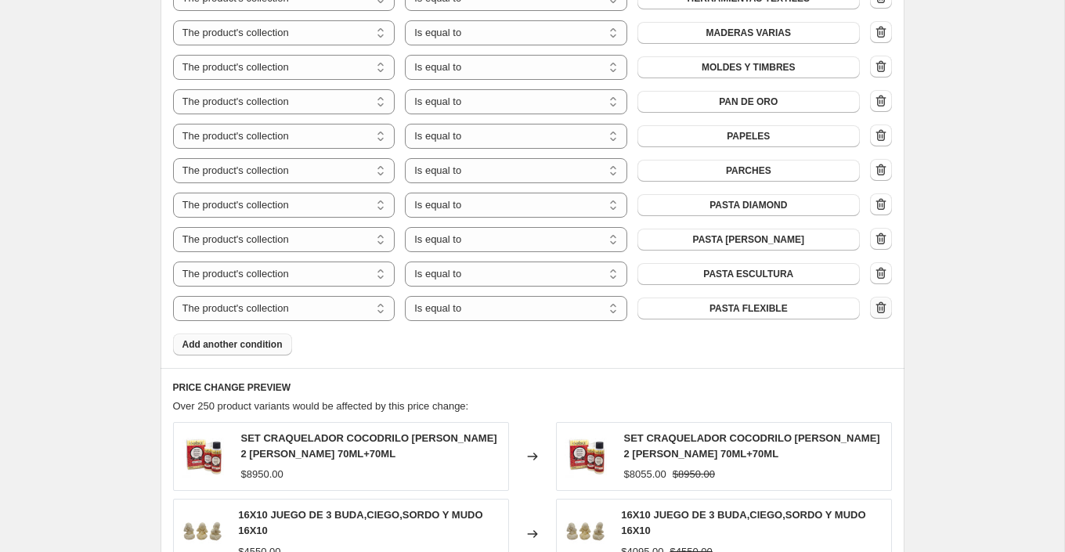
click at [879, 304] on icon "button" at bounding box center [881, 308] width 16 height 16
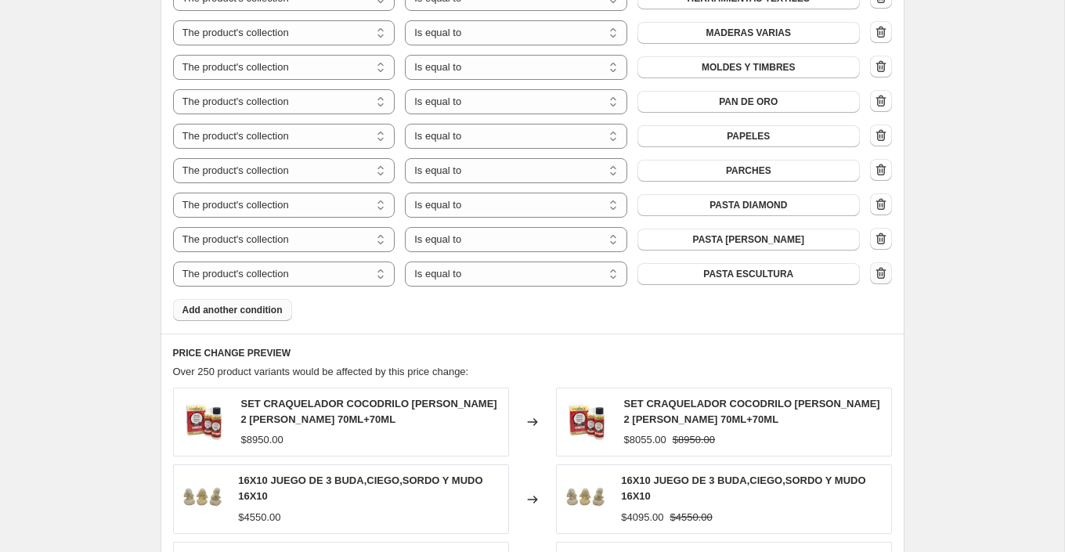
click at [879, 262] on button "button" at bounding box center [881, 273] width 22 height 22
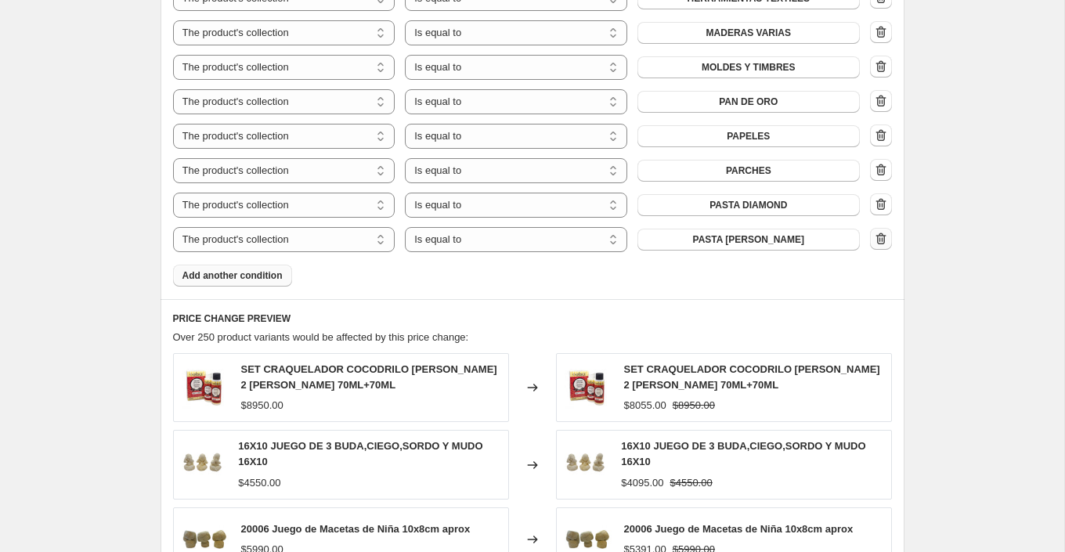
click at [880, 236] on icon "button" at bounding box center [881, 239] width 16 height 16
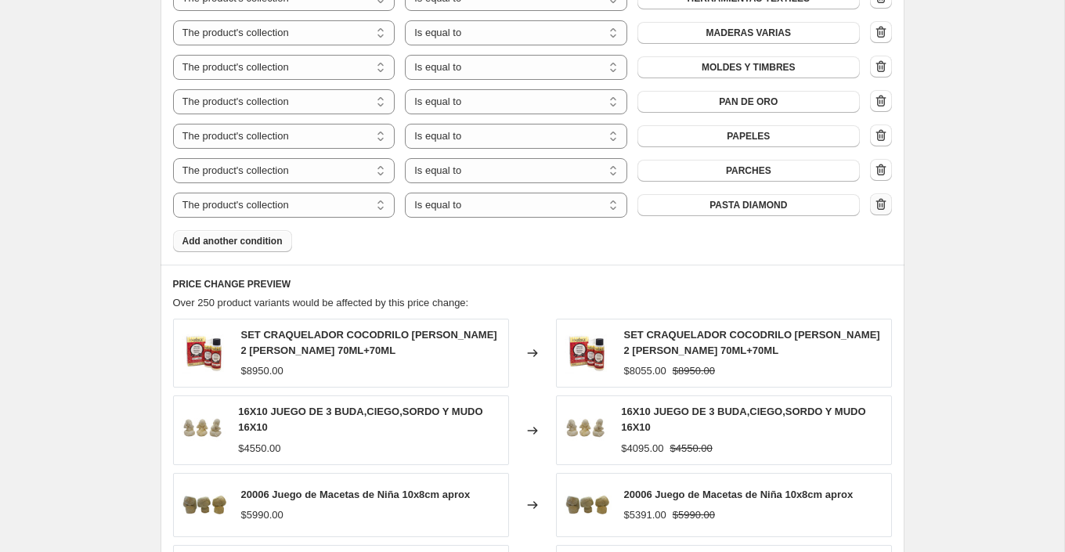
click at [880, 198] on icon "button" at bounding box center [881, 204] width 10 height 12
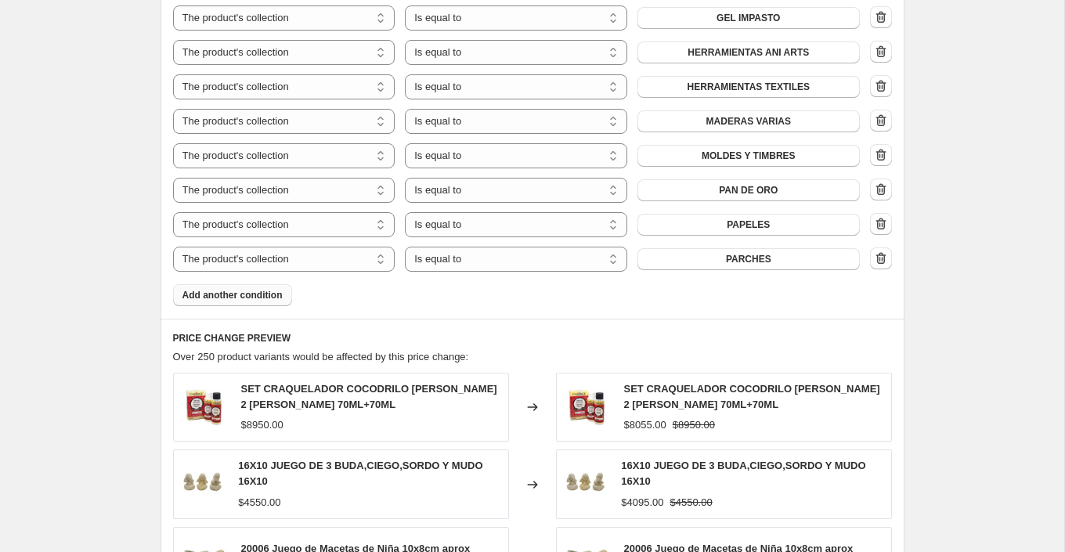
scroll to position [1986, 0]
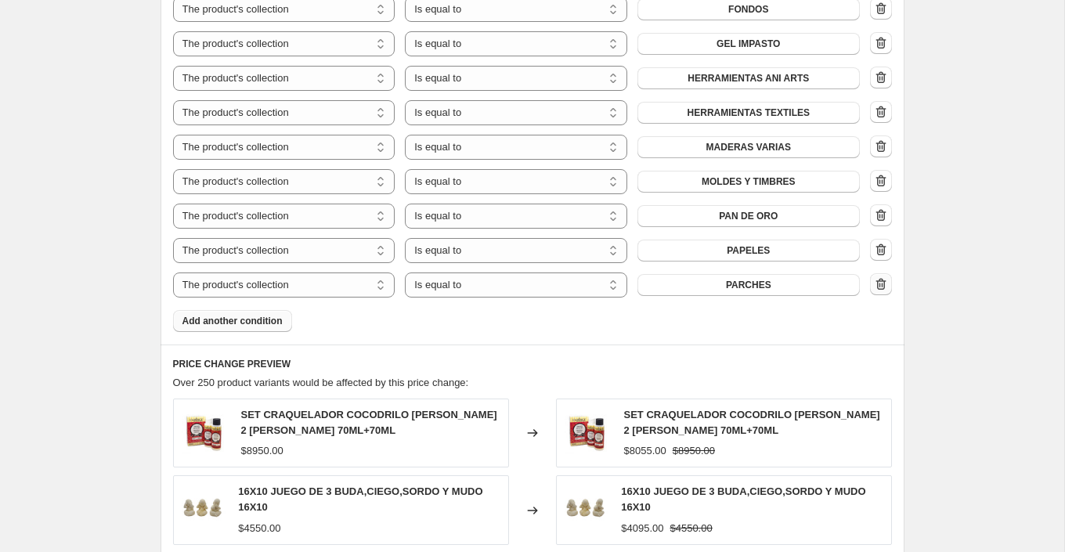
click at [880, 289] on icon "button" at bounding box center [881, 285] width 16 height 16
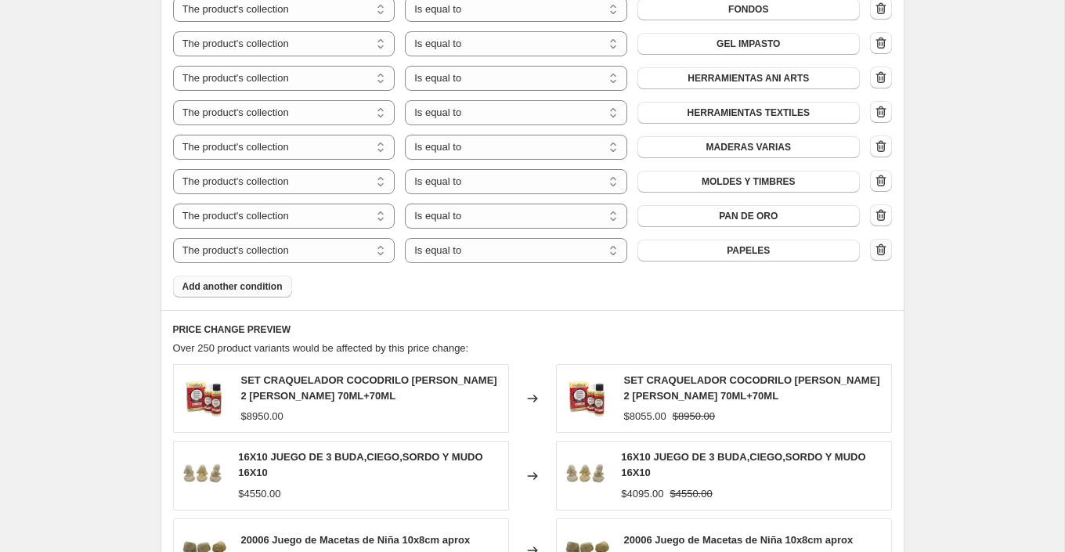
click at [877, 249] on icon "button" at bounding box center [881, 250] width 10 height 12
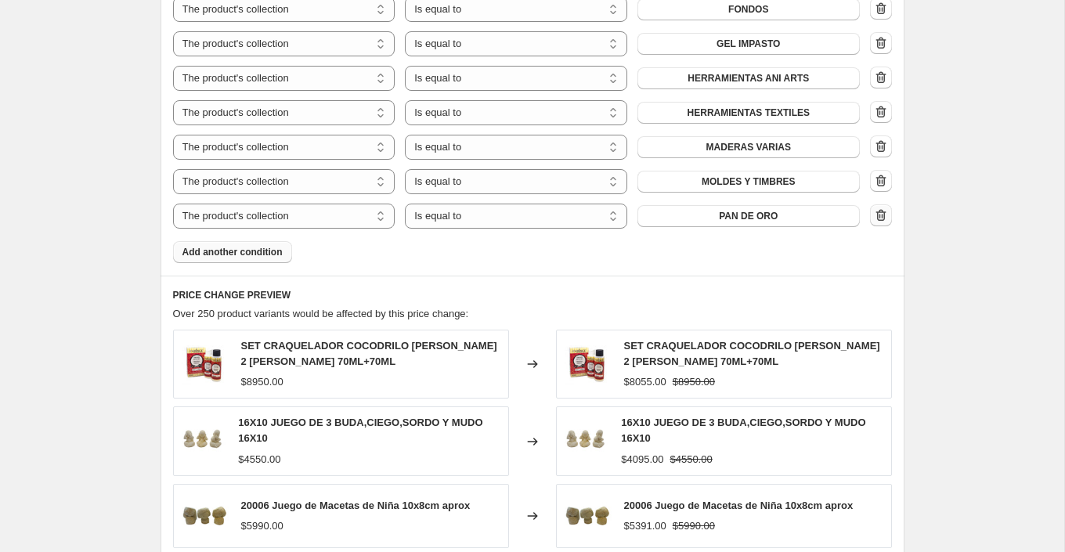
click at [884, 213] on icon "button" at bounding box center [881, 215] width 10 height 12
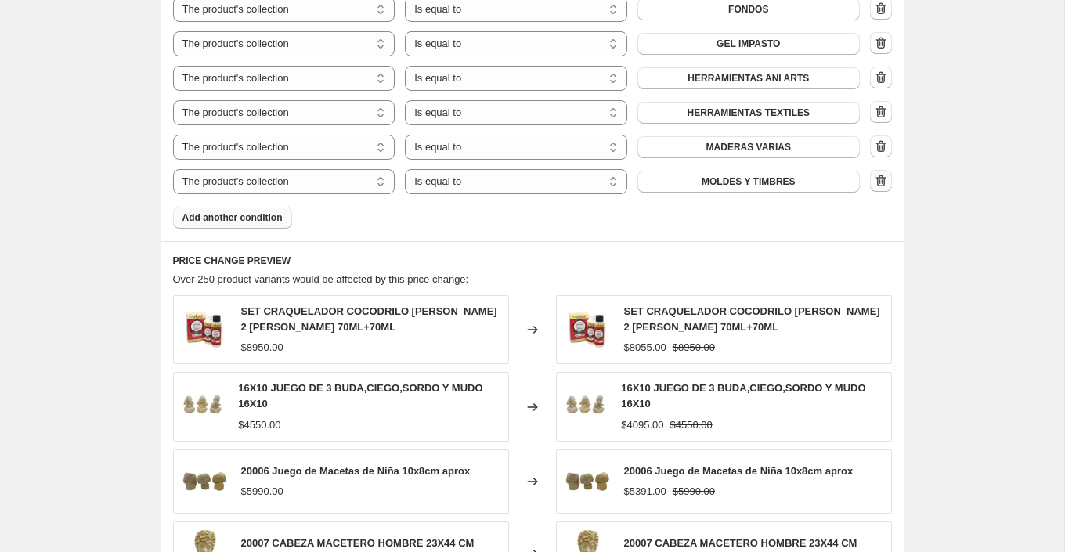
click at [883, 174] on icon "button" at bounding box center [881, 181] width 16 height 16
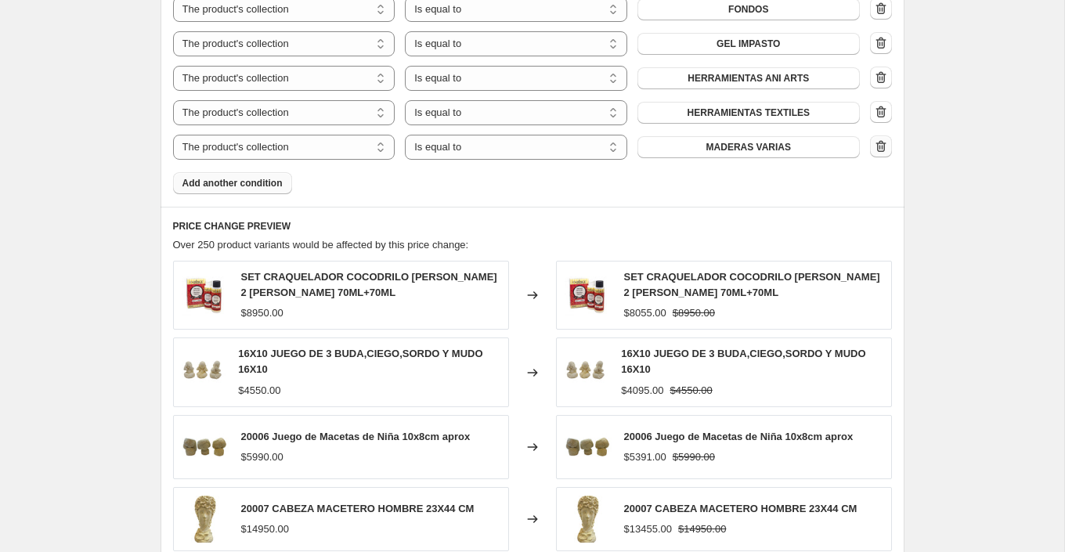
click at [884, 150] on icon "button" at bounding box center [881, 147] width 16 height 16
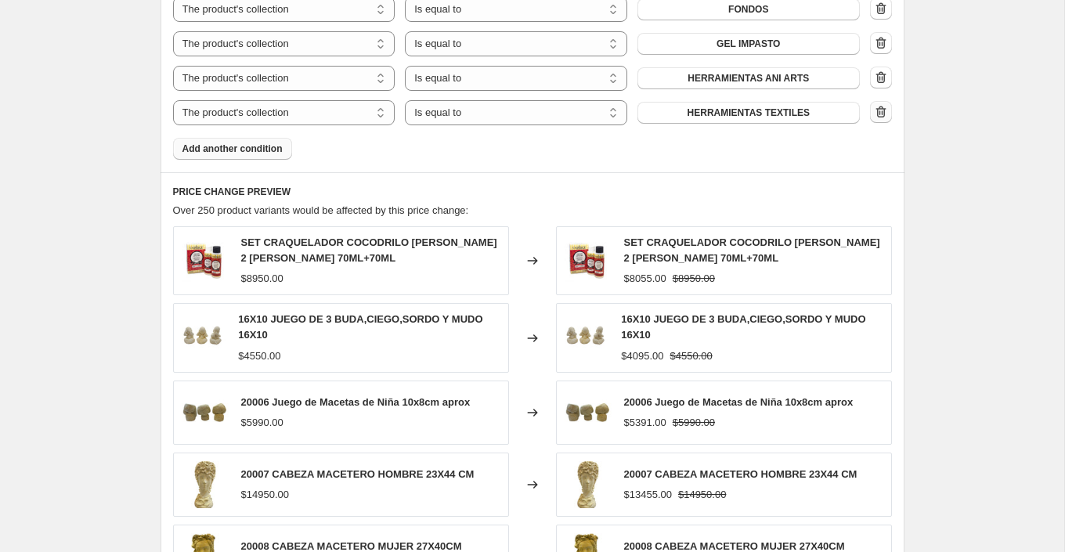
click at [880, 105] on icon "button" at bounding box center [881, 112] width 16 height 16
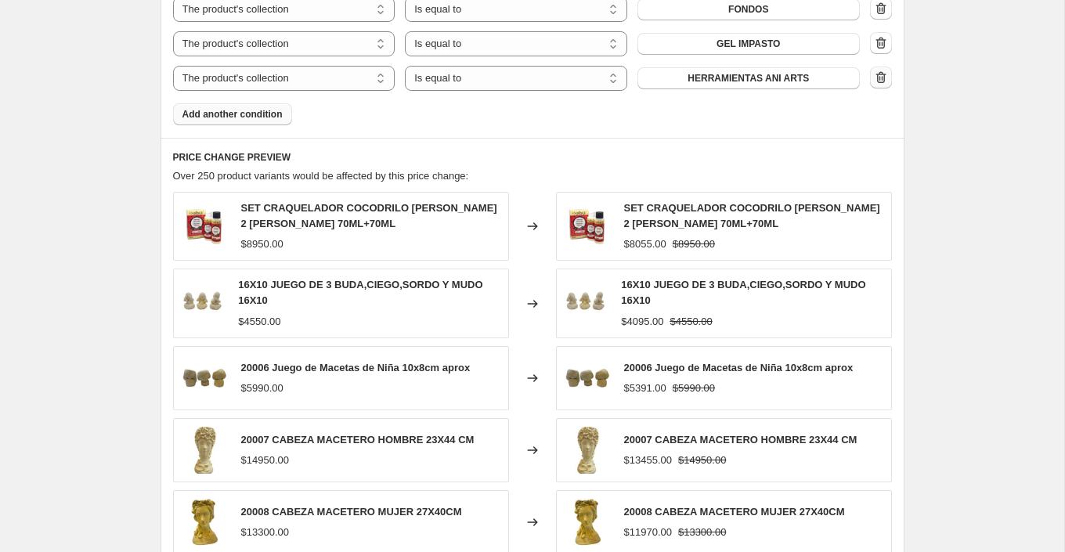
click at [880, 78] on icon "button" at bounding box center [881, 78] width 16 height 16
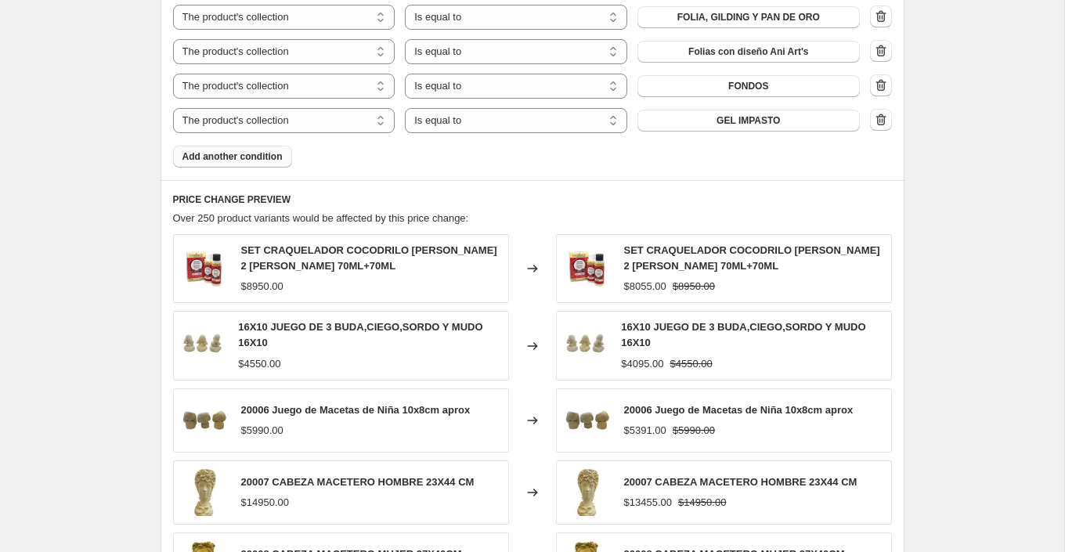
scroll to position [1868, 0]
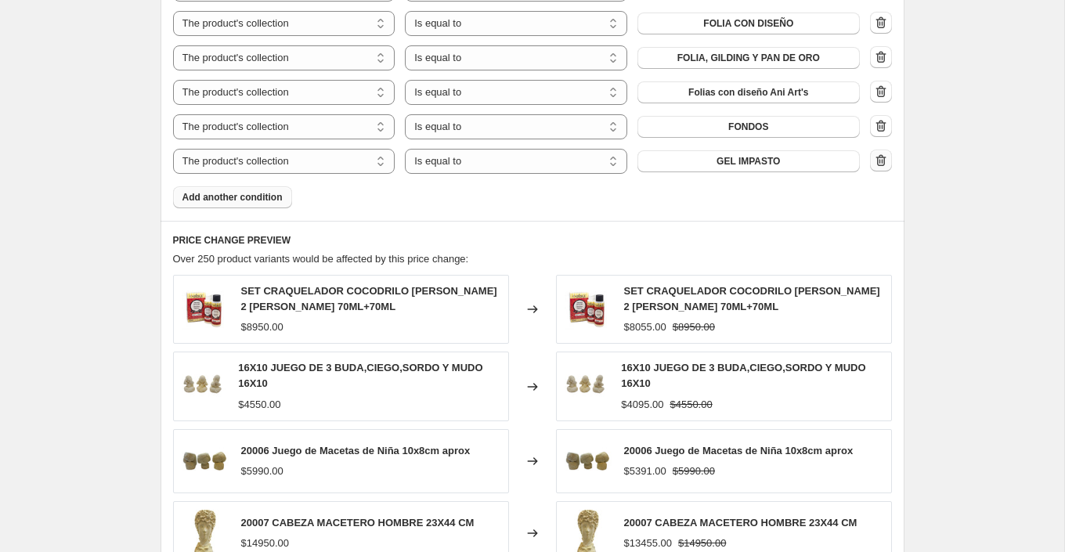
click at [887, 161] on icon "button" at bounding box center [881, 161] width 16 height 16
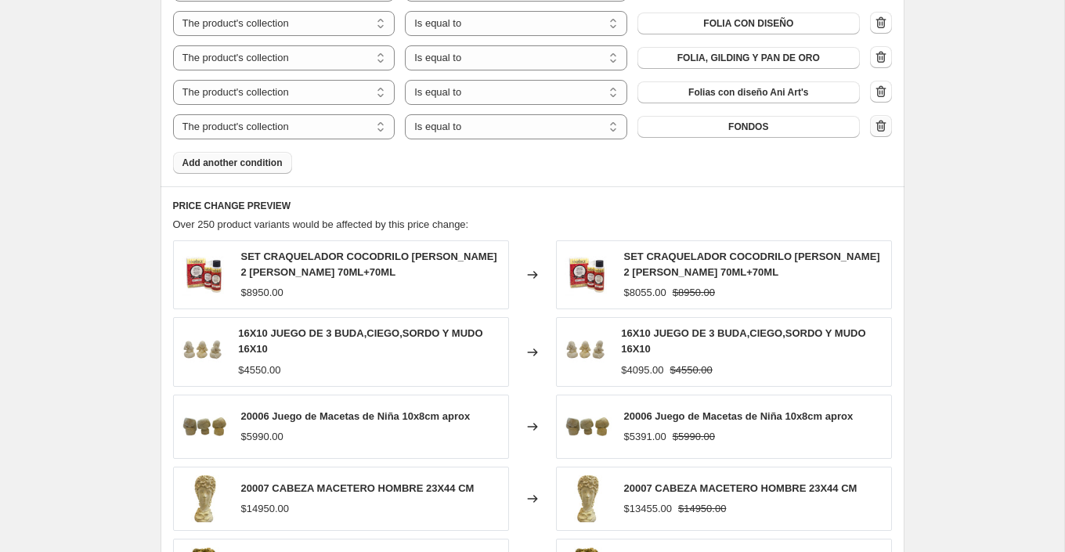
click at [883, 124] on icon "button" at bounding box center [881, 126] width 16 height 16
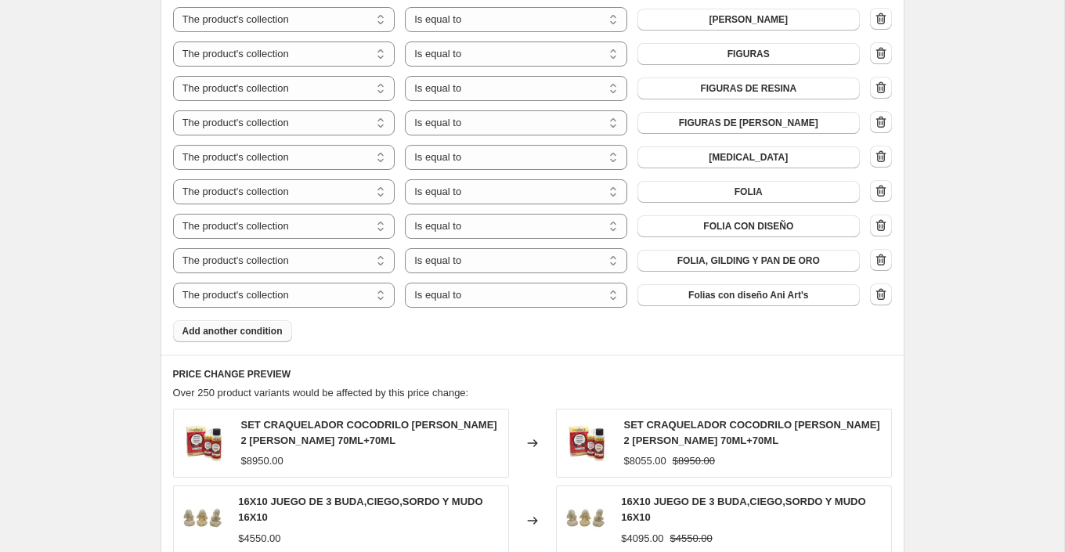
scroll to position [1615, 0]
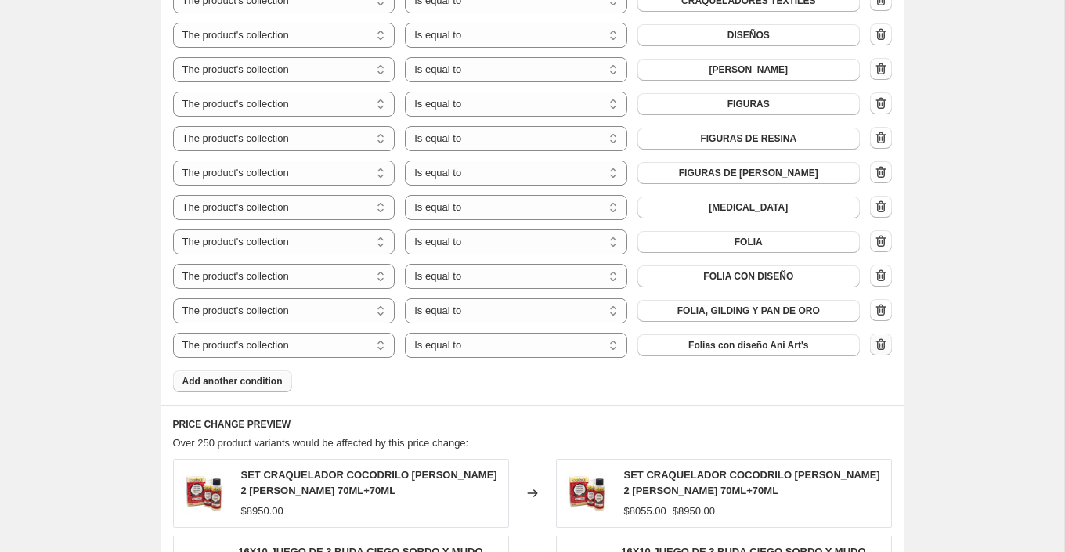
click at [881, 339] on icon "button" at bounding box center [881, 345] width 16 height 16
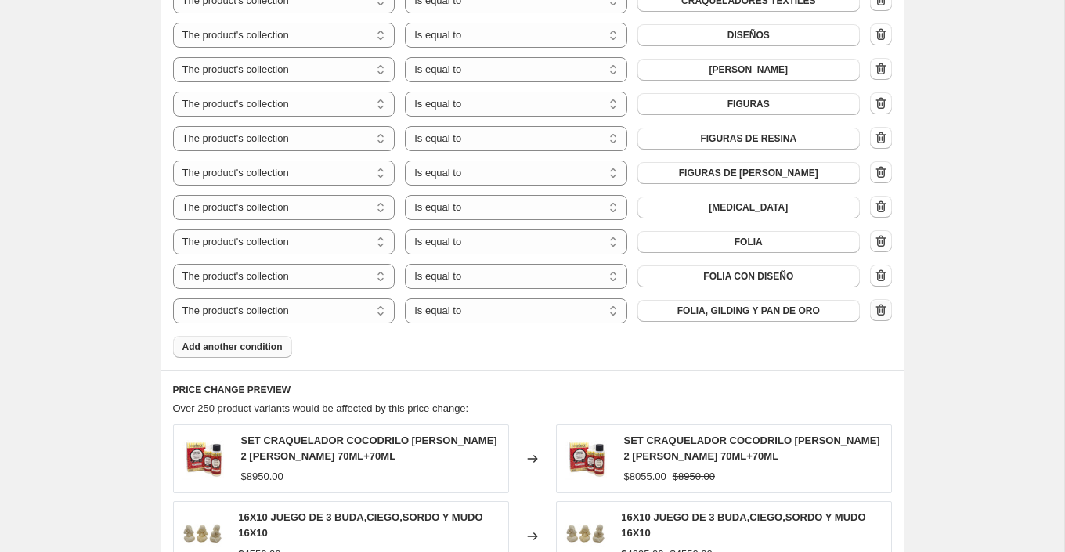
click at [880, 309] on icon "button" at bounding box center [880, 311] width 2 height 5
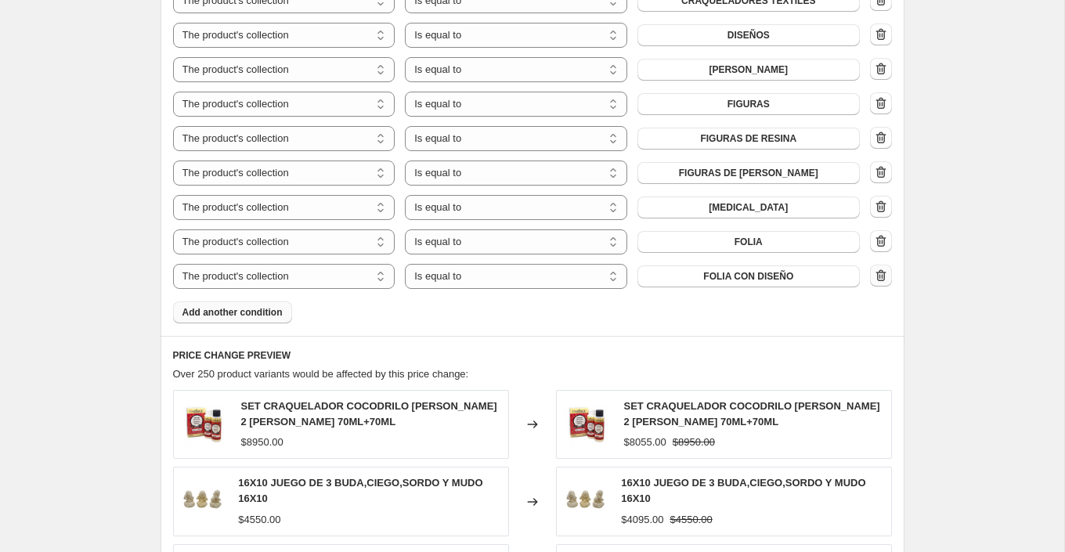
click at [884, 273] on icon "button" at bounding box center [881, 276] width 16 height 16
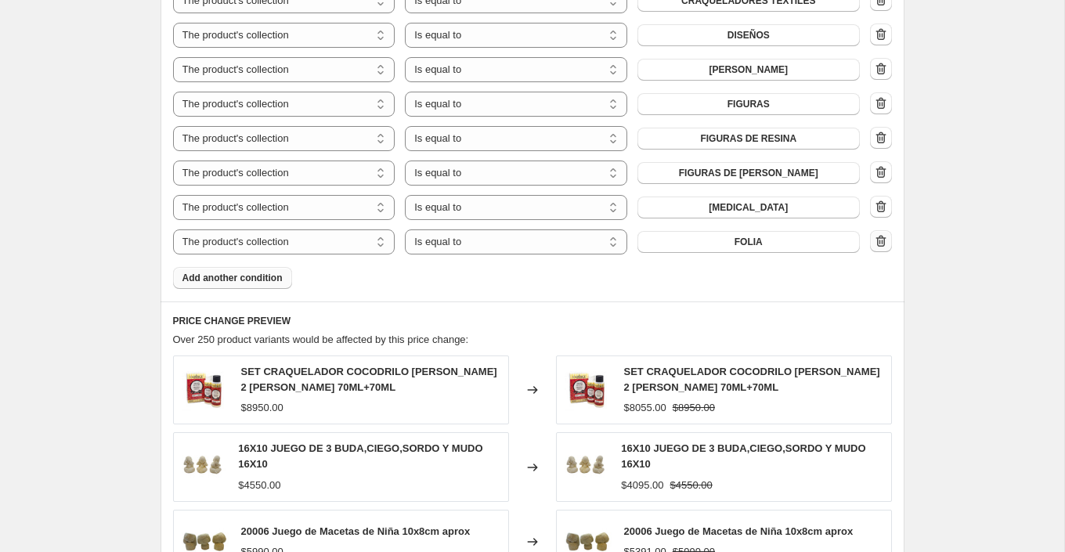
click at [883, 237] on icon "button" at bounding box center [881, 241] width 16 height 16
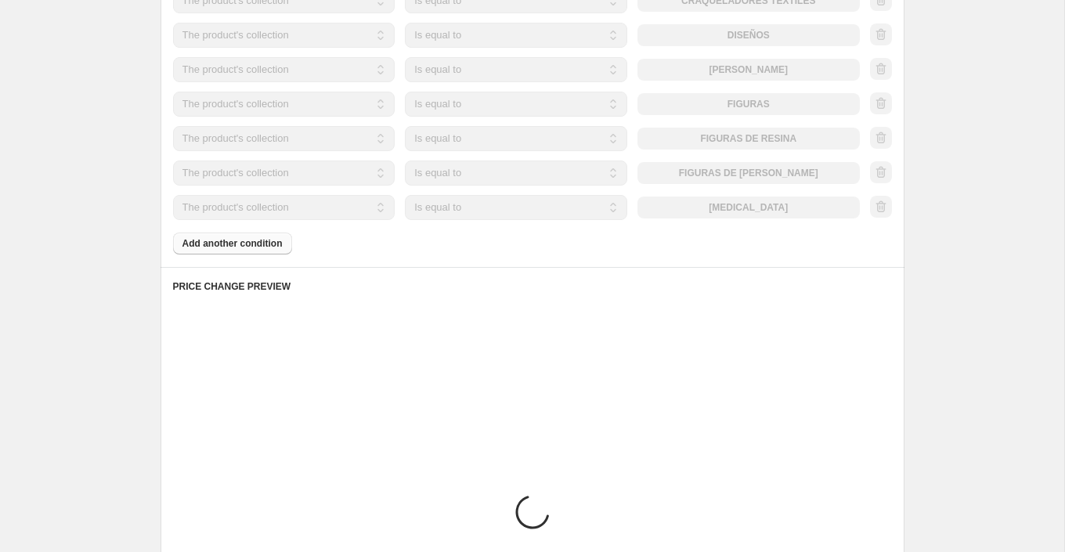
click at [882, 207] on div at bounding box center [881, 207] width 22 height 23
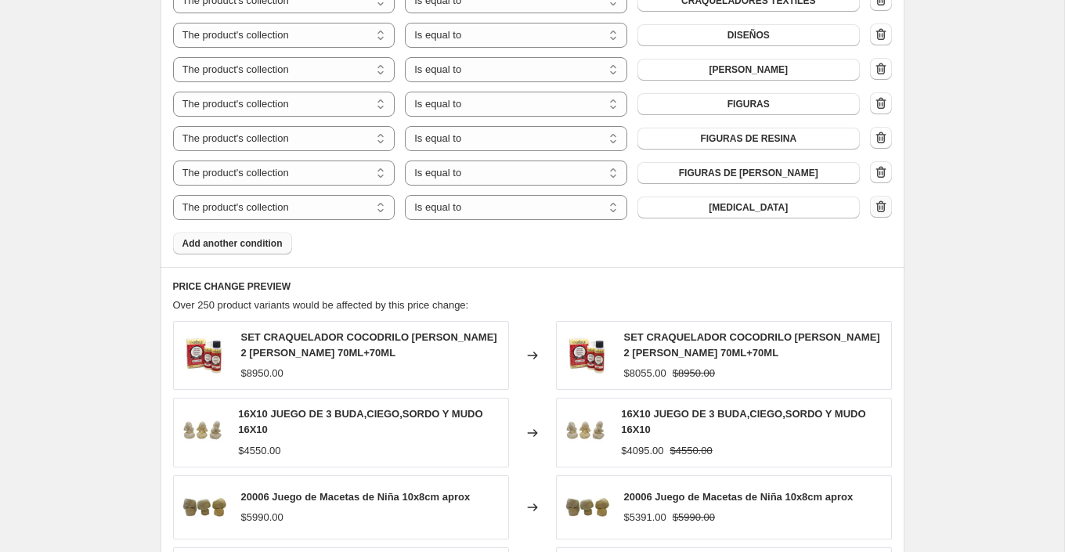
click at [879, 206] on icon "button" at bounding box center [881, 207] width 16 height 16
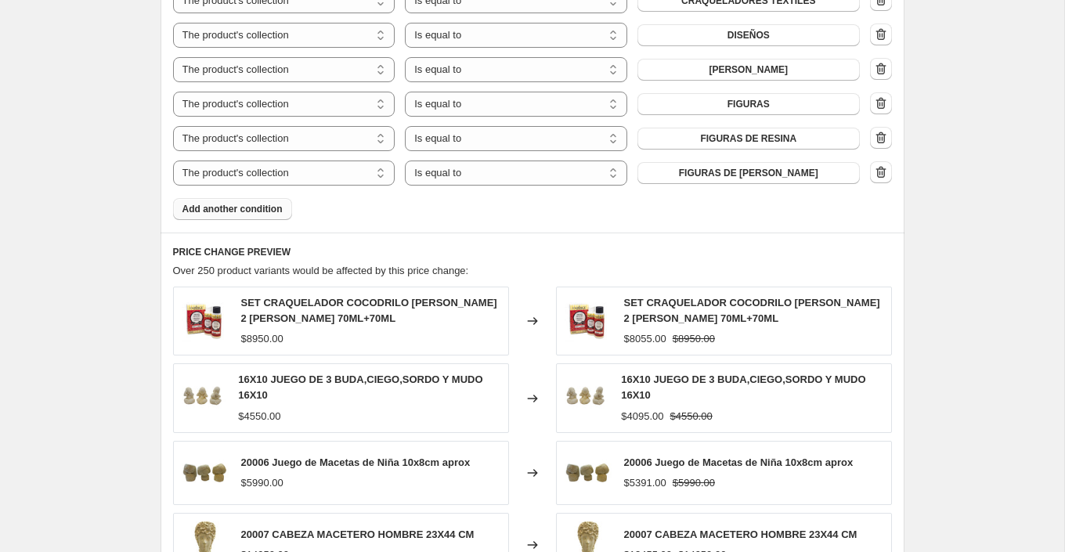
click at [883, 161] on div "The product The product's collection The product's tag The product's vendor The…" at bounding box center [532, 173] width 719 height 25
click at [883, 164] on icon "button" at bounding box center [881, 172] width 16 height 16
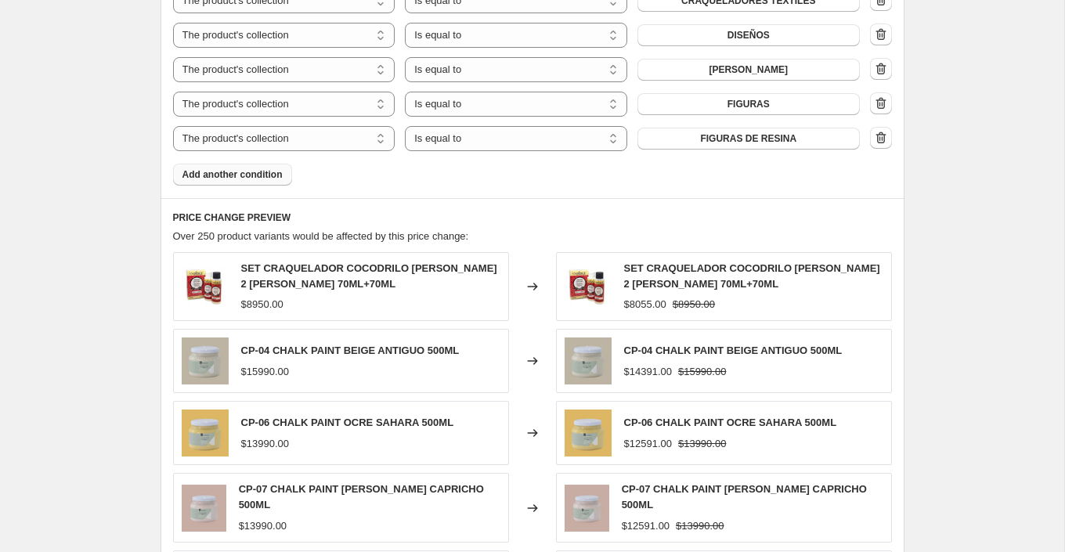
click at [880, 136] on icon "button" at bounding box center [881, 138] width 16 height 16
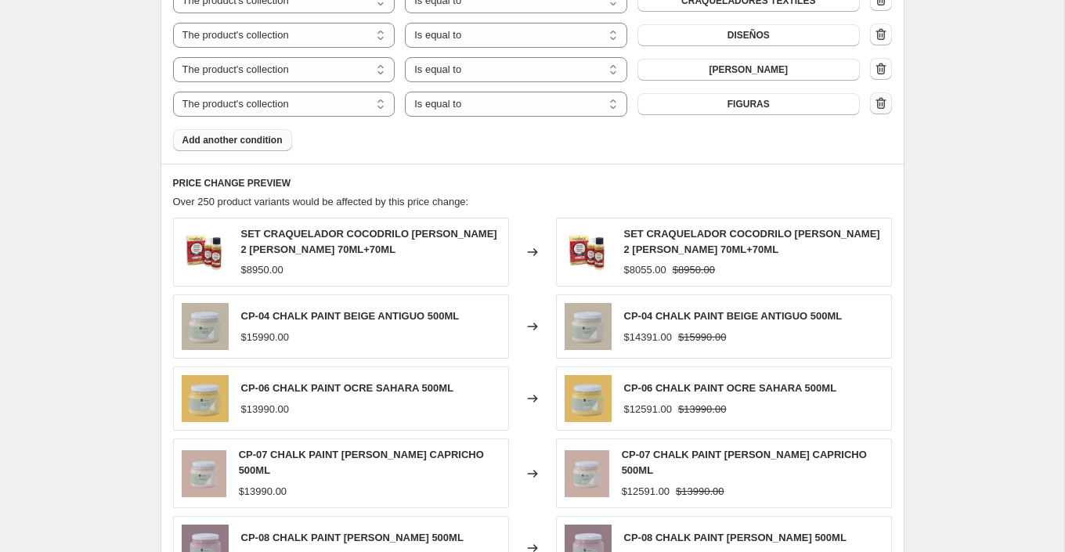
click at [881, 104] on icon "button" at bounding box center [881, 104] width 16 height 16
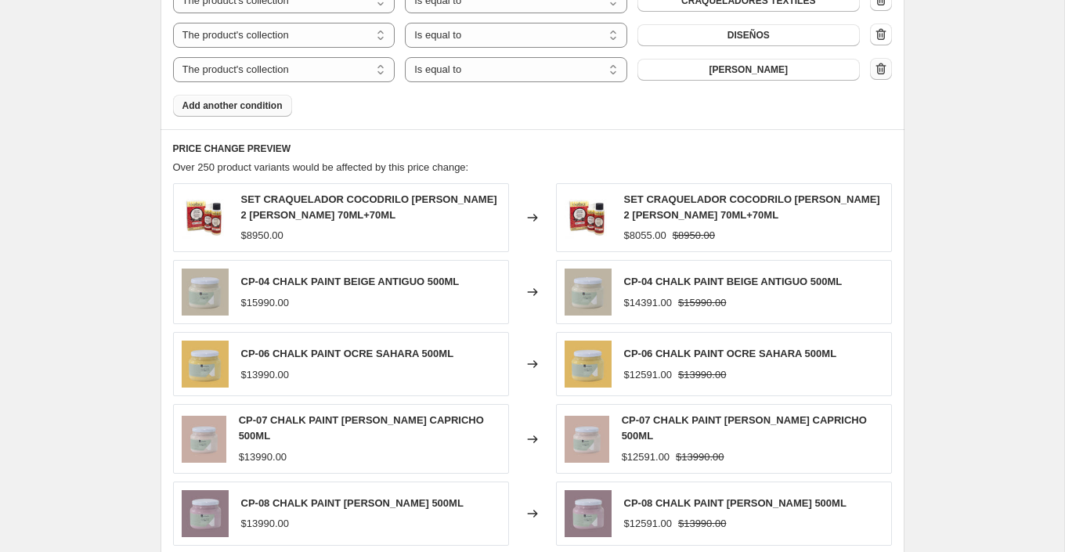
click at [882, 67] on icon "button" at bounding box center [882, 69] width 2 height 5
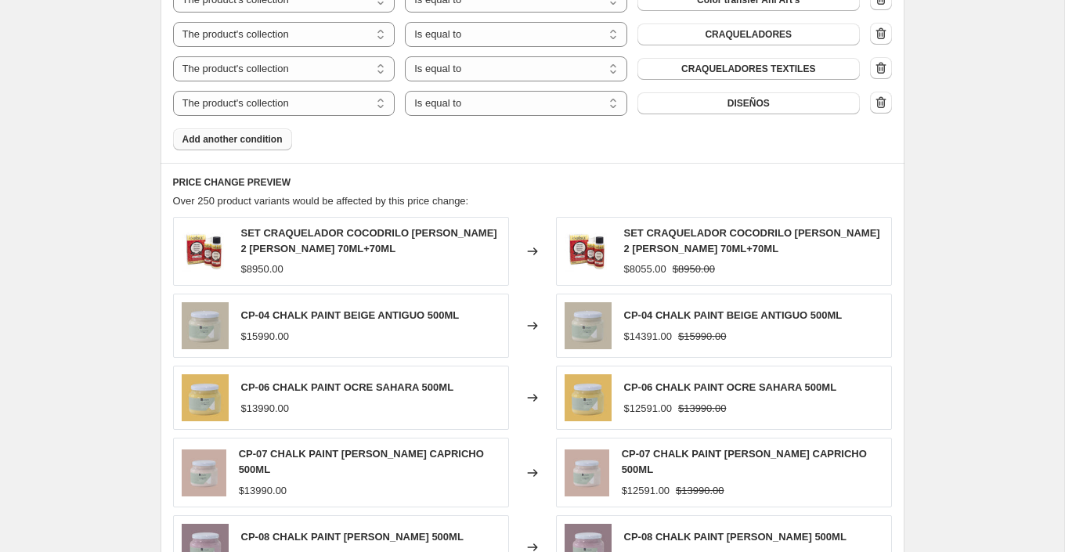
scroll to position [1492, 0]
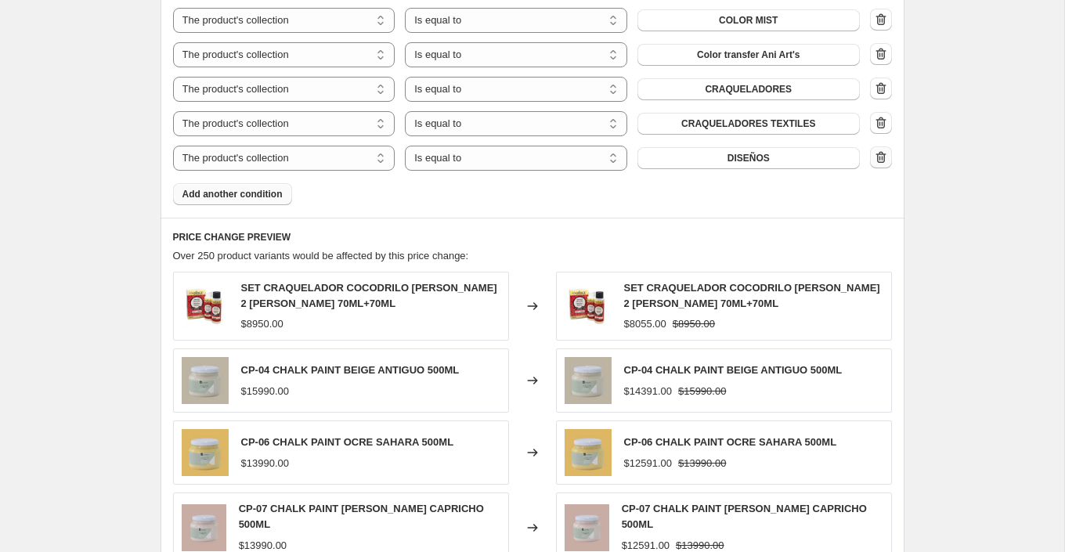
click at [884, 160] on icon "button" at bounding box center [881, 157] width 10 height 12
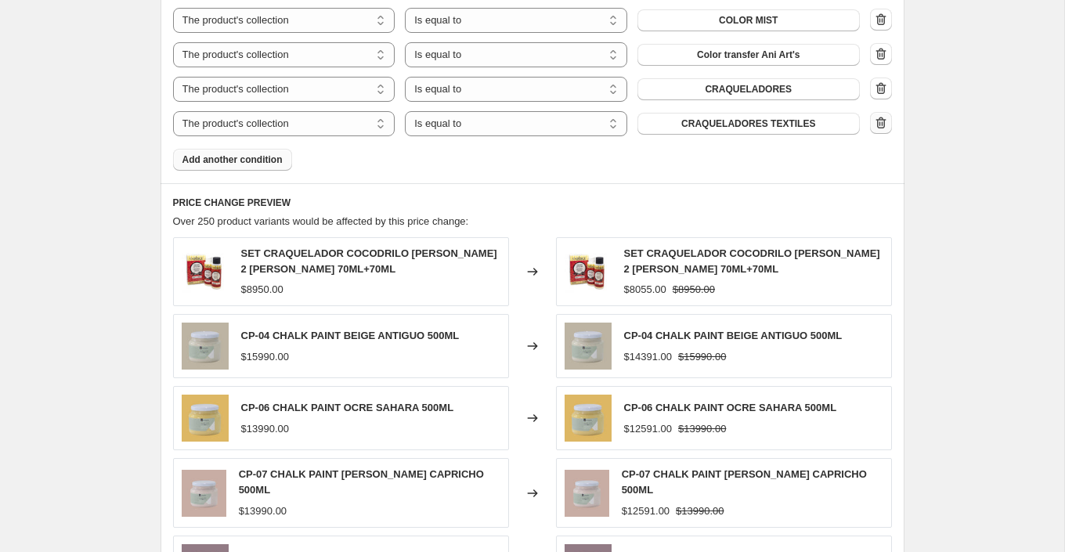
click at [887, 112] on button "button" at bounding box center [881, 123] width 22 height 22
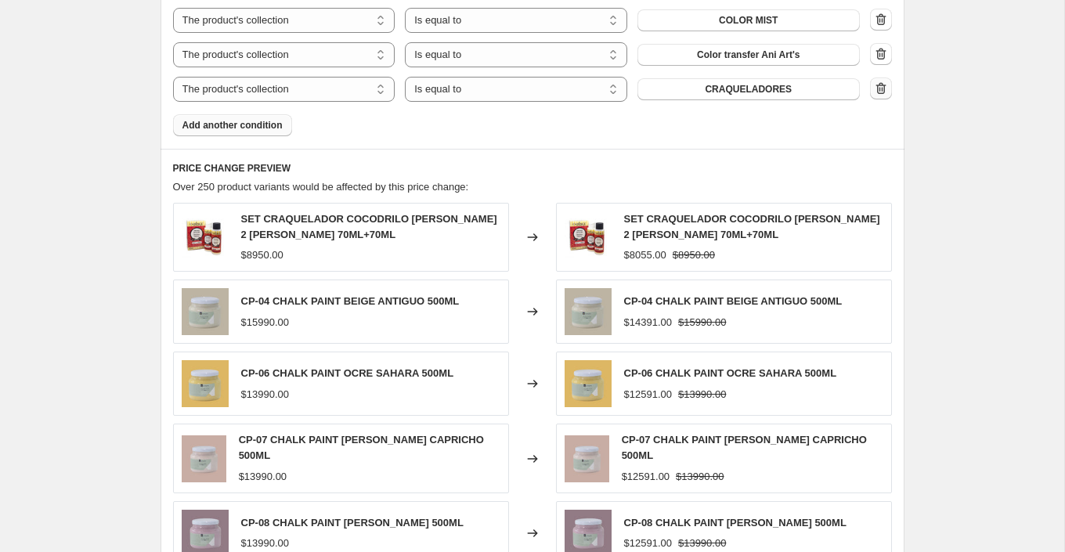
click at [883, 90] on icon "button" at bounding box center [881, 89] width 16 height 16
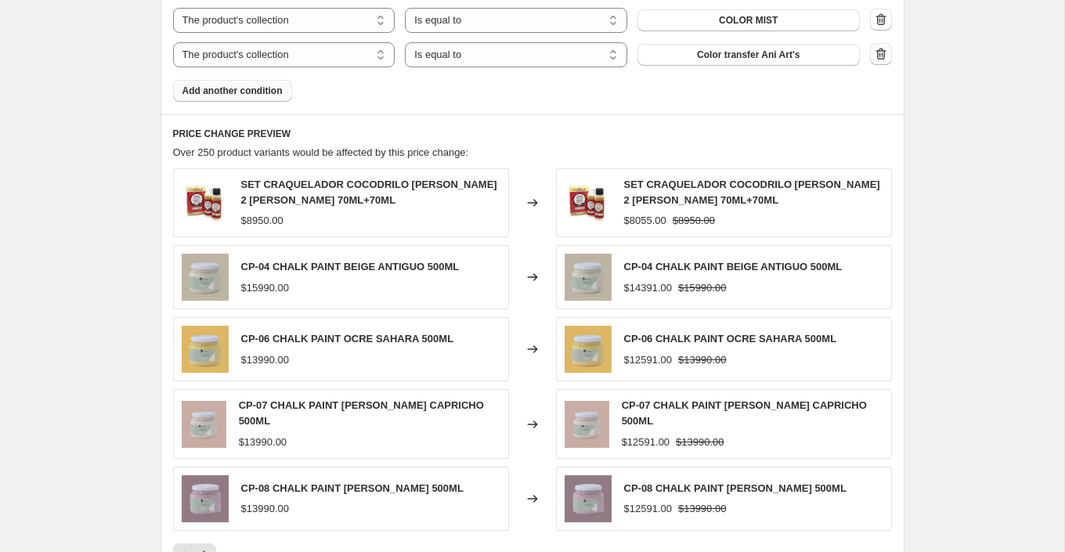
click at [881, 52] on icon "button" at bounding box center [882, 54] width 2 height 5
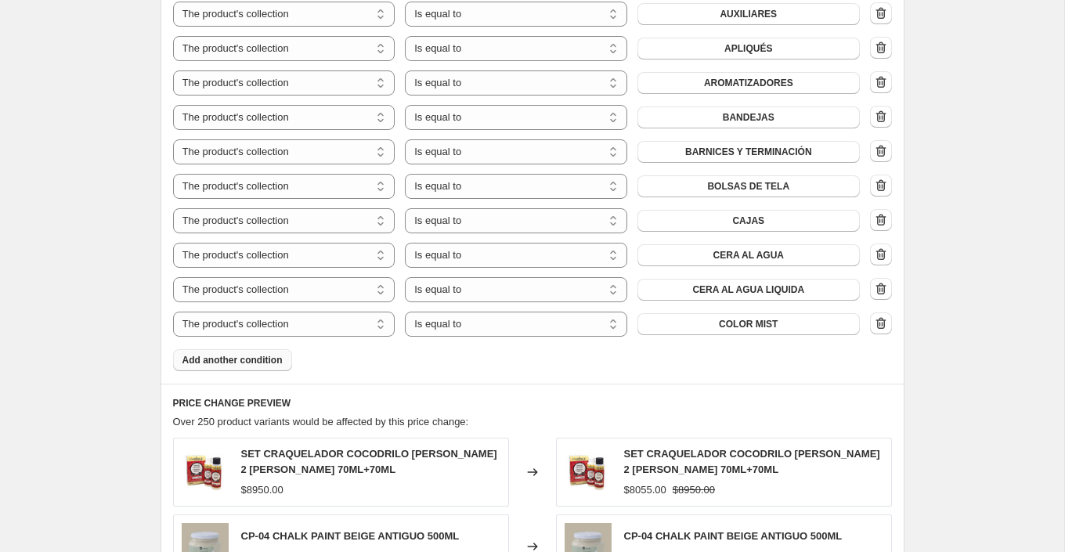
scroll to position [1185, 0]
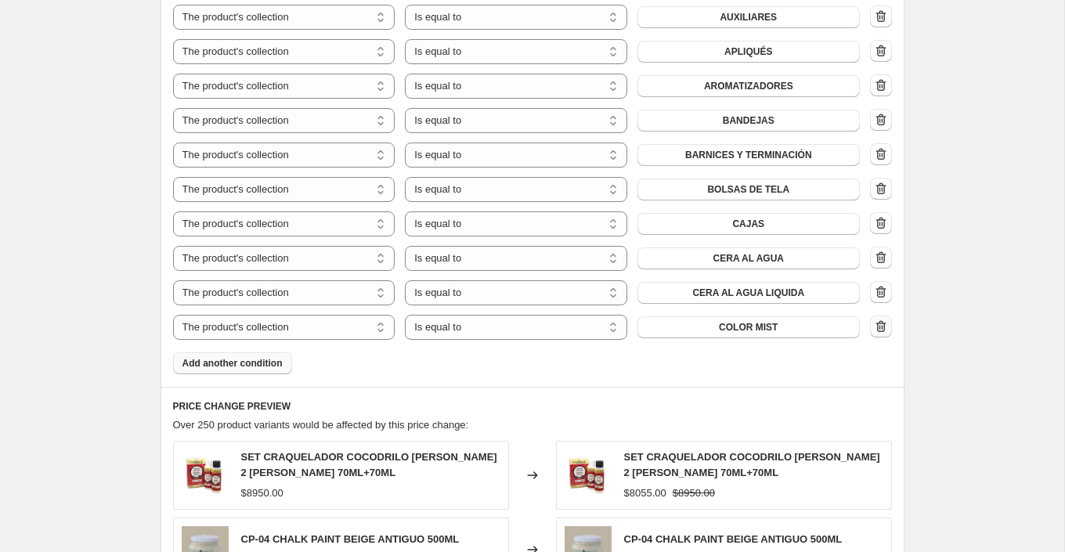
click at [887, 323] on icon "button" at bounding box center [881, 327] width 16 height 16
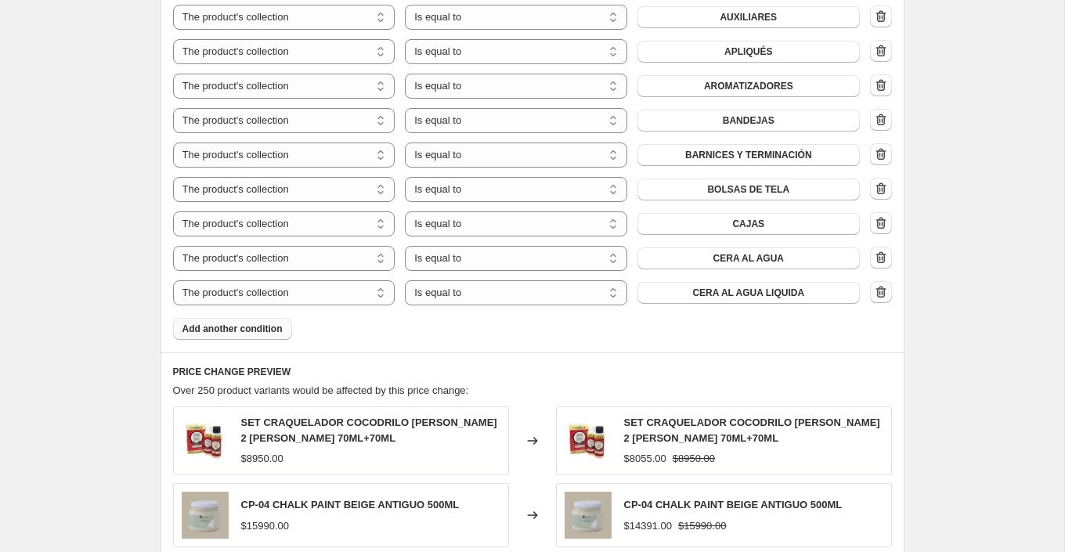
click at [880, 296] on icon "button" at bounding box center [881, 292] width 16 height 16
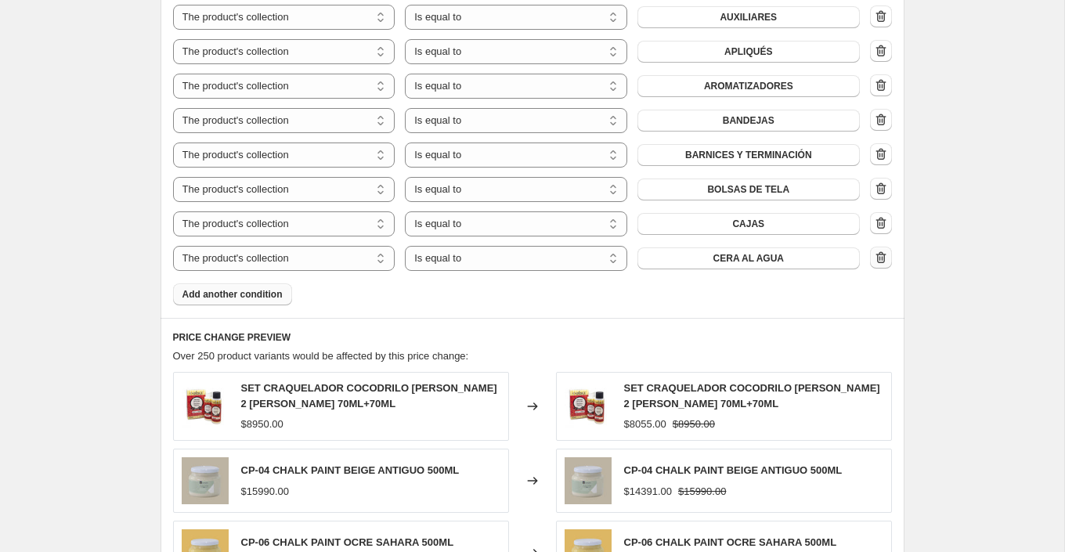
click at [883, 258] on icon "button" at bounding box center [881, 258] width 16 height 16
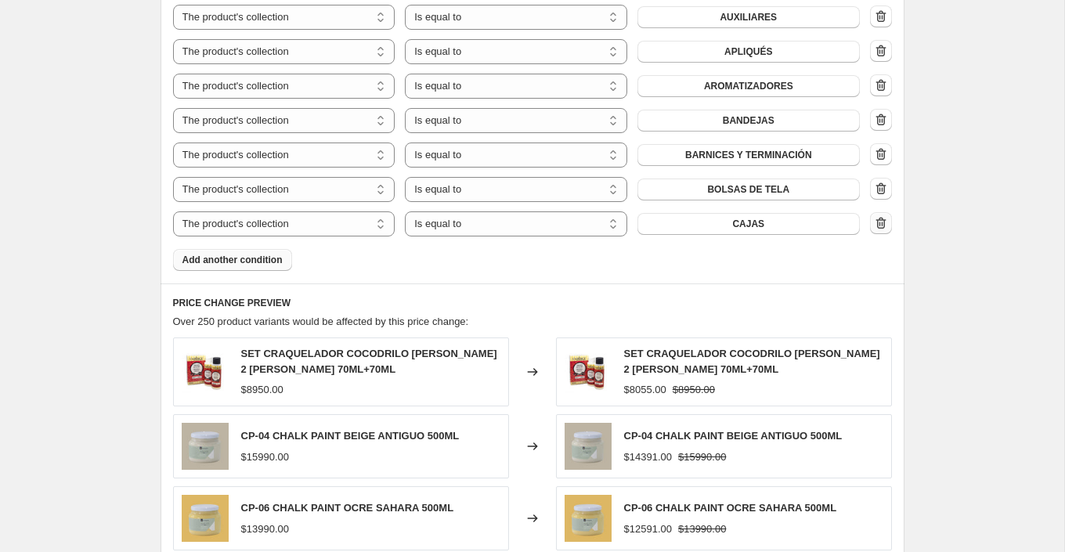
click at [881, 222] on icon "button" at bounding box center [882, 224] width 2 height 5
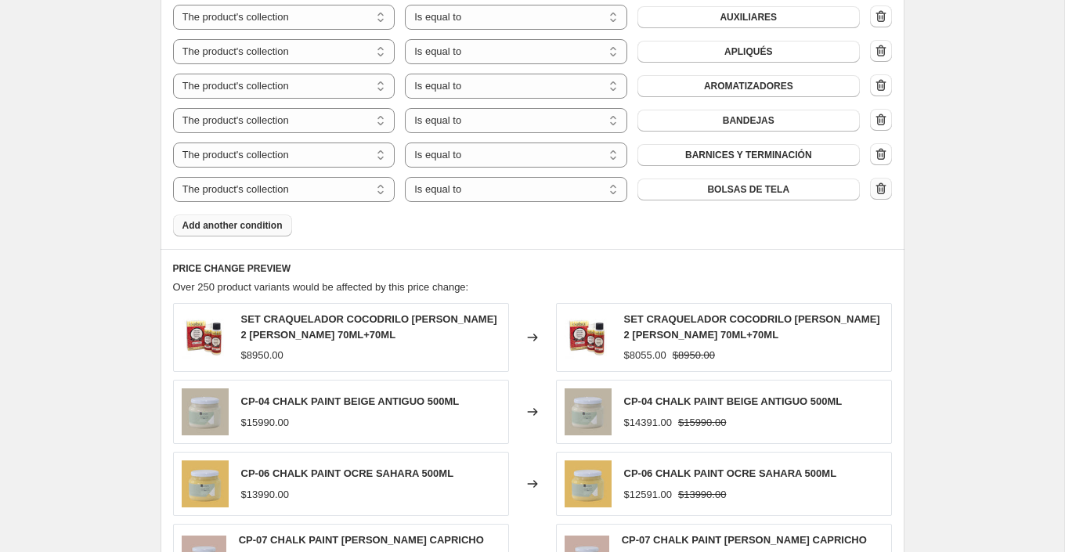
click at [877, 183] on icon "button" at bounding box center [881, 189] width 16 height 16
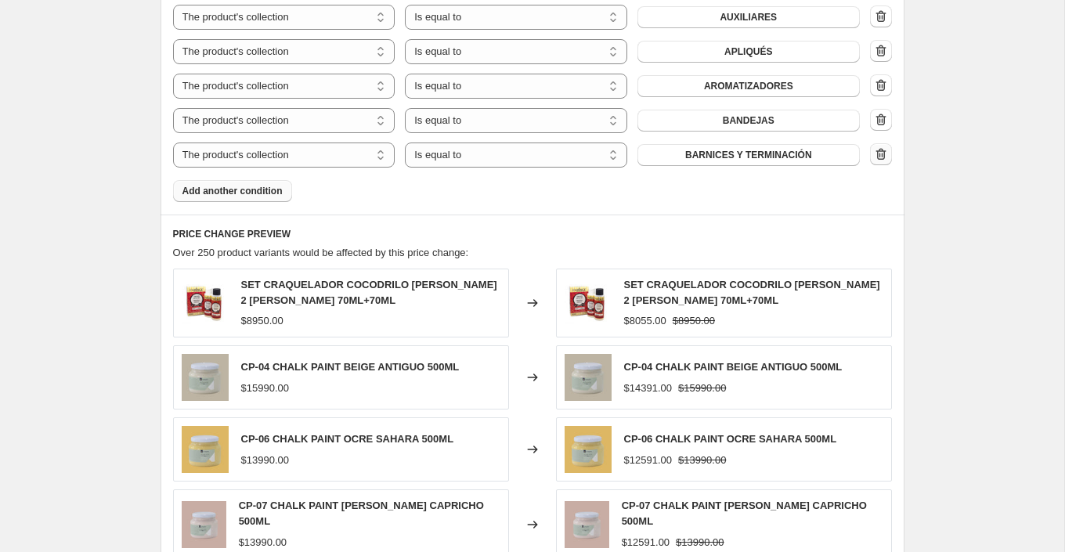
click at [887, 155] on icon "button" at bounding box center [881, 154] width 16 height 16
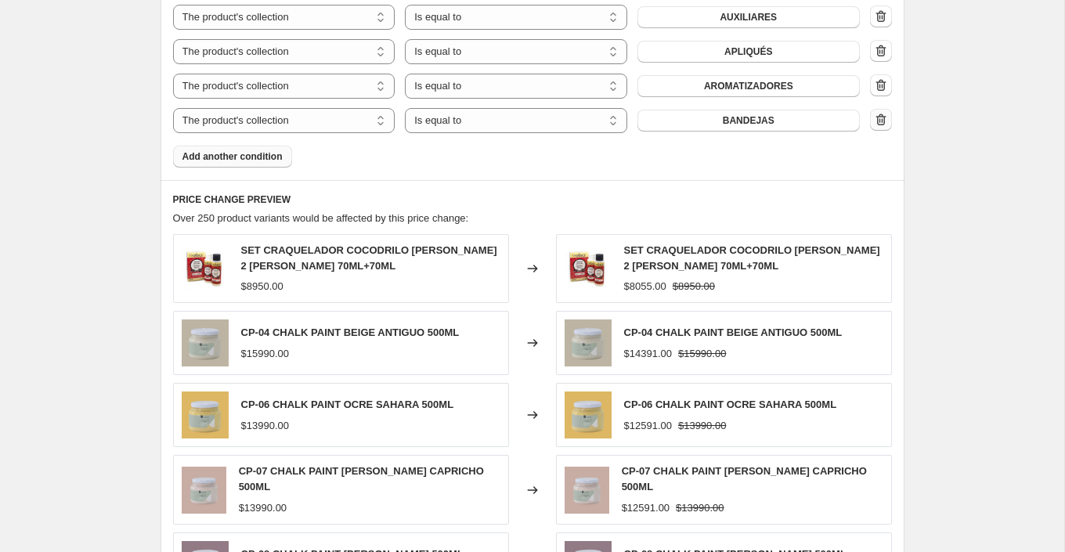
click at [880, 118] on icon "button" at bounding box center [880, 120] width 2 height 5
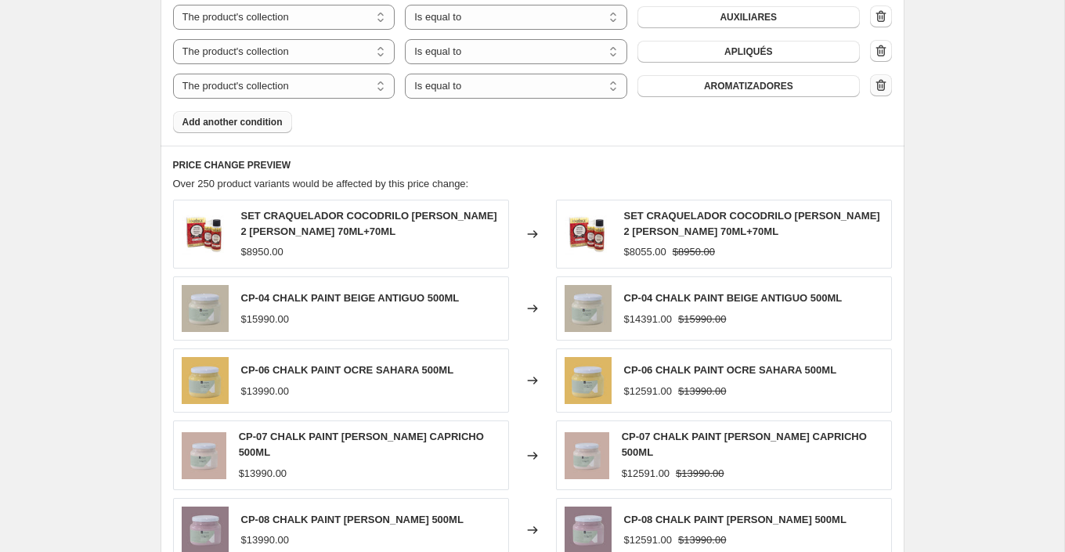
click at [884, 83] on icon "button" at bounding box center [881, 85] width 10 height 12
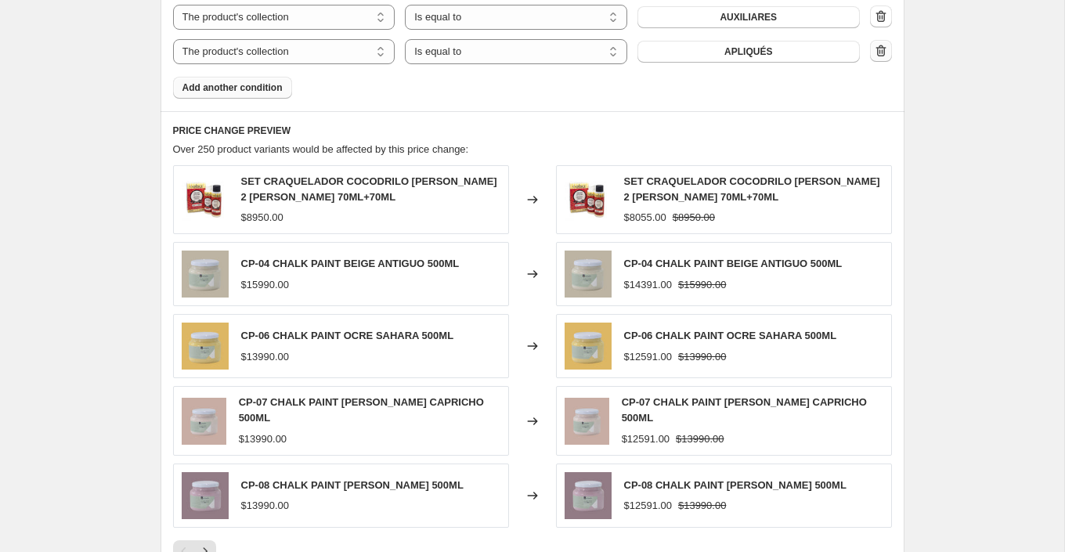
click at [880, 47] on icon "button" at bounding box center [881, 51] width 16 height 16
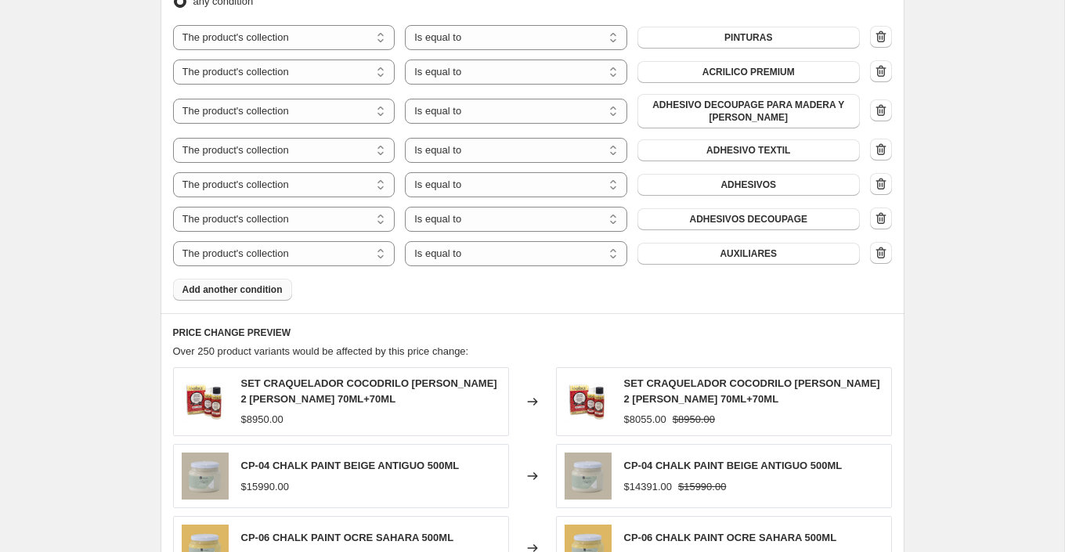
scroll to position [942, 0]
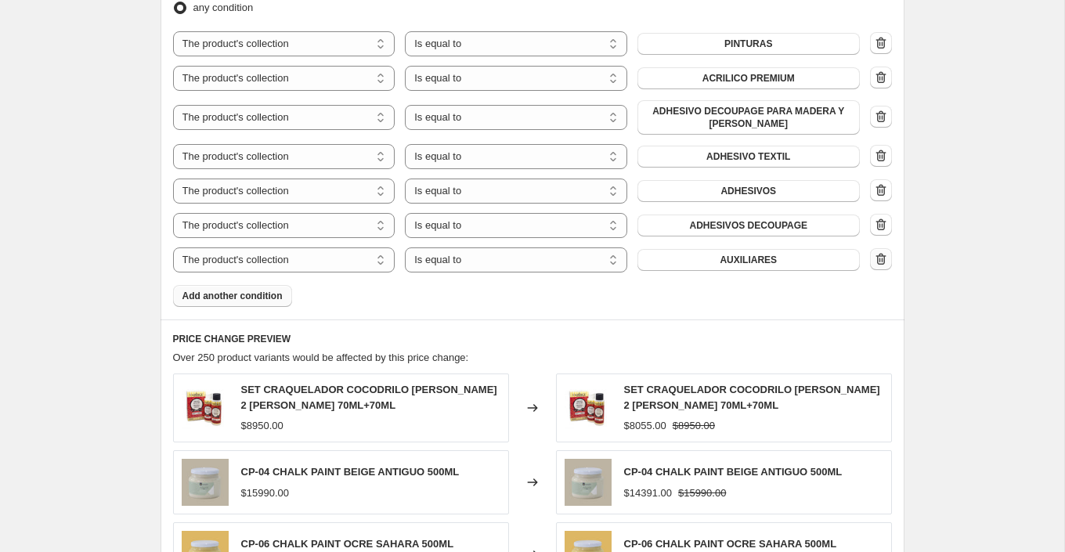
click at [885, 251] on icon "button" at bounding box center [881, 259] width 16 height 16
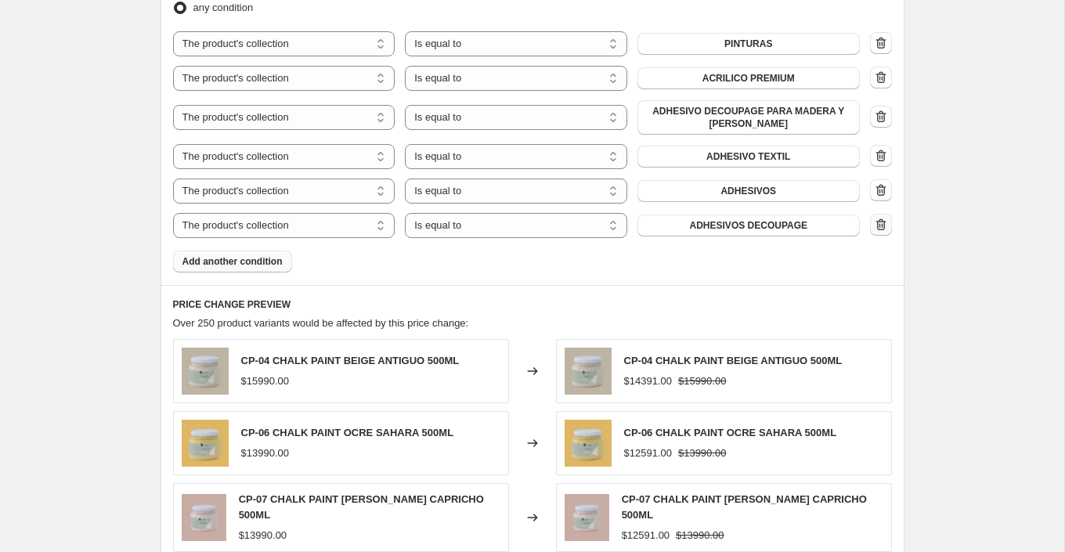
click at [881, 215] on button "button" at bounding box center [881, 225] width 22 height 22
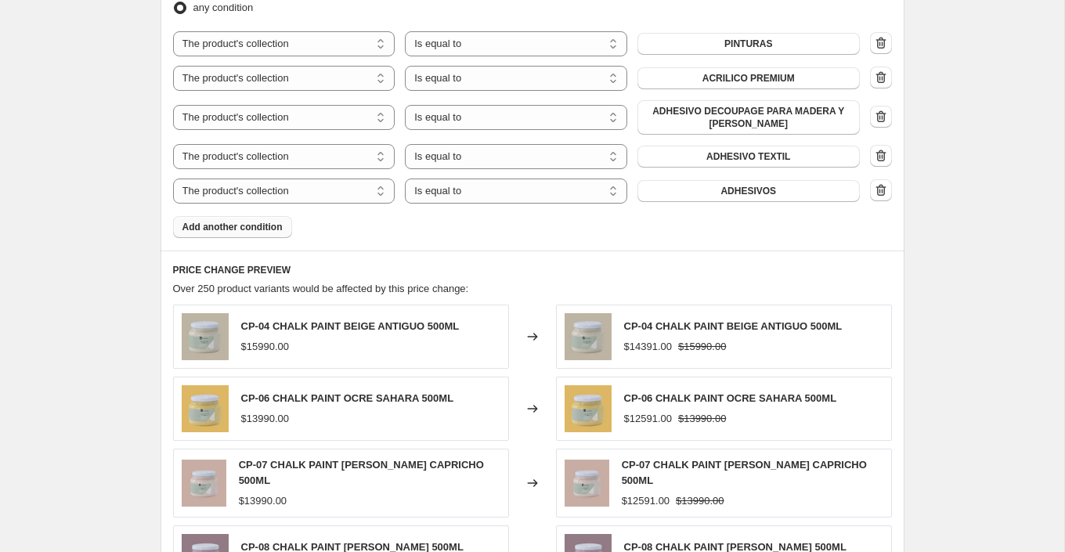
click at [884, 187] on icon "button" at bounding box center [881, 191] width 16 height 16
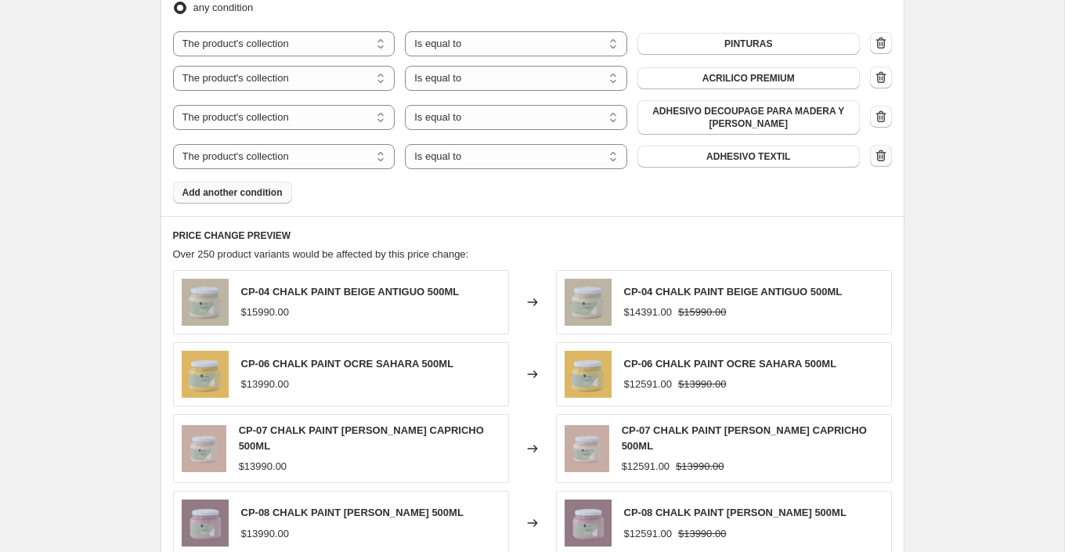
click at [880, 155] on icon "button" at bounding box center [881, 156] width 16 height 16
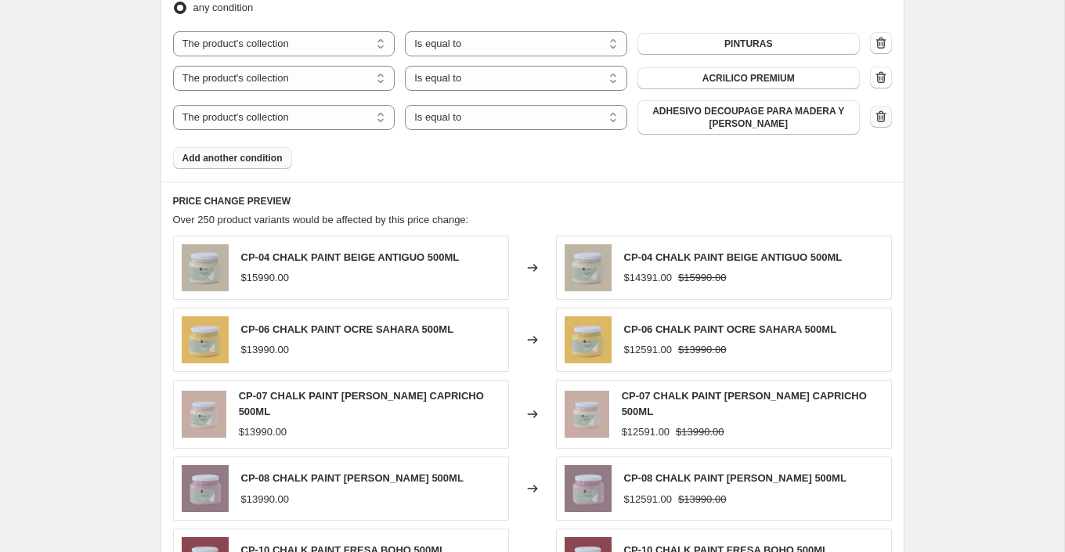
click at [883, 111] on icon "button" at bounding box center [881, 117] width 16 height 16
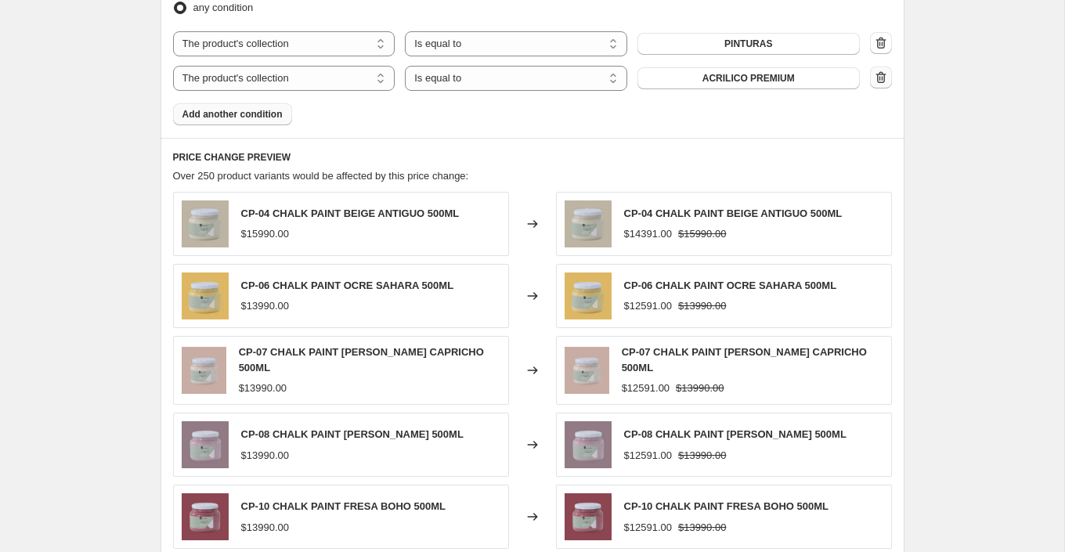
click at [885, 78] on icon "button" at bounding box center [881, 78] width 16 height 16
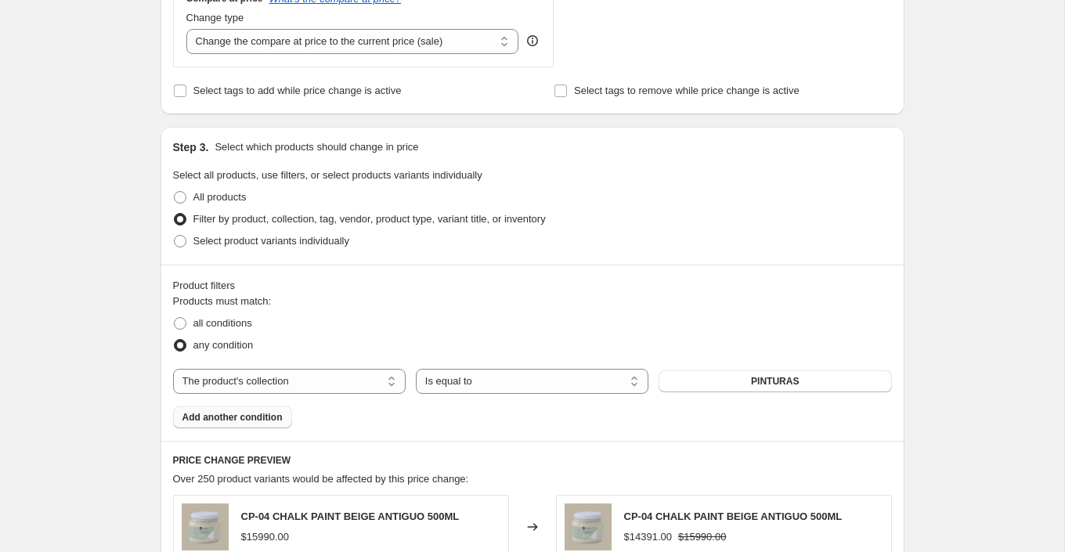
scroll to position [616, 0]
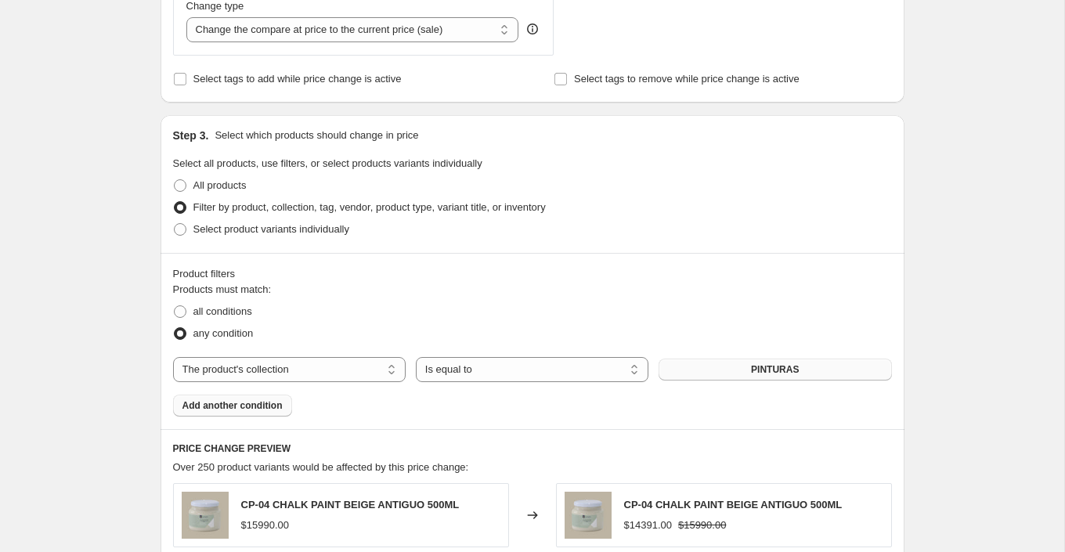
click at [794, 368] on span "PINTURAS" at bounding box center [775, 369] width 48 height 13
click at [1026, 337] on div "Create new price change job. This page is ready Create new price change job Dra…" at bounding box center [532, 257] width 1065 height 1747
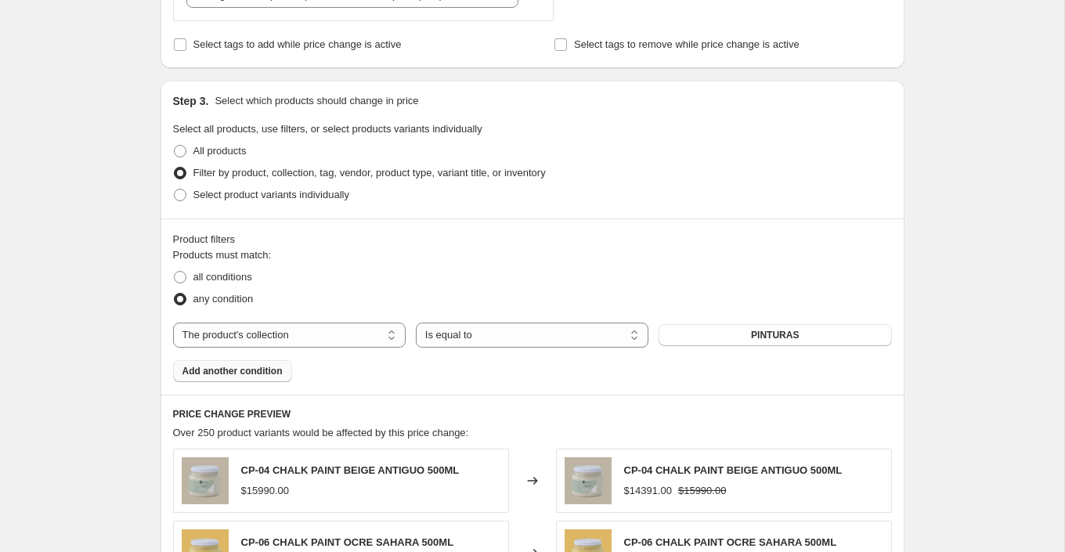
scroll to position [1184, 0]
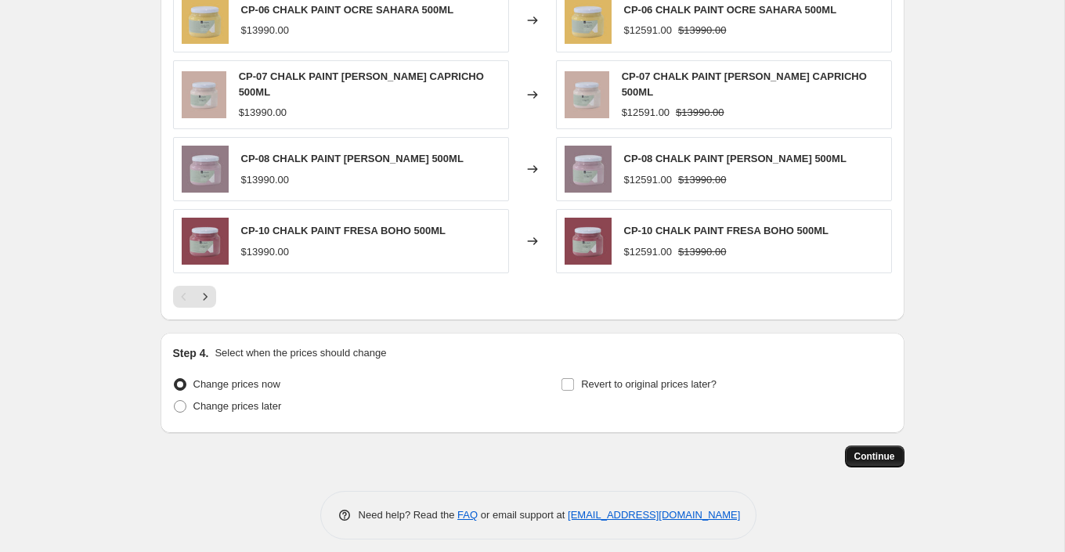
click at [866, 450] on span "Continue" at bounding box center [875, 456] width 41 height 13
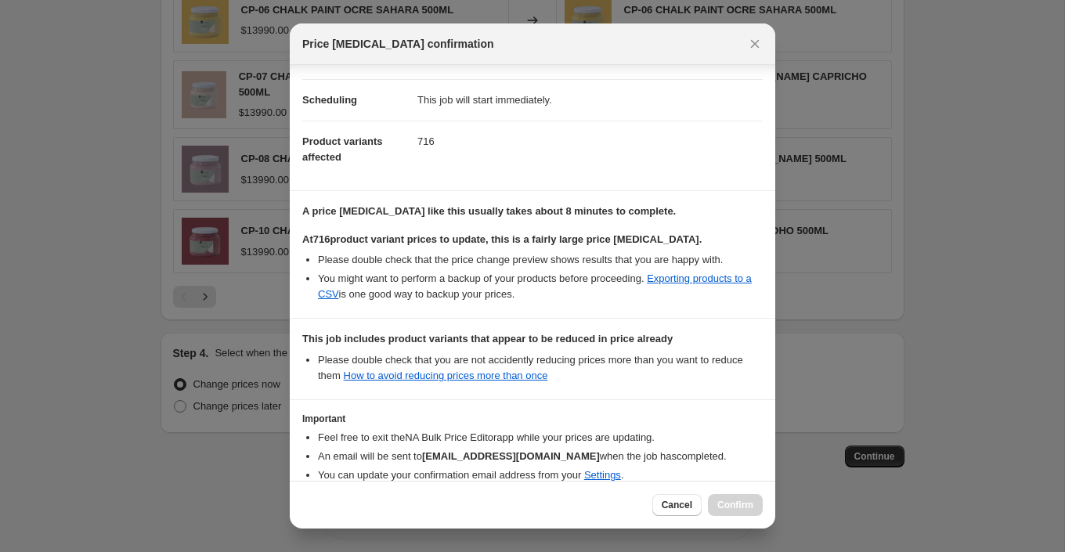
scroll to position [190, 0]
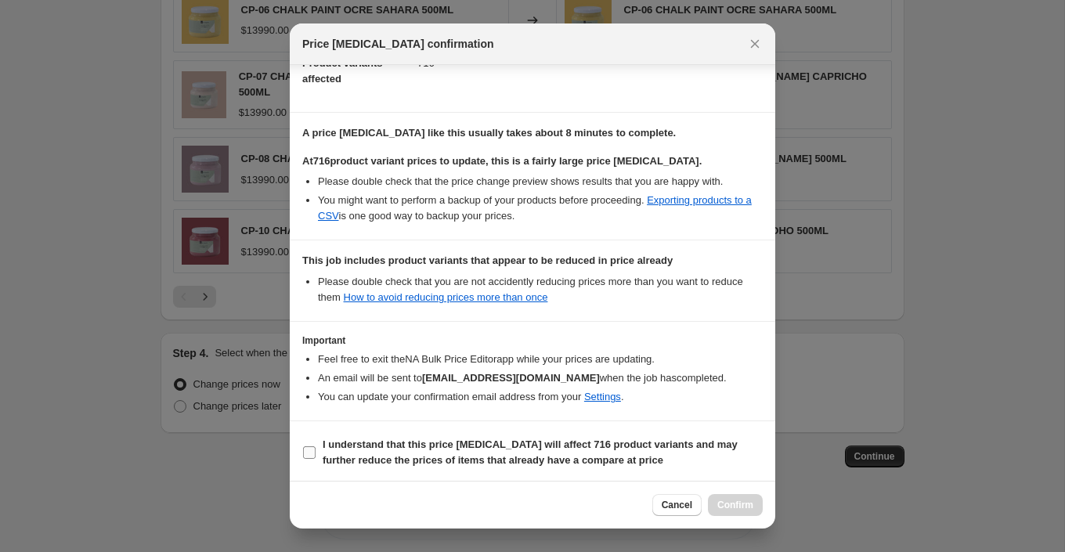
click at [309, 451] on input "I understand that this price change job will affect 716 product variants and ma…" at bounding box center [309, 452] width 13 height 13
checkbox input "true"
click at [731, 503] on span "Confirm" at bounding box center [736, 505] width 36 height 13
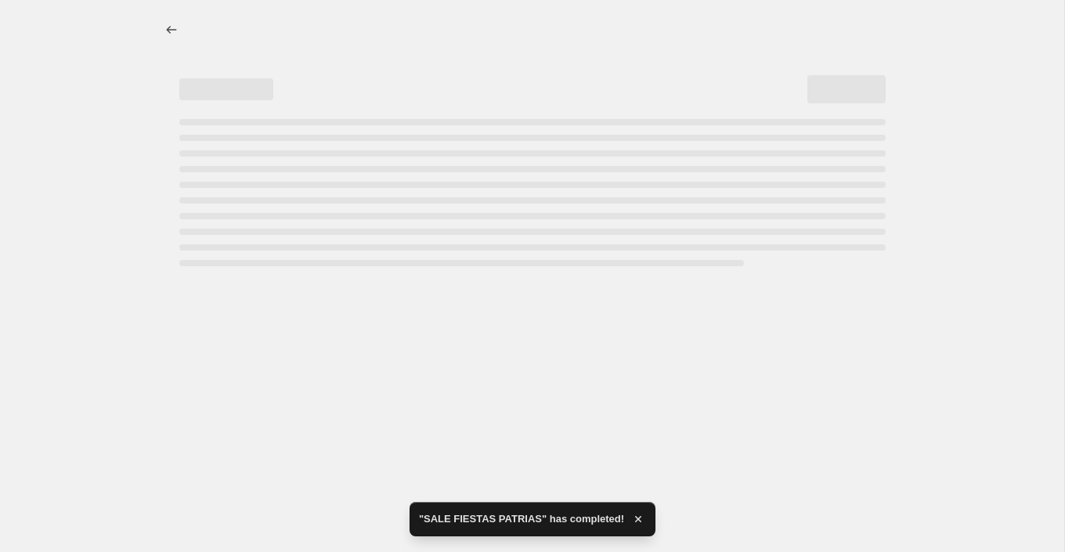
select select "percentage"
select select "collection"
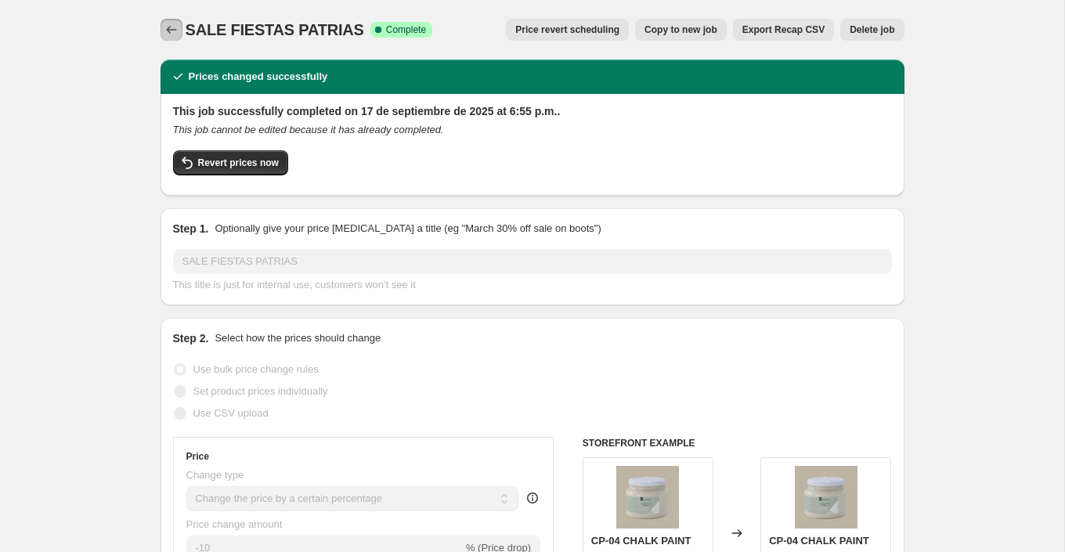
click at [165, 27] on icon "Price change jobs" at bounding box center [172, 30] width 16 height 16
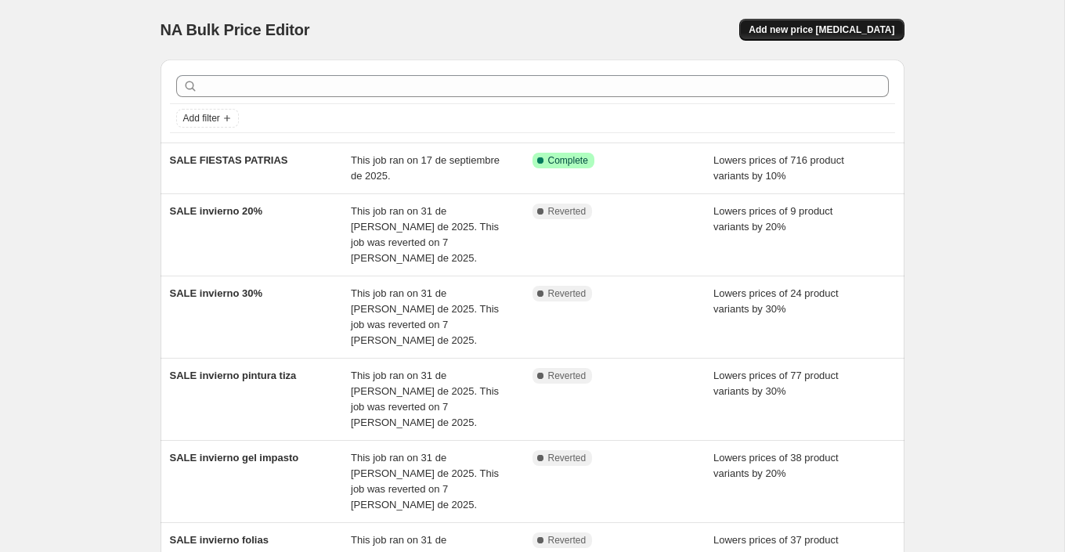
click at [818, 30] on span "Add new price [MEDICAL_DATA]" at bounding box center [822, 29] width 146 height 13
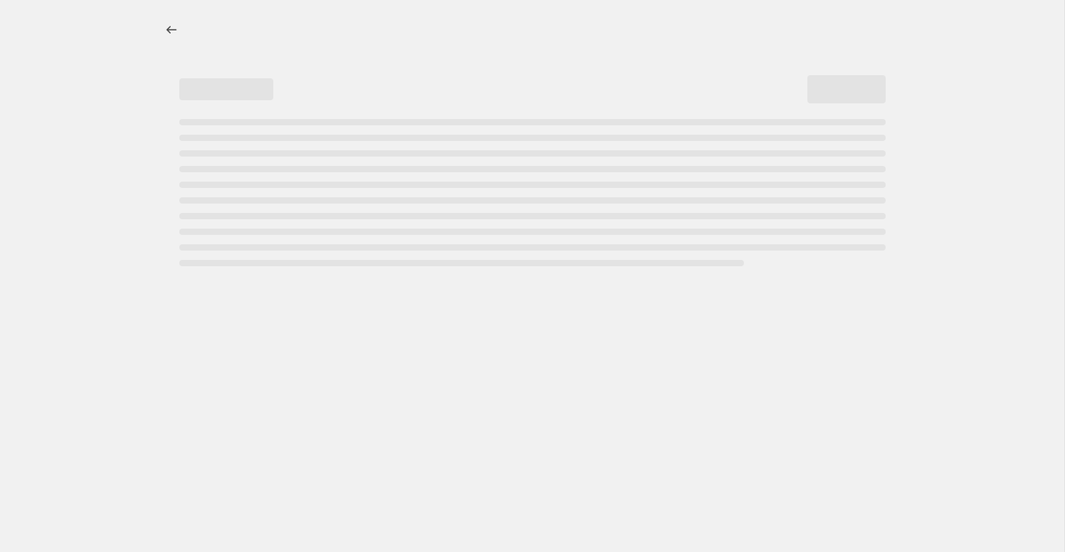
select select "percentage"
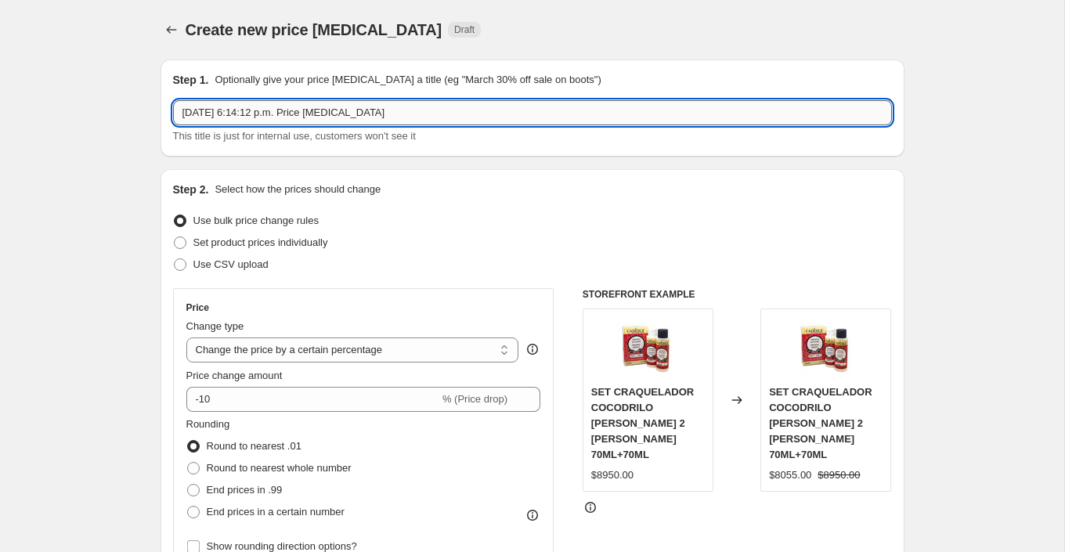
click at [404, 114] on input "[DATE] 6:14:12 p.m. Price [MEDICAL_DATA]" at bounding box center [532, 112] width 719 height 25
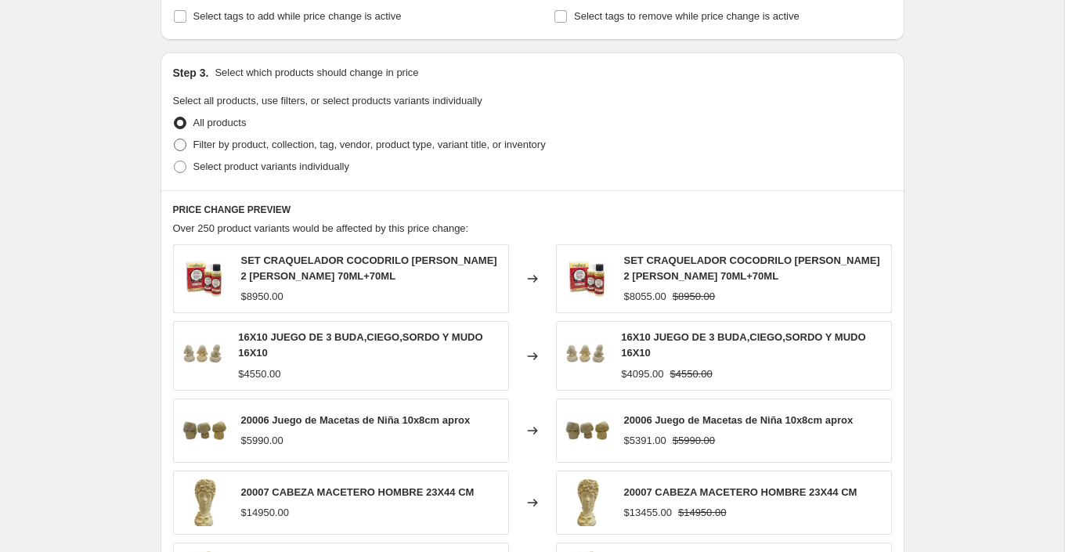
scroll to position [672, 0]
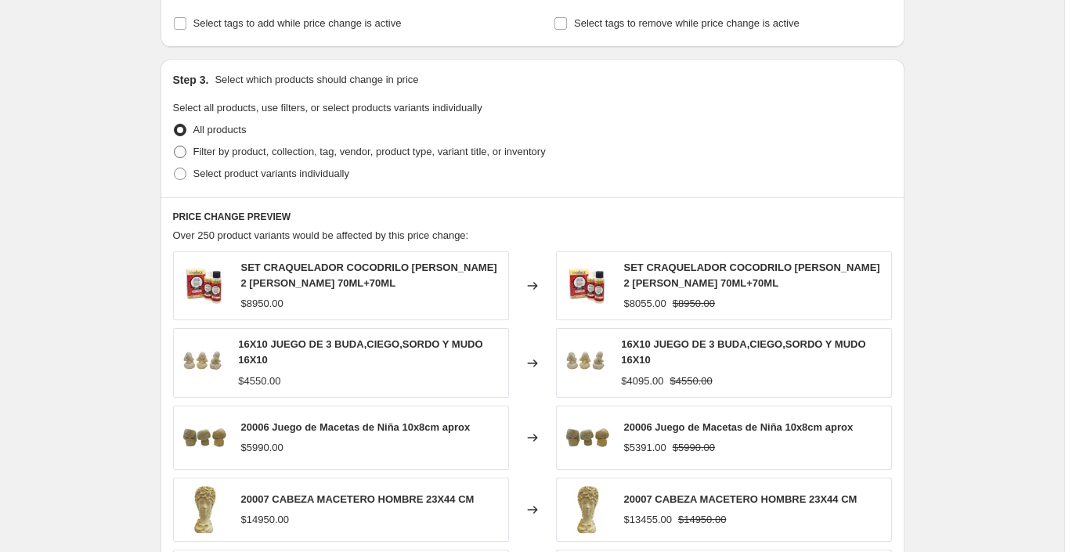
type input "SALE FIESTAS PATRIAS"
click at [361, 148] on span "Filter by product, collection, tag, vendor, product type, variant title, or inv…" at bounding box center [369, 152] width 352 height 12
click at [175, 146] on input "Filter by product, collection, tag, vendor, product type, variant title, or inv…" at bounding box center [174, 146] width 1 height 1
radio input "true"
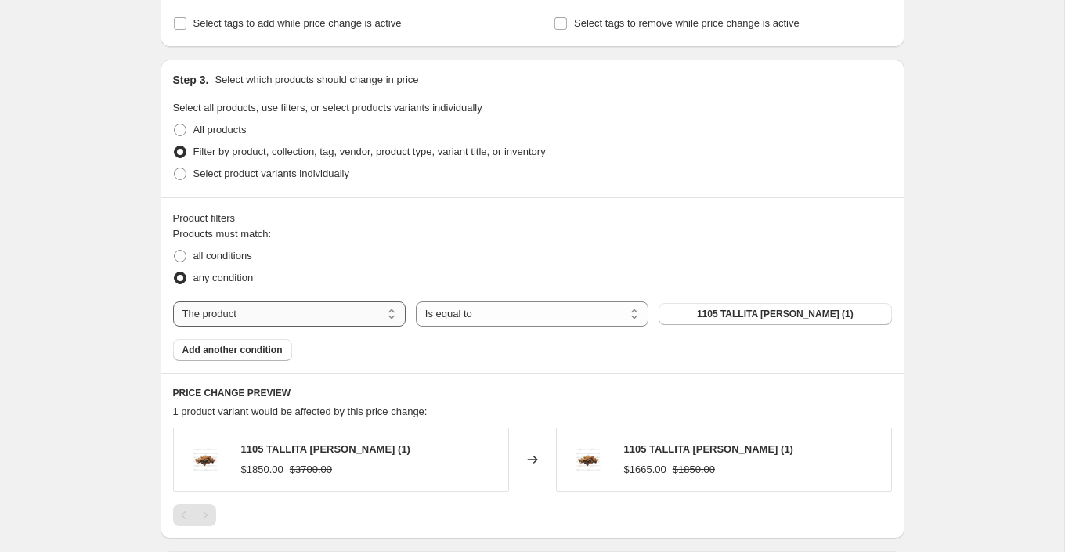
click at [375, 311] on select "The product The product's collection The product's tag The product's vendor The…" at bounding box center [289, 314] width 233 height 25
select select "collection"
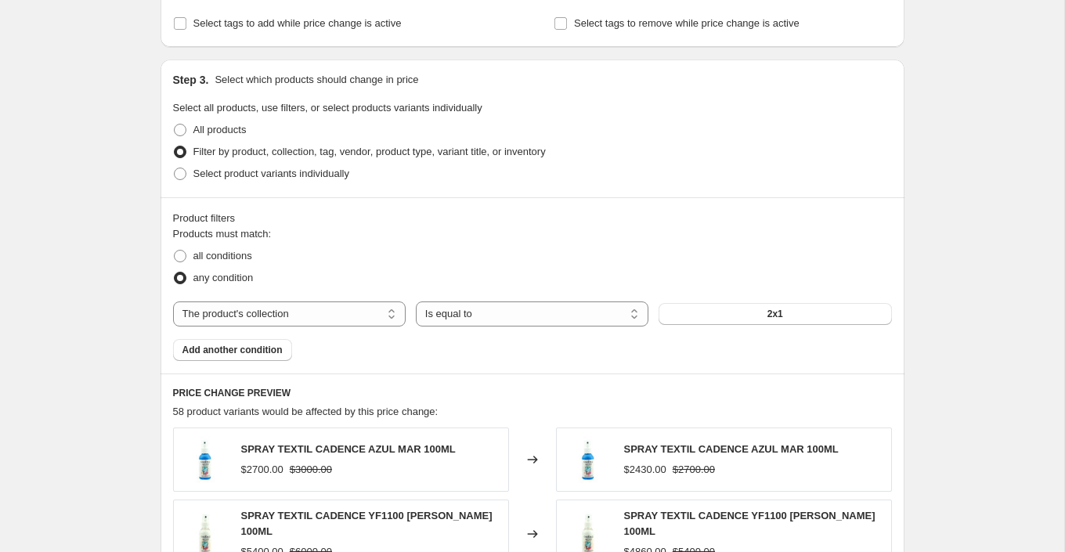
click at [775, 311] on span "2x1" at bounding box center [776, 314] width 16 height 13
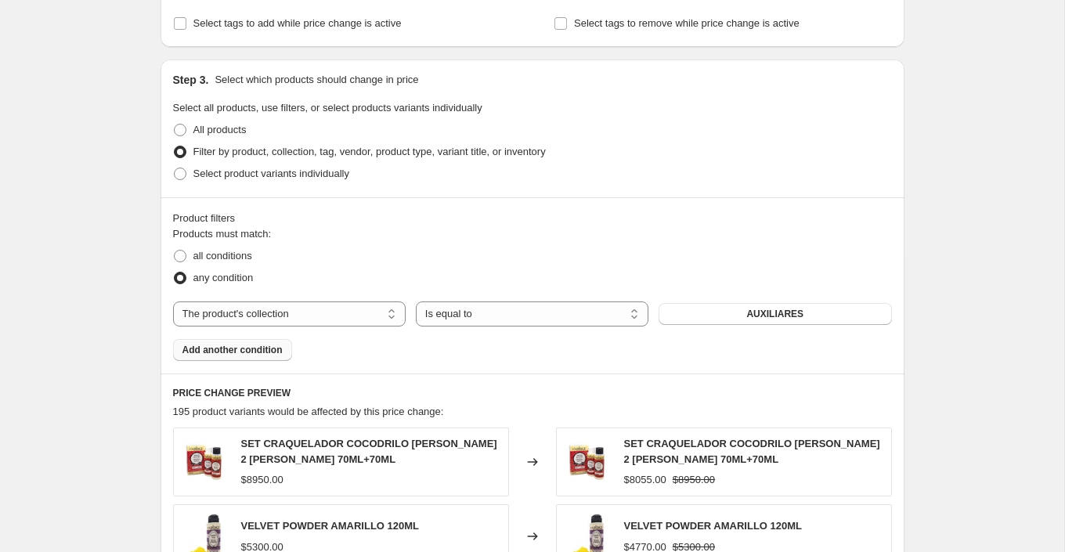
click at [262, 345] on span "Add another condition" at bounding box center [233, 350] width 100 height 13
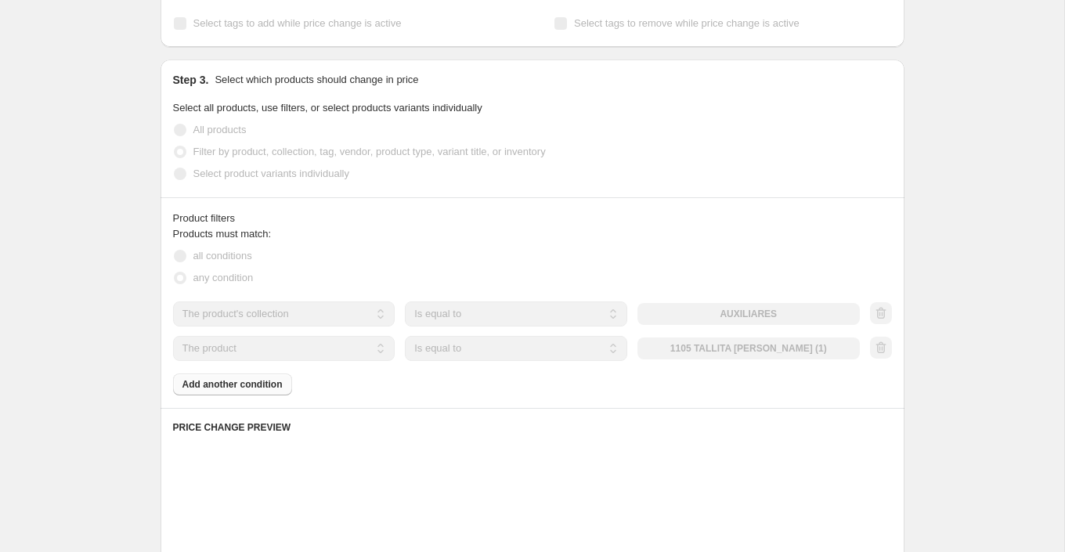
click at [336, 343] on select "The product The product's collection The product's tag The product's vendor The…" at bounding box center [284, 348] width 222 height 25
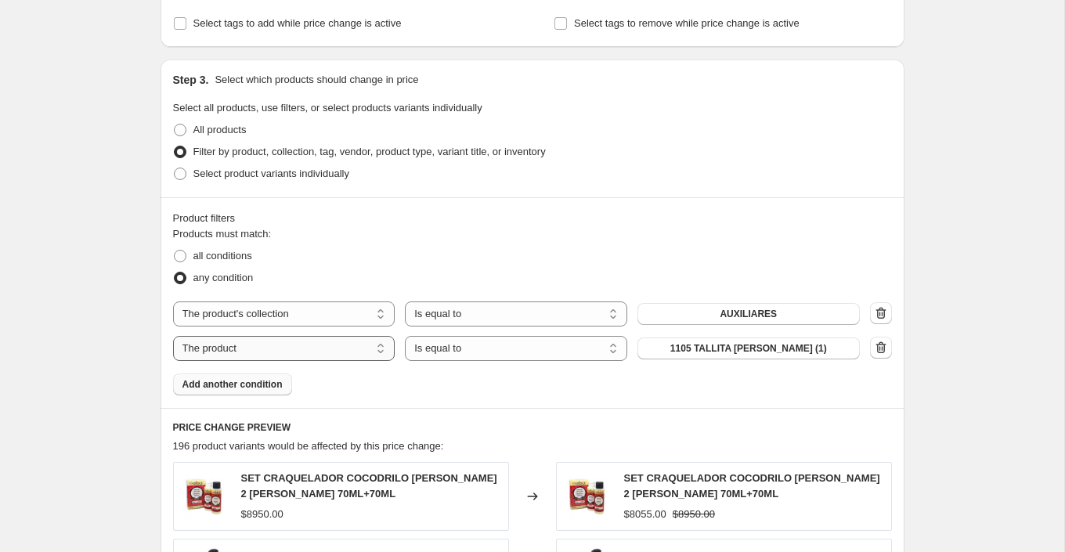
select select "collection"
click at [737, 345] on button "2x1" at bounding box center [749, 349] width 222 height 22
click at [277, 378] on span "Add another condition" at bounding box center [233, 384] width 100 height 13
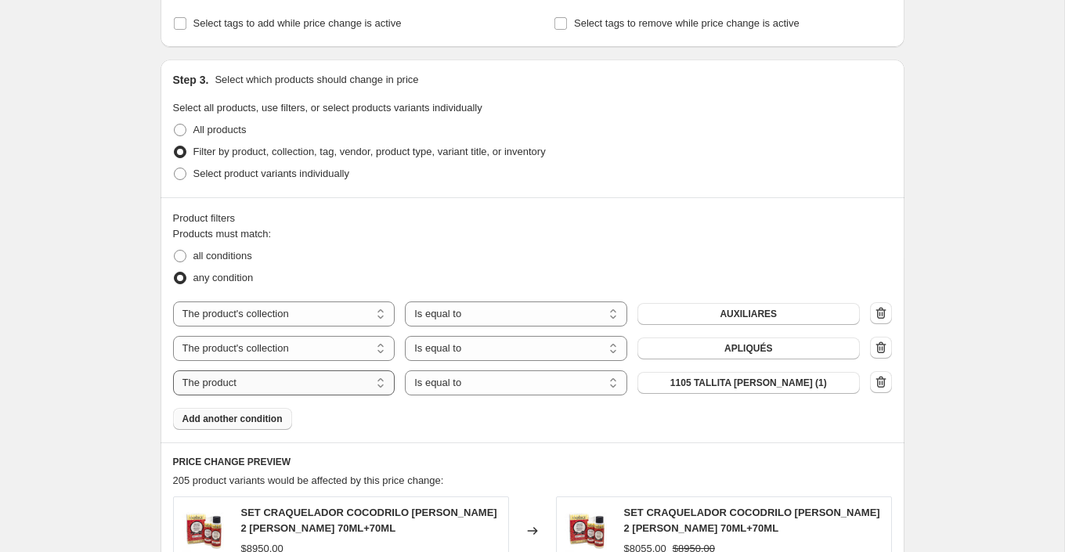
click at [325, 380] on select "The product The product's collection The product's tag The product's vendor The…" at bounding box center [284, 383] width 222 height 25
select select "collection"
click at [780, 381] on button "2x1" at bounding box center [749, 383] width 222 height 22
click at [255, 417] on span "Add another condition" at bounding box center [233, 419] width 100 height 13
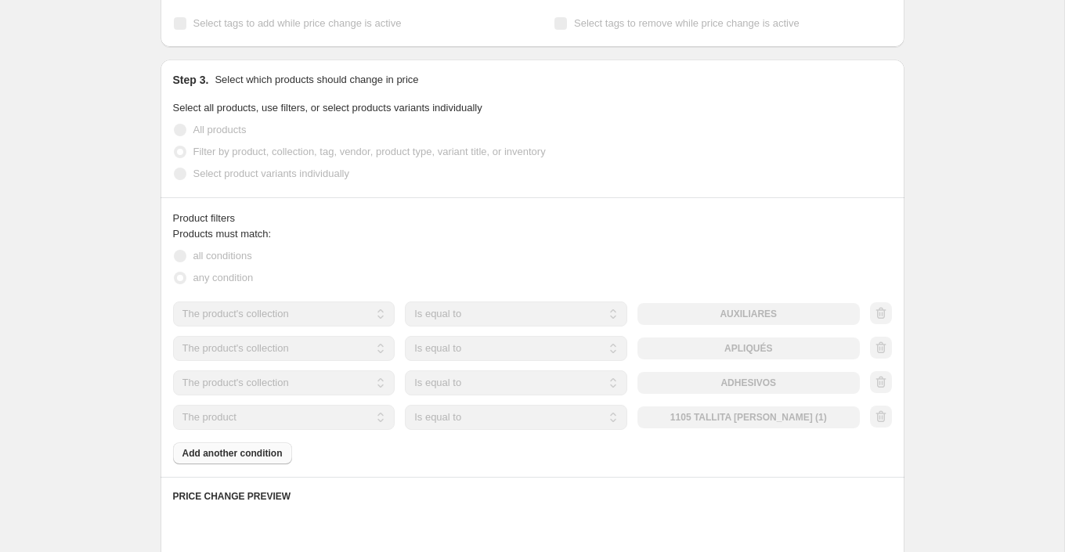
click at [301, 411] on select "The product The product's collection The product's tag The product's vendor The…" at bounding box center [284, 417] width 222 height 25
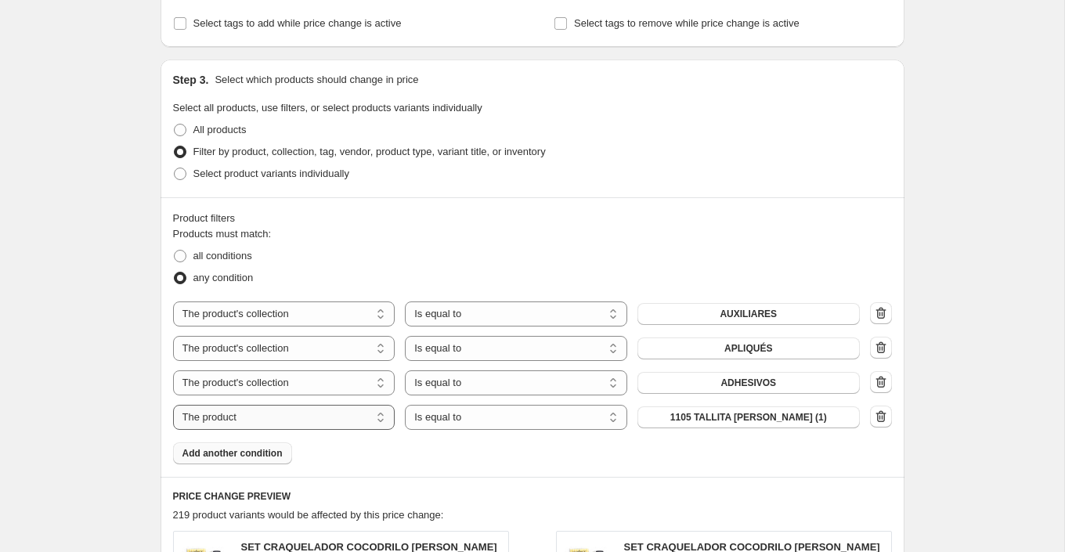
select select "collection"
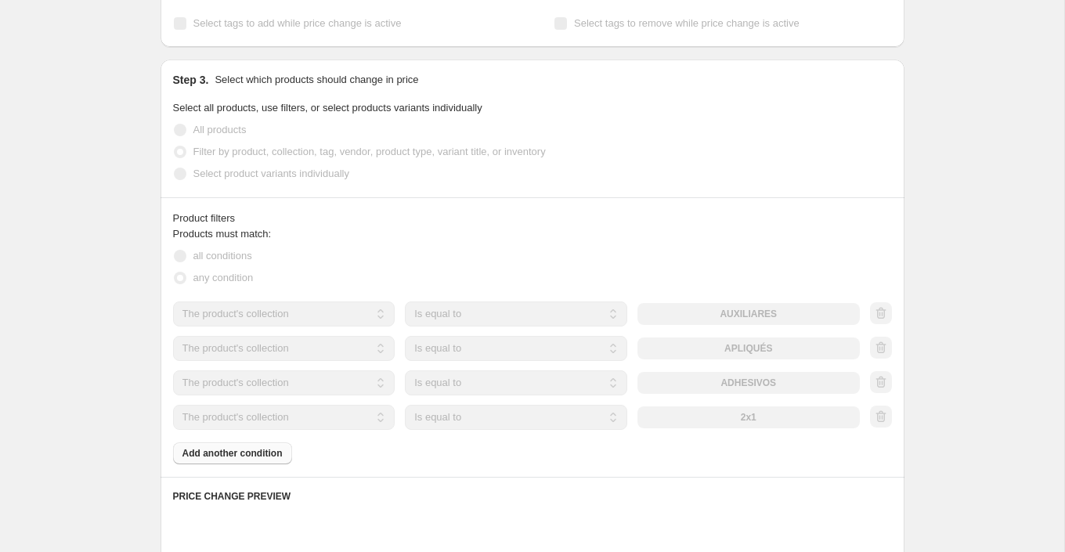
click at [775, 421] on button "2x1" at bounding box center [749, 418] width 222 height 22
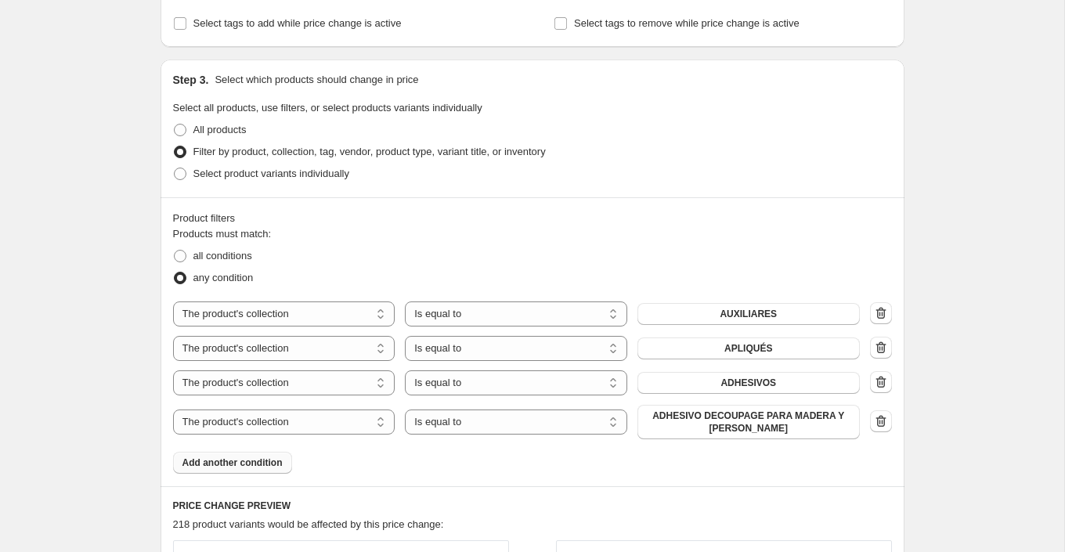
click at [285, 458] on button "Add another condition" at bounding box center [232, 463] width 119 height 22
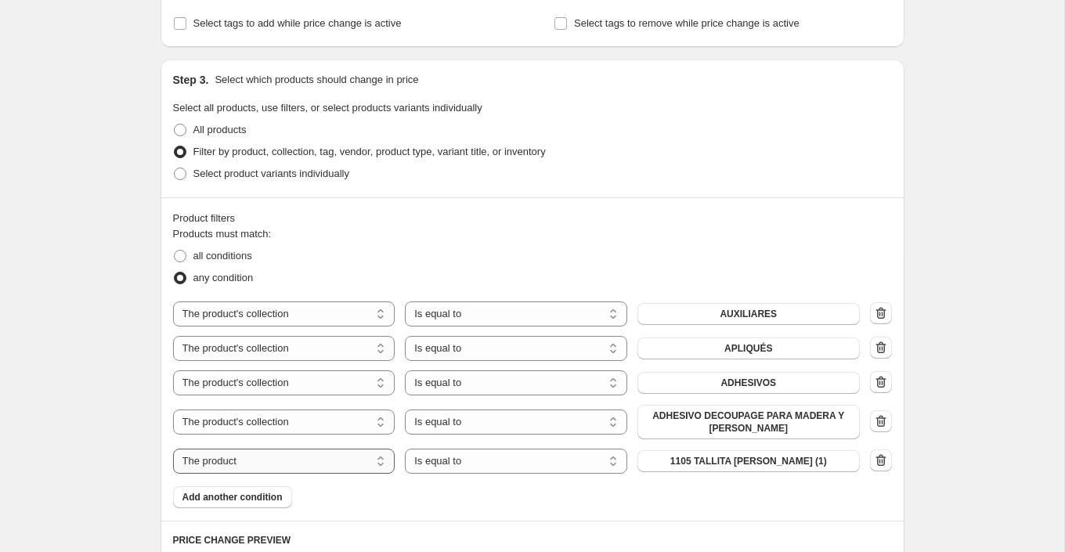
click at [334, 458] on select "The product The product's collection The product's tag The product's vendor The…" at bounding box center [284, 461] width 222 height 25
select select "collection"
click at [722, 464] on button "2x1" at bounding box center [749, 461] width 222 height 22
click at [266, 496] on span "Add another condition" at bounding box center [233, 497] width 100 height 13
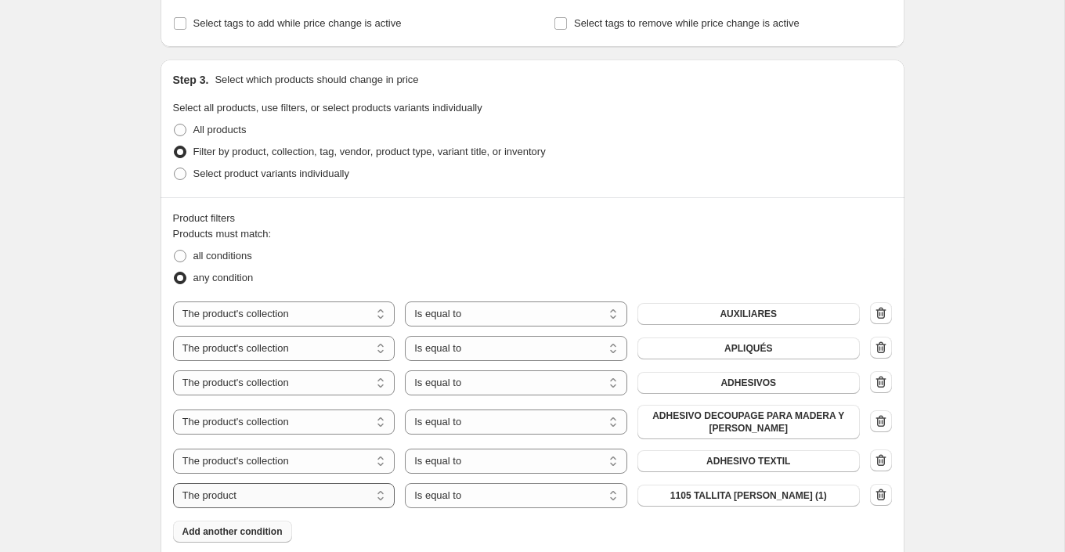
click at [315, 489] on select "The product The product's collection The product's tag The product's vendor The…" at bounding box center [284, 495] width 222 height 25
select select "collection"
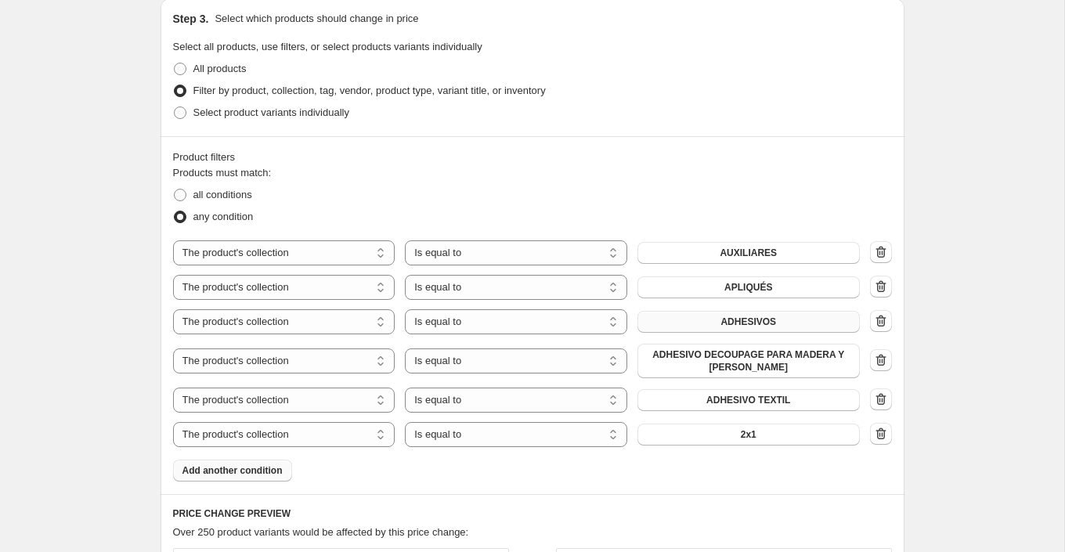
scroll to position [757, 0]
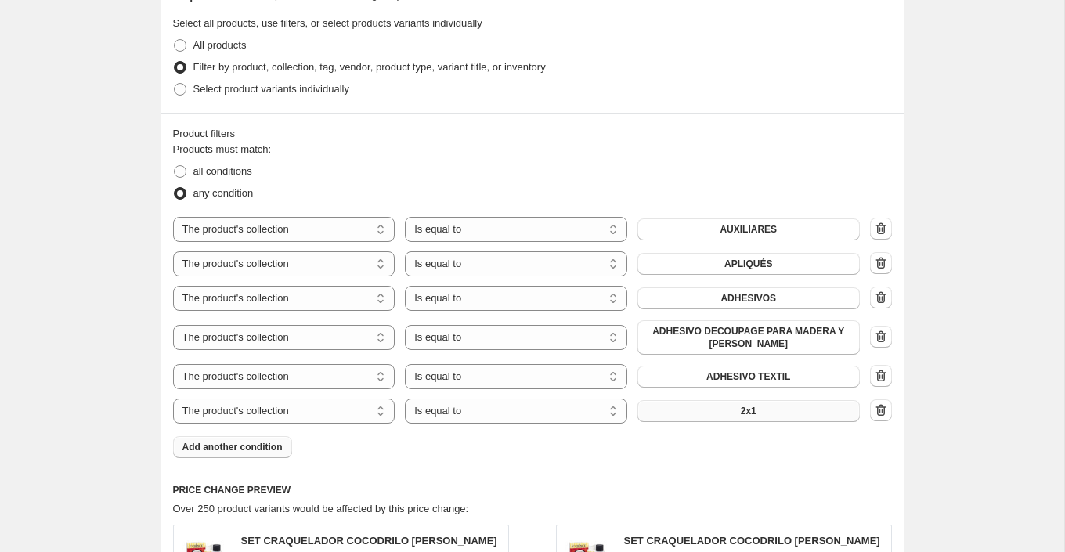
click at [789, 403] on button "2x1" at bounding box center [749, 411] width 222 height 22
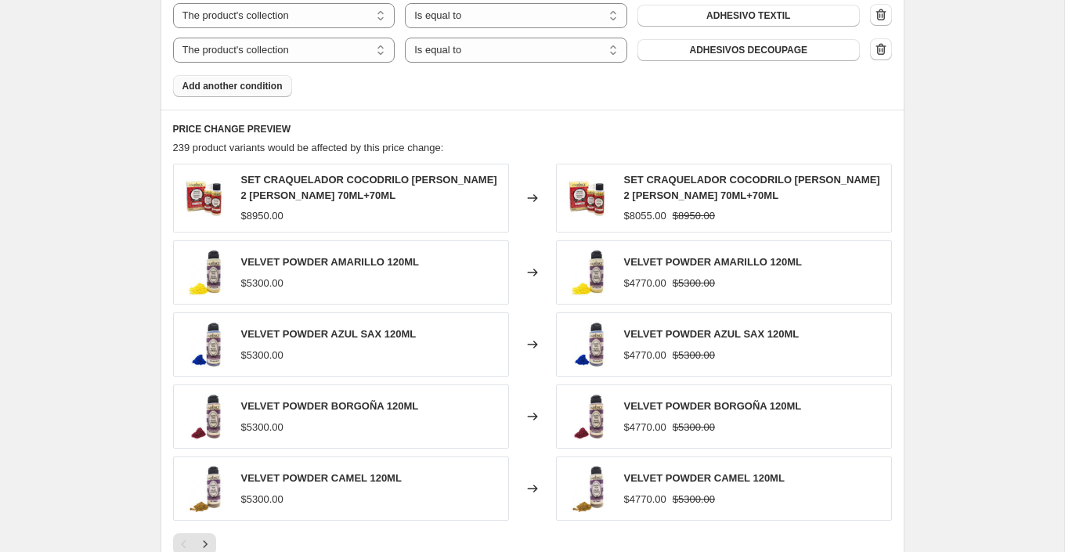
scroll to position [1371, 0]
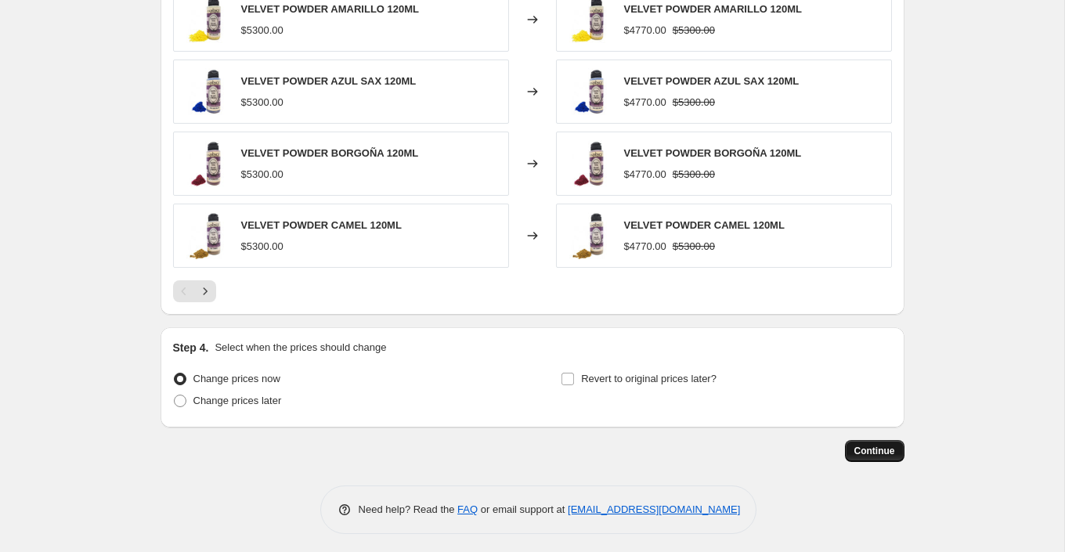
click at [891, 451] on span "Continue" at bounding box center [875, 451] width 41 height 13
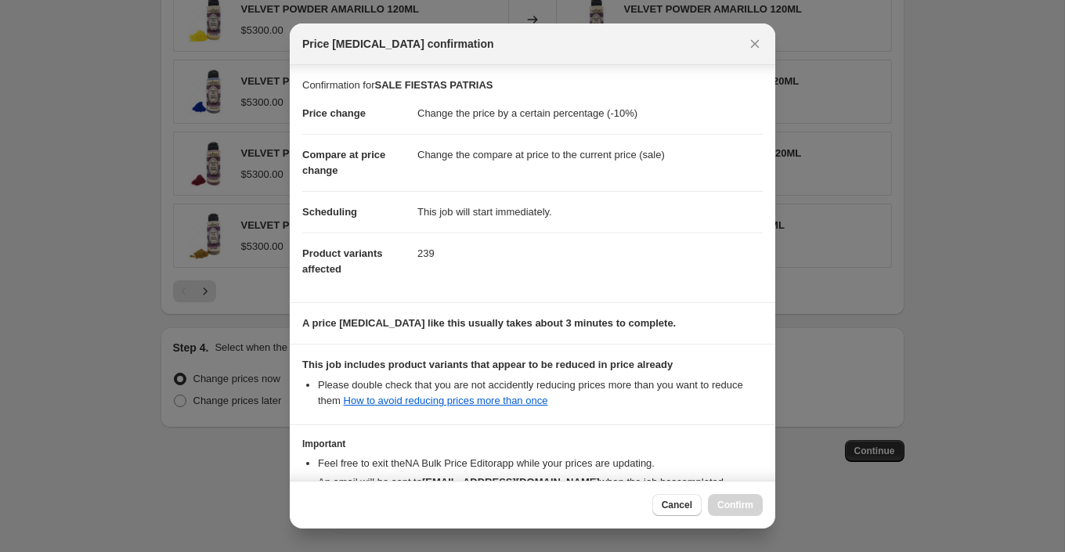
scroll to position [104, 0]
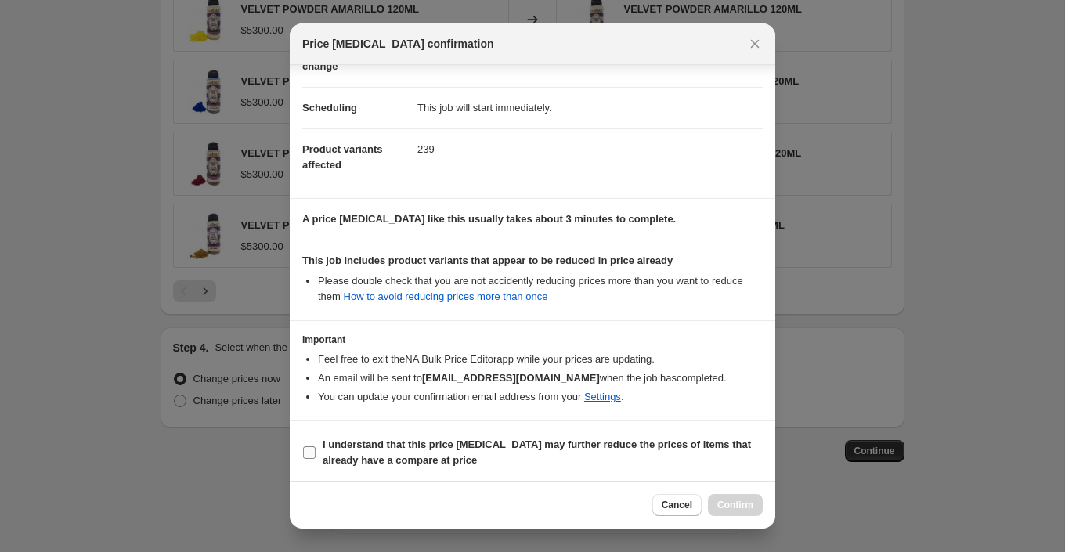
click at [309, 451] on input "I understand that this price change job may further reduce the prices of items …" at bounding box center [309, 452] width 13 height 13
checkbox input "true"
click at [733, 504] on span "Confirm" at bounding box center [736, 505] width 36 height 13
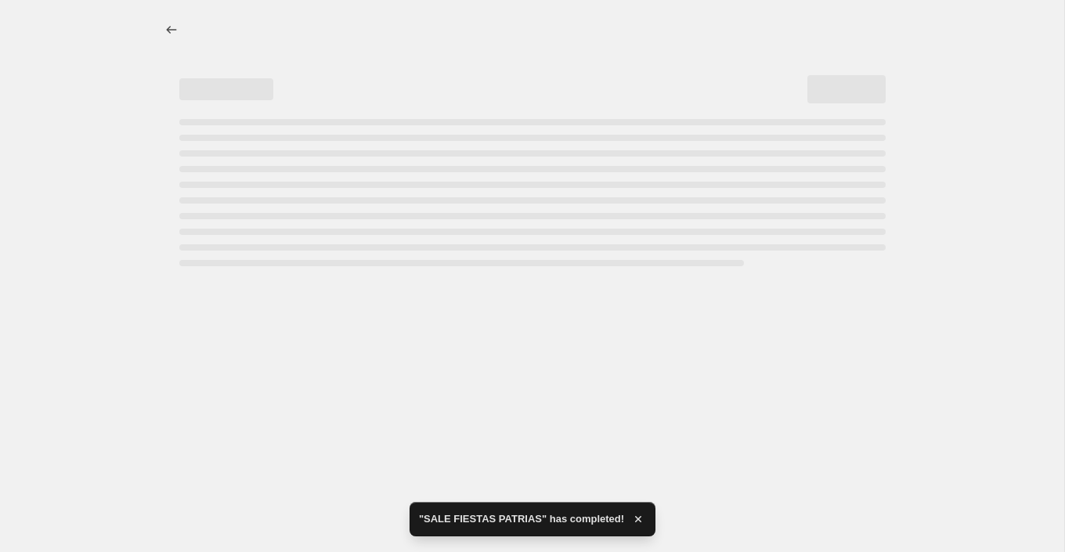
select select "percentage"
select select "collection"
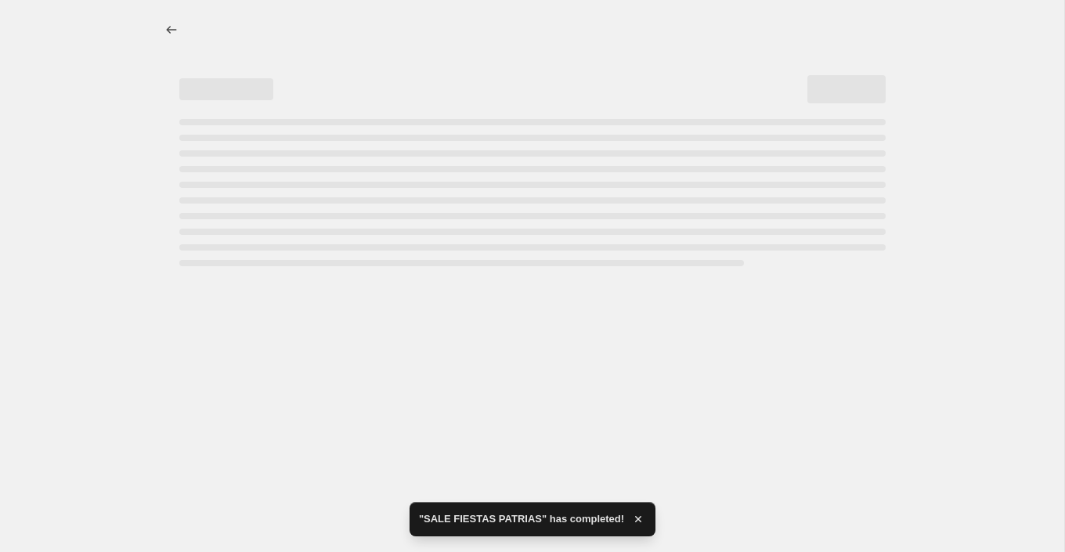
select select "collection"
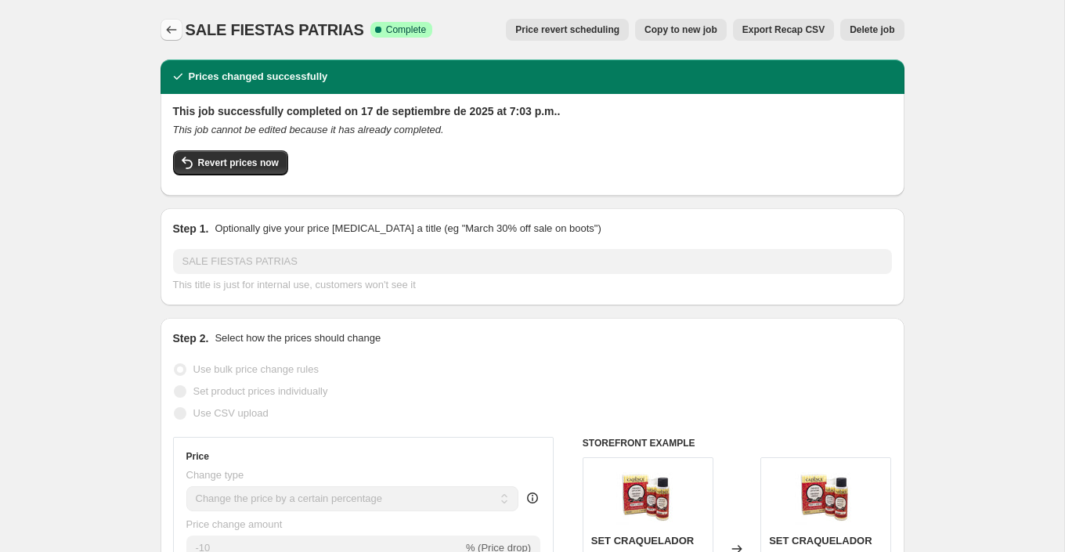
click at [168, 32] on icon "Price change jobs" at bounding box center [172, 30] width 16 height 16
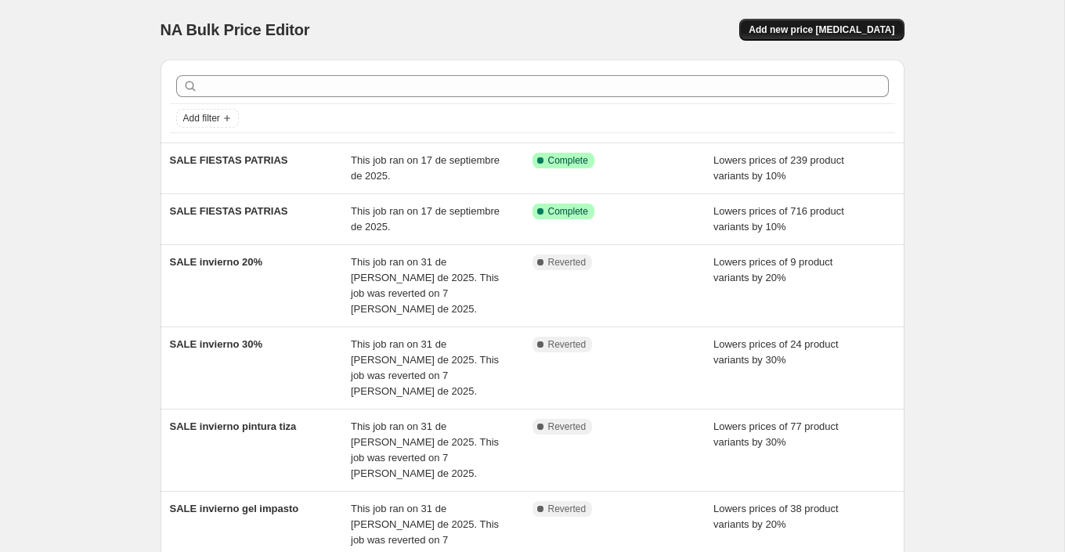
click at [811, 35] on span "Add new price [MEDICAL_DATA]" at bounding box center [822, 29] width 146 height 13
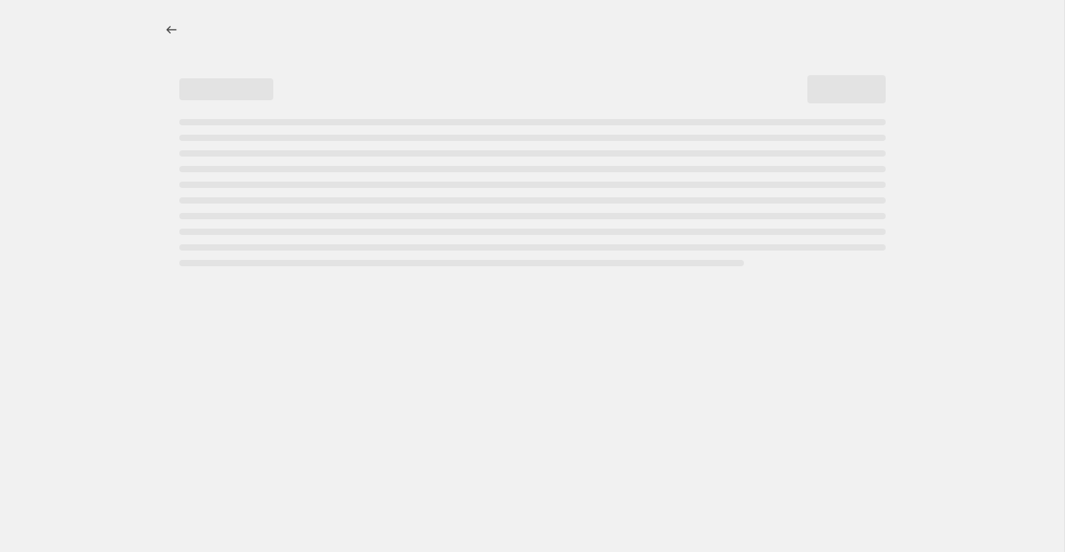
select select "percentage"
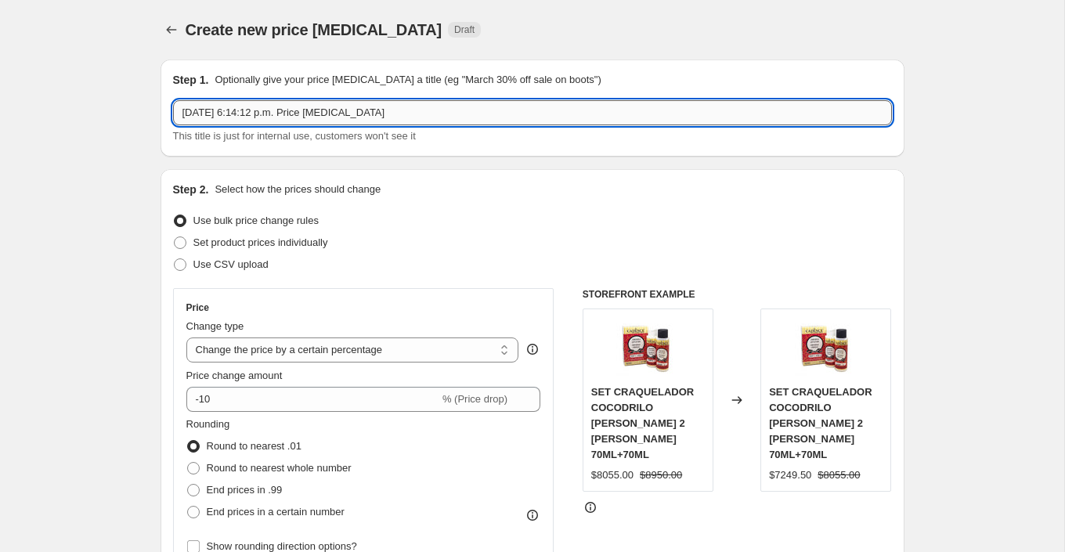
click at [292, 111] on input "[DATE] 6:14:12 p.m. Price [MEDICAL_DATA]" at bounding box center [532, 112] width 719 height 25
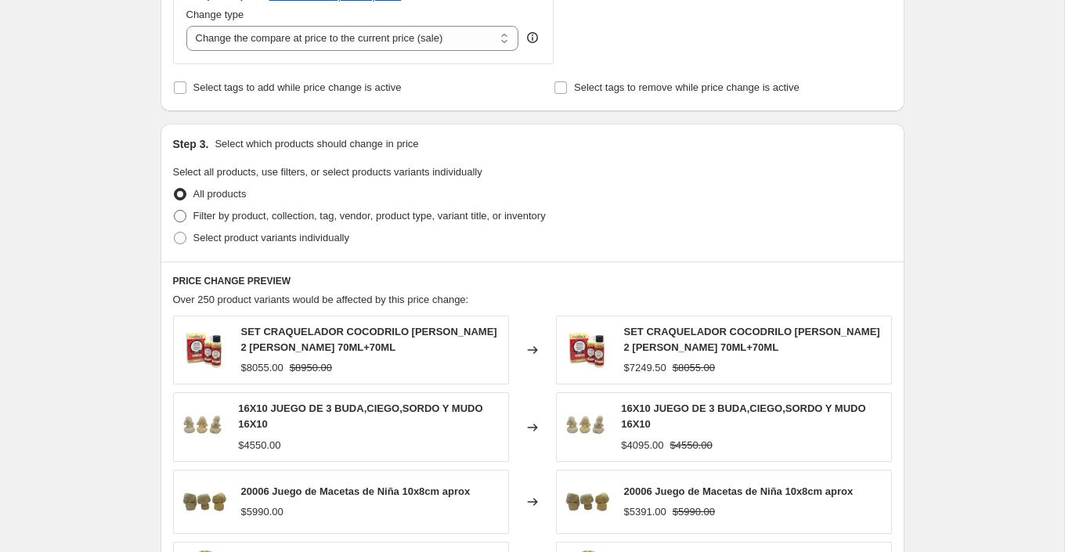
scroll to position [604, 0]
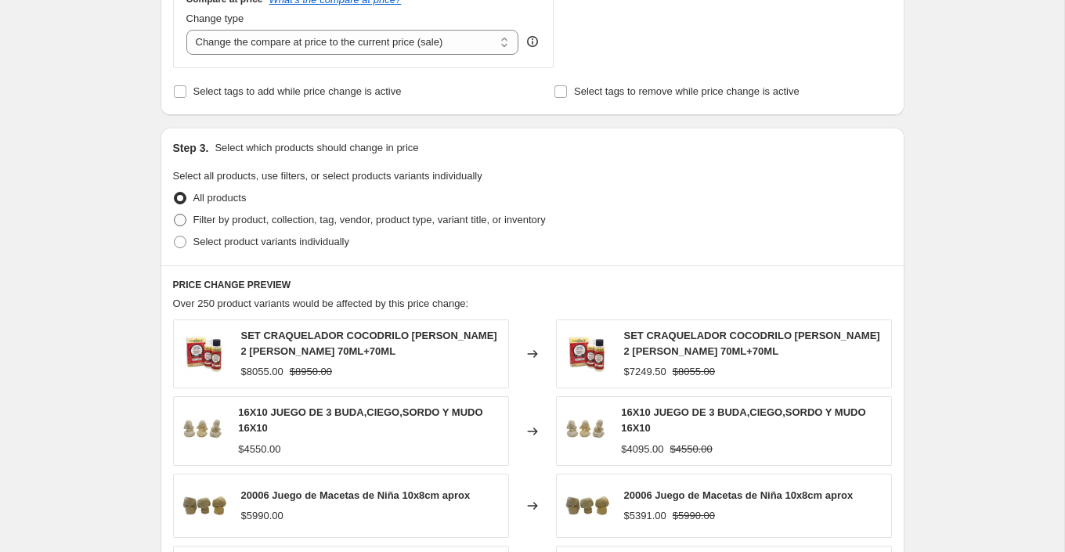
type input "SALE FIESTAS PATRIAS 3"
click at [358, 219] on span "Filter by product, collection, tag, vendor, product type, variant title, or inv…" at bounding box center [369, 220] width 352 height 12
click at [175, 215] on input "Filter by product, collection, tag, vendor, product type, variant title, or inv…" at bounding box center [174, 214] width 1 height 1
radio input "true"
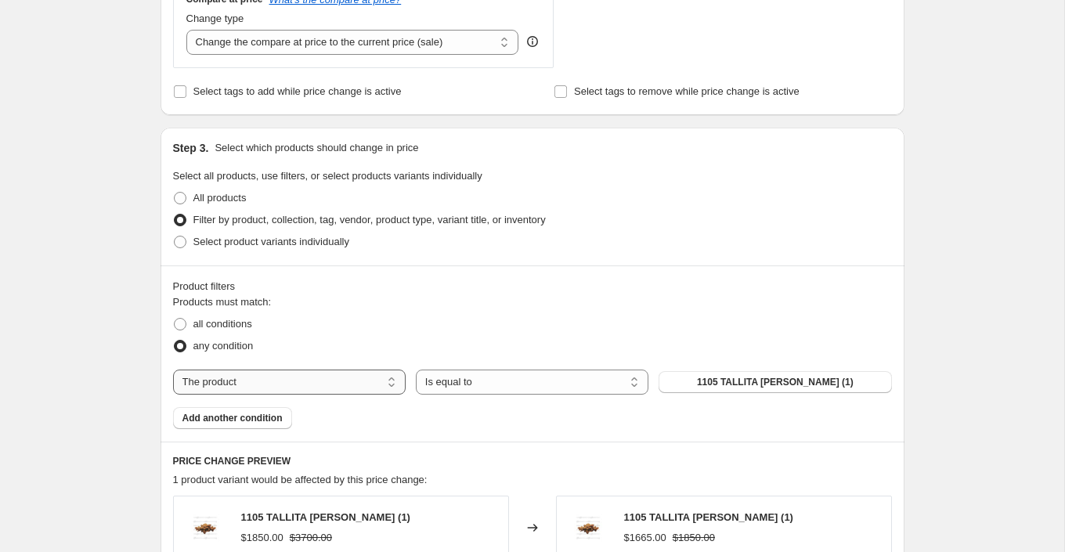
click at [331, 386] on select "The product The product's collection The product's tag The product's vendor The…" at bounding box center [289, 382] width 233 height 25
select select "collection"
click at [769, 382] on span "2x1" at bounding box center [776, 382] width 16 height 13
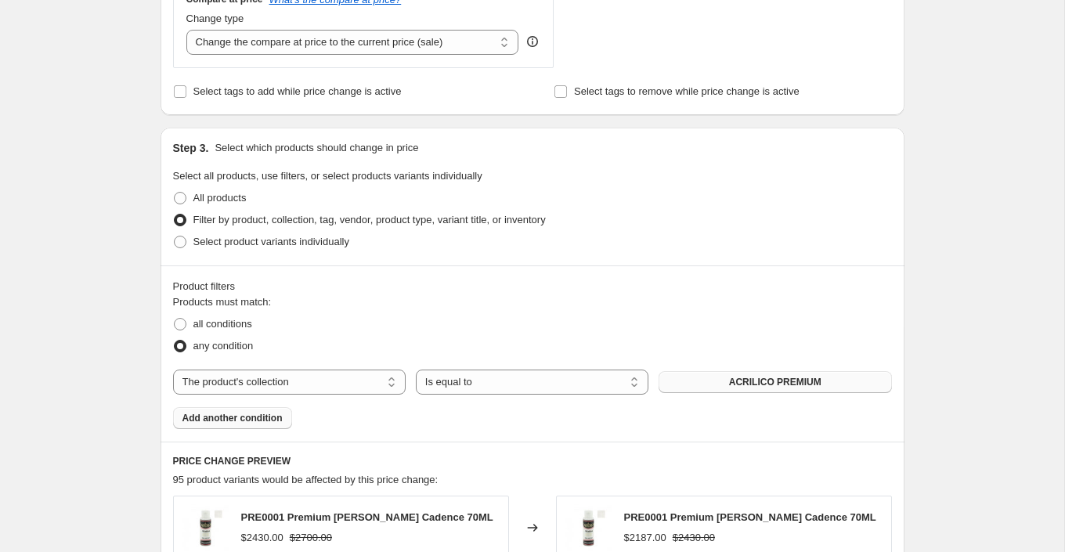
click at [235, 414] on span "Add another condition" at bounding box center [233, 418] width 100 height 13
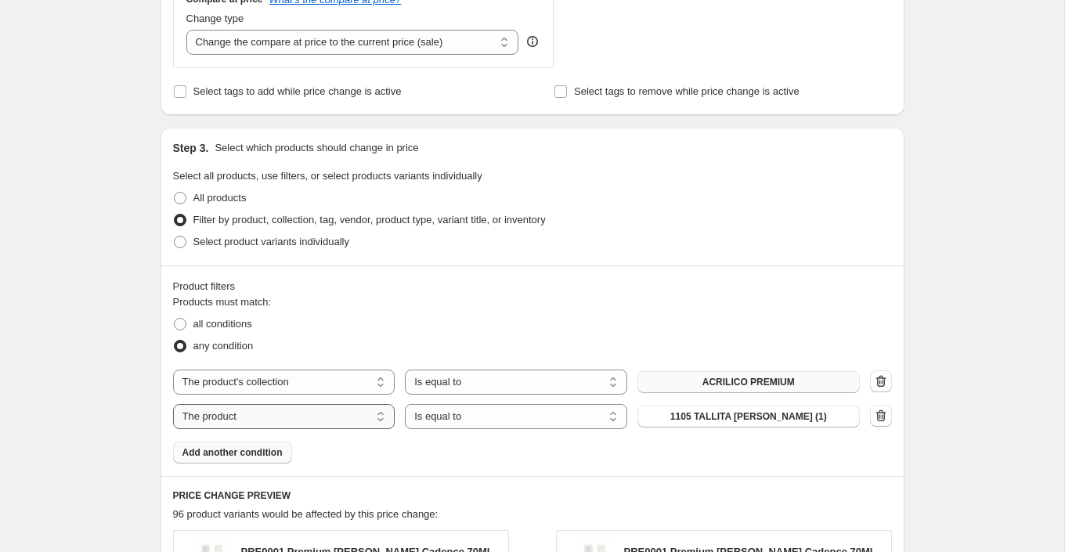
click at [296, 414] on select "The product The product's collection The product's tag The product's vendor The…" at bounding box center [284, 416] width 222 height 25
select select "collection"
click at [743, 411] on span "2x1" at bounding box center [749, 416] width 16 height 13
click at [280, 448] on span "Add another condition" at bounding box center [233, 452] width 100 height 13
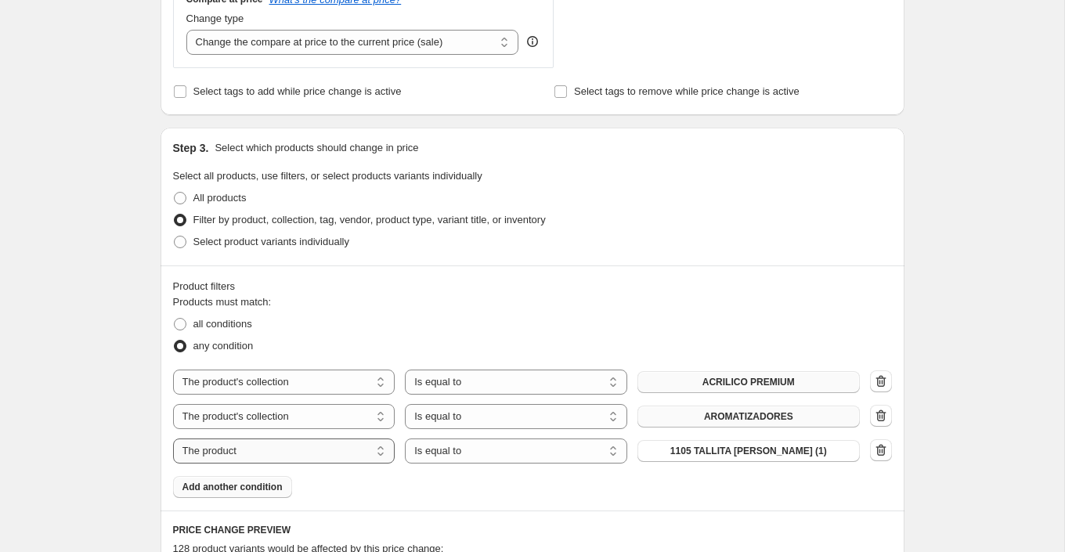
click at [315, 450] on select "The product The product's collection The product's tag The product's vendor The…" at bounding box center [284, 451] width 222 height 25
select select "collection"
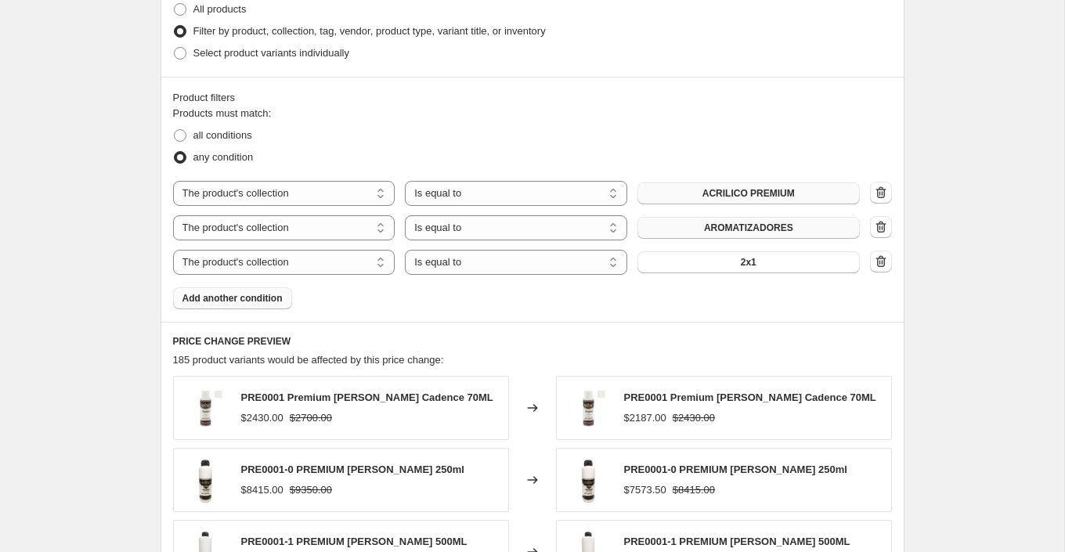
scroll to position [761, 0]
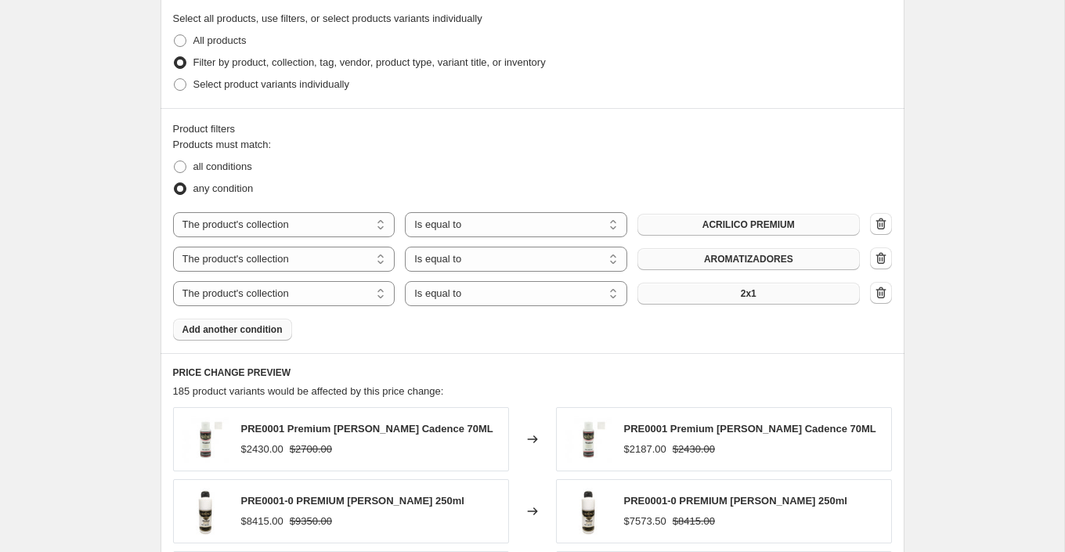
click at [753, 287] on span "2x1" at bounding box center [749, 293] width 16 height 13
click at [268, 326] on span "Add another condition" at bounding box center [233, 330] width 100 height 13
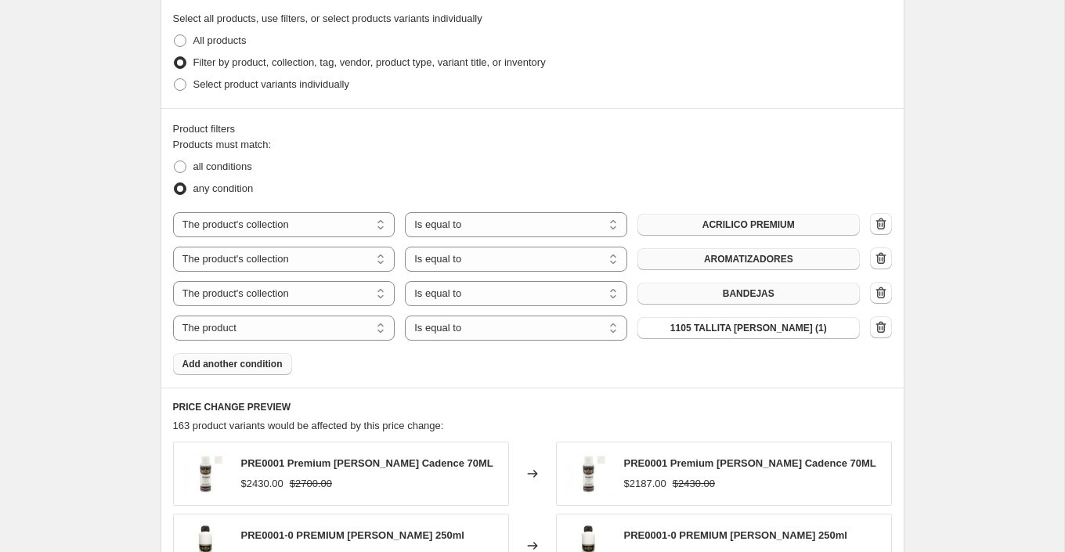
click at [270, 368] on button "Add another condition" at bounding box center [232, 364] width 119 height 22
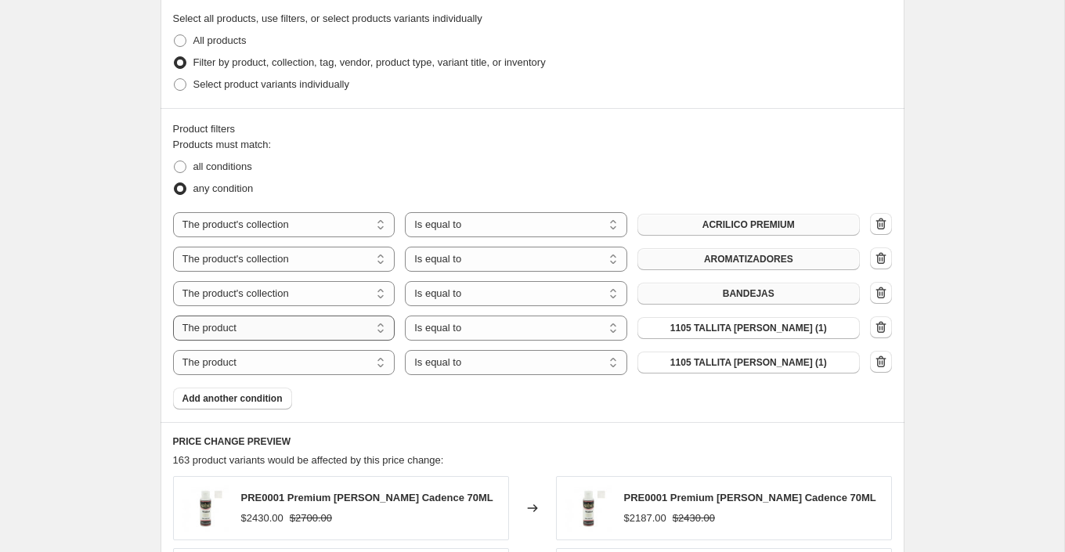
click at [330, 331] on select "The product The product's collection The product's tag The product's vendor The…" at bounding box center [284, 328] width 222 height 25
select select "collection"
click at [765, 327] on button "2x1" at bounding box center [749, 328] width 222 height 22
click at [299, 358] on select "The product The product's collection The product's tag The product's vendor The…" at bounding box center [284, 362] width 222 height 25
select select "collection"
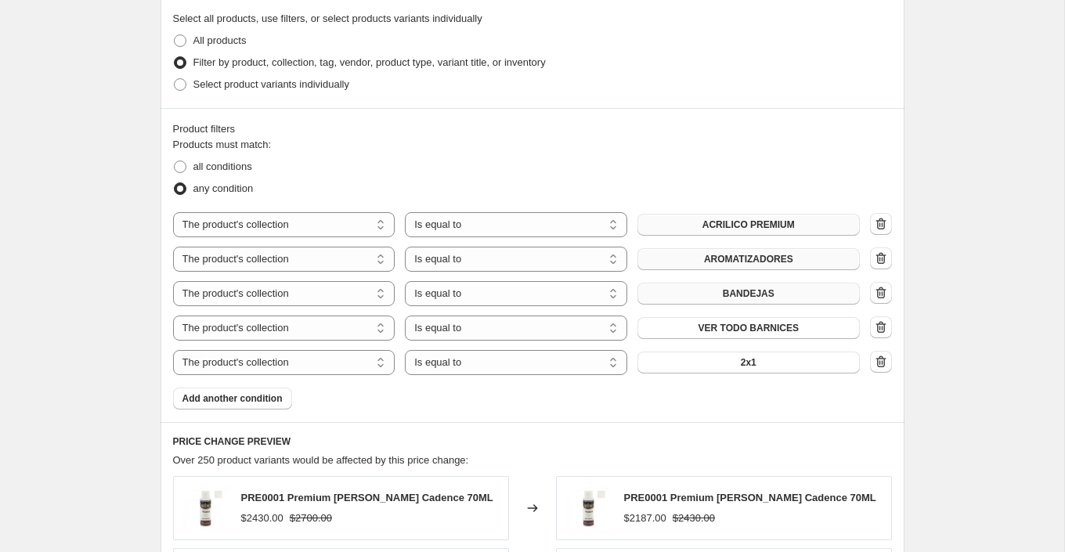
click at [732, 360] on button "2x1" at bounding box center [749, 363] width 222 height 22
click at [266, 400] on span "Add another condition" at bounding box center [233, 398] width 100 height 13
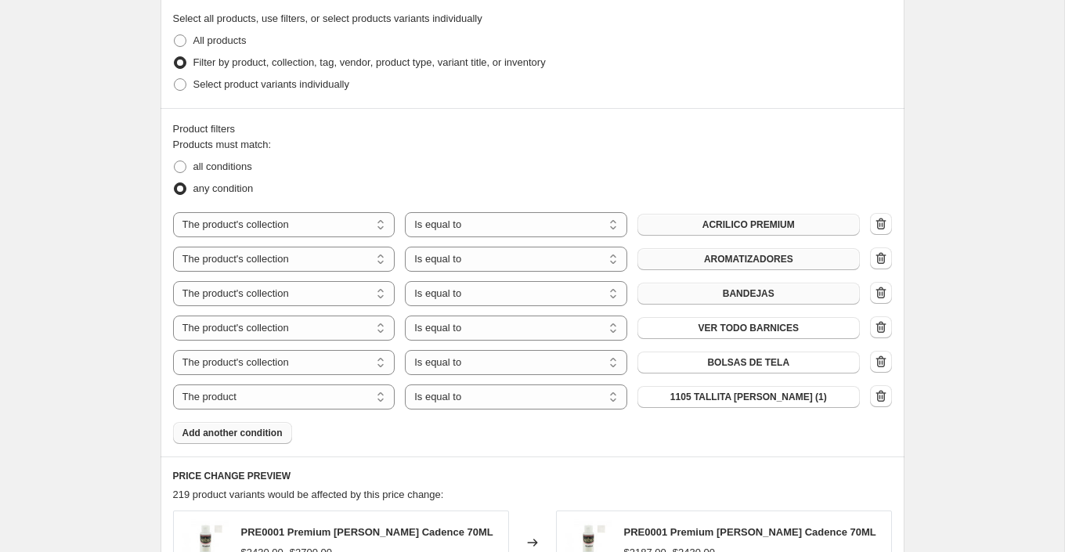
click at [266, 400] on select "The product The product's collection The product's tag The product's vendor The…" at bounding box center [284, 397] width 222 height 25
select select "collection"
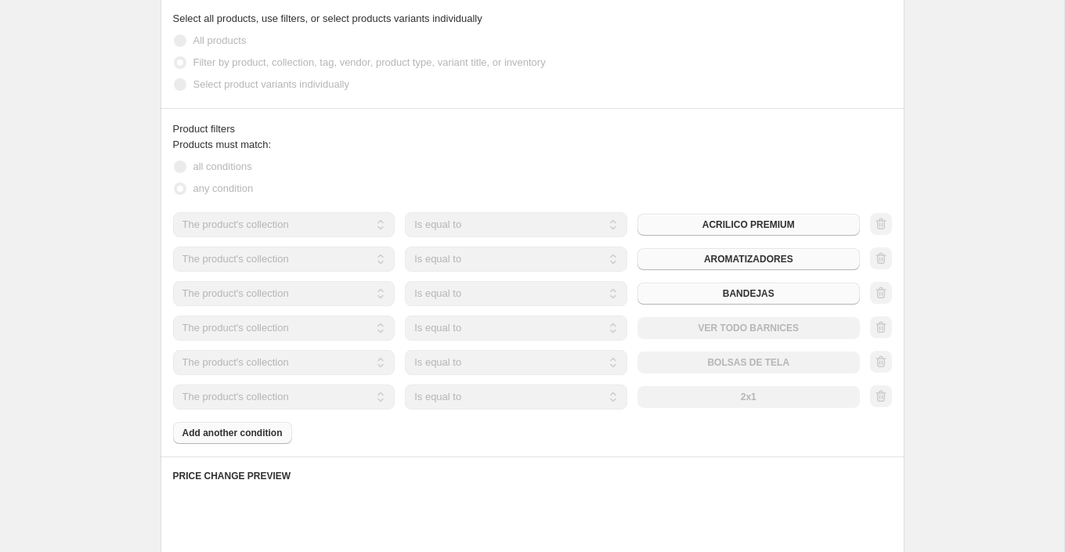
click at [779, 400] on button "2x1" at bounding box center [749, 397] width 222 height 22
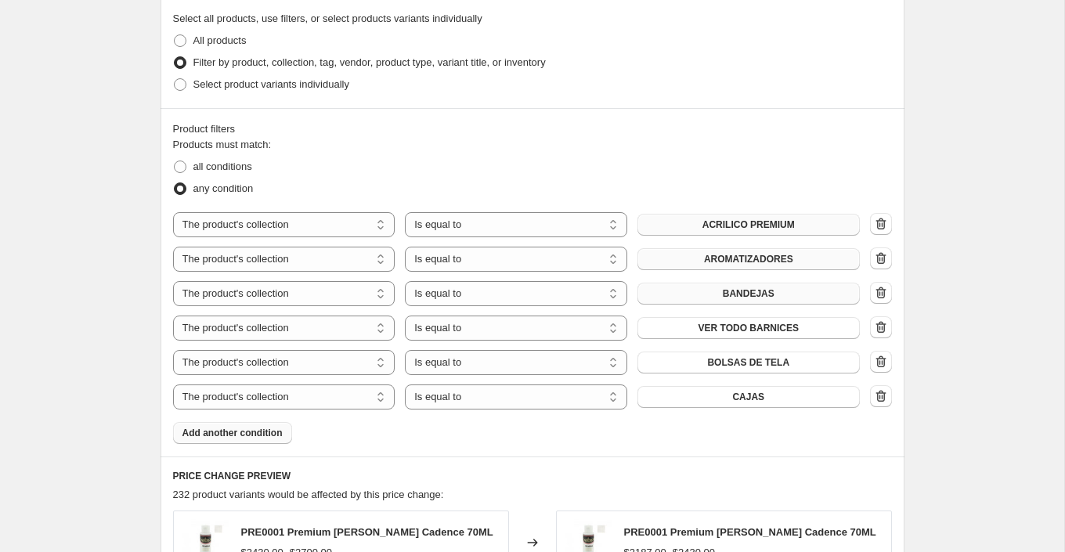
click at [275, 428] on span "Add another condition" at bounding box center [233, 433] width 100 height 13
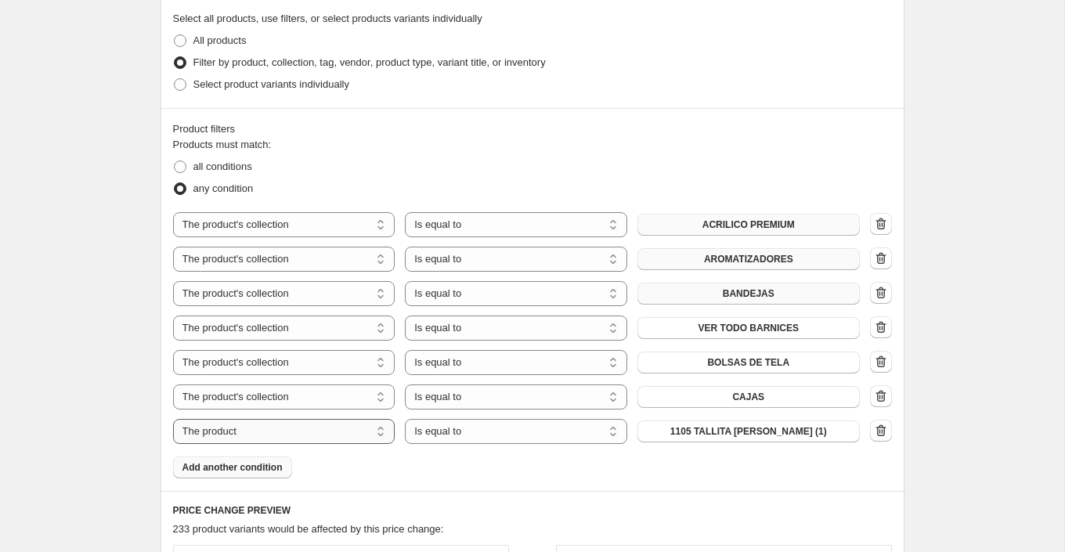
click at [313, 433] on select "The product The product's collection The product's tag The product's vendor The…" at bounding box center [284, 431] width 222 height 25
select select "collection"
click at [741, 431] on span "2x1" at bounding box center [749, 431] width 16 height 13
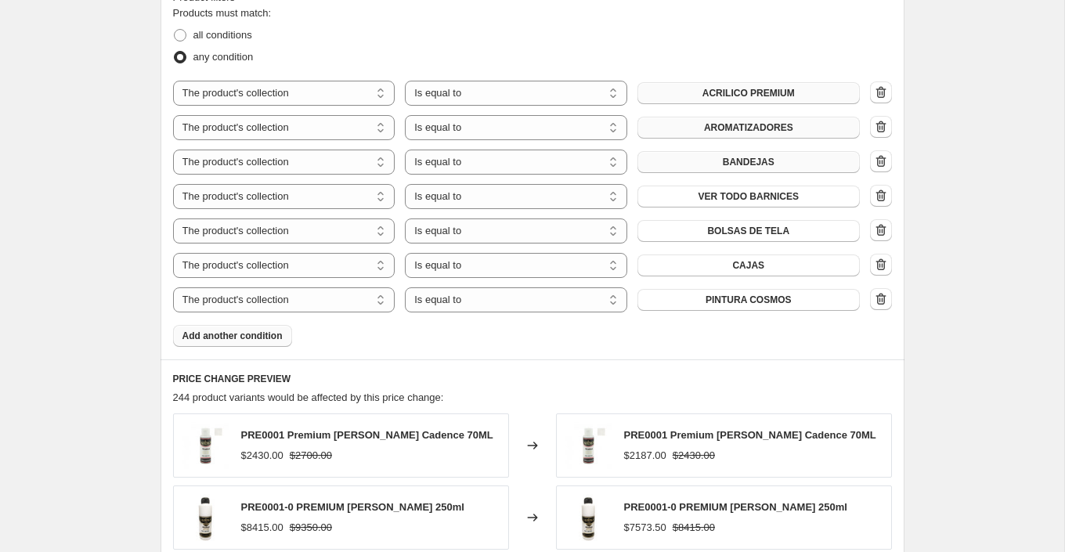
scroll to position [898, 0]
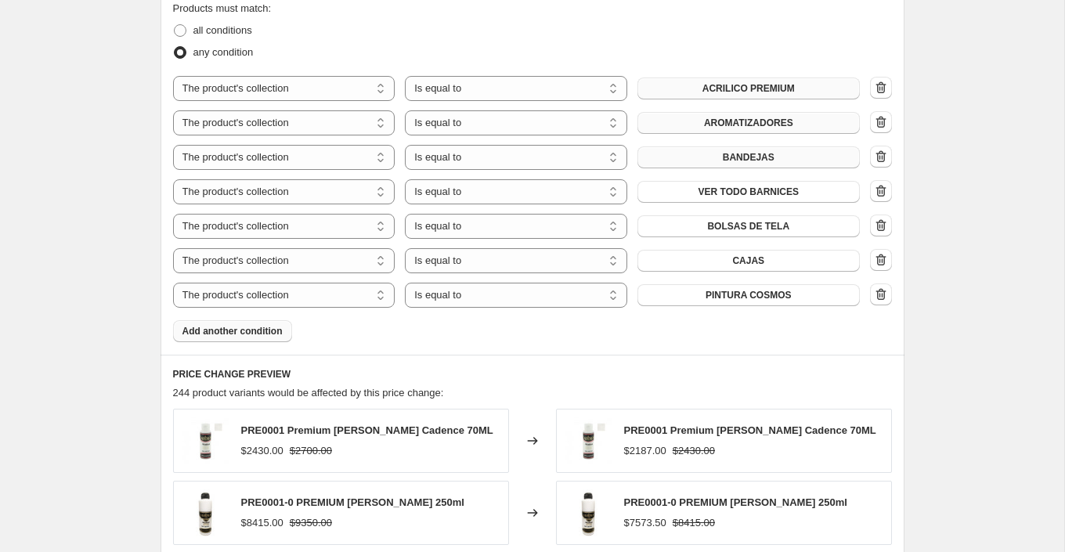
click at [269, 332] on span "Add another condition" at bounding box center [233, 331] width 100 height 13
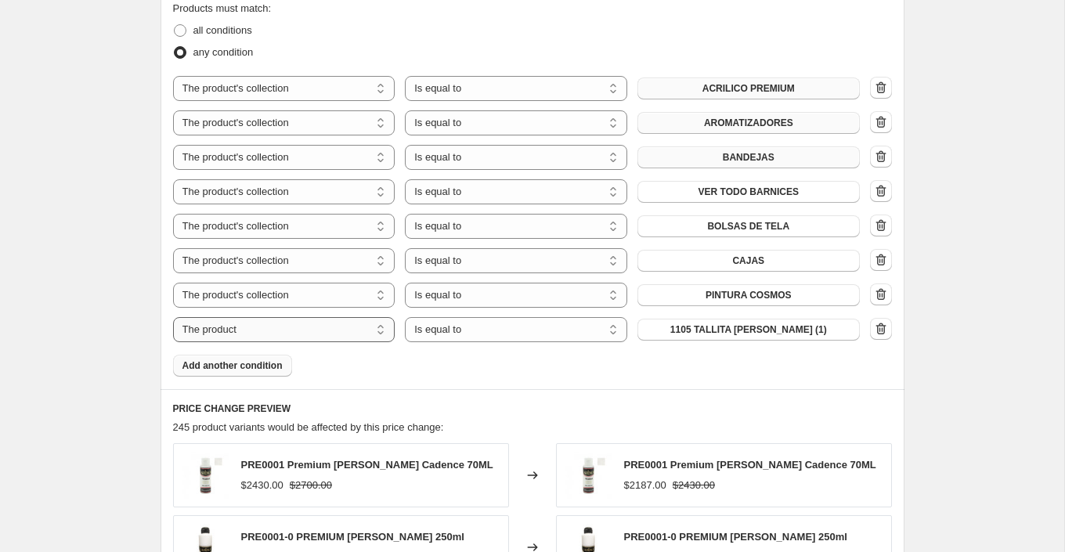
click at [346, 335] on select "The product The product's collection The product's tag The product's vendor The…" at bounding box center [284, 329] width 222 height 25
select select "collection"
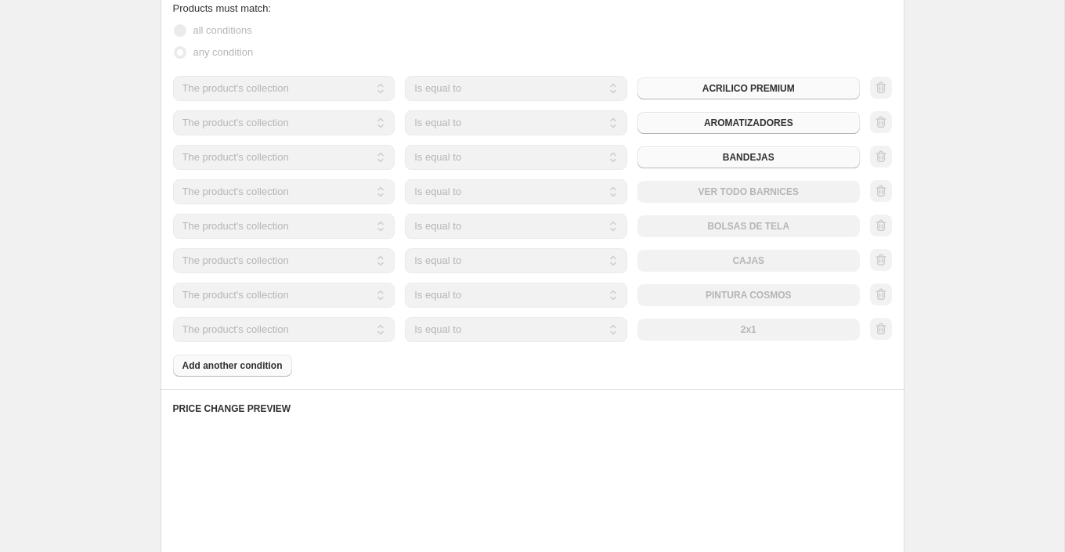
click at [762, 331] on div "The product The product's collection The product's tag The product's vendor The…" at bounding box center [516, 329] width 687 height 25
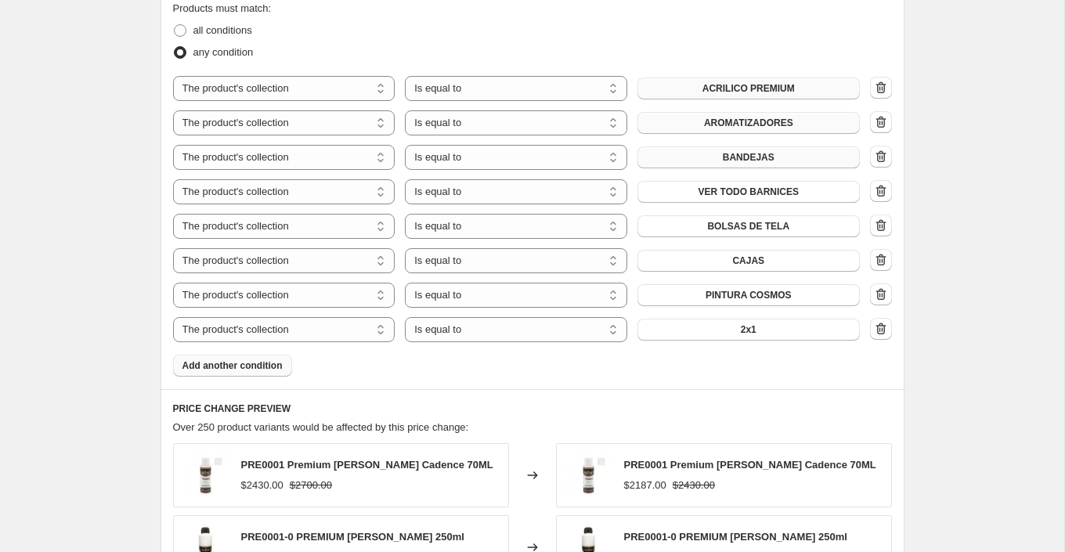
click at [762, 331] on button "2x1" at bounding box center [749, 330] width 222 height 22
click at [261, 367] on span "Add another condition" at bounding box center [233, 366] width 100 height 13
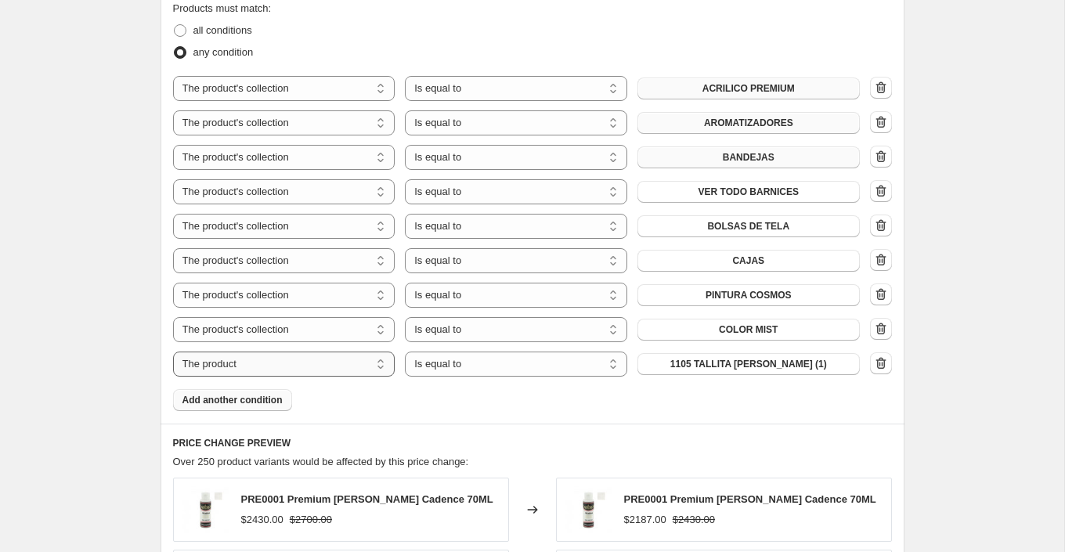
click at [313, 365] on select "The product The product's collection The product's tag The product's vendor The…" at bounding box center [284, 364] width 222 height 25
select select "collection"
click at [758, 363] on button "2x1" at bounding box center [749, 364] width 222 height 22
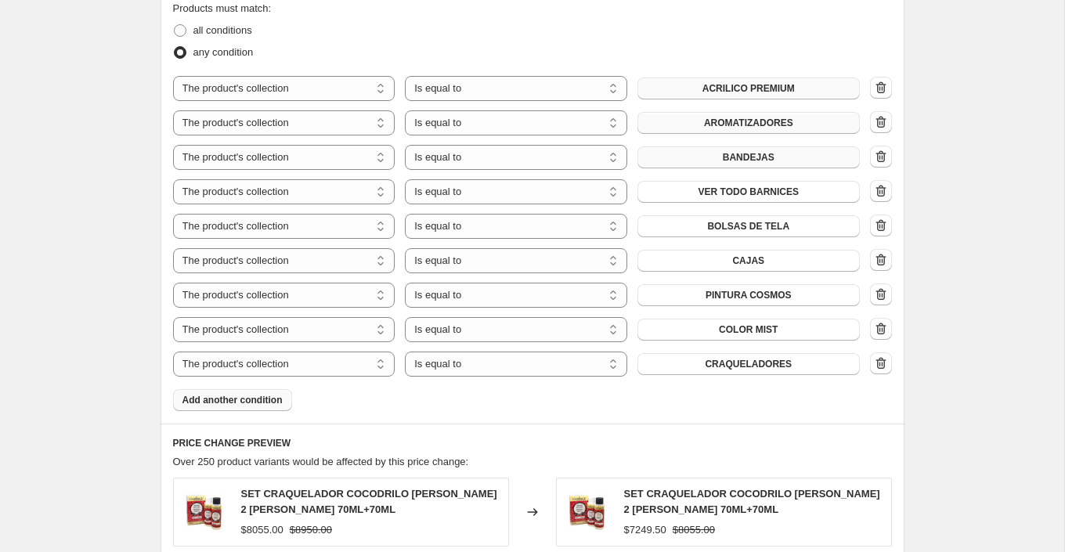
click at [268, 401] on span "Add another condition" at bounding box center [233, 400] width 100 height 13
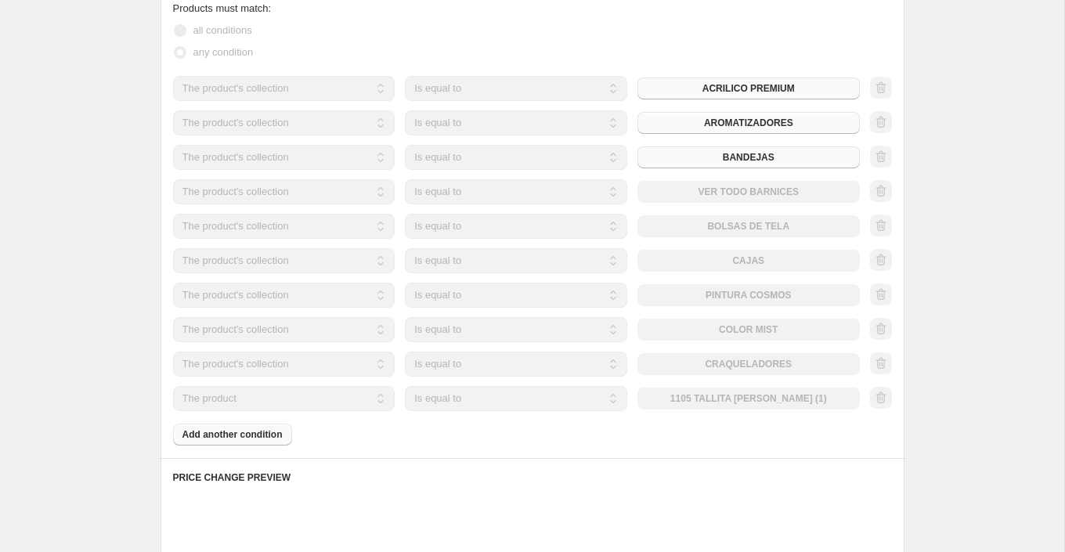
click at [317, 396] on select "The product The product's collection The product's tag The product's vendor The…" at bounding box center [284, 398] width 222 height 25
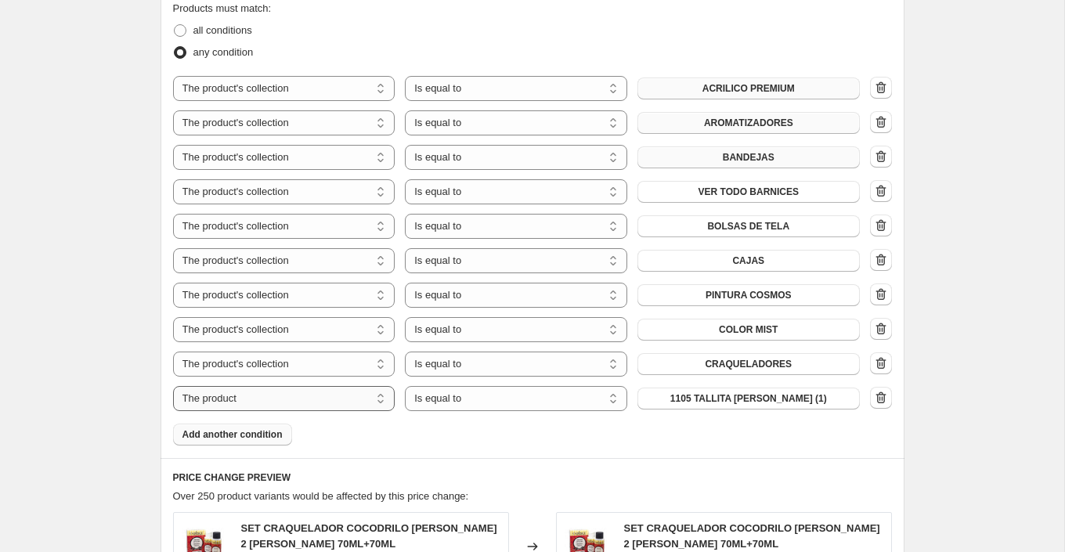
select select "collection"
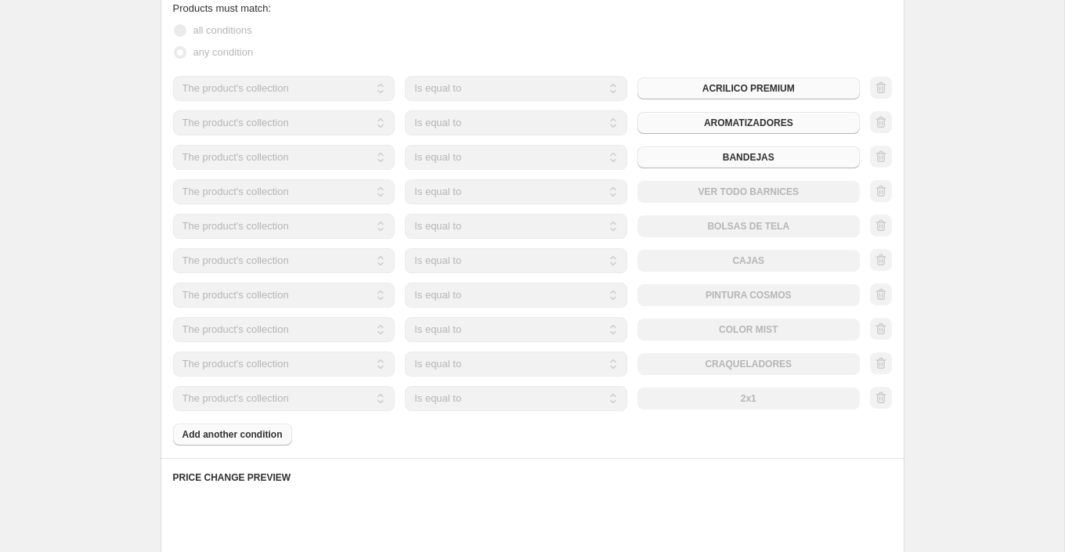
click at [743, 398] on div "The product The product's collection The product's tag The product's vendor The…" at bounding box center [516, 398] width 687 height 25
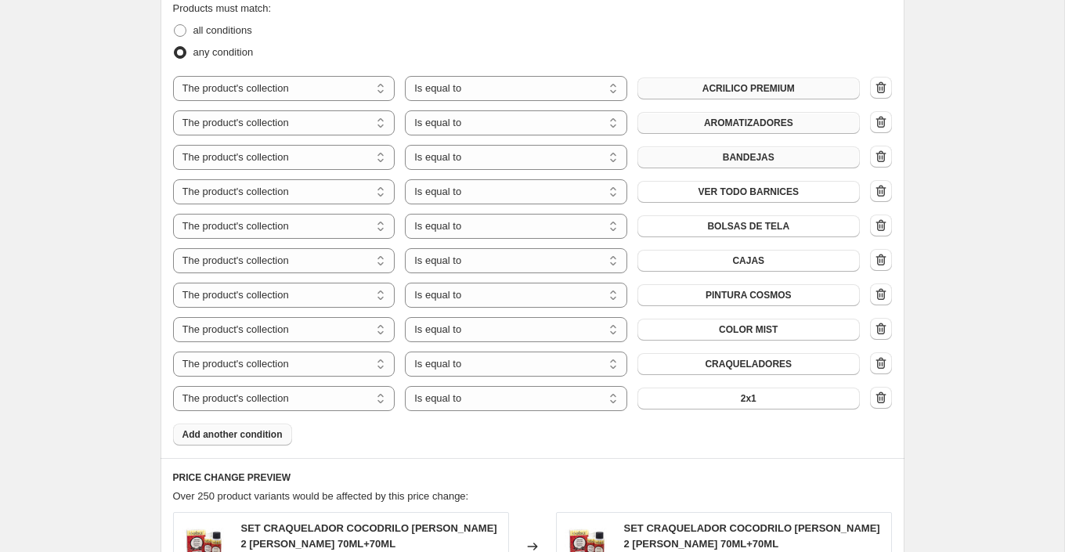
click at [743, 398] on span "2x1" at bounding box center [749, 398] width 16 height 13
click at [266, 428] on span "Add another condition" at bounding box center [233, 434] width 100 height 13
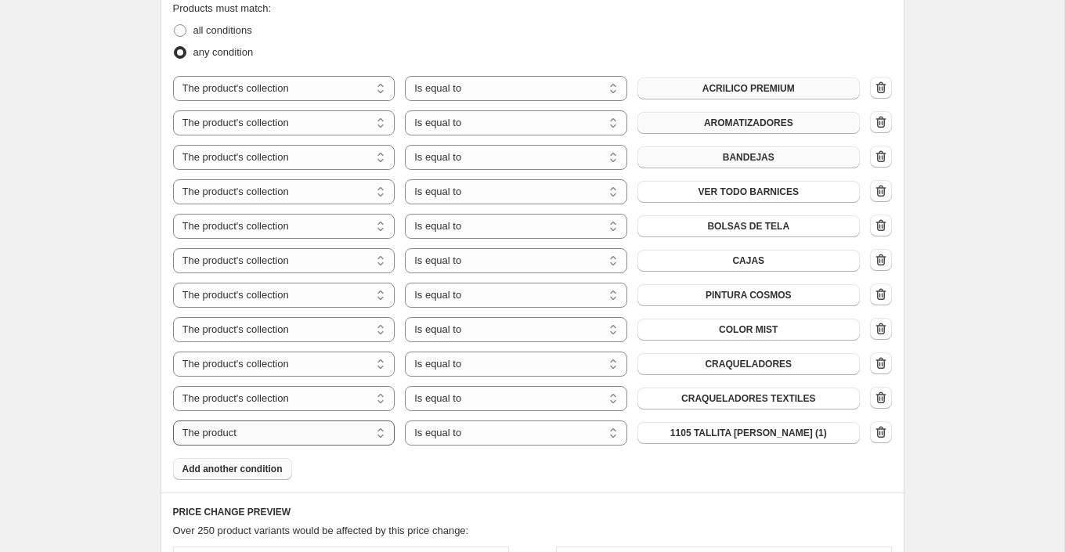
click at [302, 430] on select "The product The product's collection The product's tag The product's vendor The…" at bounding box center [284, 433] width 222 height 25
select select "collection"
click at [744, 436] on span "2x1" at bounding box center [749, 433] width 16 height 13
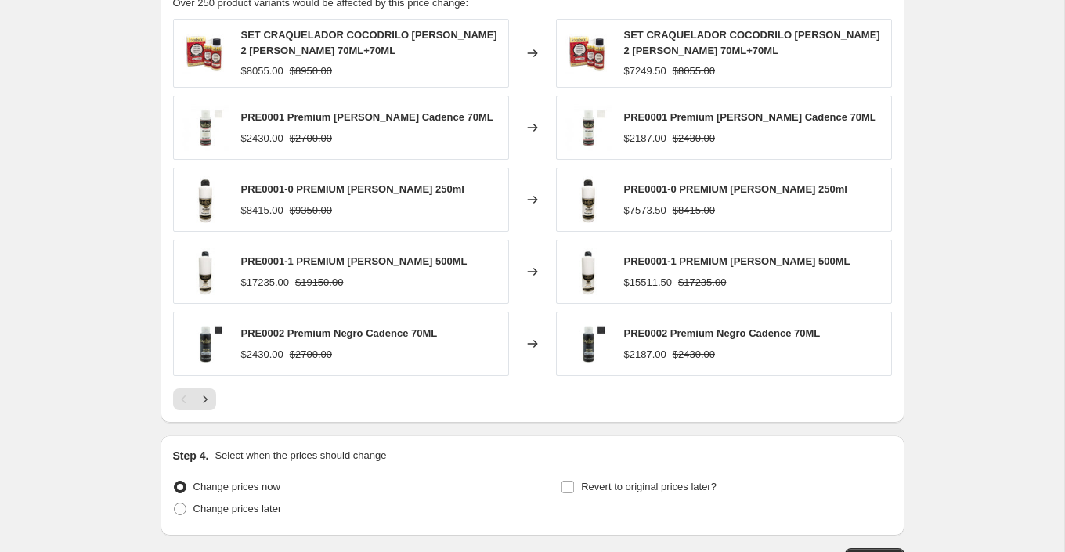
scroll to position [1526, 0]
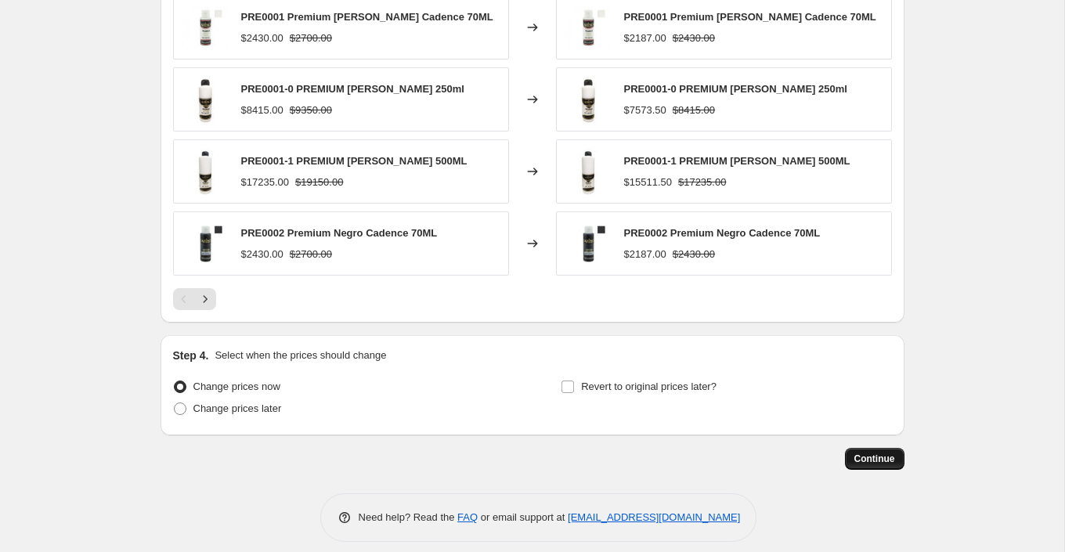
click at [855, 453] on span "Continue" at bounding box center [875, 459] width 41 height 13
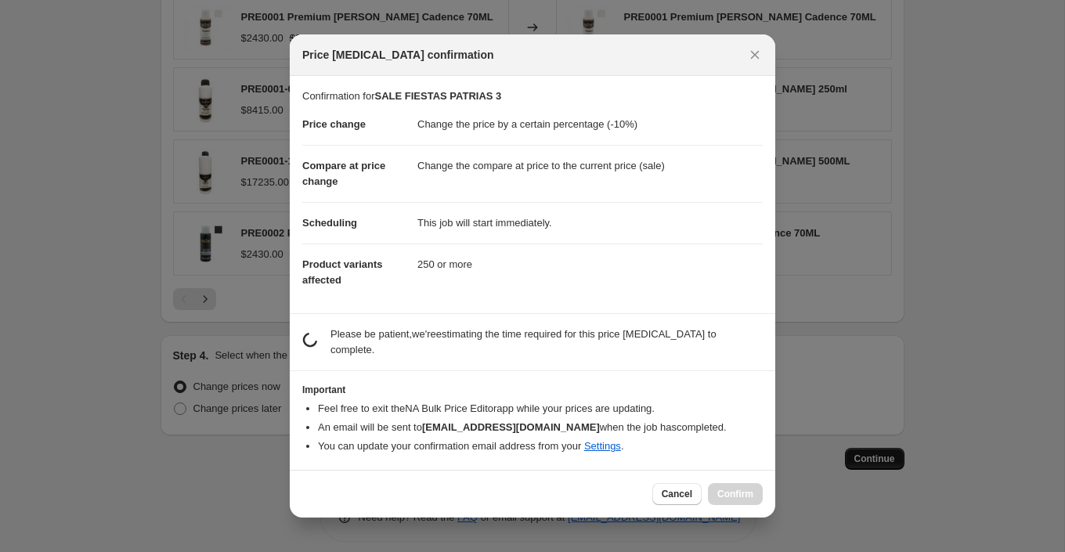
scroll to position [0, 0]
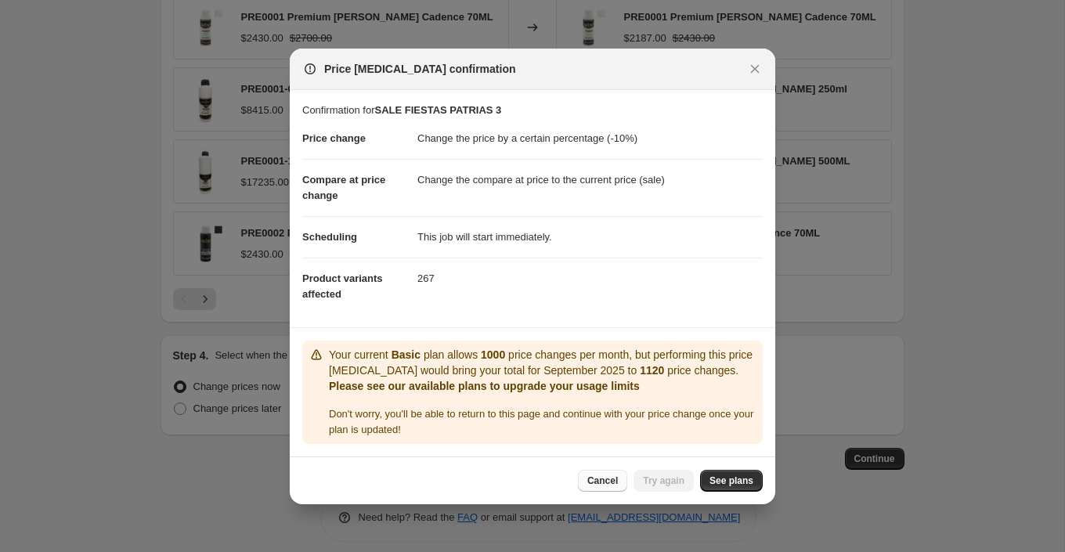
click at [604, 479] on span "Cancel" at bounding box center [602, 481] width 31 height 13
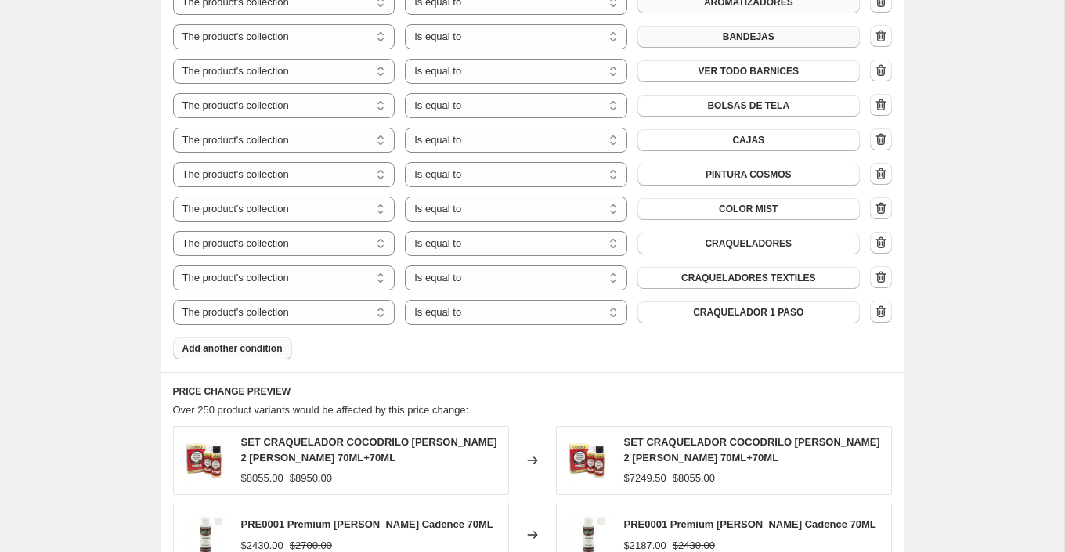
scroll to position [1021, 0]
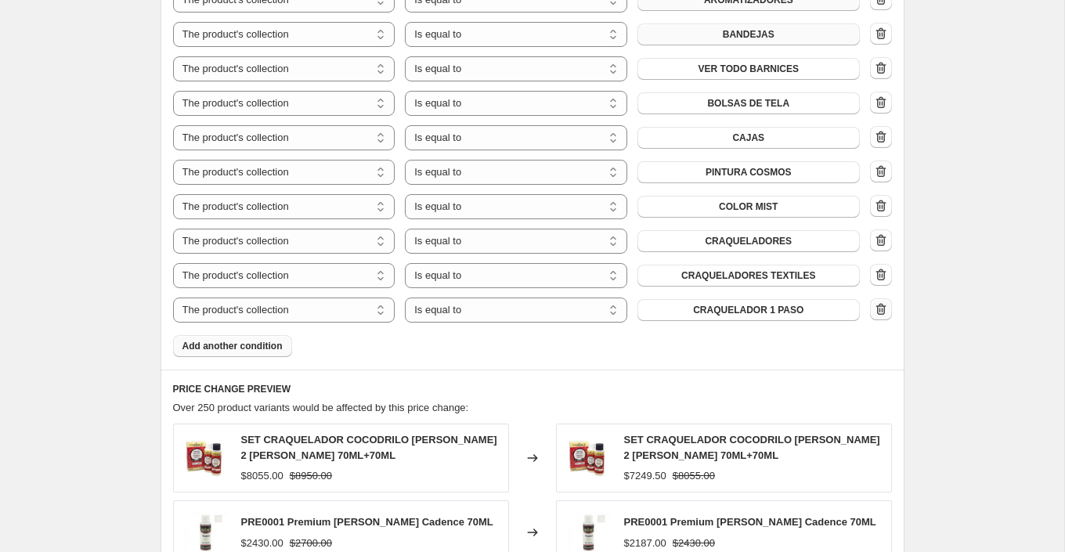
click at [885, 309] on icon "button" at bounding box center [881, 310] width 16 height 16
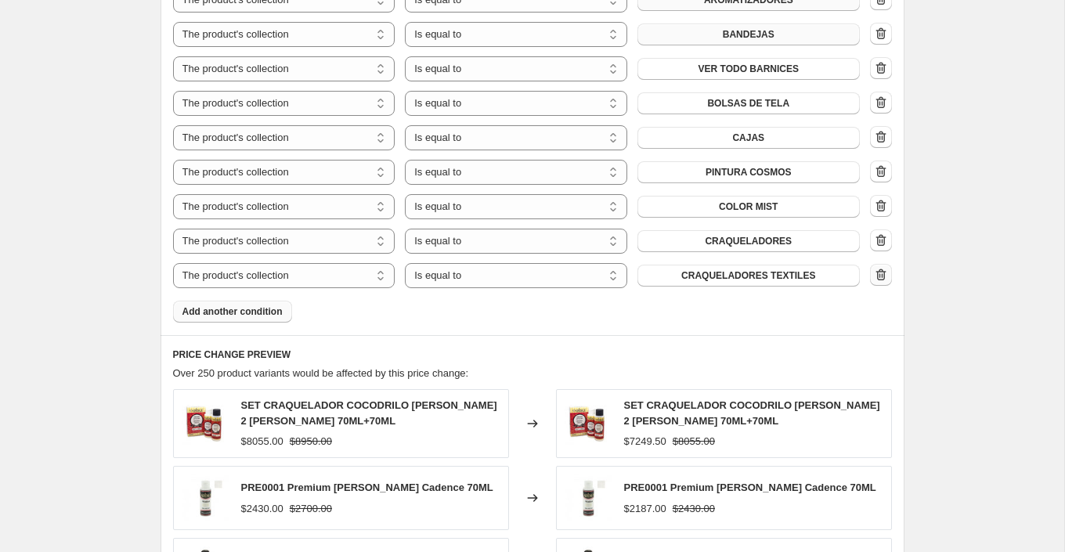
click at [883, 272] on icon "button" at bounding box center [881, 275] width 16 height 16
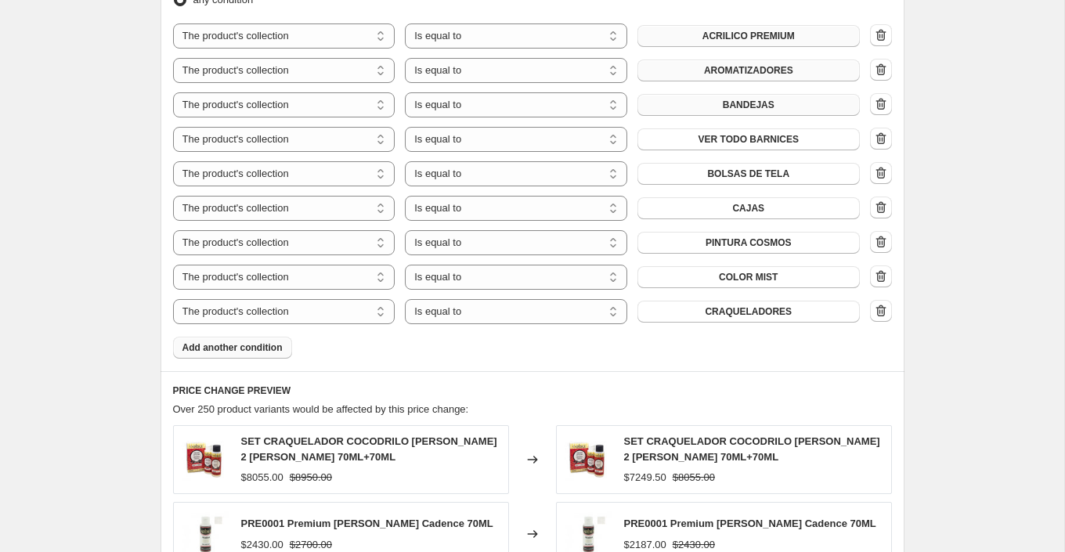
scroll to position [938, 0]
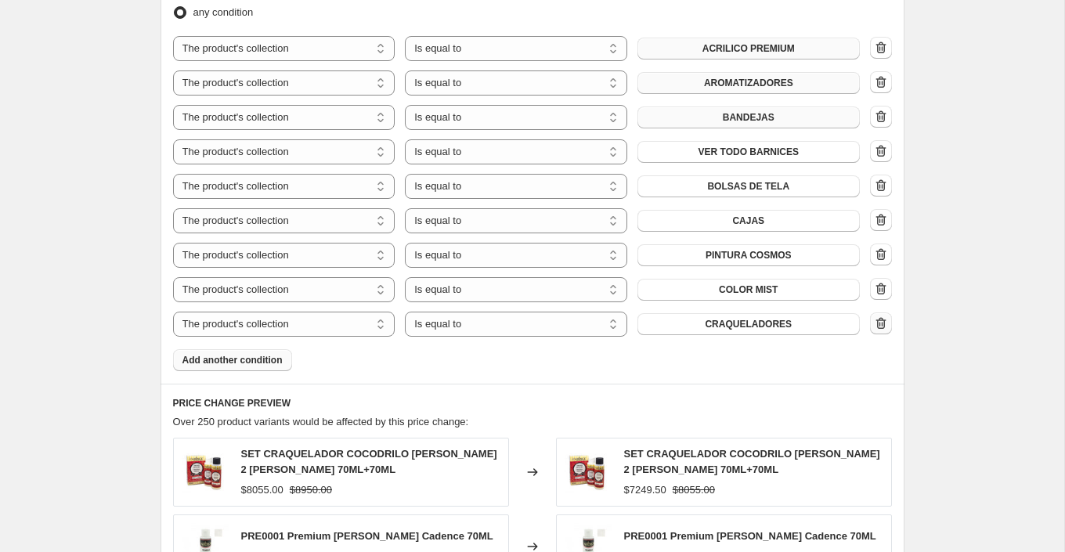
click at [885, 326] on icon "button" at bounding box center [881, 324] width 16 height 16
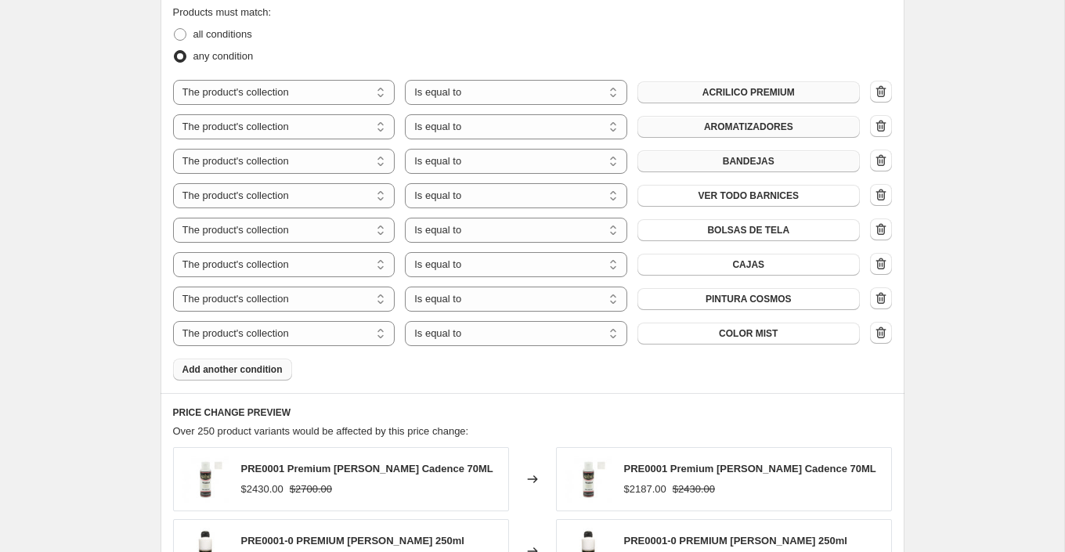
scroll to position [872, 0]
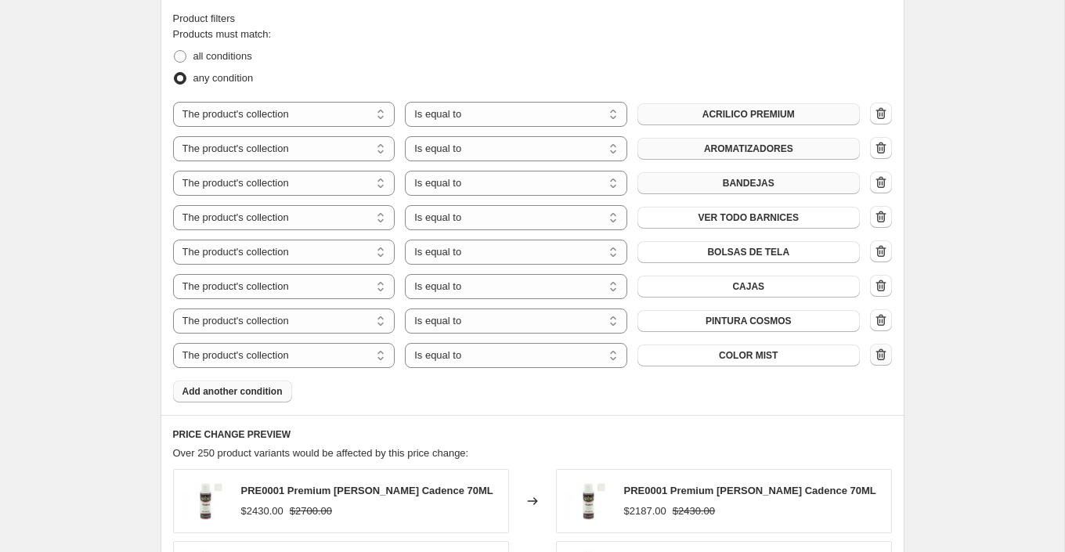
click at [883, 349] on icon "button" at bounding box center [881, 355] width 16 height 16
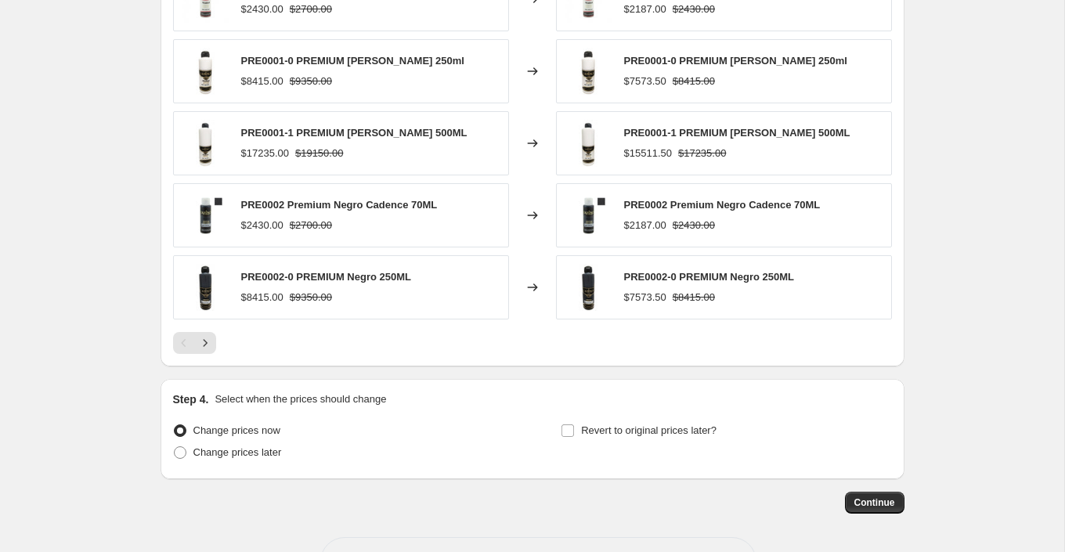
scroll to position [1390, 0]
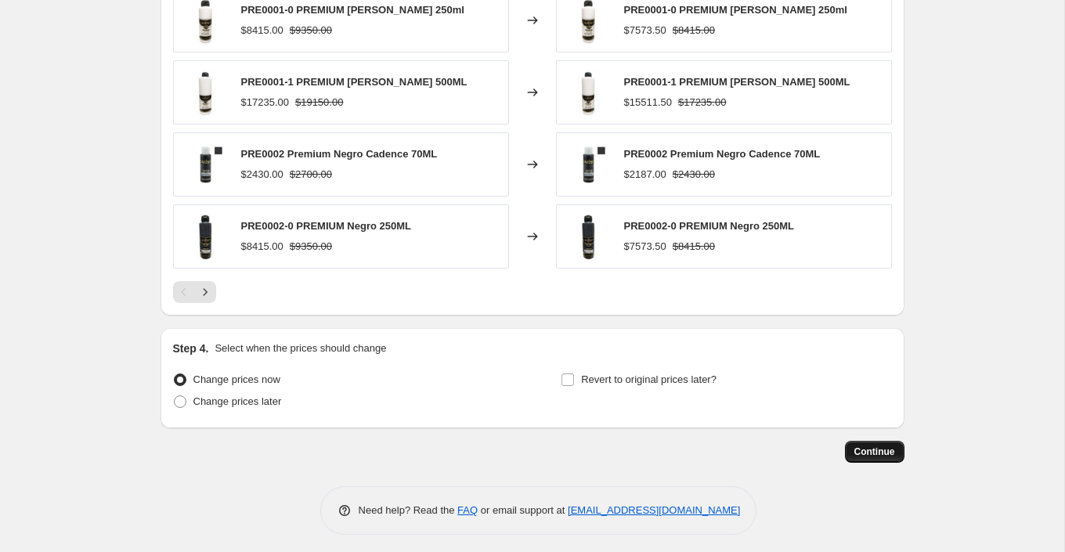
click at [872, 446] on span "Continue" at bounding box center [875, 452] width 41 height 13
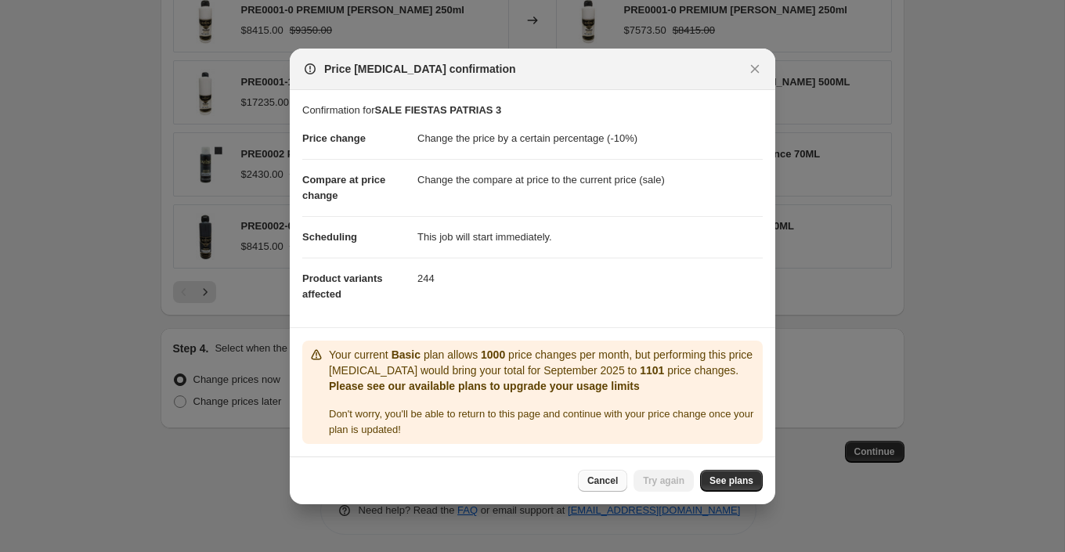
click at [601, 475] on span "Cancel" at bounding box center [602, 481] width 31 height 13
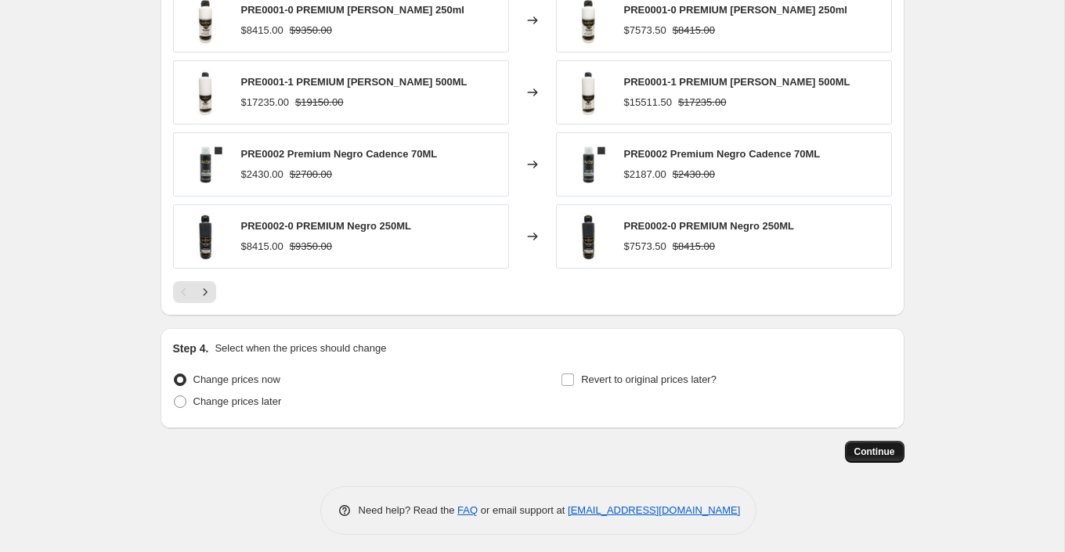
click at [872, 446] on span "Continue" at bounding box center [875, 452] width 41 height 13
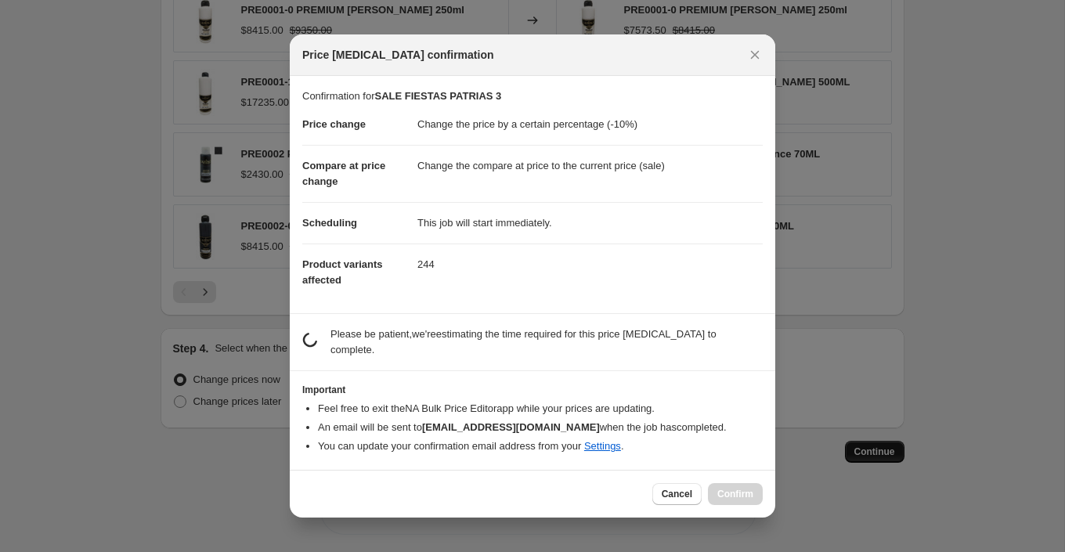
scroll to position [0, 0]
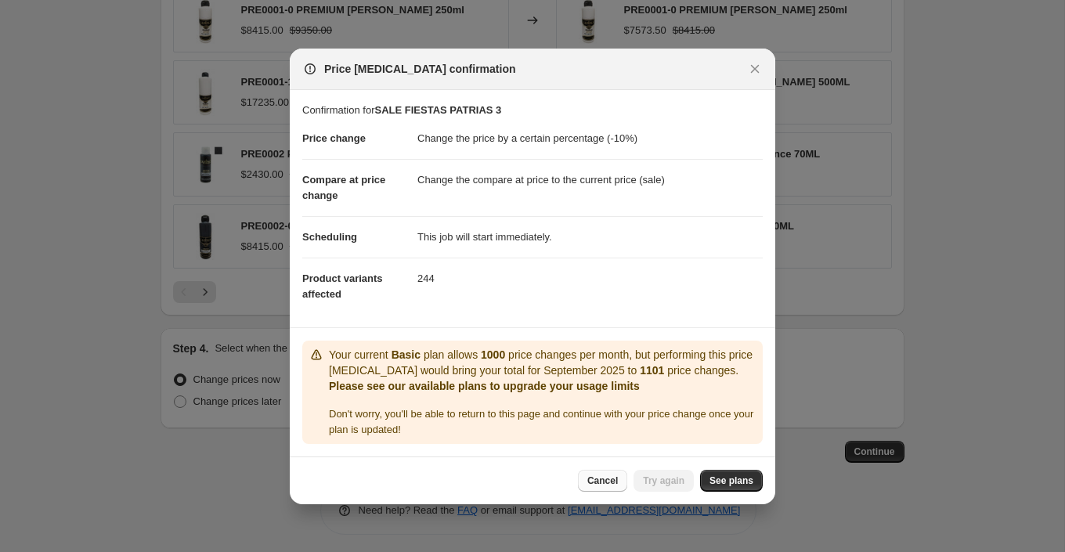
click at [610, 486] on button "Cancel" at bounding box center [602, 481] width 49 height 22
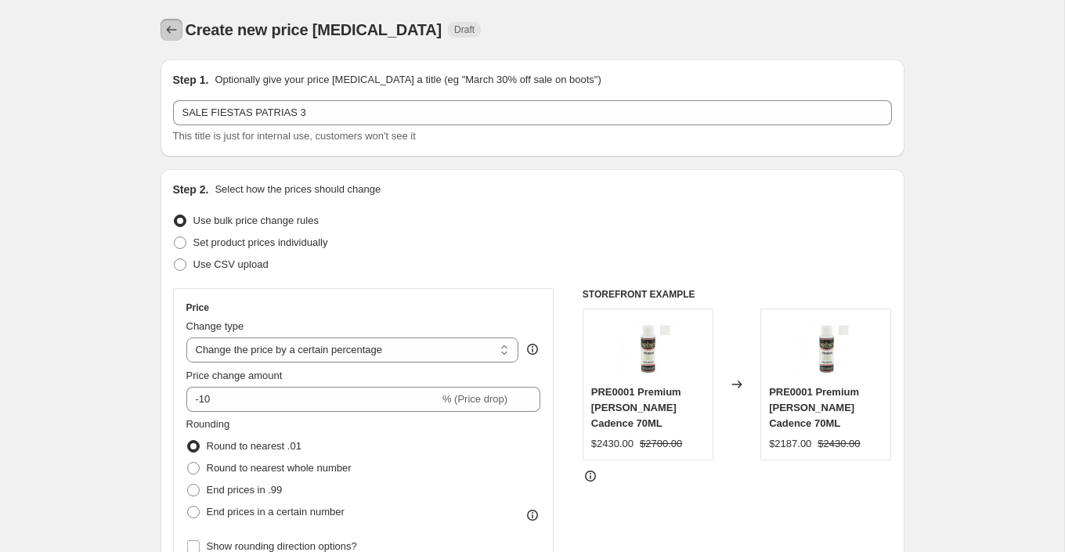
click at [171, 38] on button "Price change jobs" at bounding box center [172, 30] width 22 height 22
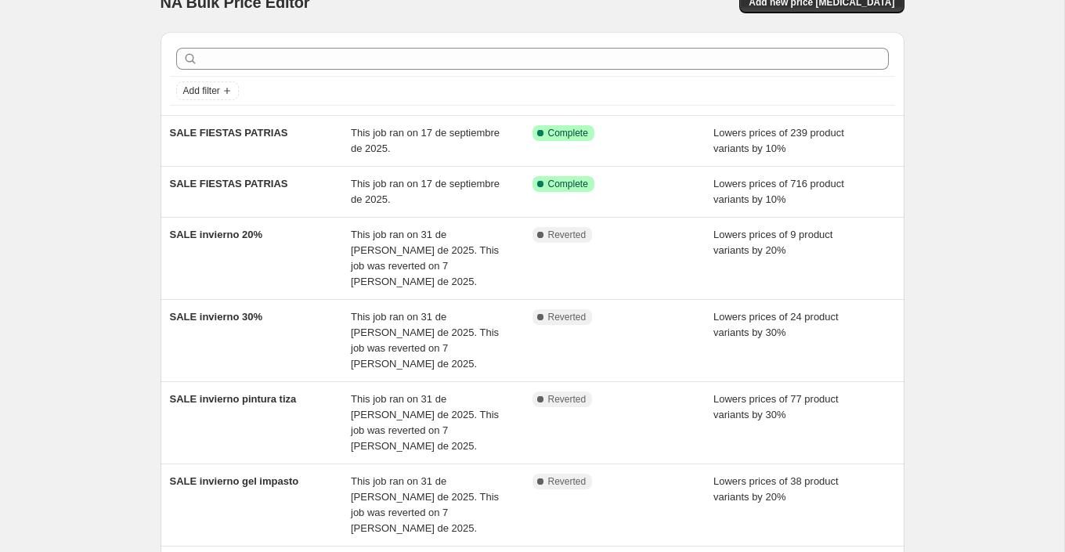
scroll to position [32, 0]
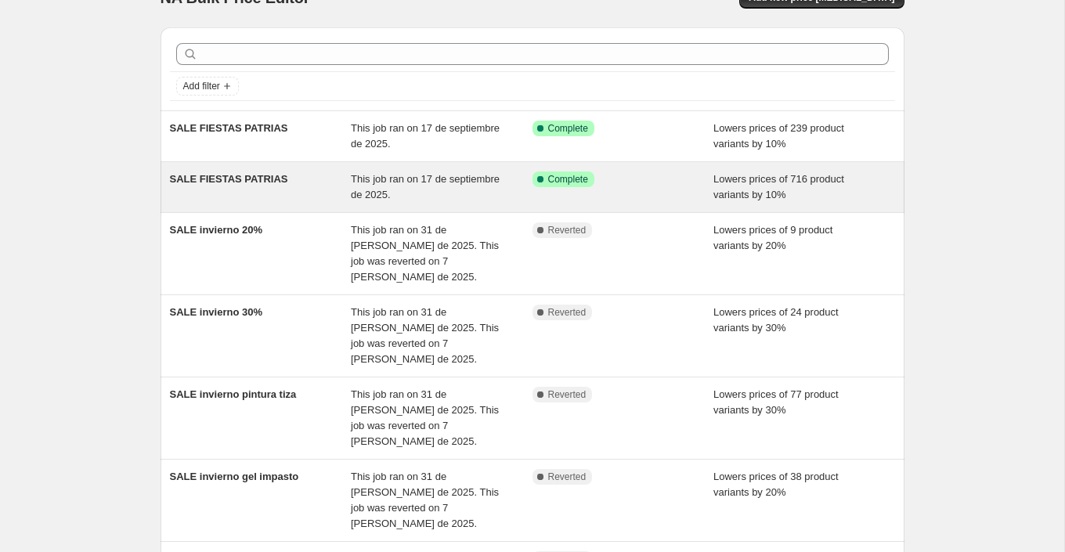
click at [798, 187] on div "Lowers prices of 716 product variants by 10%" at bounding box center [805, 187] width 182 height 31
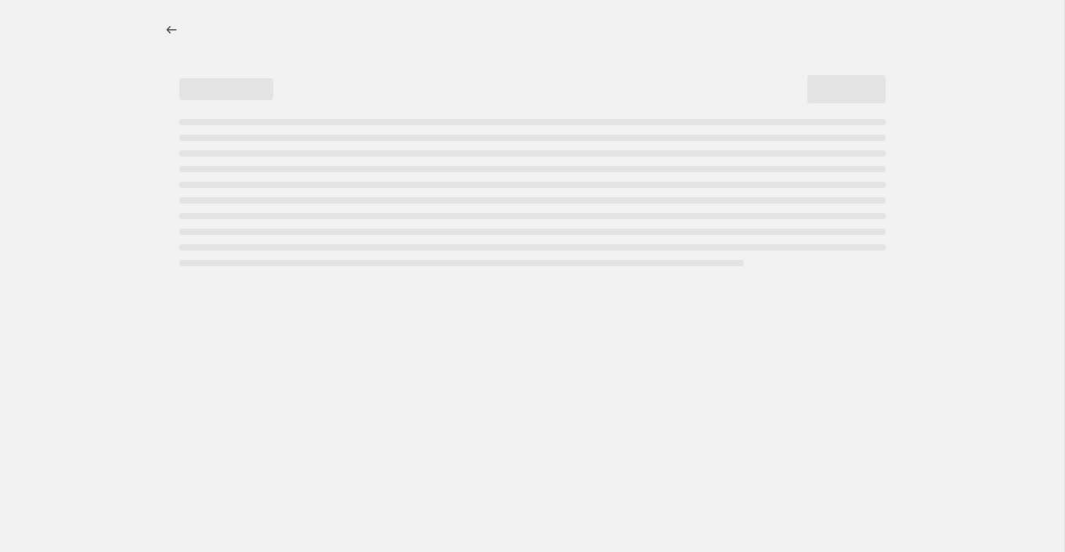
select select "percentage"
select select "collection"
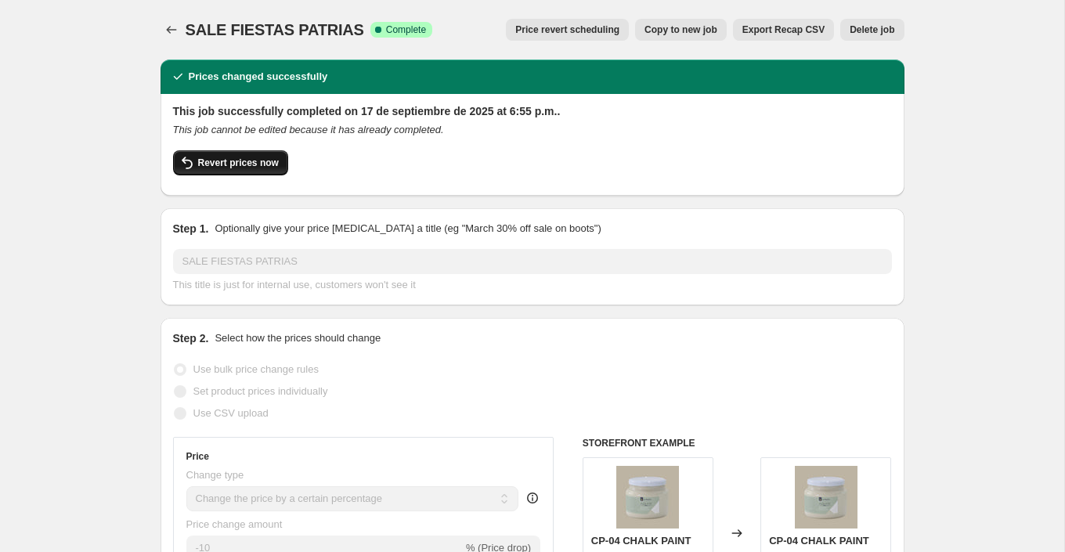
click at [251, 158] on span "Revert prices now" at bounding box center [238, 163] width 81 height 13
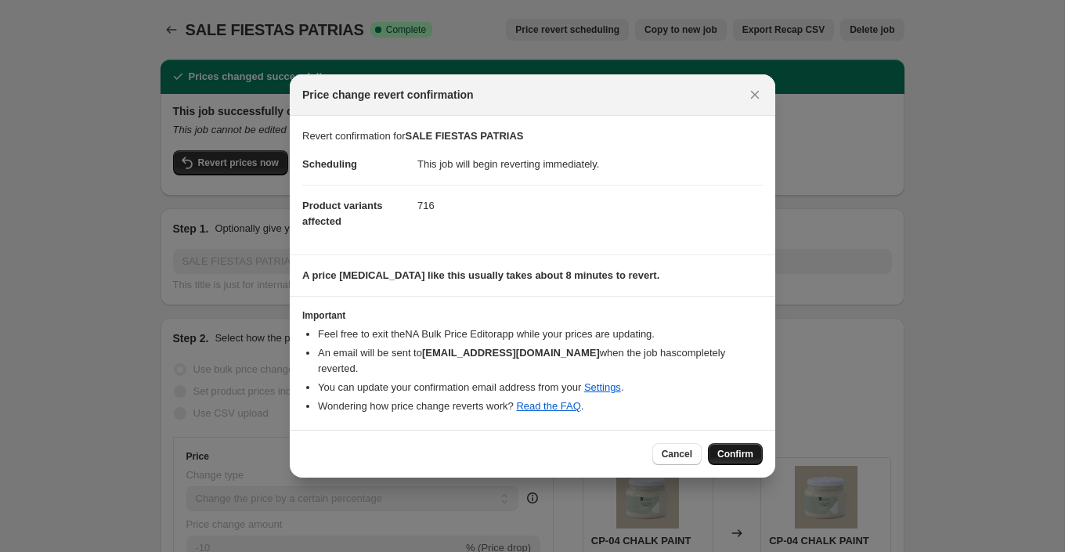
click at [739, 450] on span "Confirm" at bounding box center [736, 454] width 36 height 13
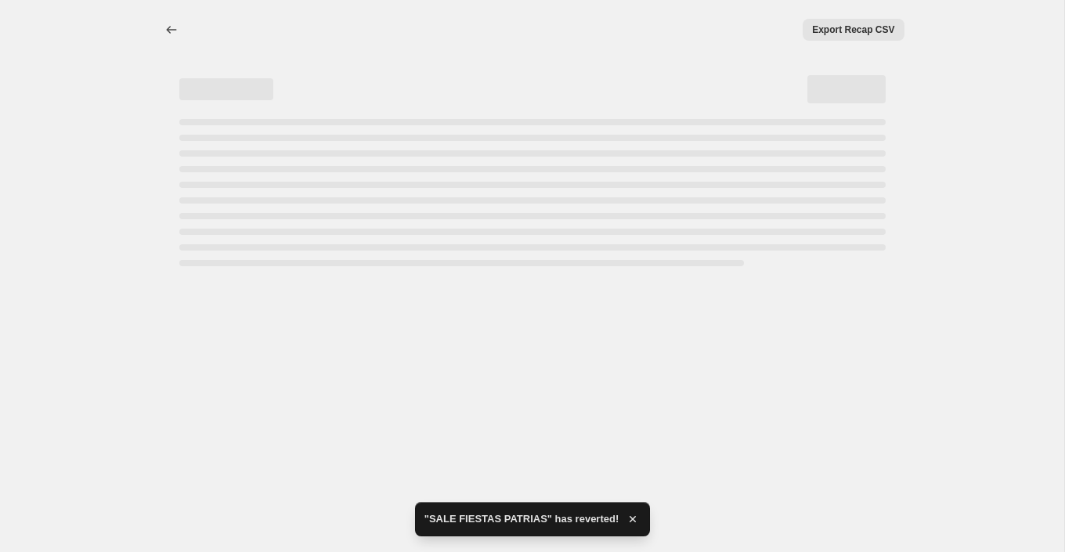
select select "percentage"
select select "collection"
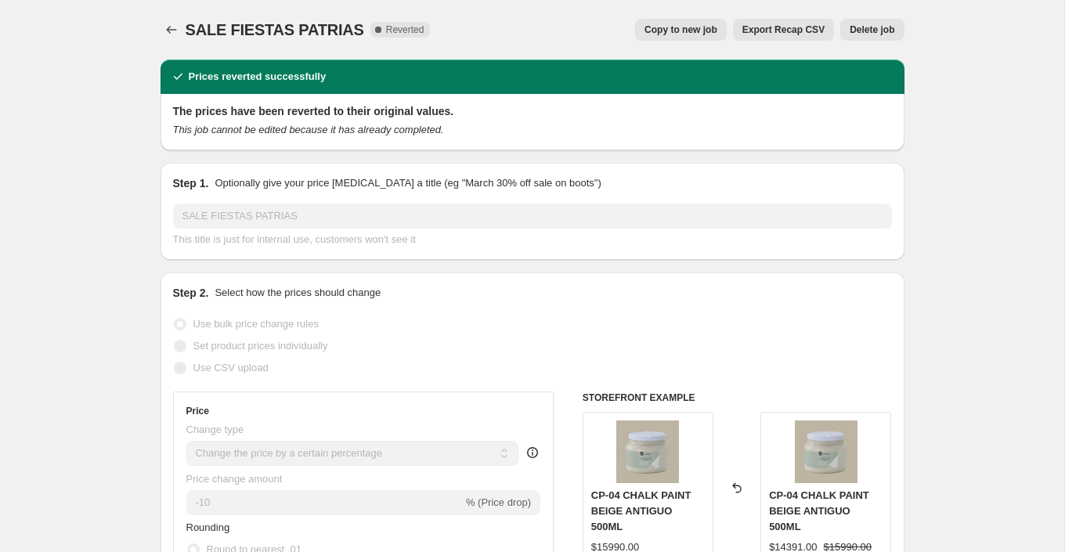
select select "percentage"
select select "collection"
click at [172, 27] on icon "Price change jobs" at bounding box center [172, 30] width 16 height 16
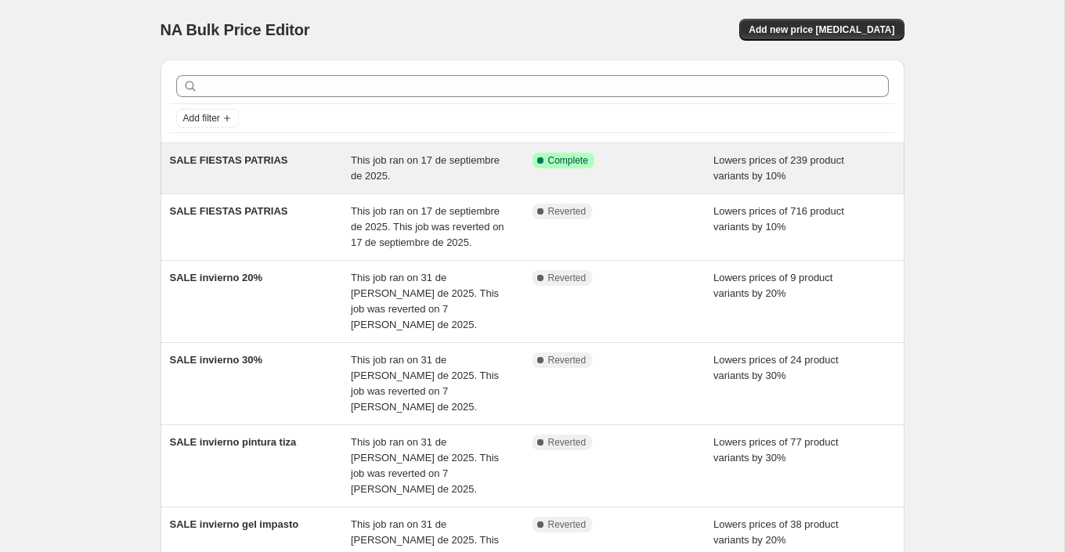
click at [639, 168] on div "Success Complete Complete" at bounding box center [624, 168] width 182 height 31
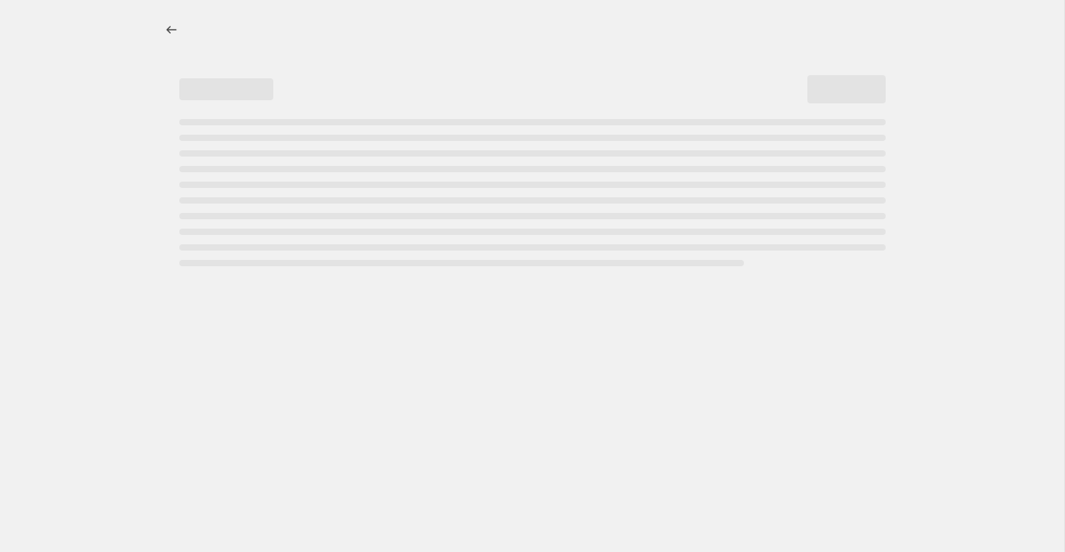
select select "percentage"
select select "collection"
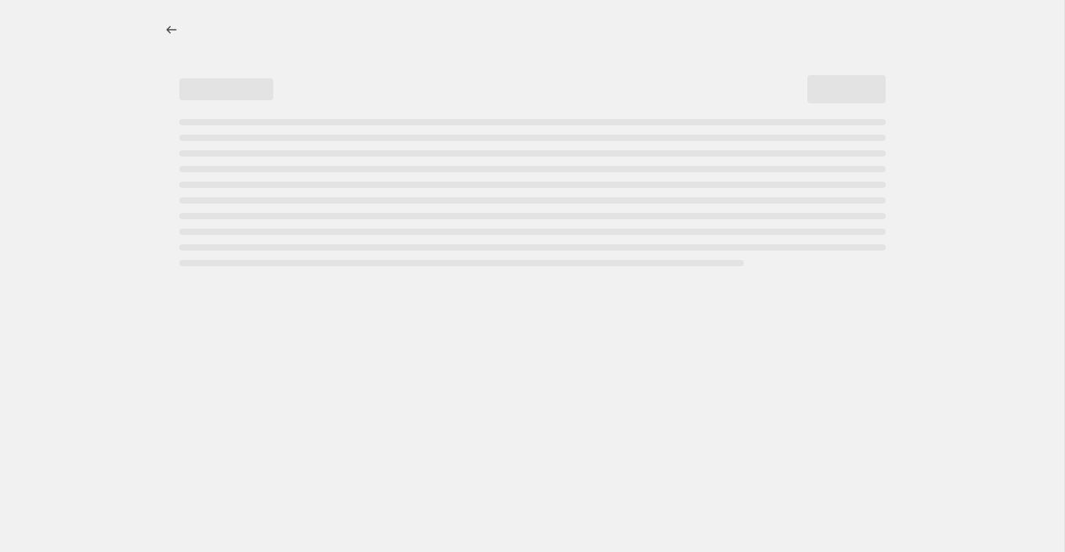
select select "collection"
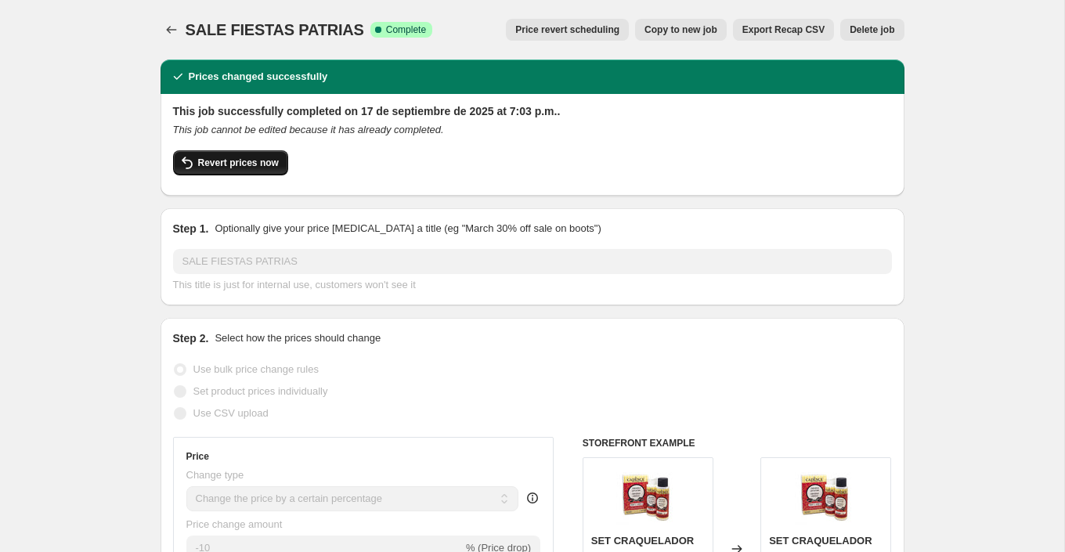
click at [268, 166] on span "Revert prices now" at bounding box center [238, 163] width 81 height 13
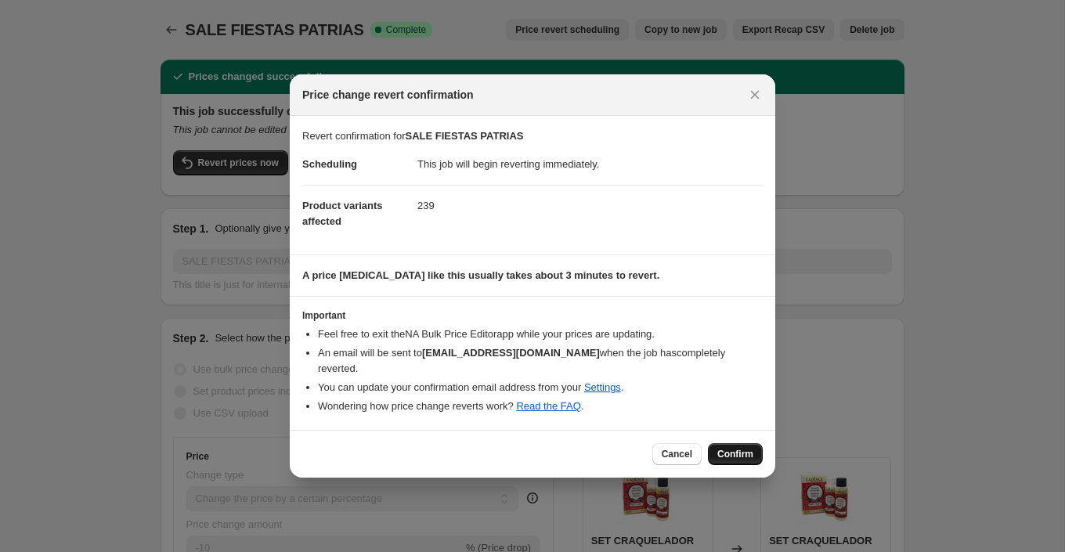
click at [741, 443] on button "Confirm" at bounding box center [735, 454] width 55 height 22
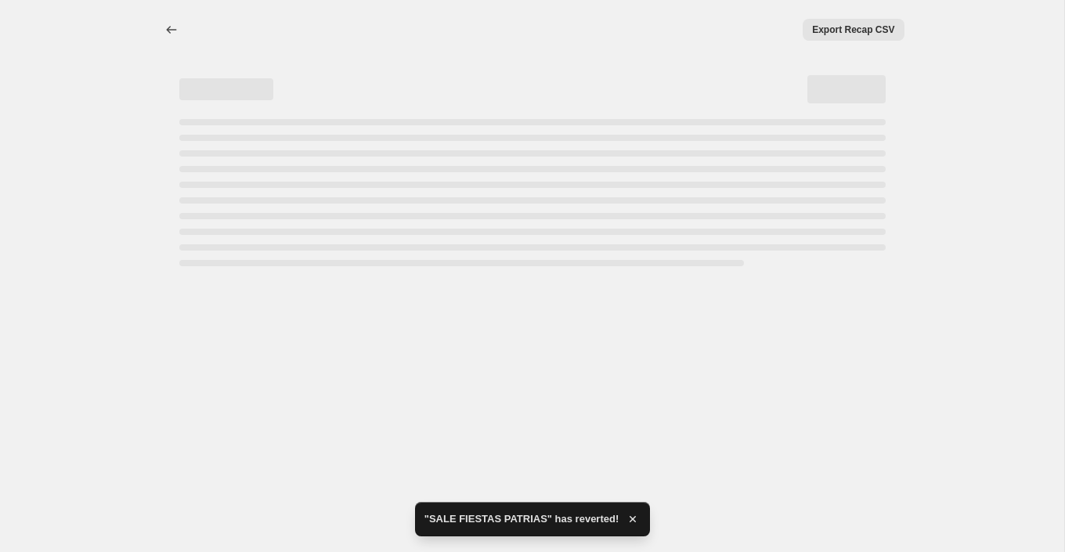
select select "percentage"
select select "collection"
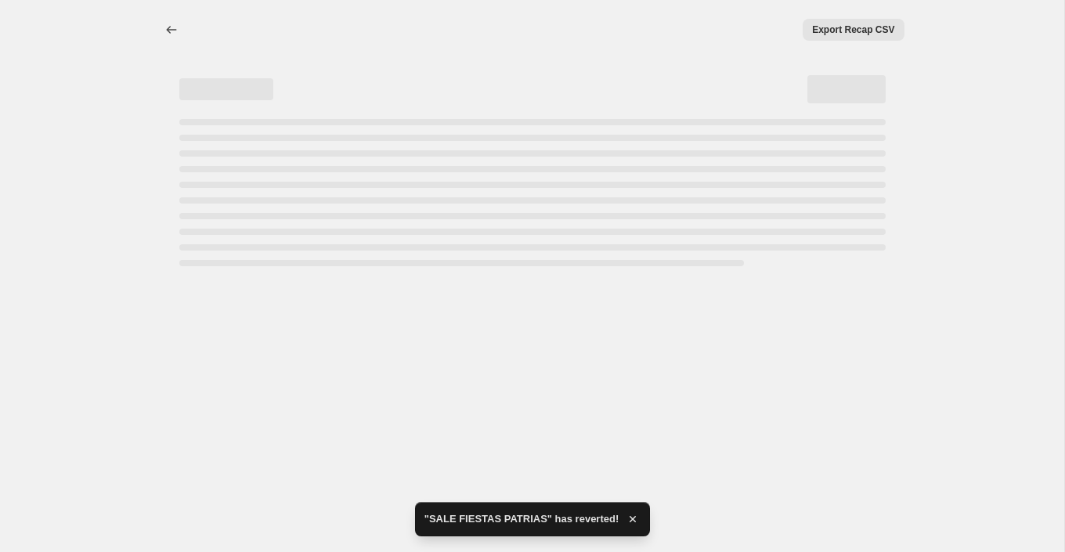
select select "collection"
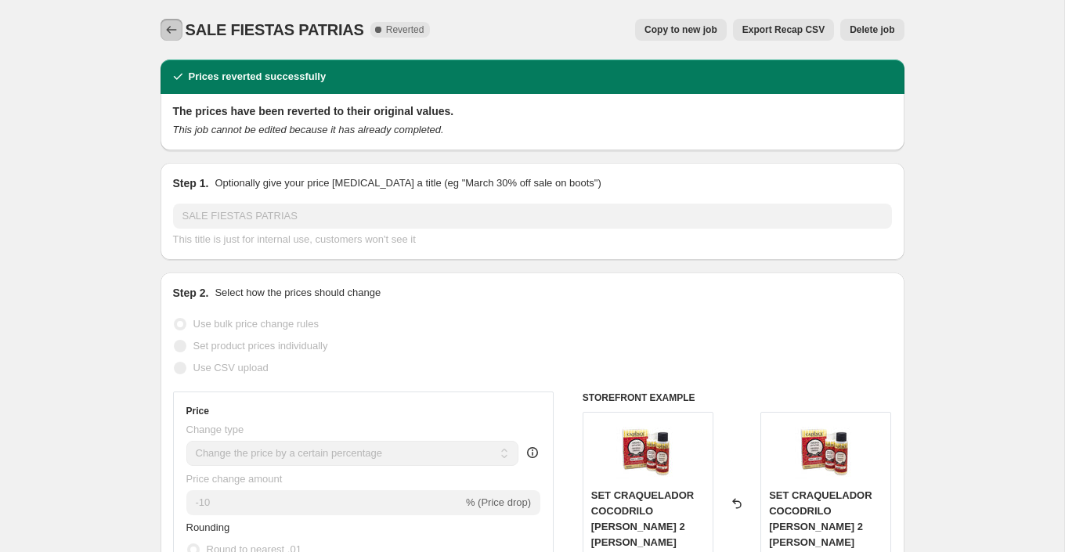
click at [171, 32] on icon "Price change jobs" at bounding box center [172, 30] width 16 height 16
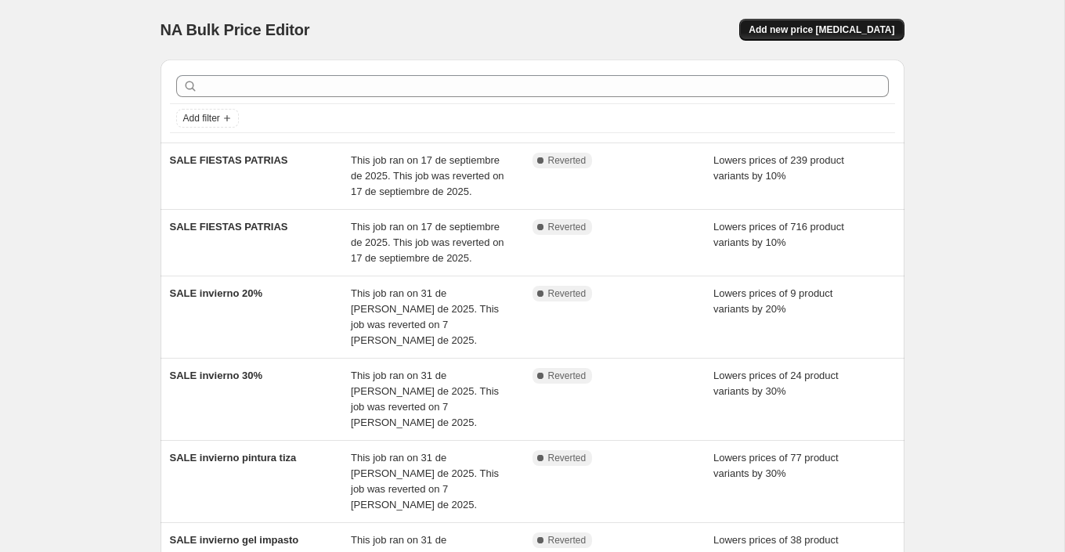
click at [819, 25] on span "Add new price [MEDICAL_DATA]" at bounding box center [822, 29] width 146 height 13
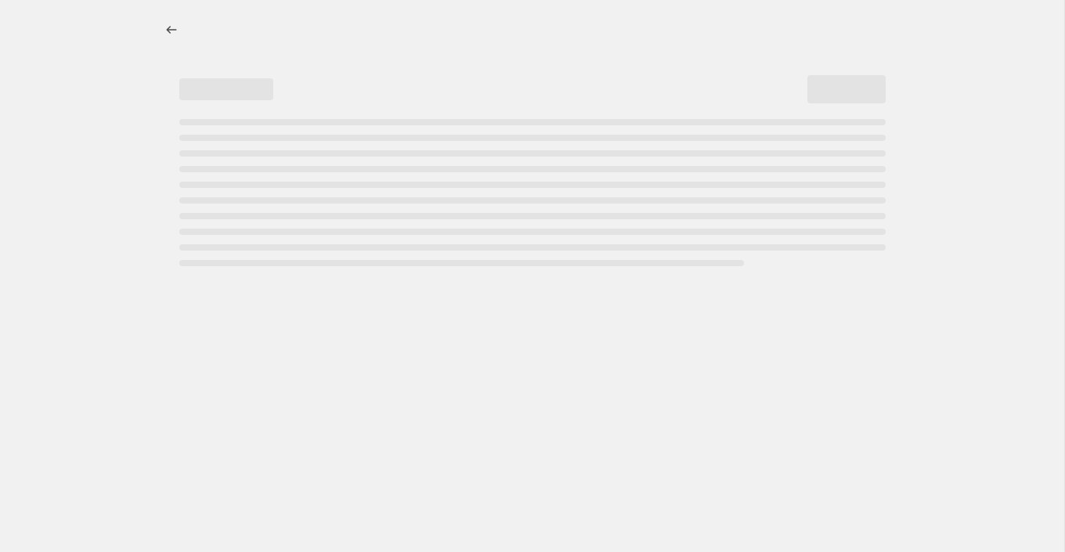
select select "percentage"
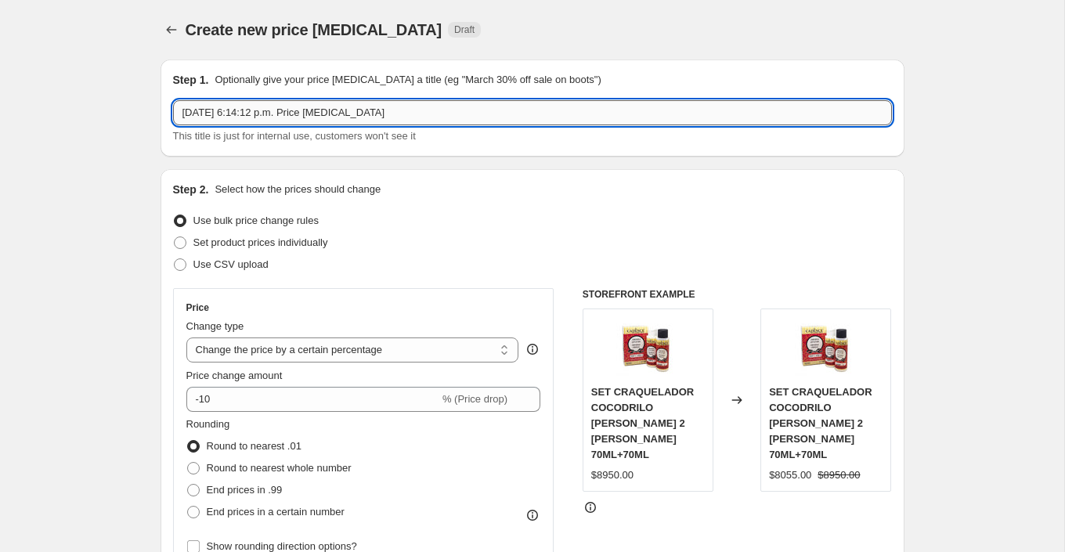
click at [308, 114] on input "[DATE] 6:14:12 p.m. Price [MEDICAL_DATA]" at bounding box center [532, 112] width 719 height 25
click at [308, 114] on input "17 sep 2025, 6:14:12 p.m. DESCUEPrice change job" at bounding box center [532, 112] width 719 height 25
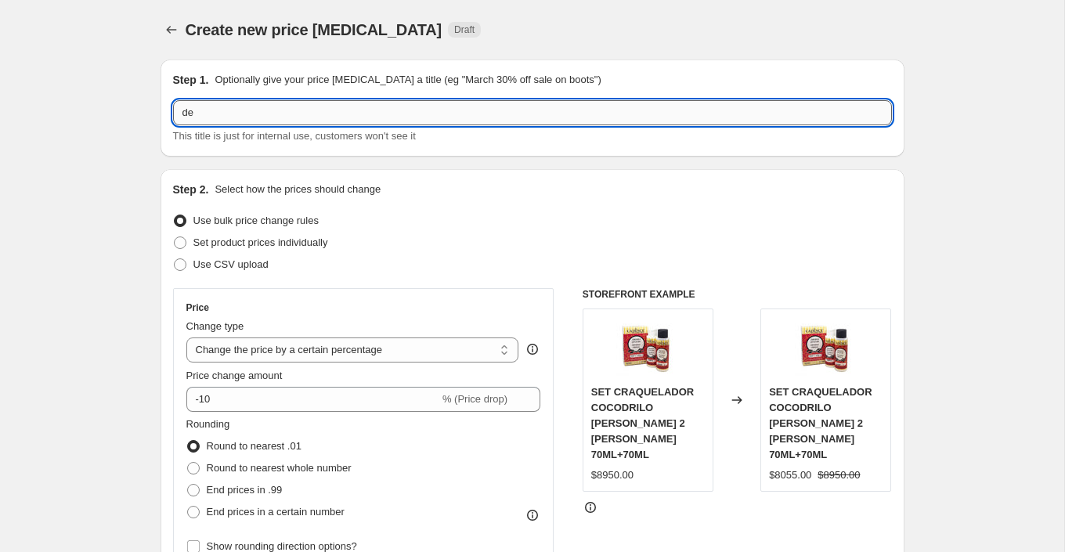
type input "d"
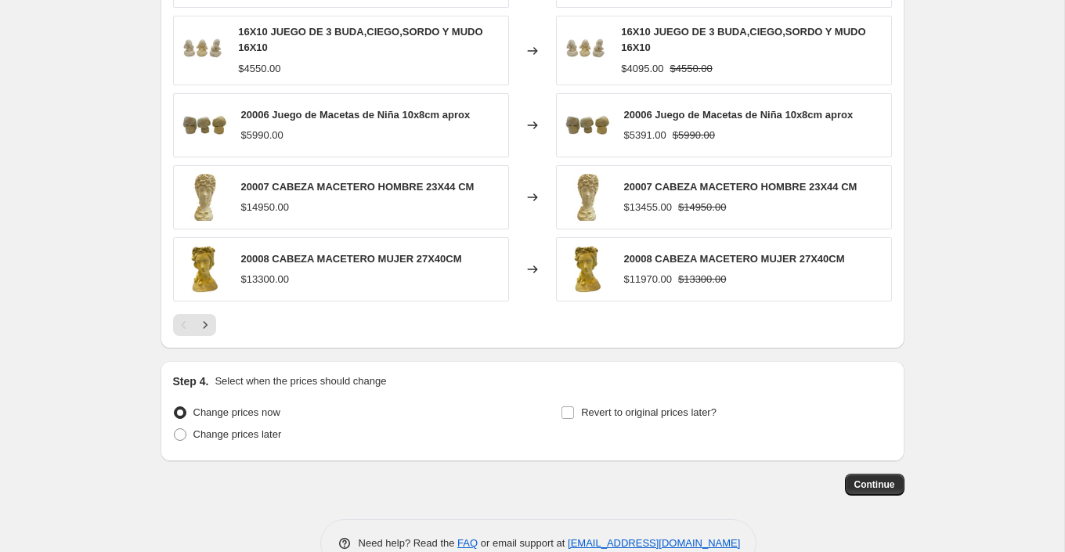
scroll to position [1018, 0]
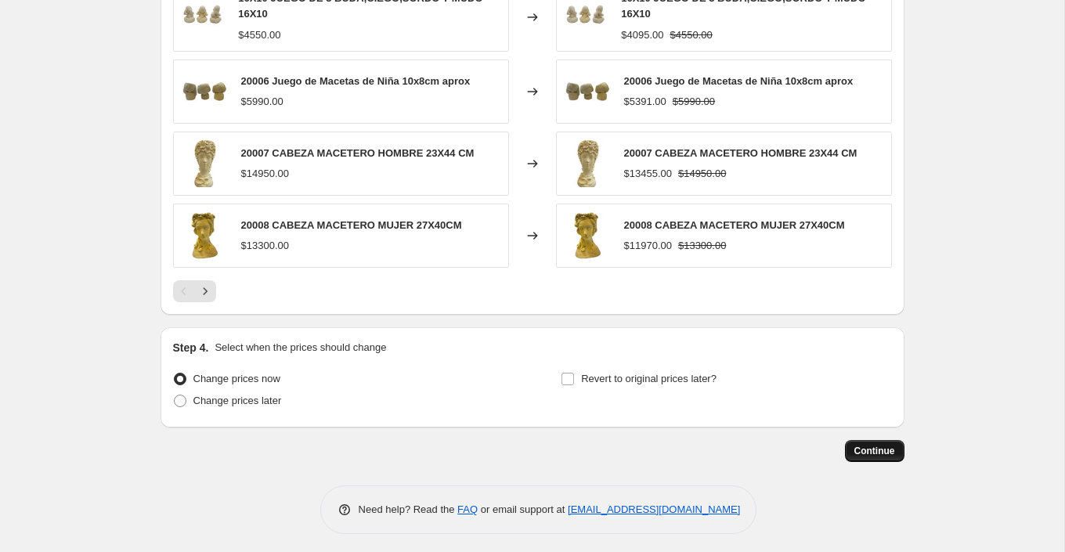
type input "DESCUENTOS FIESTAS PATRIAS"
click at [868, 445] on span "Continue" at bounding box center [875, 451] width 41 height 13
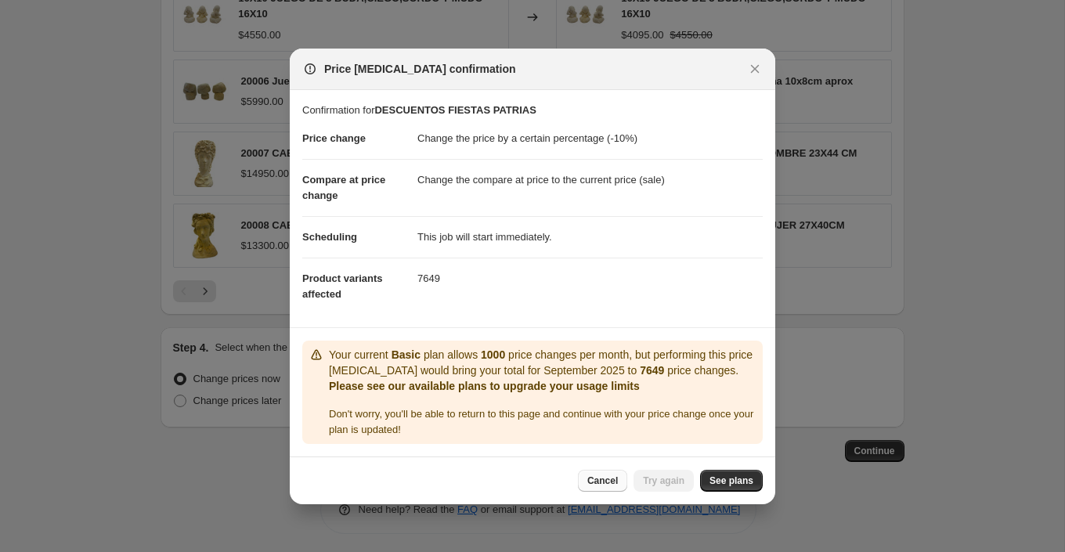
click at [608, 483] on span "Cancel" at bounding box center [602, 481] width 31 height 13
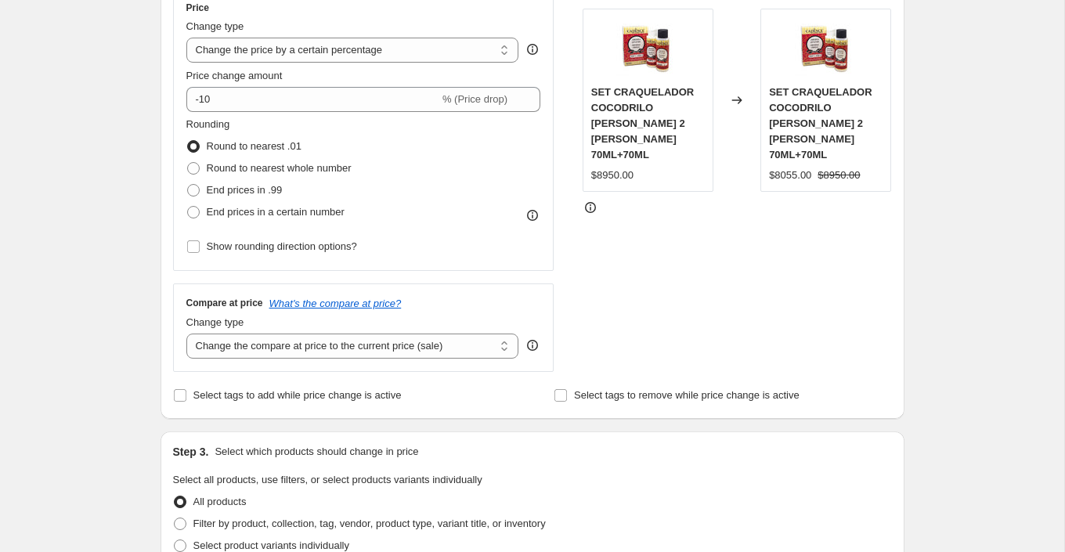
scroll to position [0, 0]
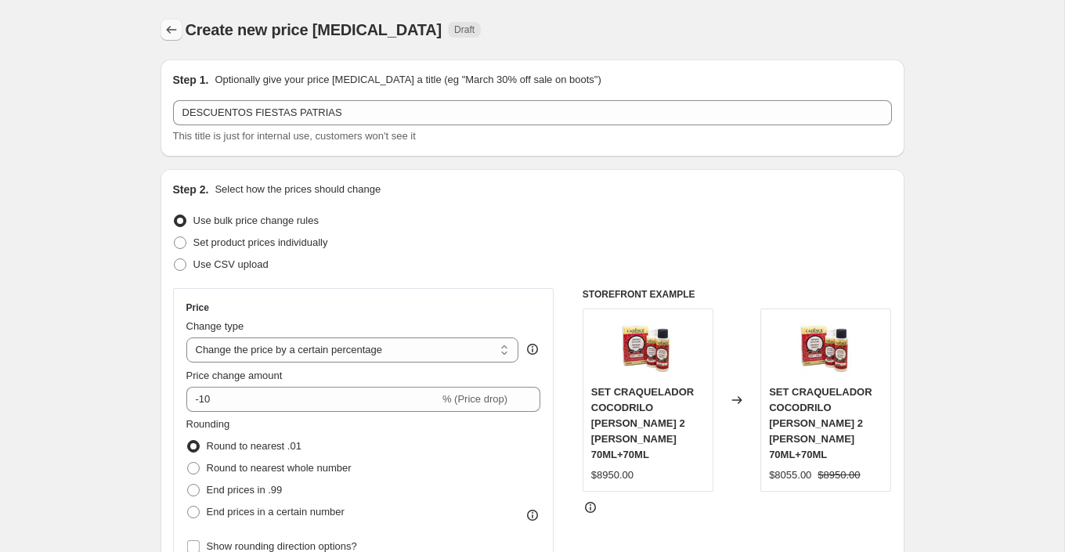
click at [167, 33] on icon "Price change jobs" at bounding box center [172, 30] width 16 height 16
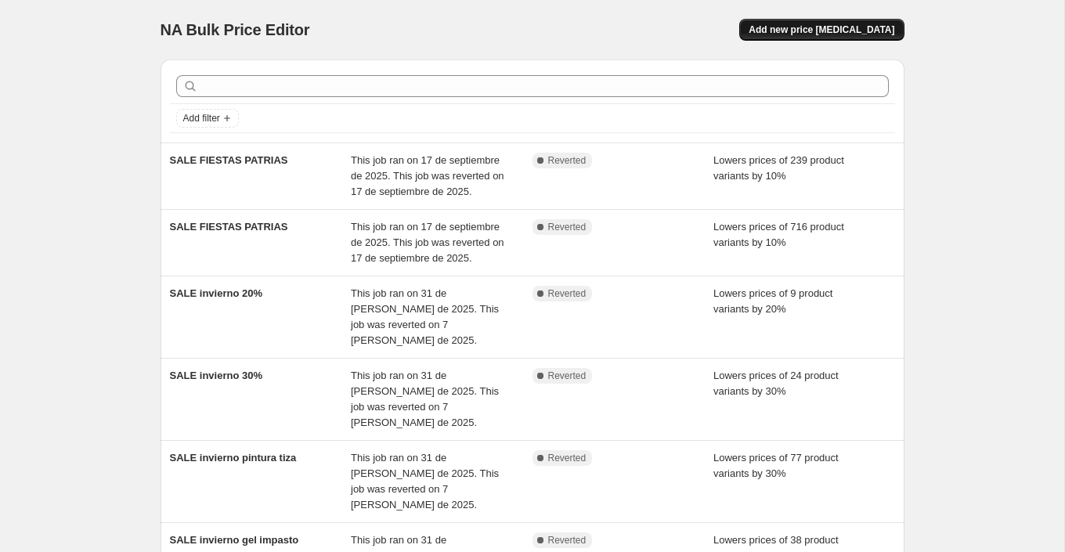
click at [807, 29] on span "Add new price [MEDICAL_DATA]" at bounding box center [822, 29] width 146 height 13
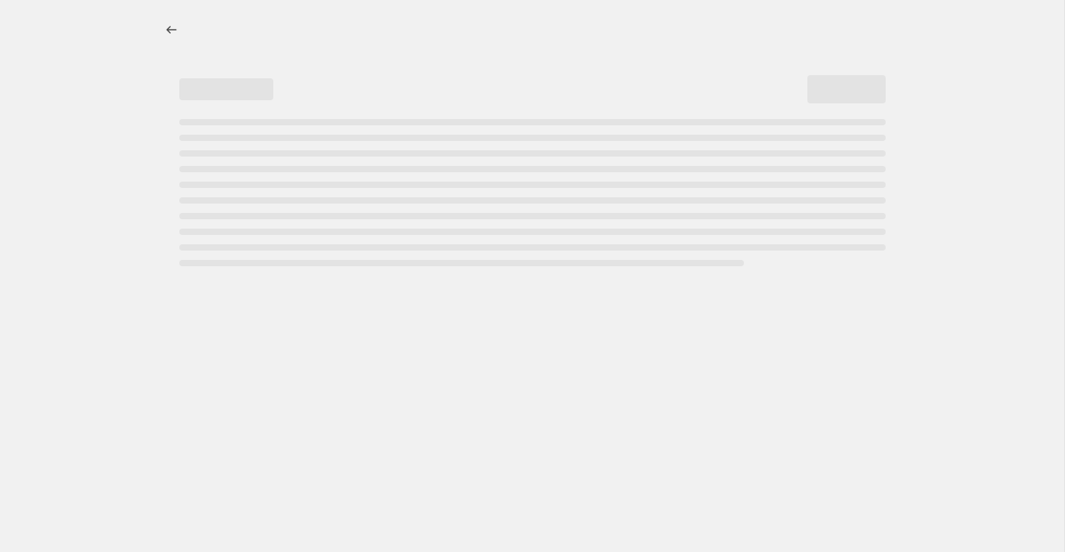
select select "percentage"
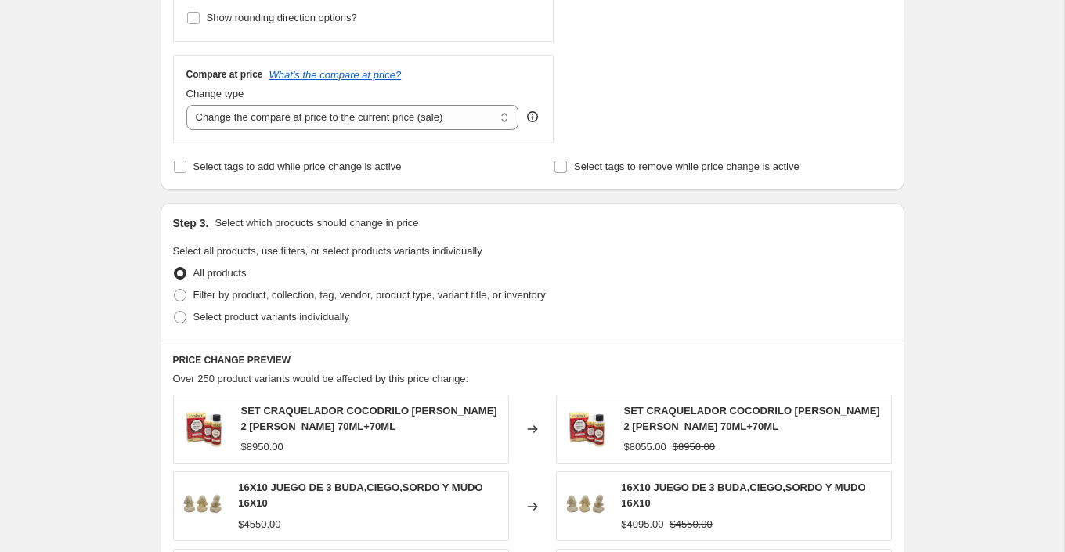
scroll to position [553, 0]
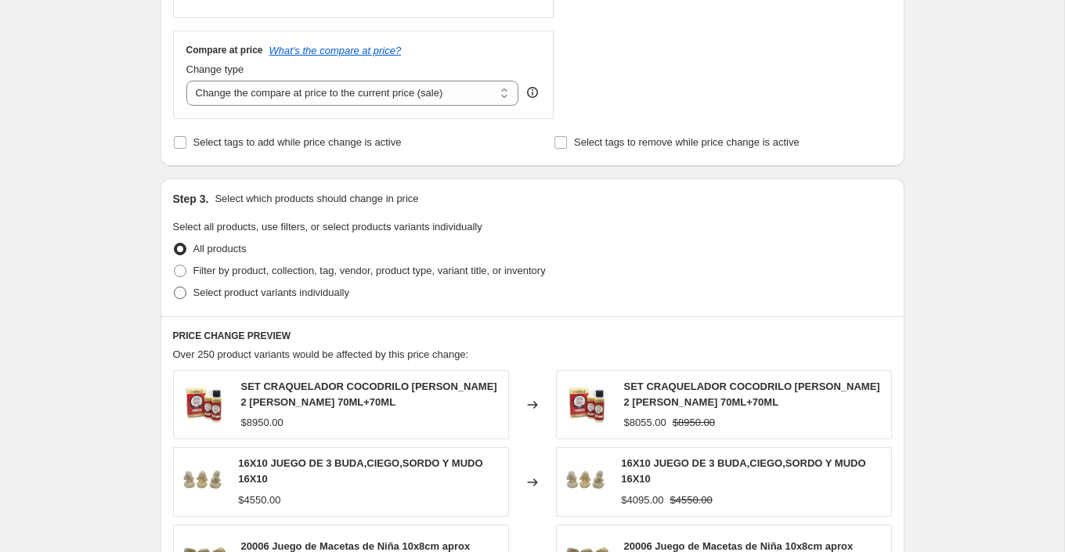
click at [349, 295] on span "Select product variants individually" at bounding box center [271, 293] width 156 height 12
click at [175, 287] on input "Select product variants individually" at bounding box center [174, 287] width 1 height 1
radio input "true"
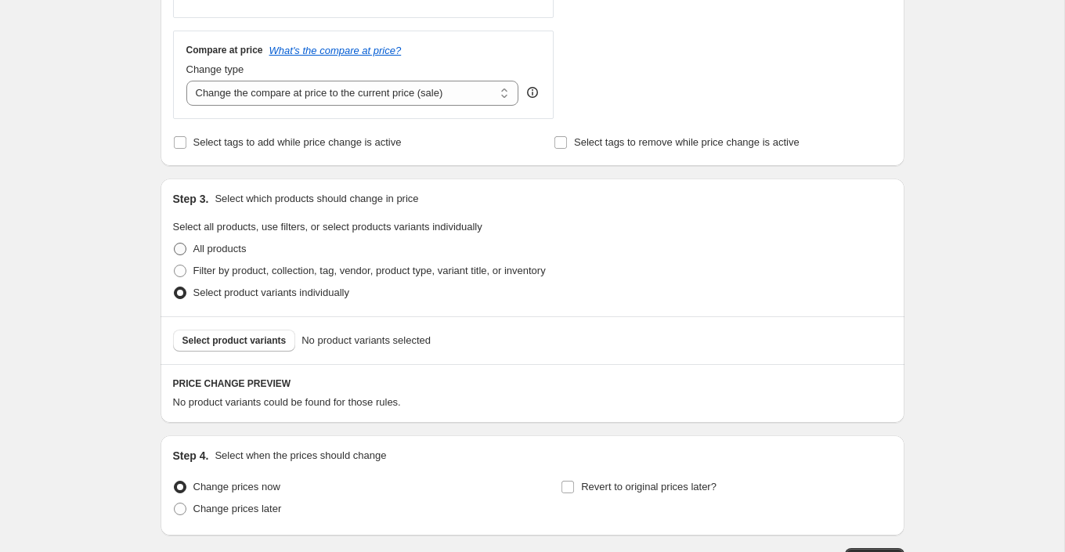
click at [244, 252] on span "All products" at bounding box center [219, 249] width 53 height 12
click at [175, 244] on input "All products" at bounding box center [174, 243] width 1 height 1
radio input "true"
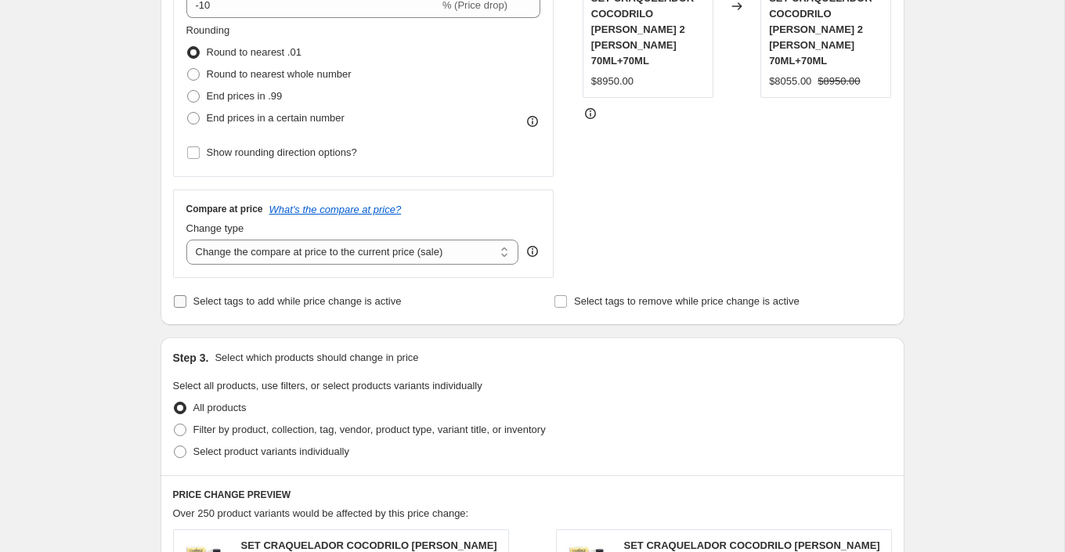
scroll to position [417, 0]
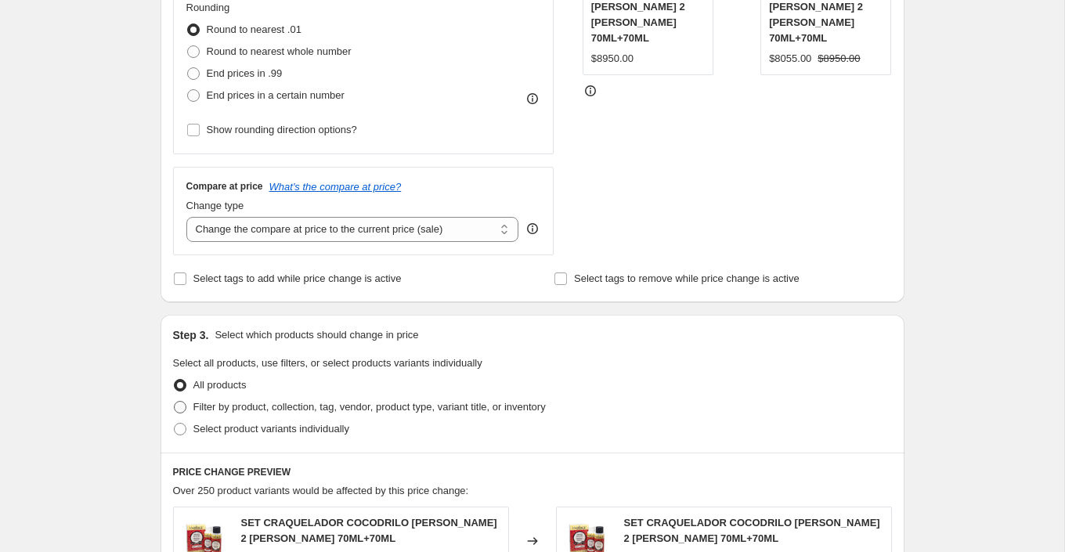
click at [344, 408] on span "Filter by product, collection, tag, vendor, product type, variant title, or inv…" at bounding box center [369, 407] width 352 height 12
click at [175, 402] on input "Filter by product, collection, tag, vendor, product type, variant title, or inv…" at bounding box center [174, 401] width 1 height 1
radio input "true"
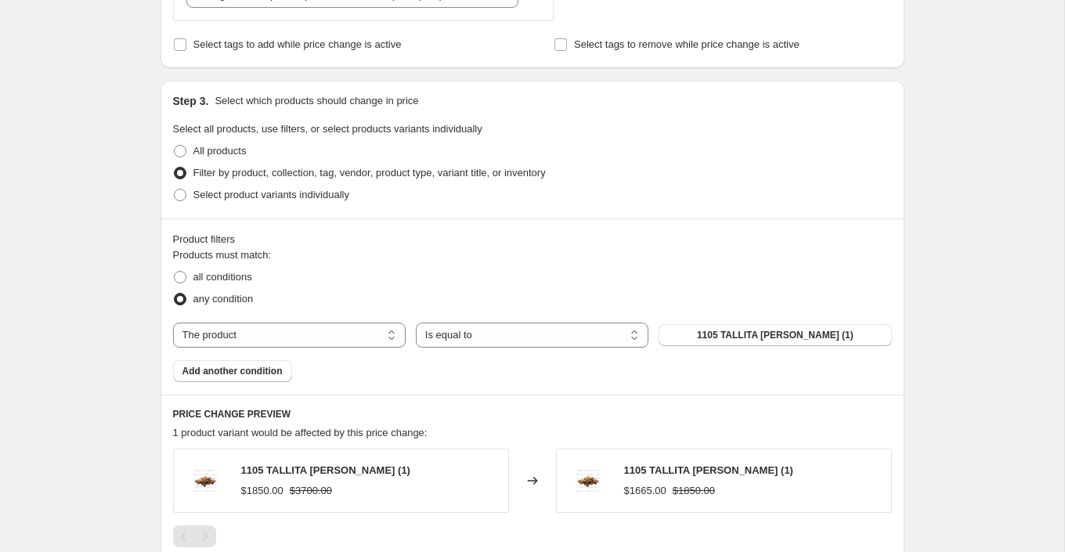
scroll to position [656, 0]
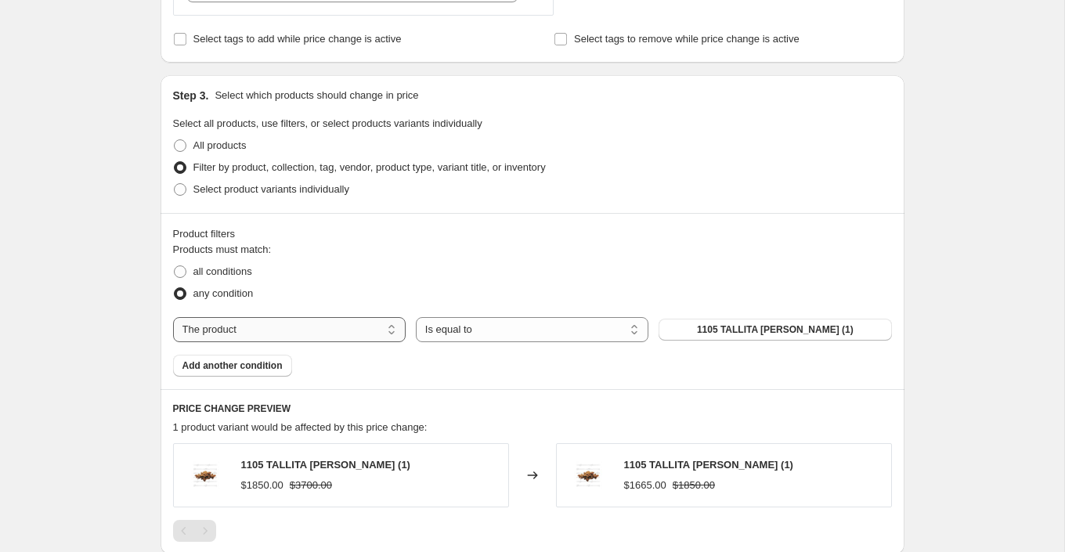
click at [361, 324] on select "The product The product's collection The product's tag The product's vendor The…" at bounding box center [289, 329] width 233 height 25
select select "product_status"
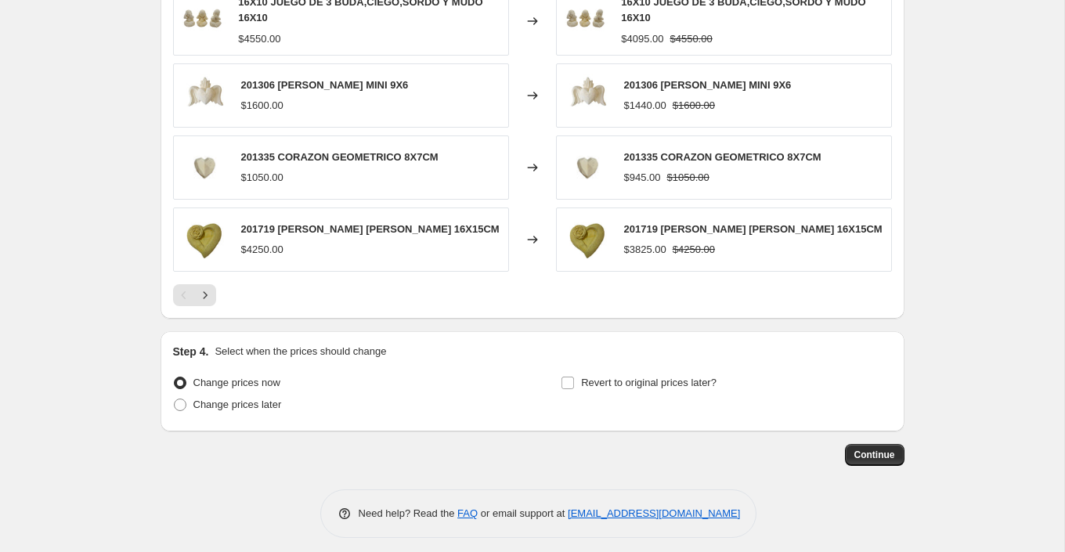
scroll to position [1194, 0]
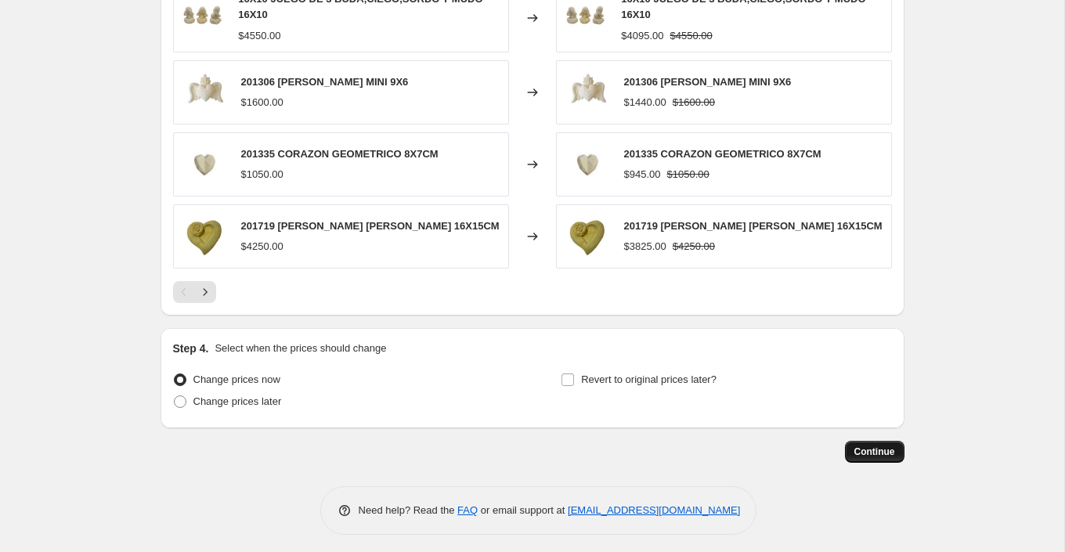
click at [887, 448] on span "Continue" at bounding box center [875, 452] width 41 height 13
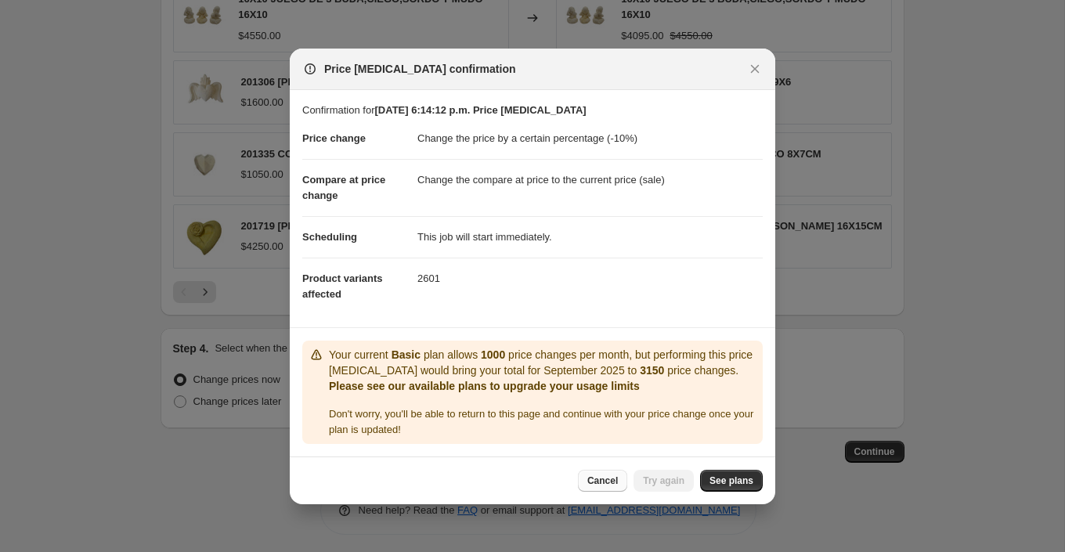
click at [613, 473] on button "Cancel" at bounding box center [602, 481] width 49 height 22
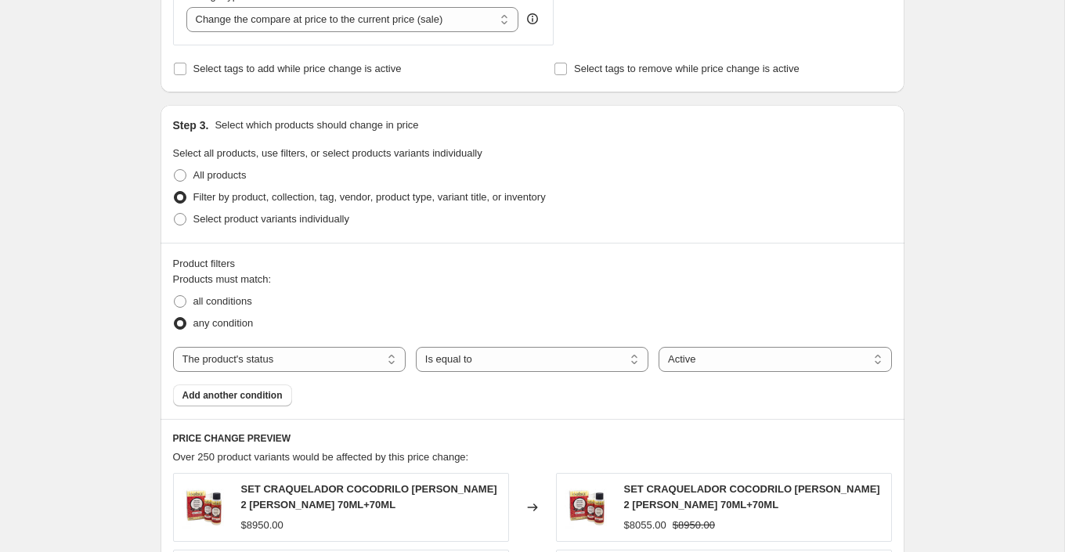
scroll to position [631, 0]
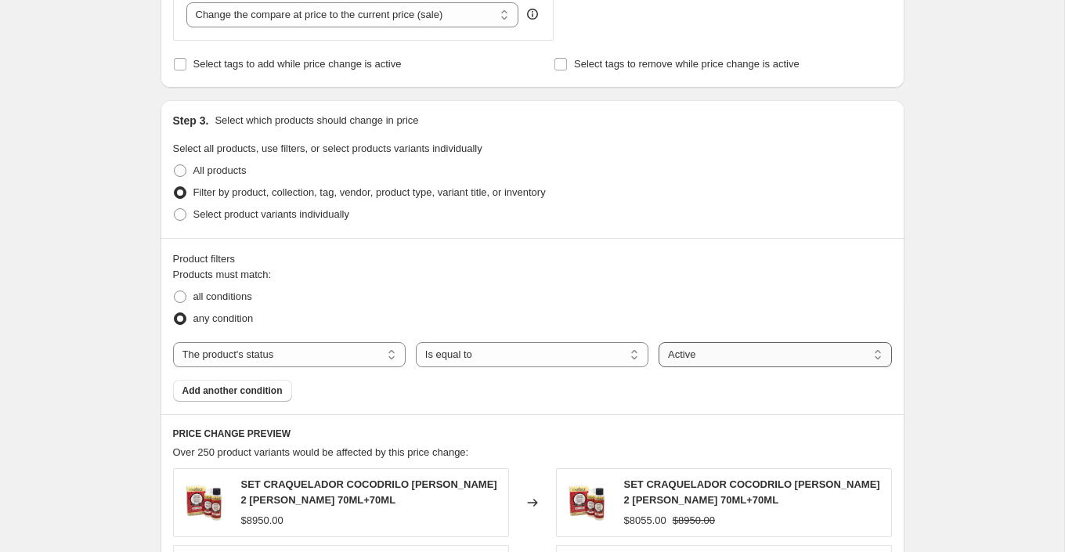
click at [742, 348] on select "Active Draft Archived" at bounding box center [775, 354] width 233 height 25
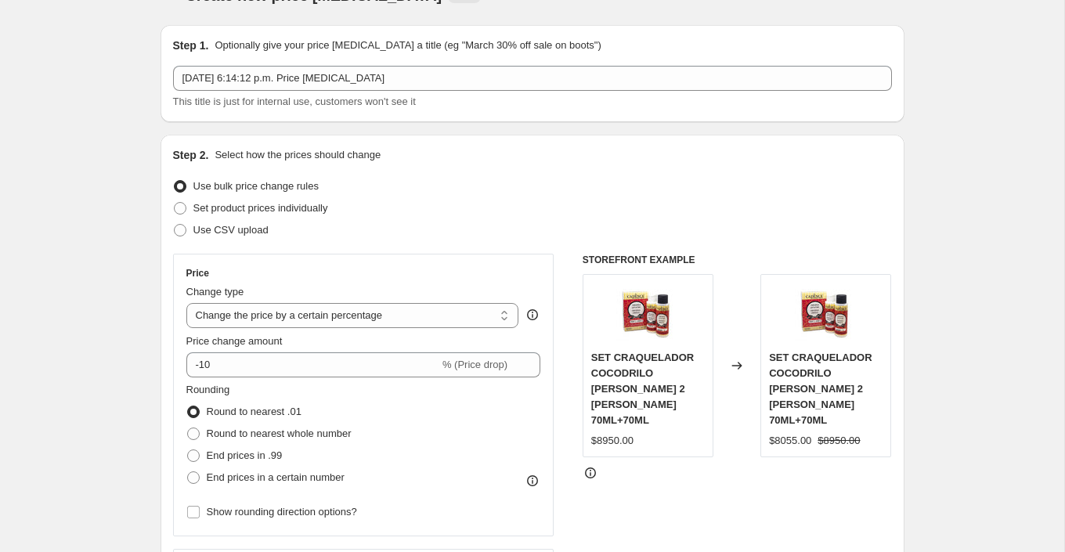
scroll to position [0, 0]
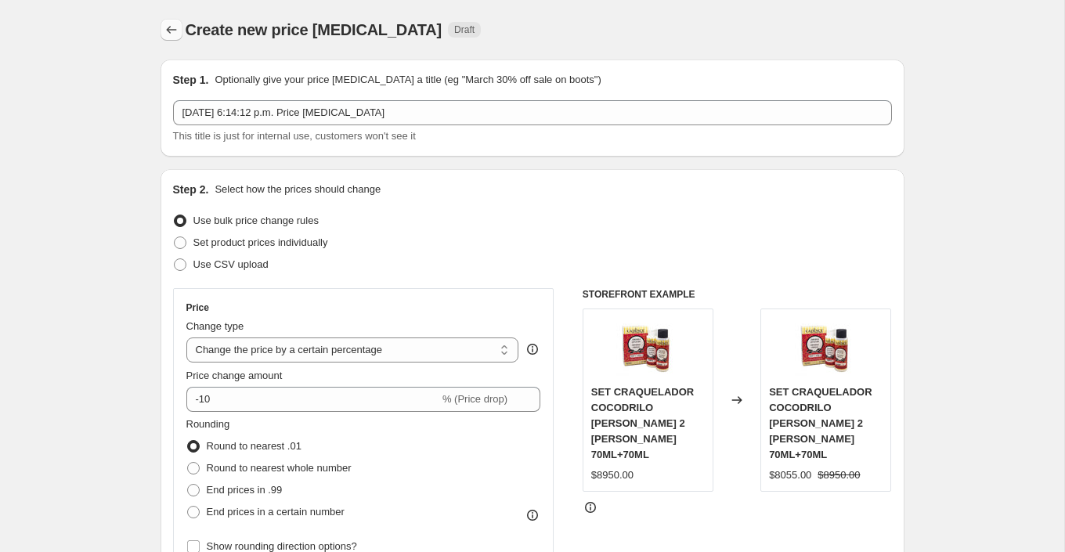
click at [168, 25] on icon "Price change jobs" at bounding box center [172, 30] width 16 height 16
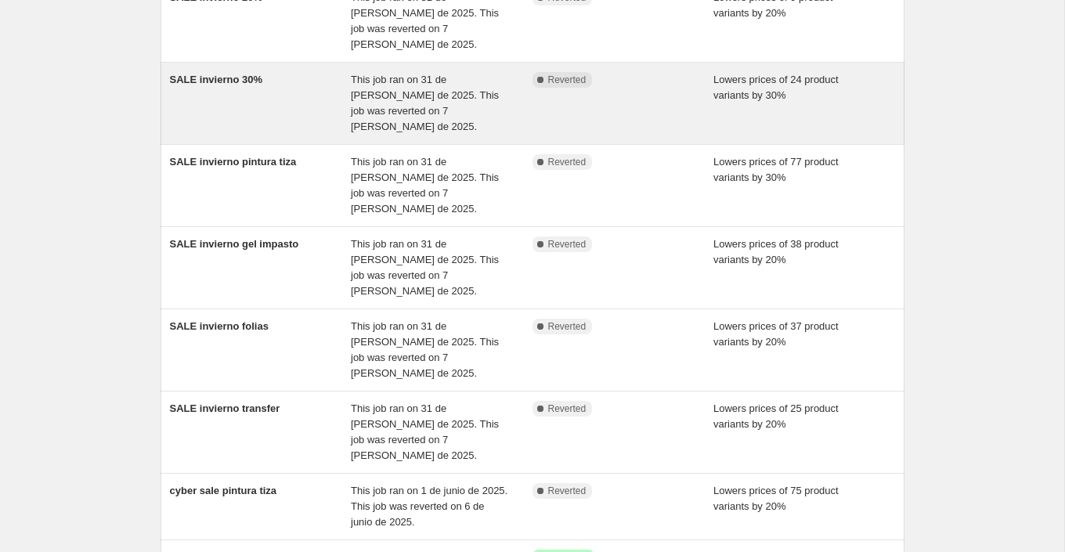
scroll to position [391, 0]
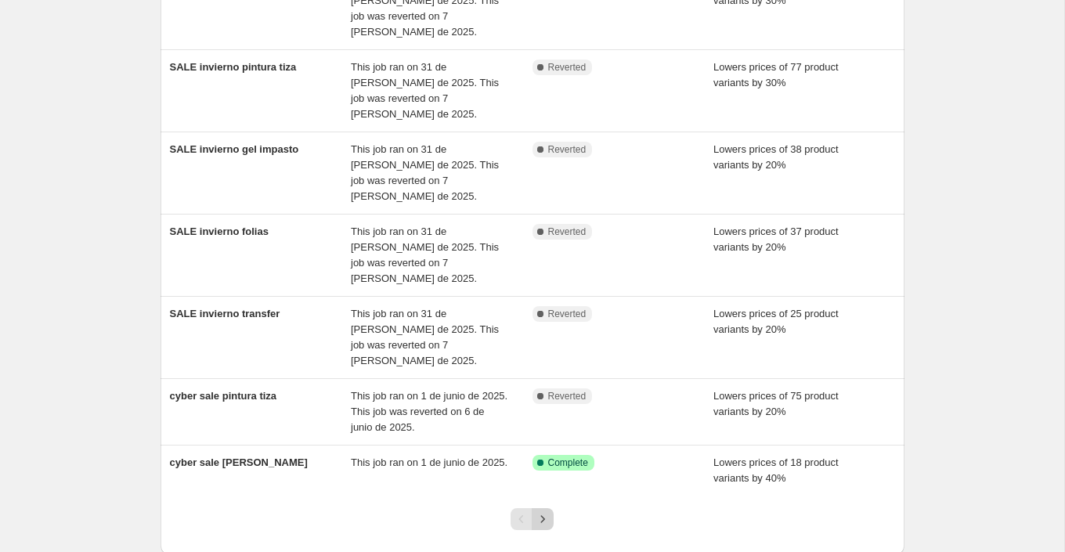
click at [544, 511] on icon "Next" at bounding box center [543, 519] width 16 height 16
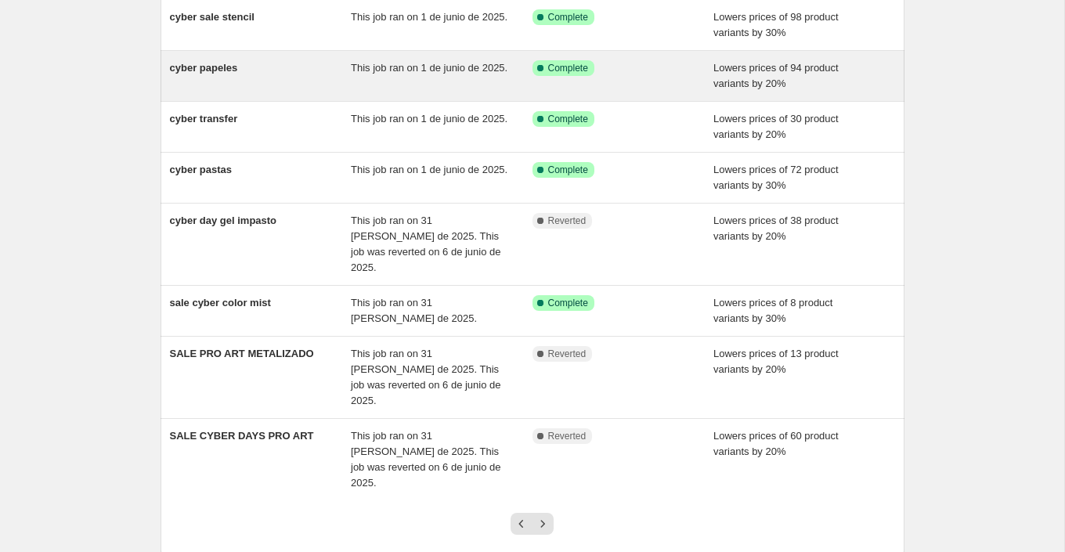
scroll to position [313, 0]
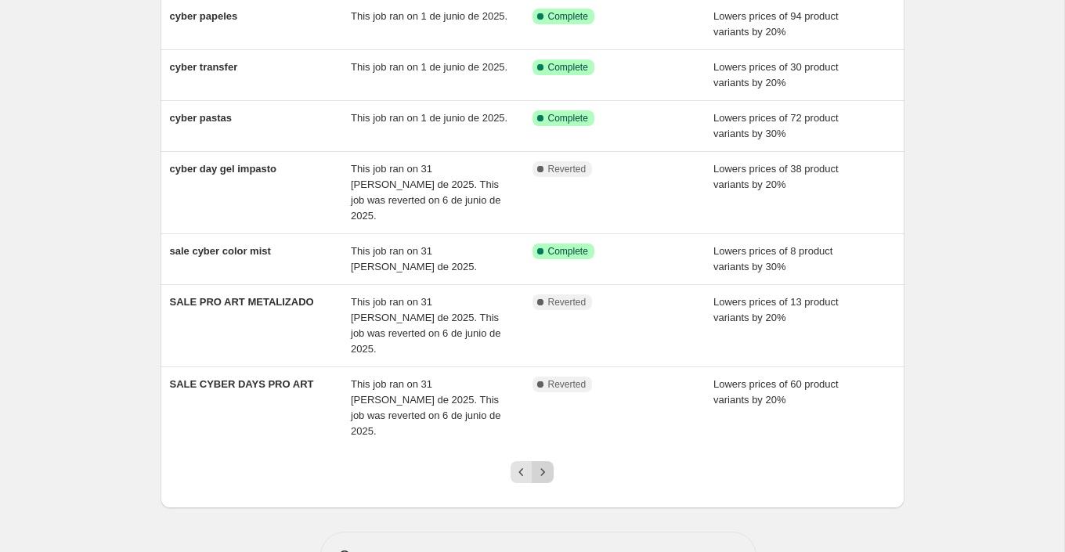
click at [542, 461] on button "Next" at bounding box center [543, 472] width 22 height 22
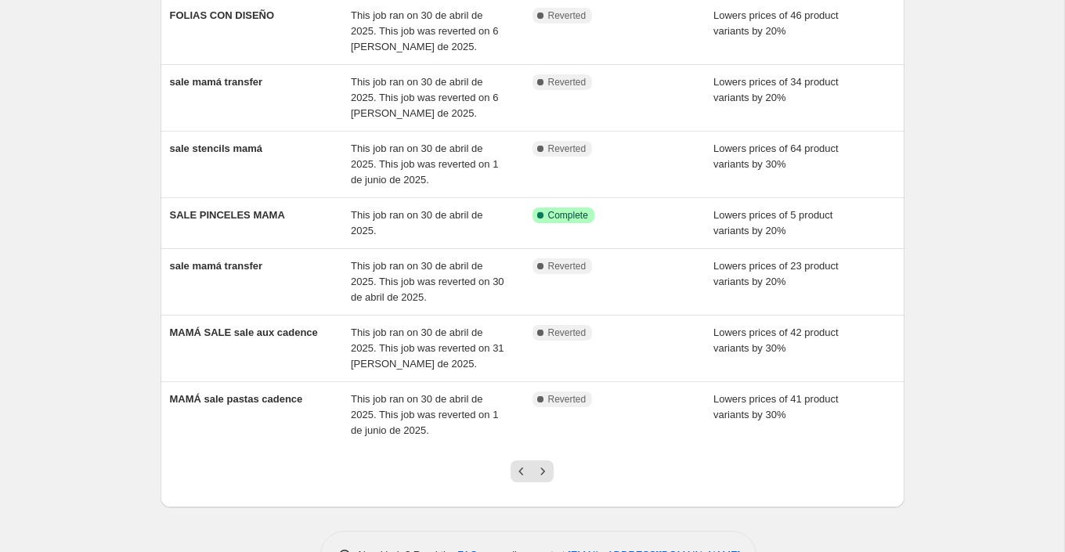
scroll to position [344, 0]
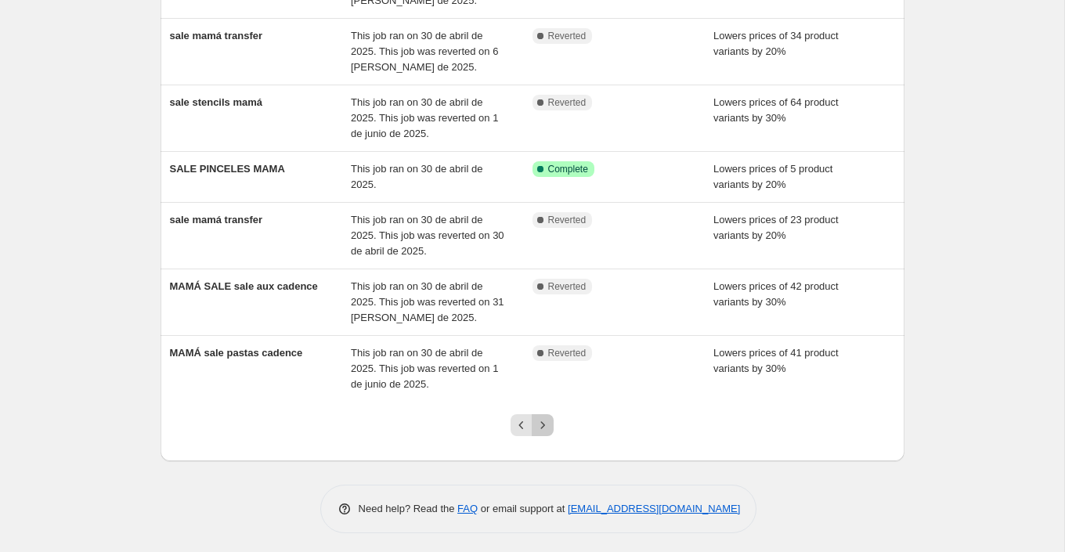
click at [551, 419] on button "Next" at bounding box center [543, 425] width 22 height 22
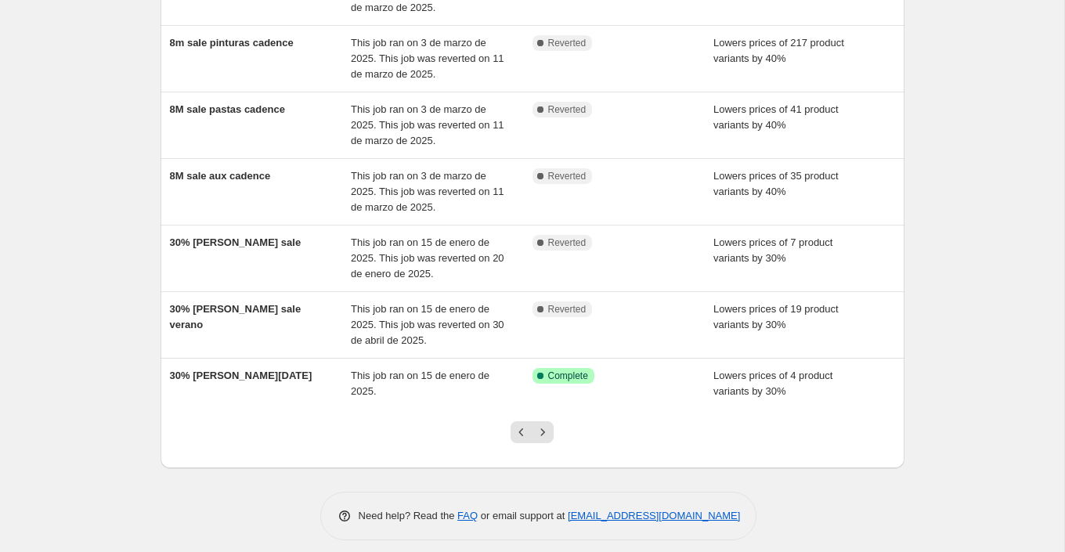
scroll to position [375, 0]
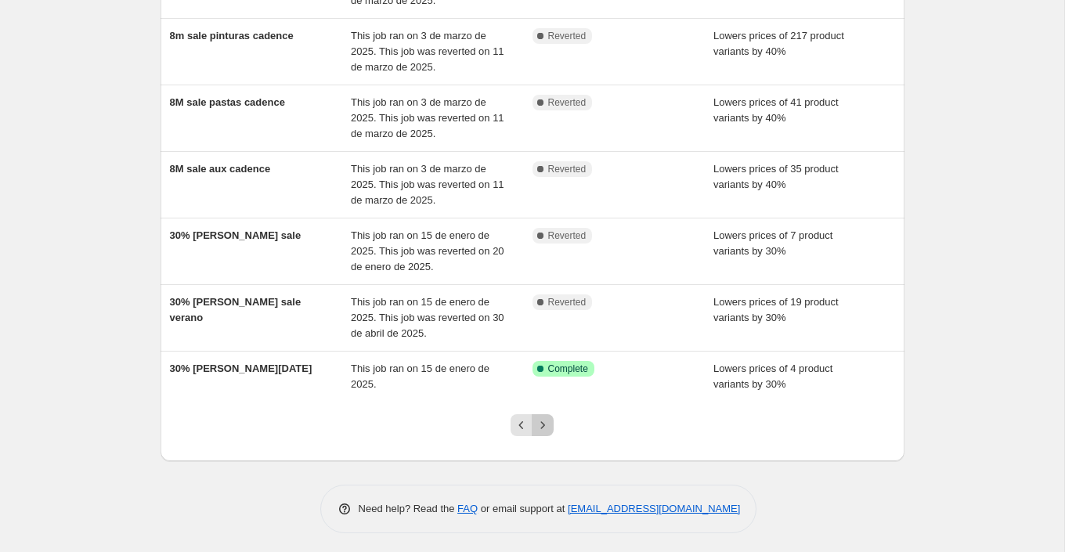
click at [551, 419] on button "Next" at bounding box center [543, 425] width 22 height 22
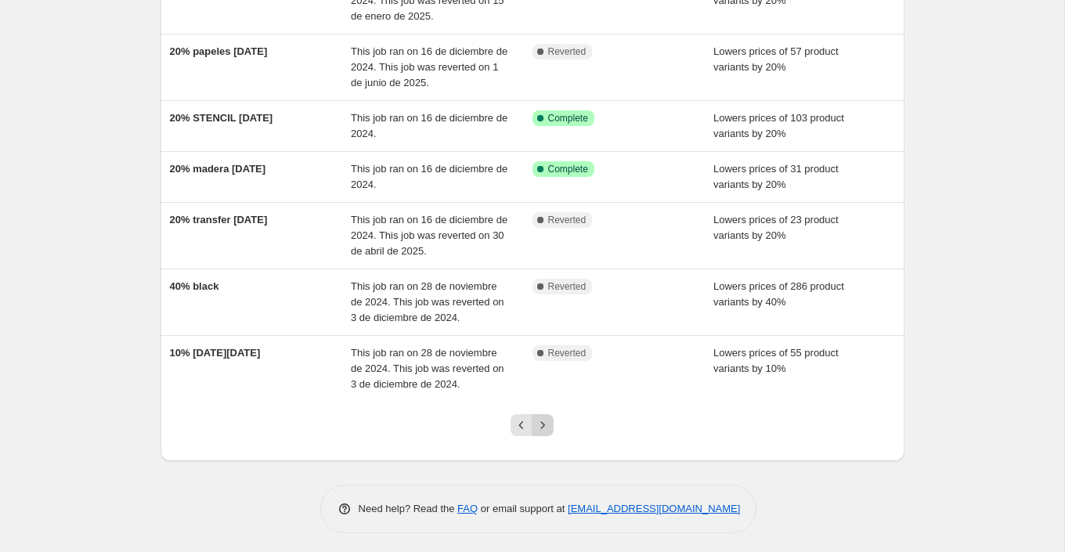
click at [548, 421] on icon "Next" at bounding box center [543, 426] width 16 height 16
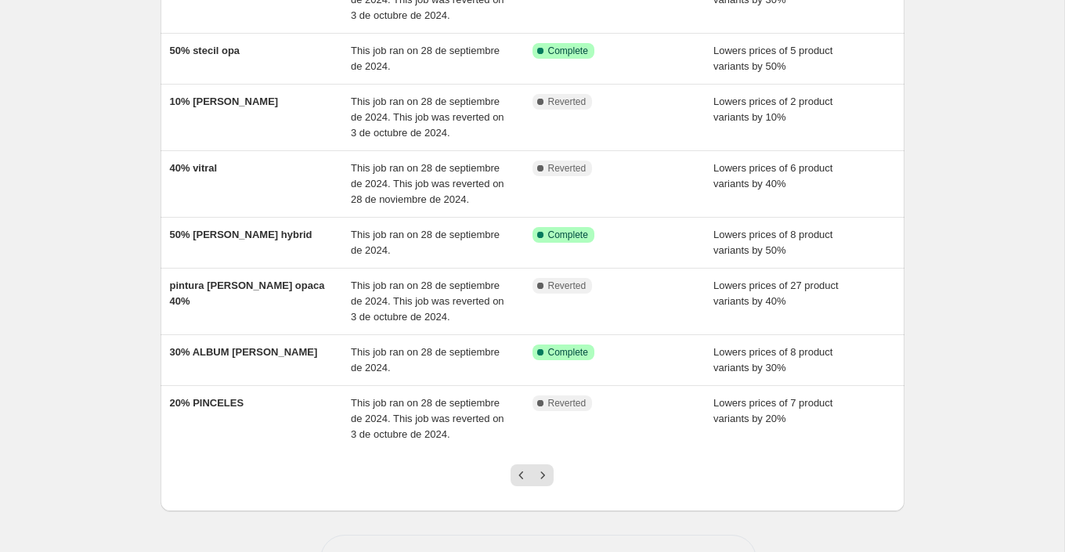
scroll to position [469, 0]
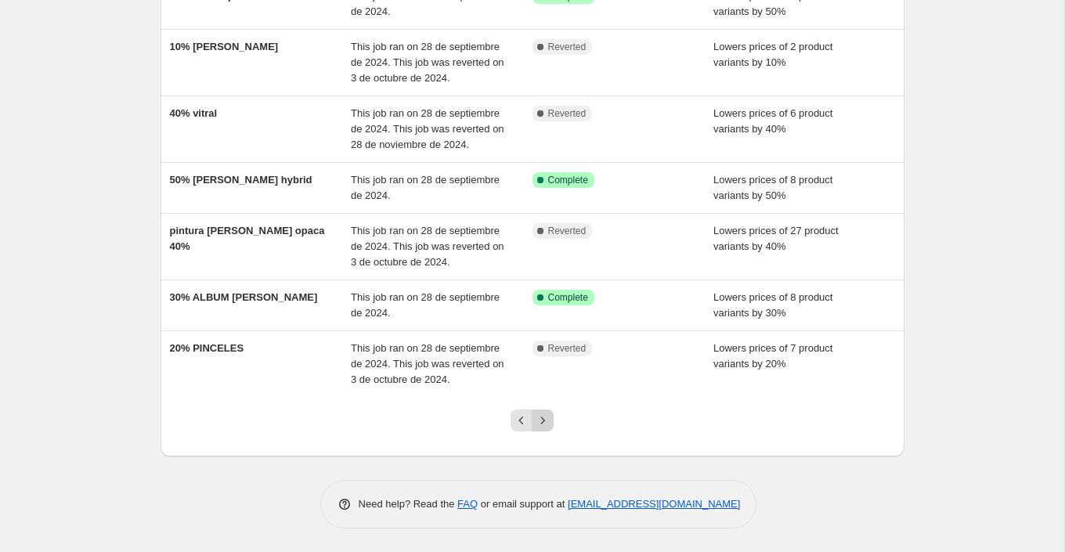
click at [547, 428] on icon "Next" at bounding box center [543, 421] width 16 height 16
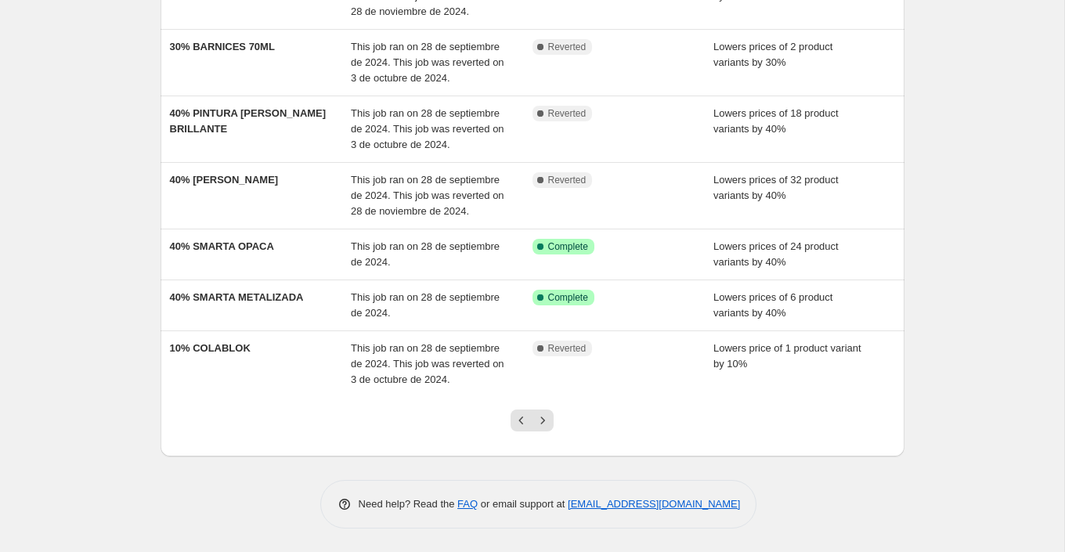
scroll to position [501, 0]
click at [551, 417] on button "Next" at bounding box center [543, 421] width 22 height 22
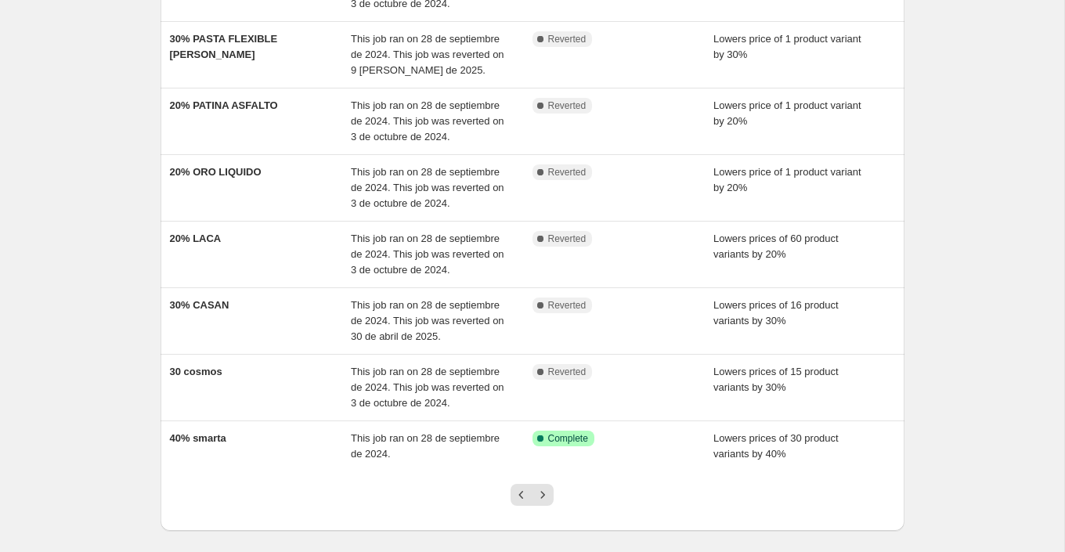
scroll to position [532, 0]
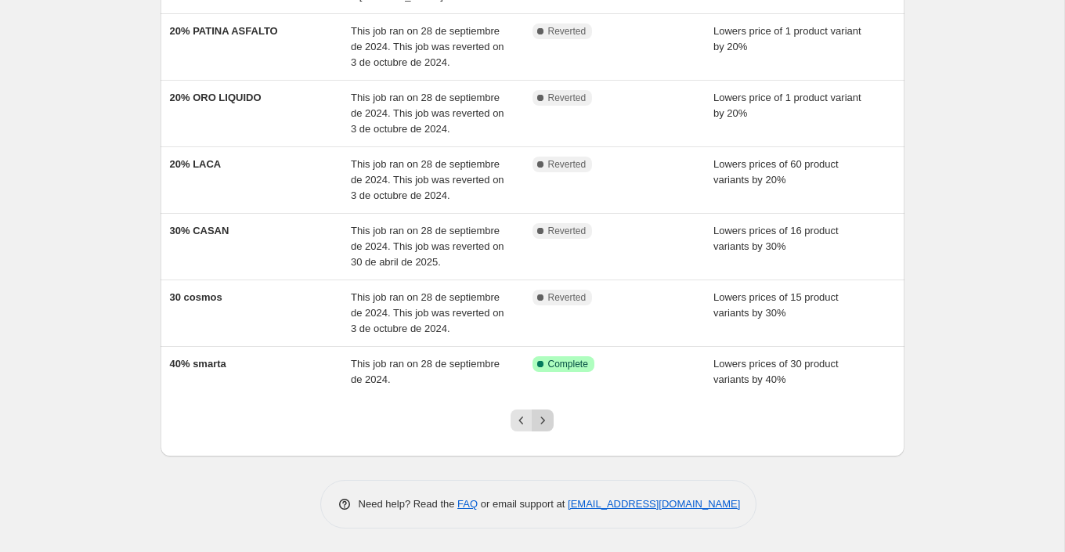
click at [551, 417] on icon "Next" at bounding box center [543, 421] width 16 height 16
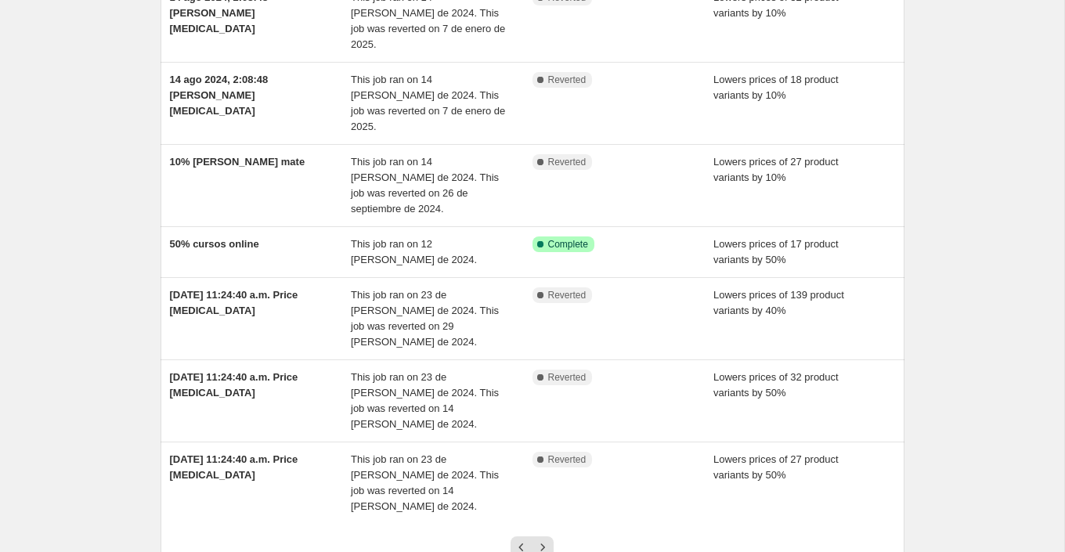
scroll to position [344, 0]
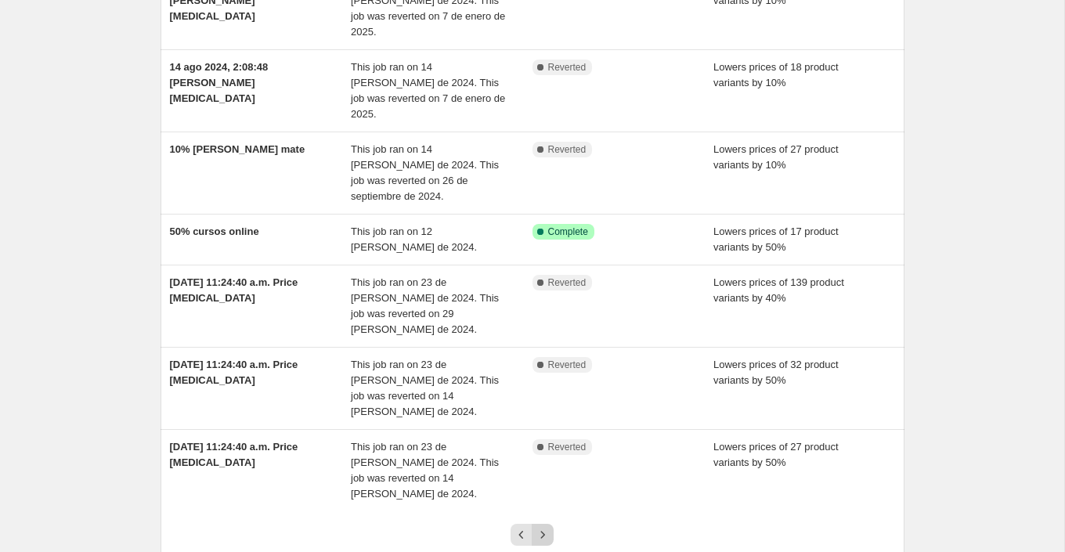
click at [548, 527] on icon "Next" at bounding box center [543, 535] width 16 height 16
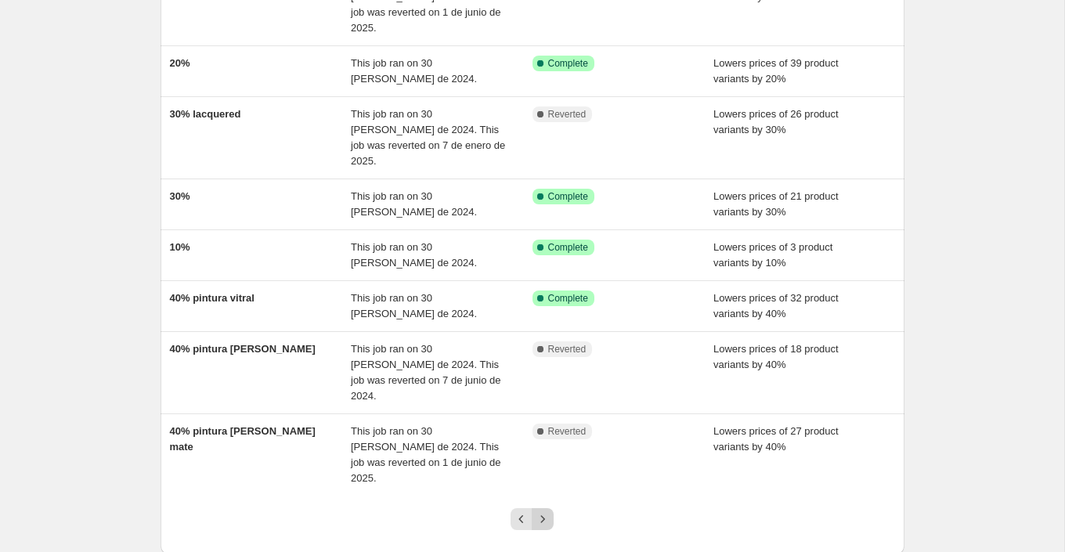
click at [551, 508] on button "Next" at bounding box center [543, 519] width 22 height 22
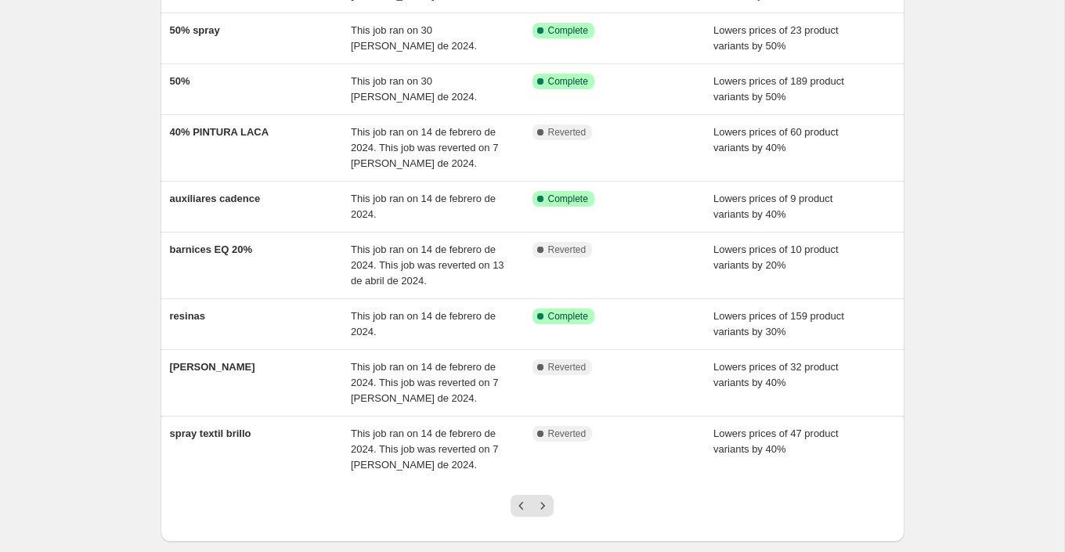
scroll to position [313, 0]
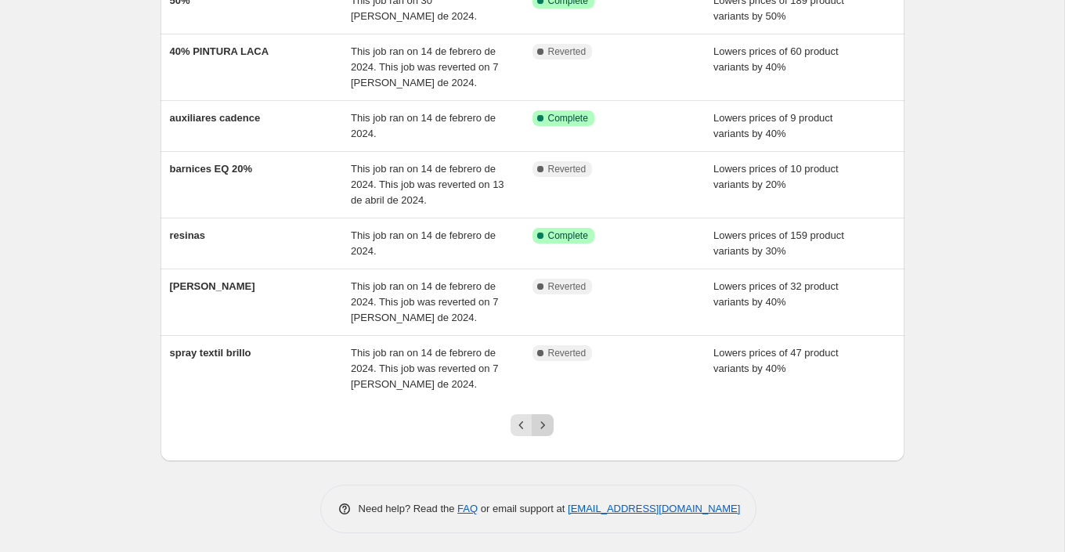
click at [549, 418] on icon "Next" at bounding box center [543, 426] width 16 height 16
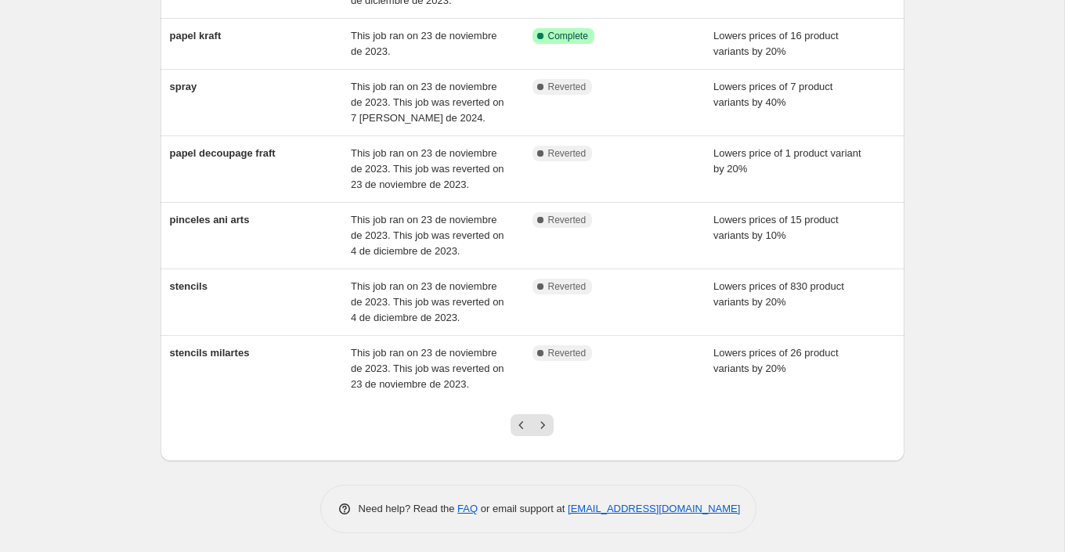
scroll to position [374, 0]
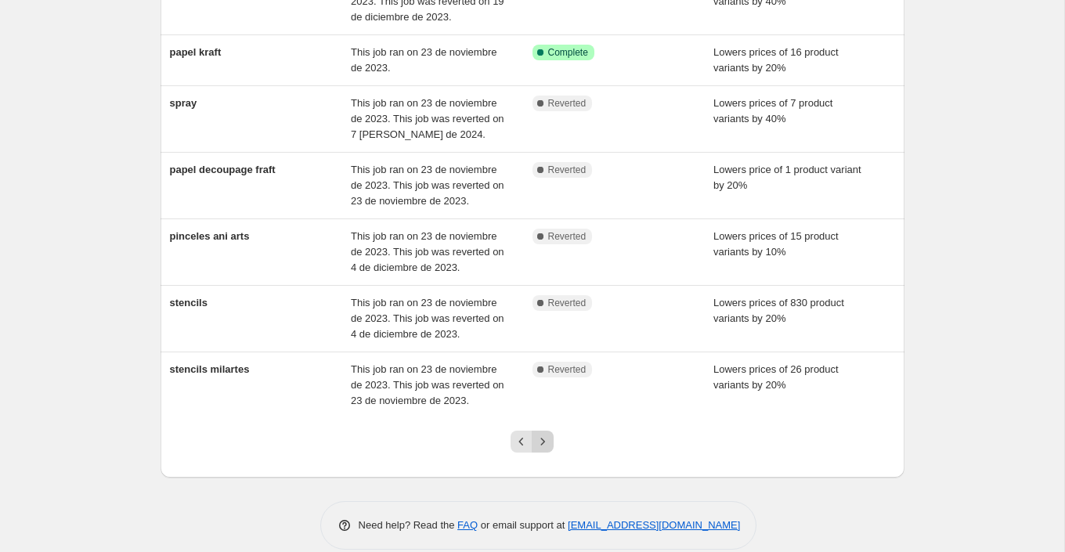
click at [551, 439] on button "Next" at bounding box center [543, 442] width 22 height 22
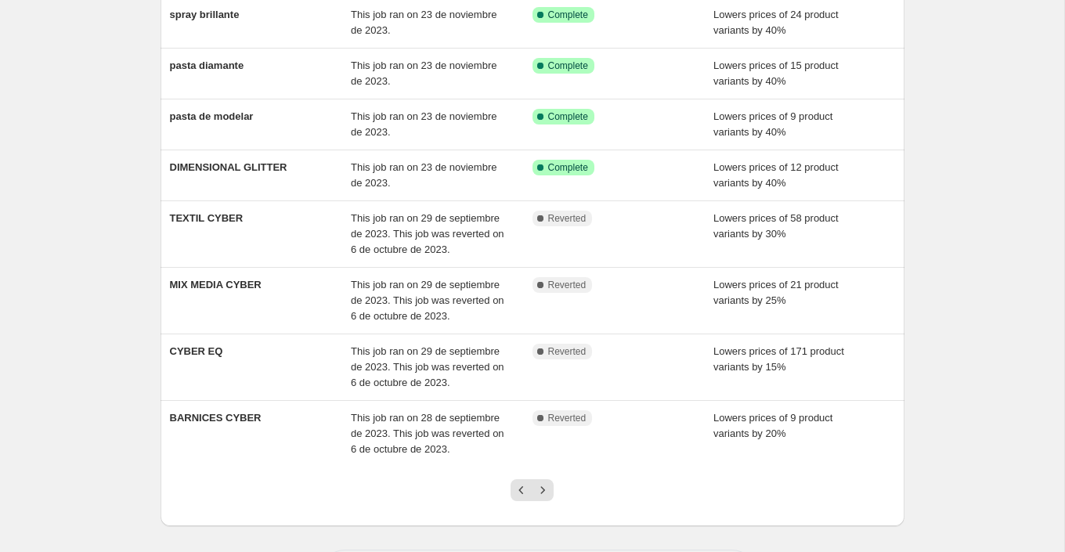
scroll to position [391, 0]
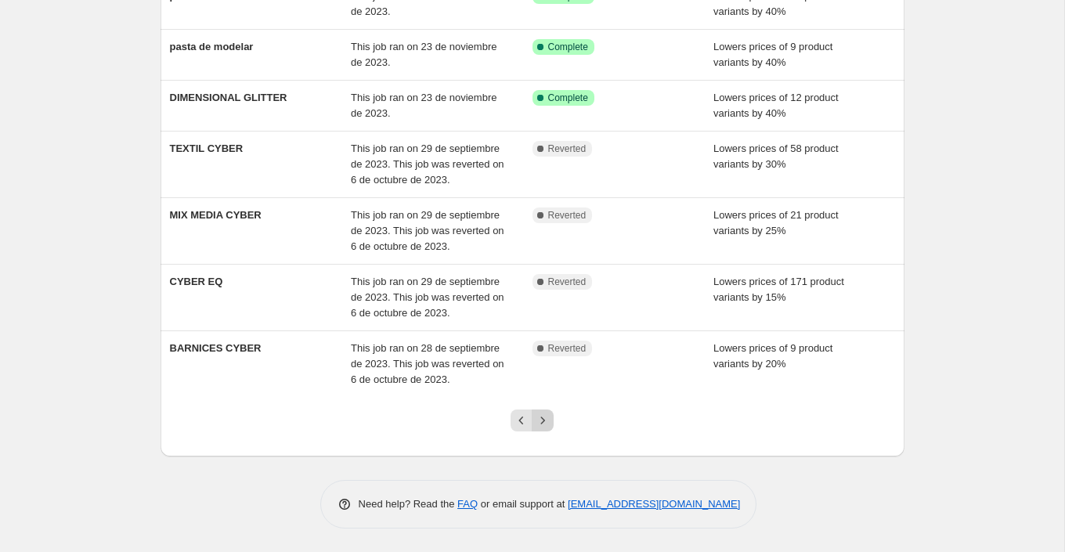
click at [542, 421] on icon "Next" at bounding box center [543, 421] width 16 height 16
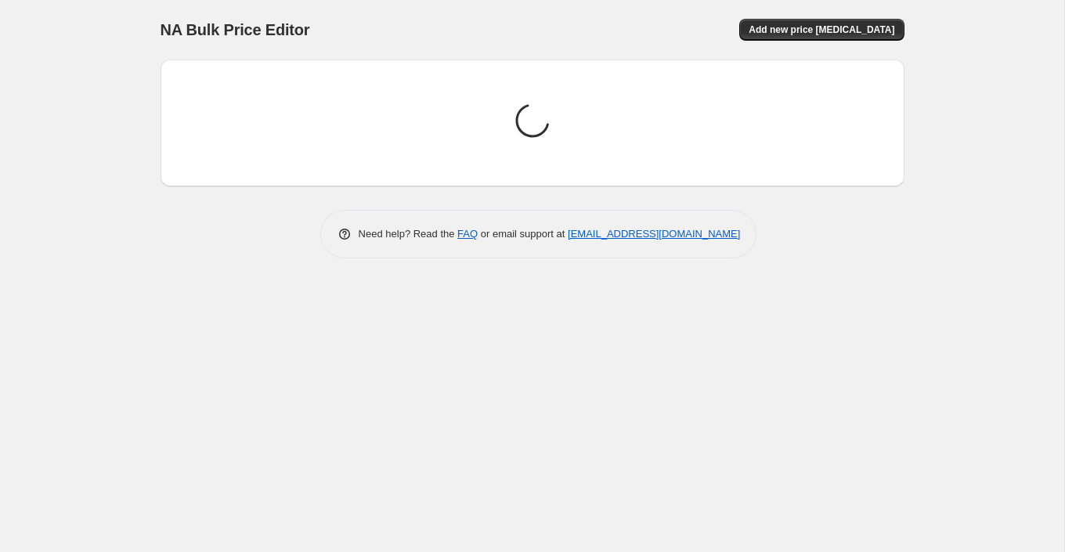
scroll to position [0, 0]
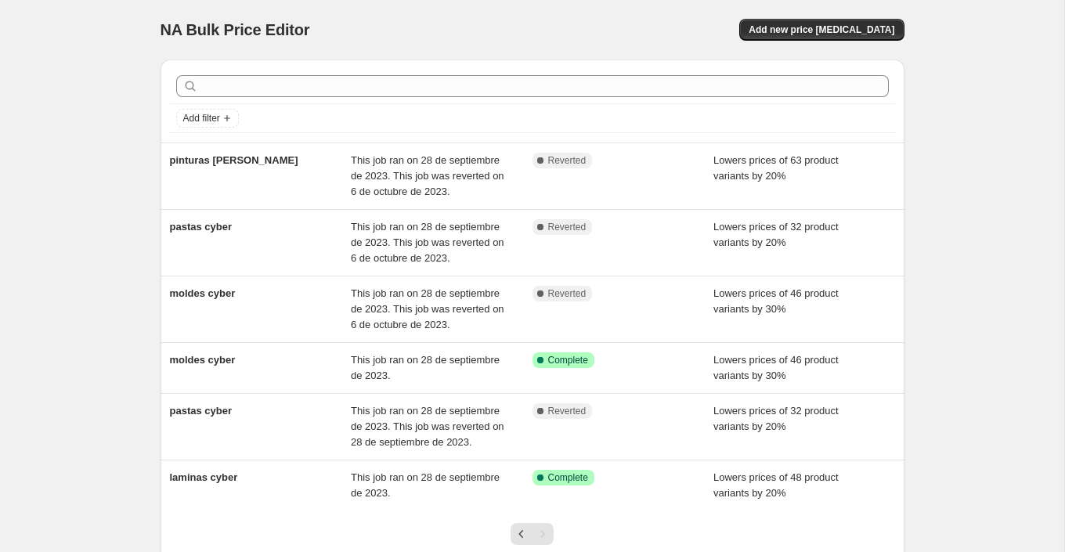
click at [215, 28] on span "NA Bulk Price Editor" at bounding box center [236, 29] width 150 height 17
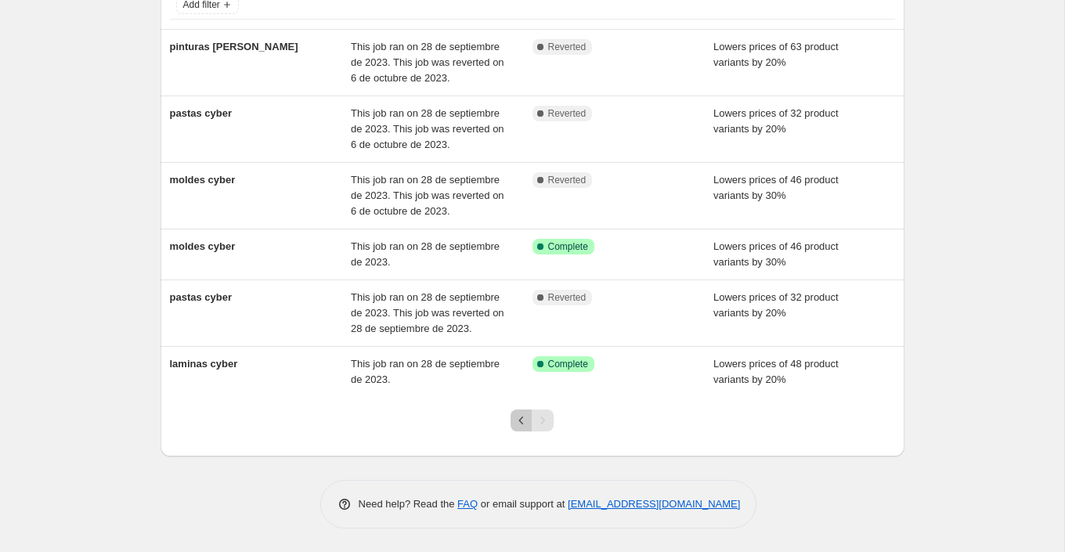
click at [520, 424] on icon "Previous" at bounding box center [522, 421] width 16 height 16
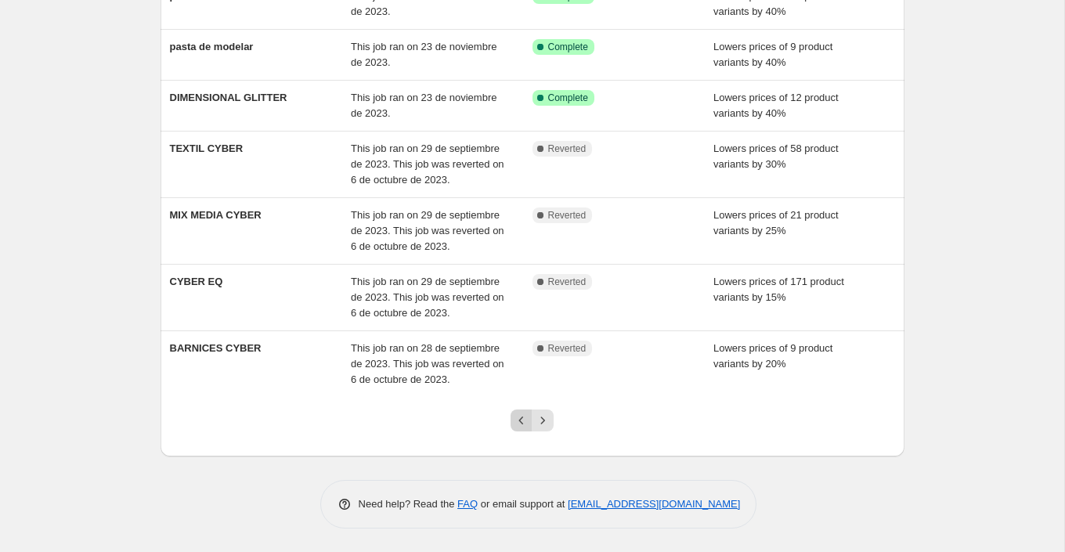
click at [515, 424] on icon "Previous" at bounding box center [522, 421] width 16 height 16
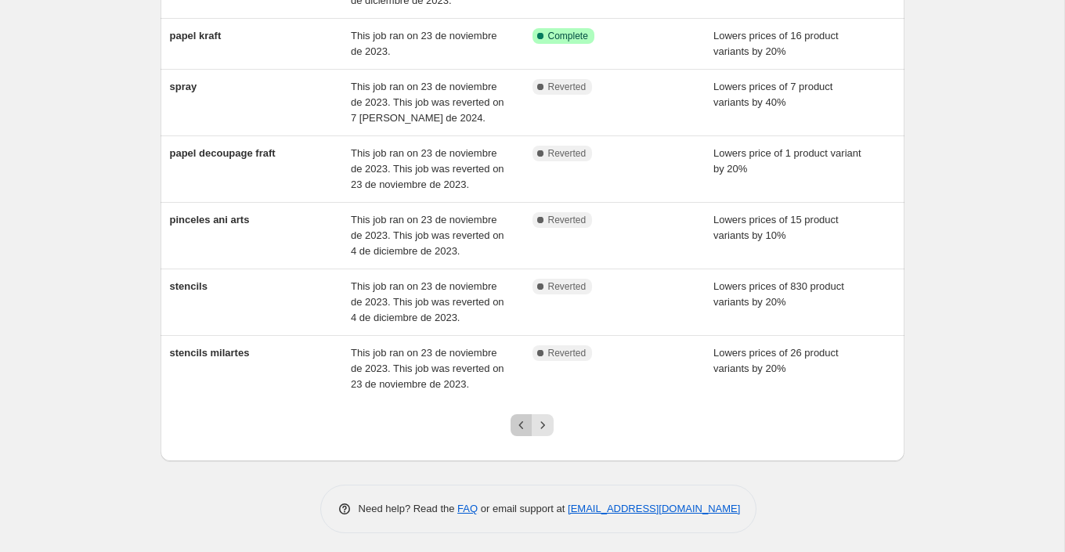
click at [515, 418] on icon "Previous" at bounding box center [522, 426] width 16 height 16
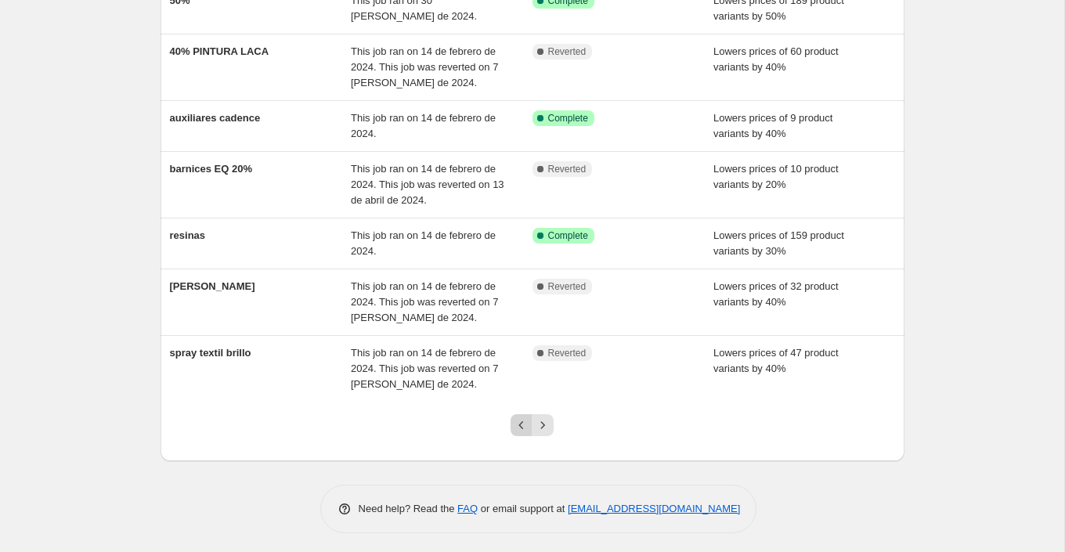
click at [521, 422] on icon "Previous" at bounding box center [522, 426] width 16 height 16
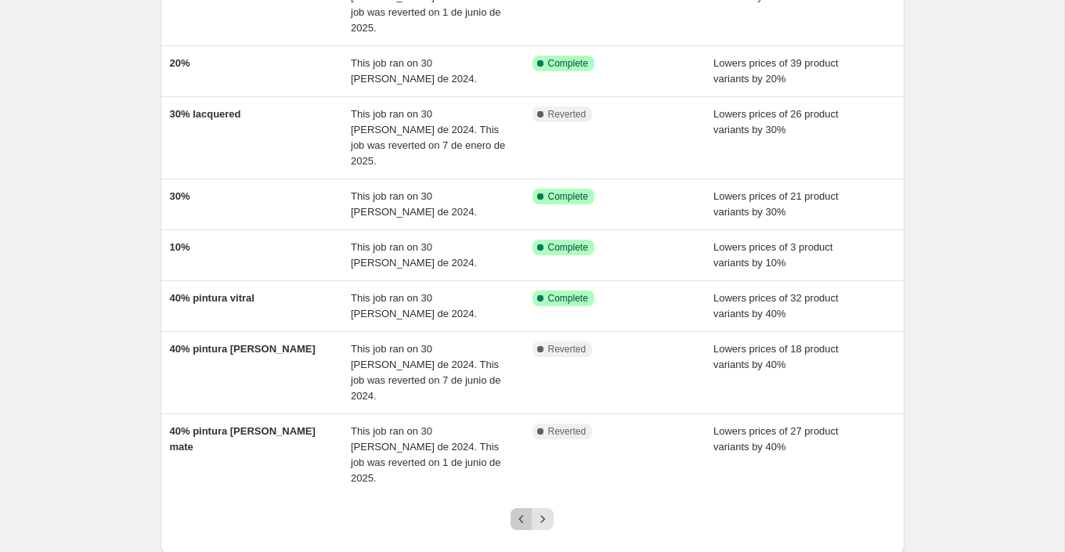
click at [518, 511] on icon "Previous" at bounding box center [522, 519] width 16 height 16
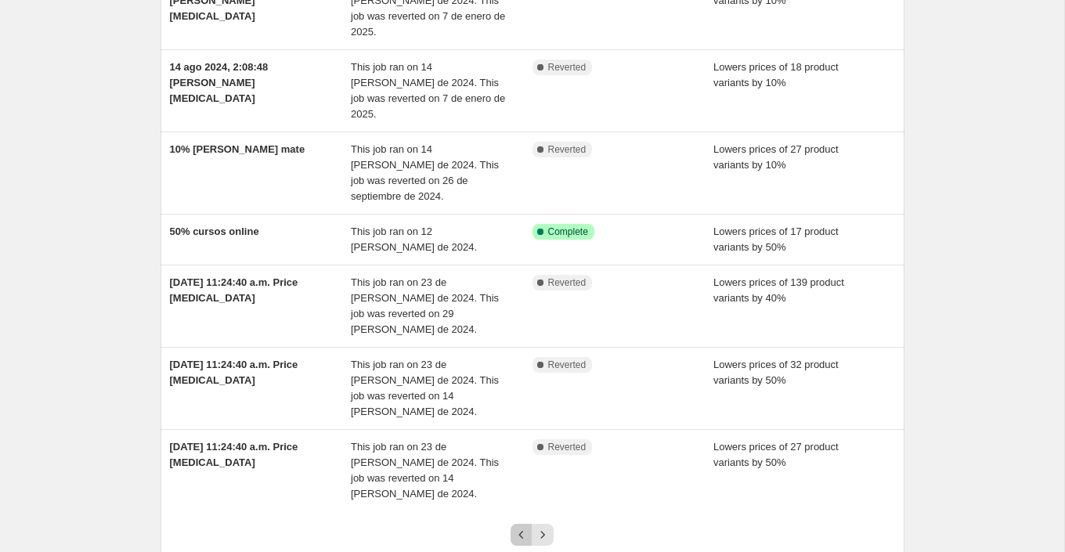
click at [522, 527] on icon "Previous" at bounding box center [522, 535] width 16 height 16
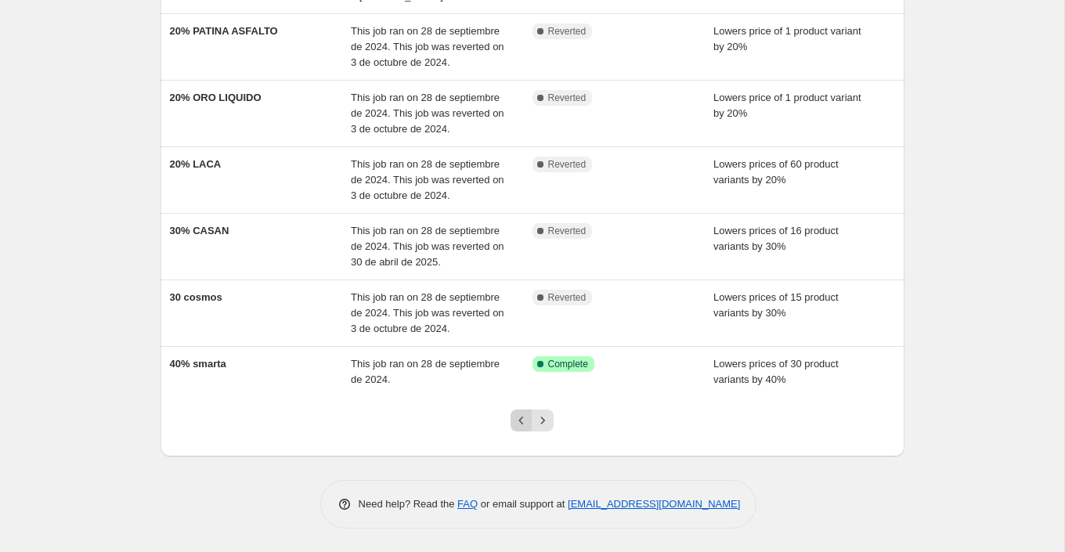
click at [521, 418] on icon "Previous" at bounding box center [522, 421] width 16 height 16
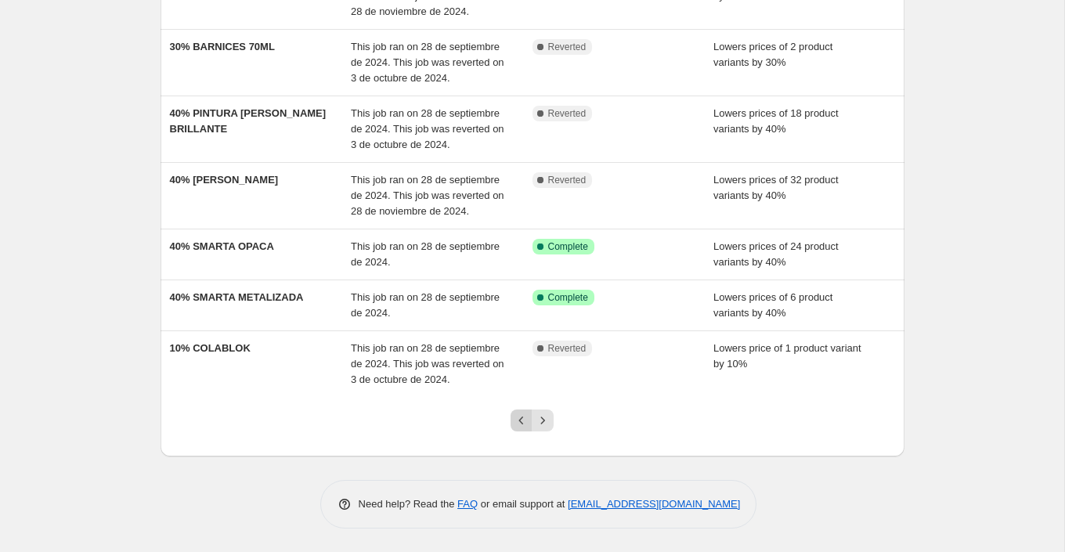
click at [522, 422] on icon "Previous" at bounding box center [522, 421] width 16 height 16
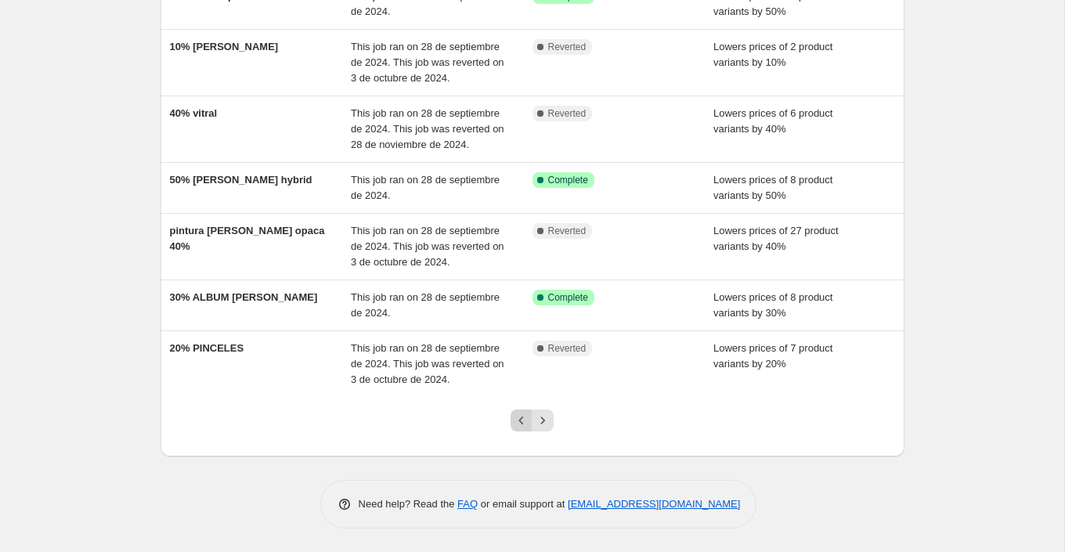
click at [522, 426] on icon "Previous" at bounding box center [522, 421] width 16 height 16
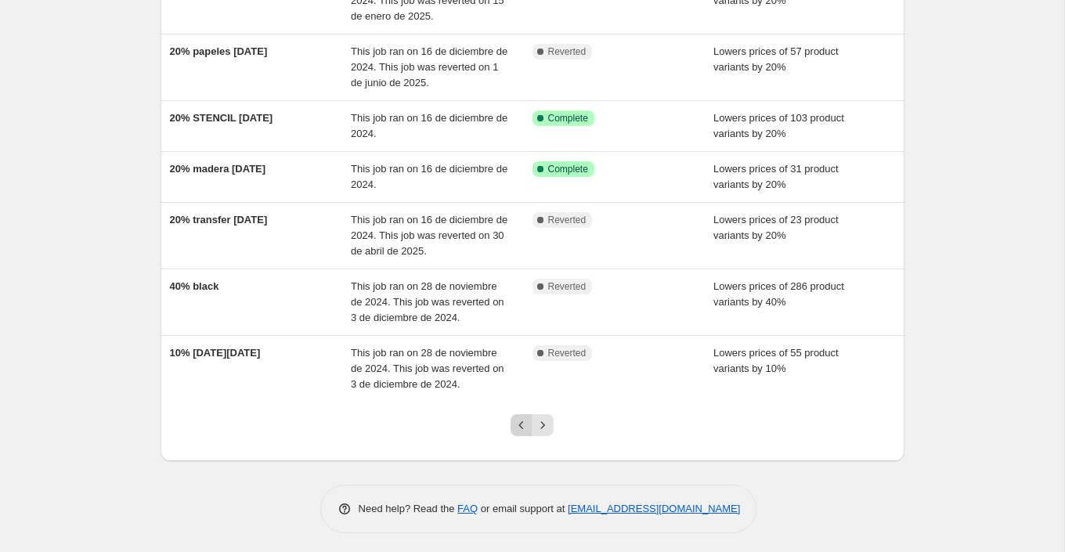
click at [517, 425] on icon "Previous" at bounding box center [522, 426] width 16 height 16
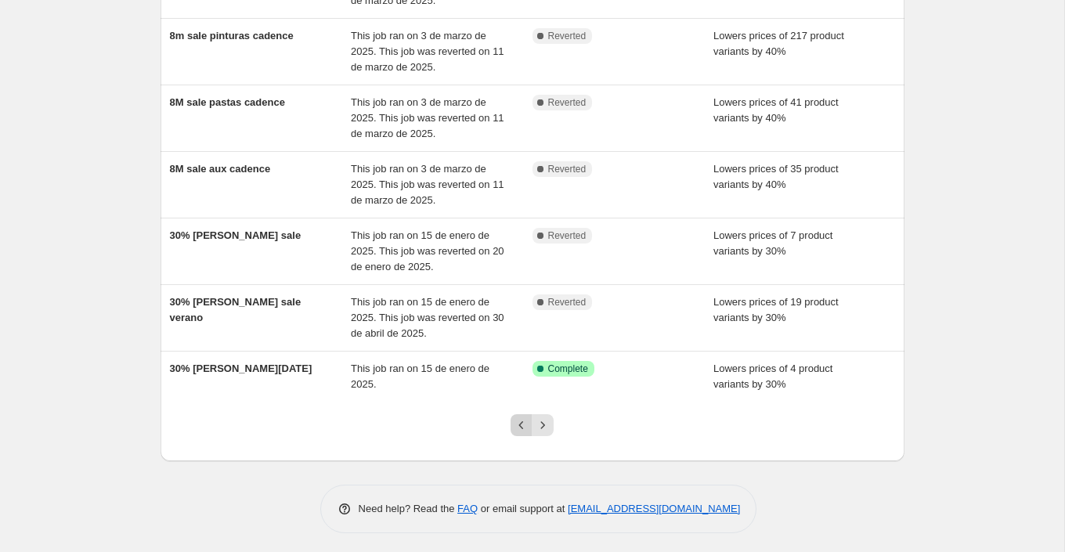
click at [523, 421] on icon "Previous" at bounding box center [522, 426] width 16 height 16
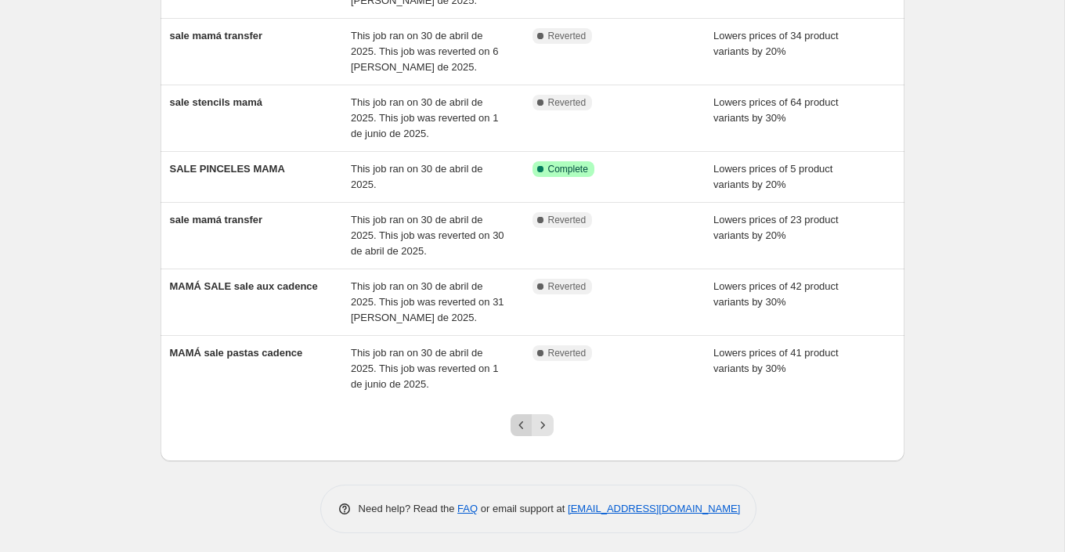
click at [527, 421] on icon "Previous" at bounding box center [522, 426] width 16 height 16
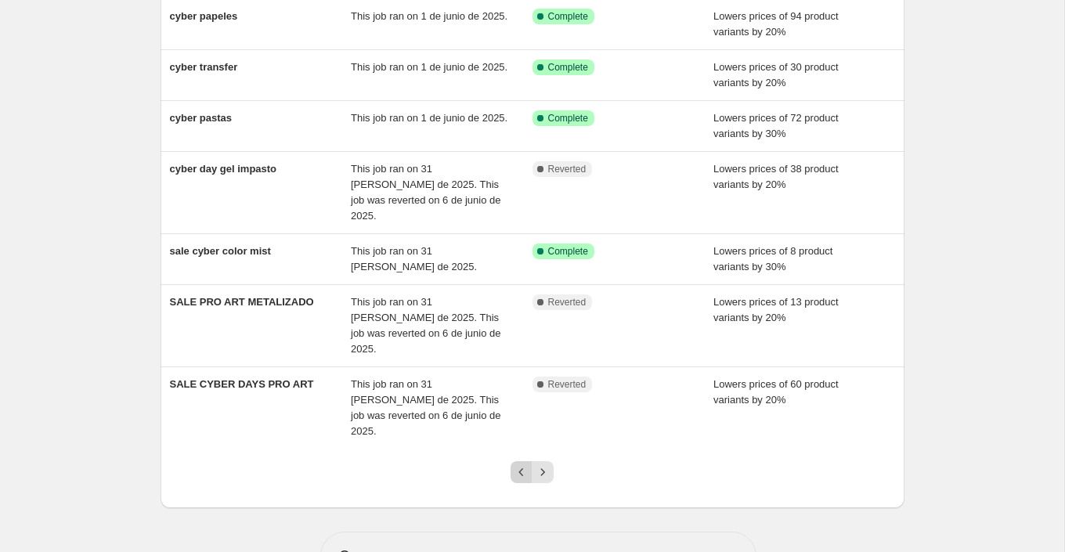
click at [522, 464] on icon "Previous" at bounding box center [522, 472] width 16 height 16
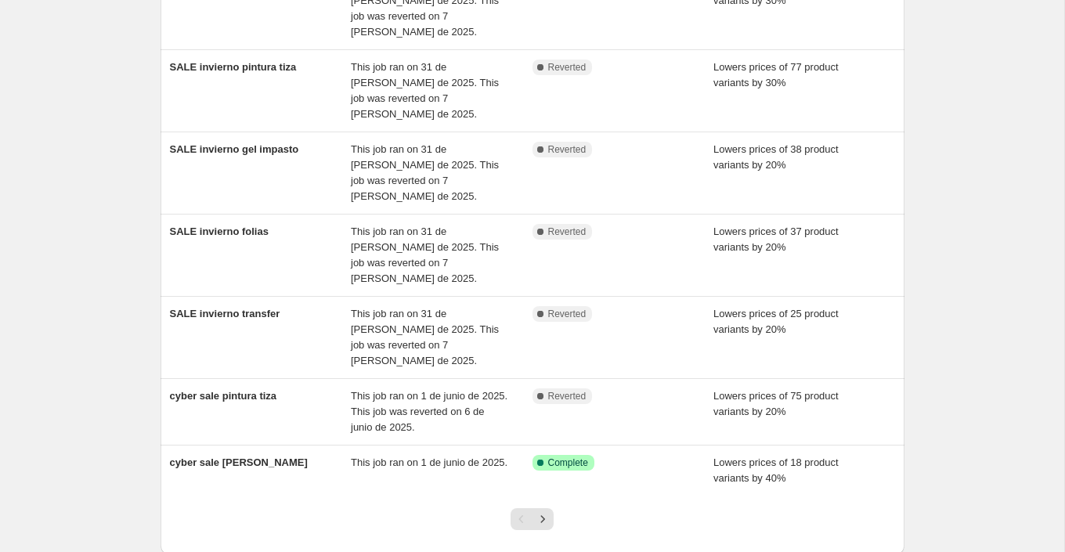
click at [521, 508] on div "Pagination" at bounding box center [522, 519] width 22 height 22
